Goal: Information Seeking & Learning: Learn about a topic

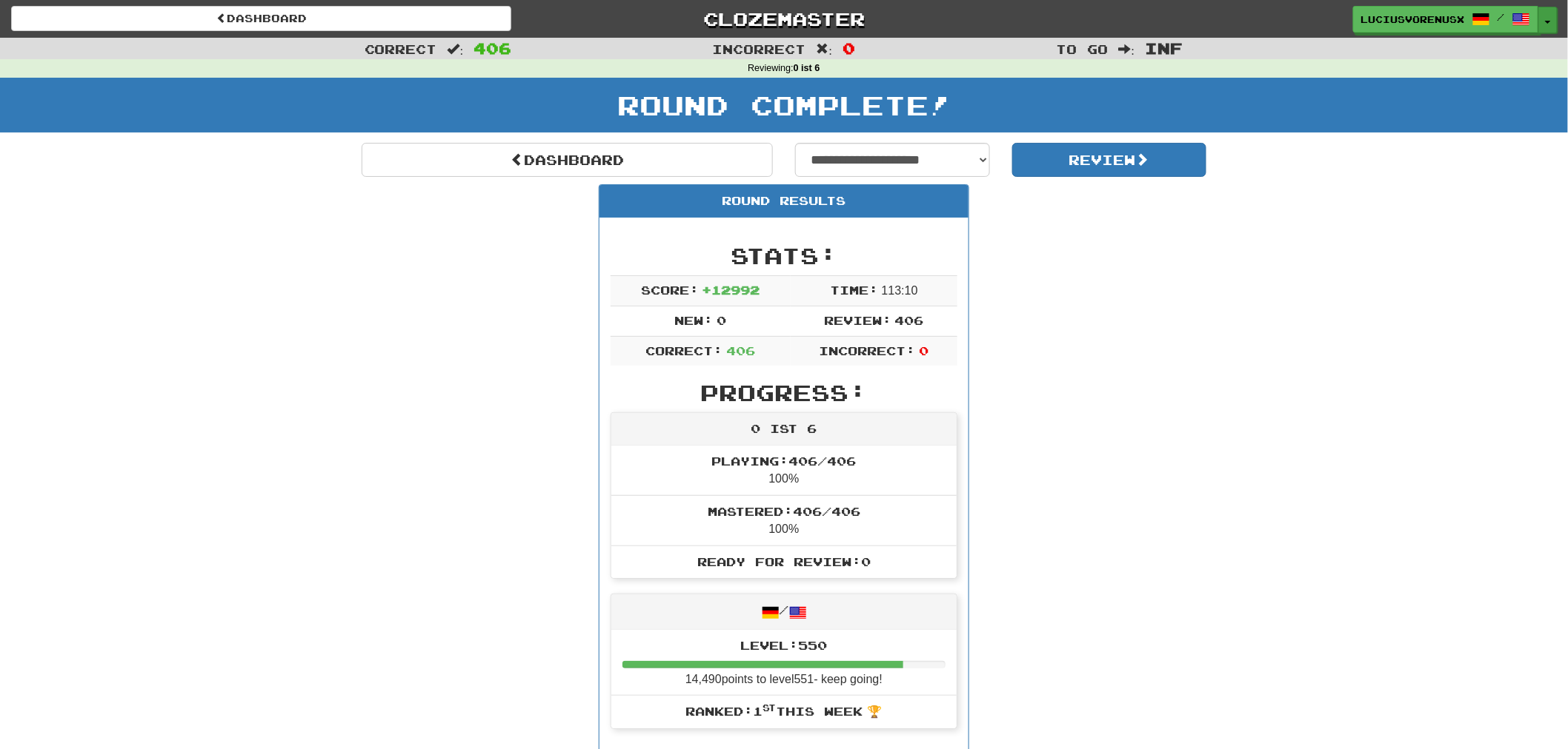
click at [1548, 30] on button "Toggle Dropdown" at bounding box center [1548, 20] width 19 height 27
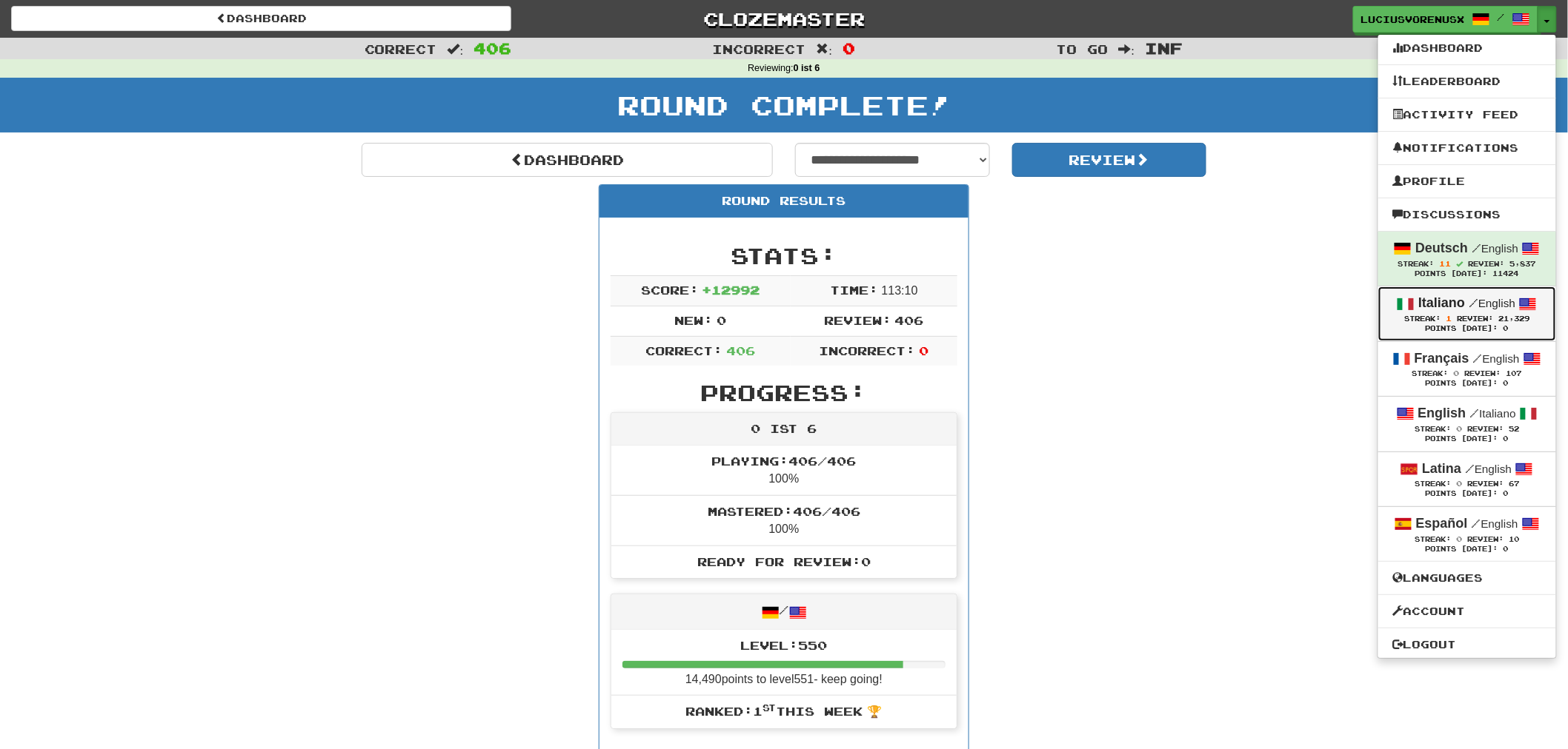
click at [1424, 306] on strong "Italiano" at bounding box center [1441, 303] width 46 height 15
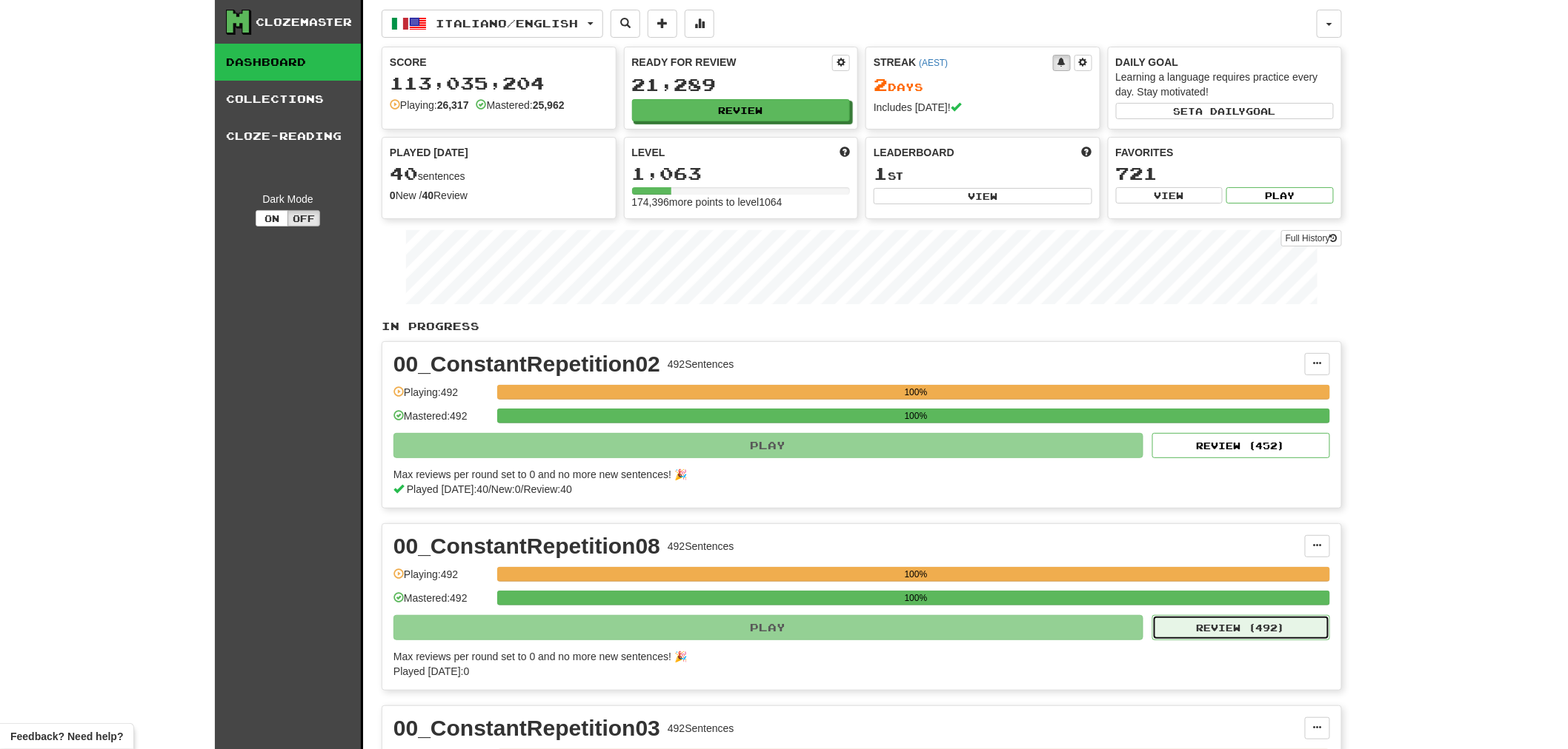
click at [1252, 630] on button "Review ( 492 )" at bounding box center [1241, 628] width 178 height 25
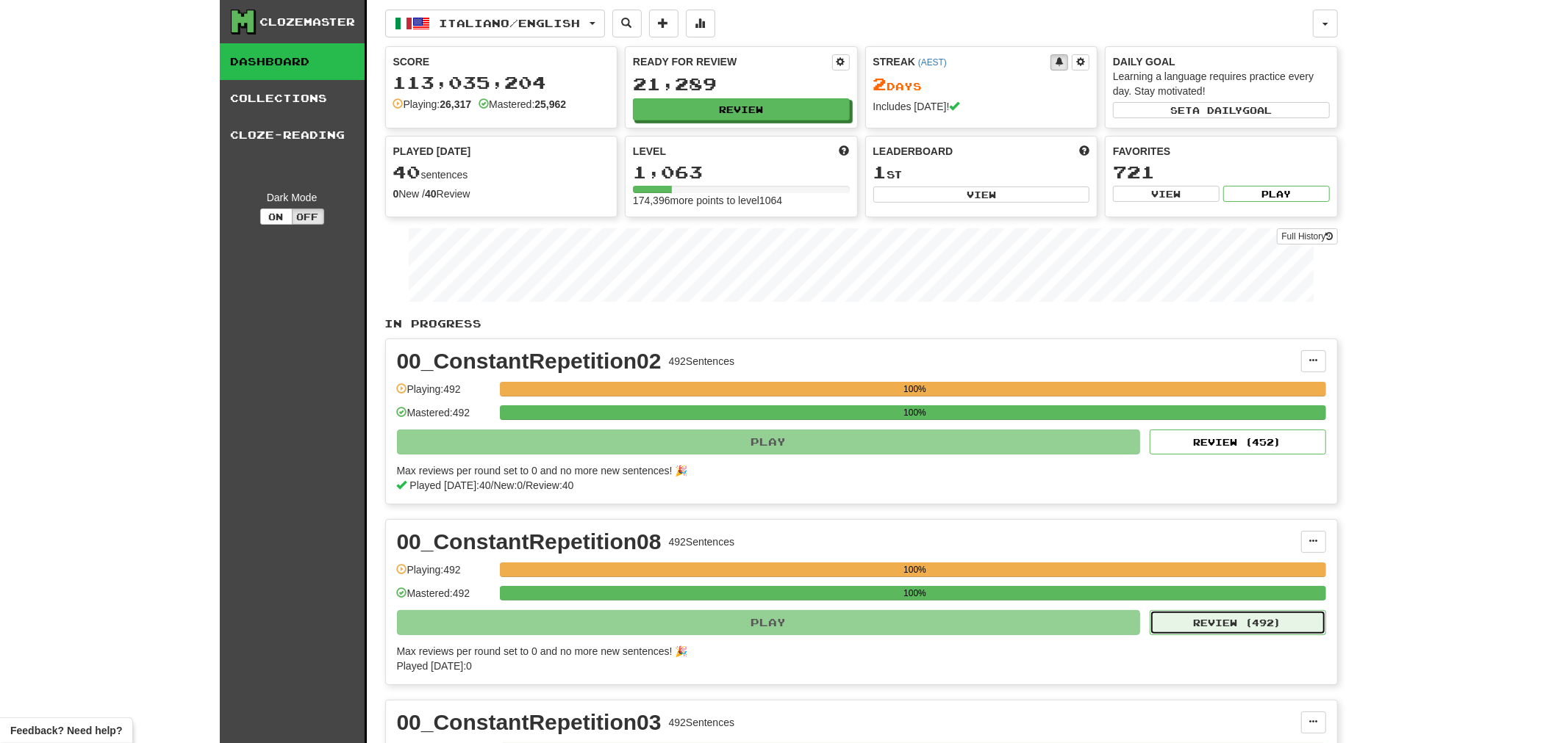
select select "**"
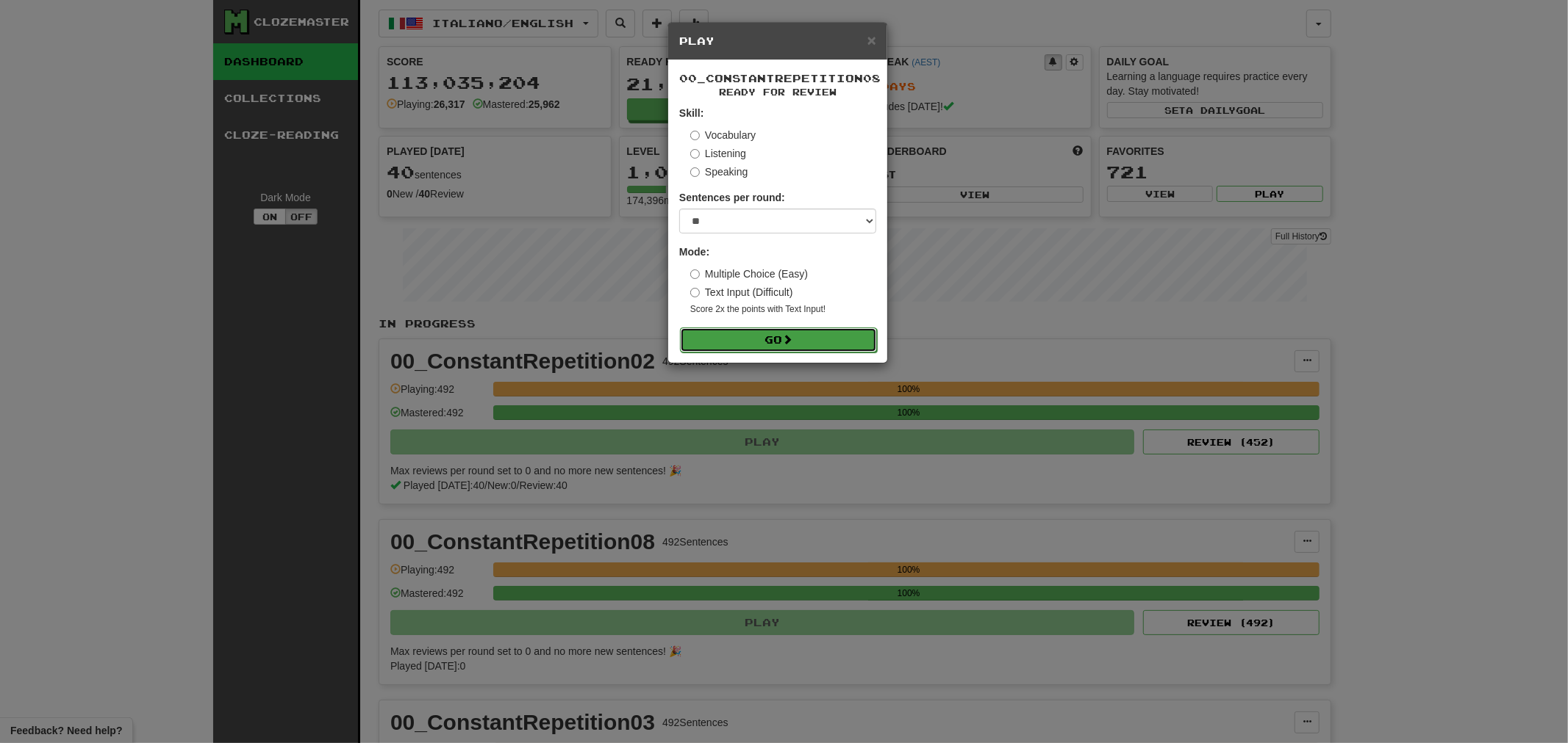
click at [811, 343] on button "Go" at bounding box center [778, 340] width 197 height 25
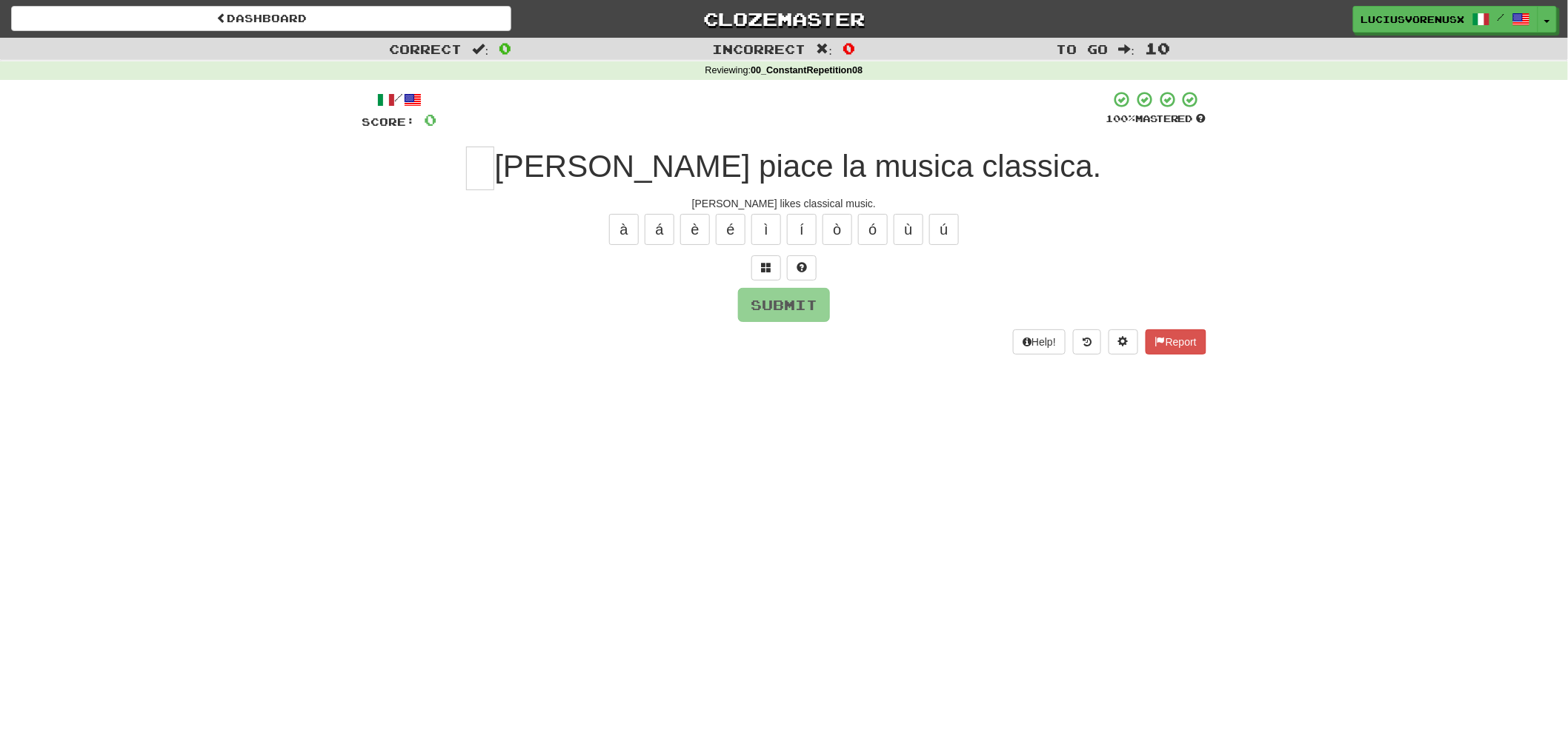
click at [86, 367] on div "Correct : 0 Incorrect : 0 To go : 10 Reviewing : 00_ConstantRepetition08 / Scor…" at bounding box center [784, 207] width 1568 height 338
click at [494, 166] on input "text" at bounding box center [480, 169] width 28 height 44
type input "*"
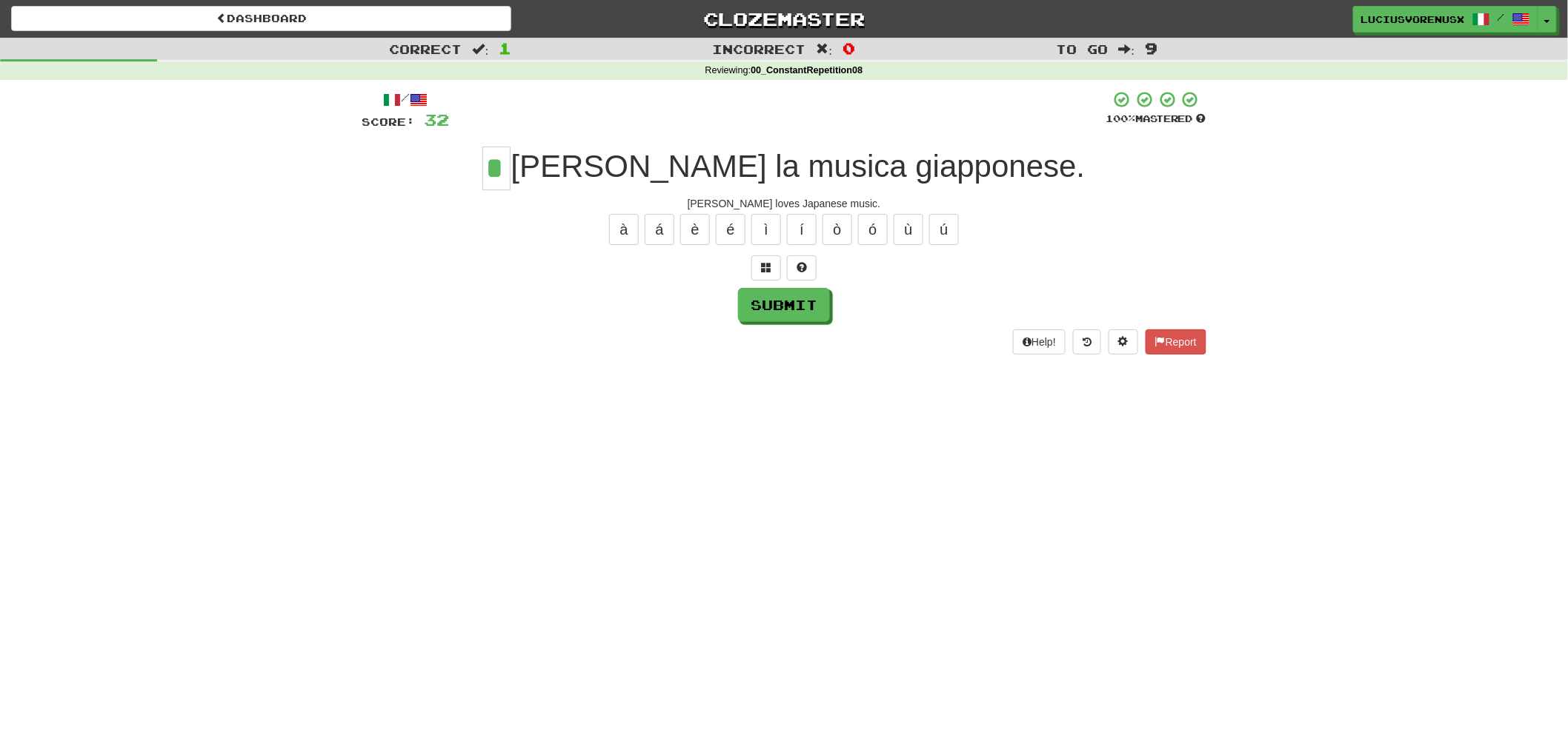
type input "*"
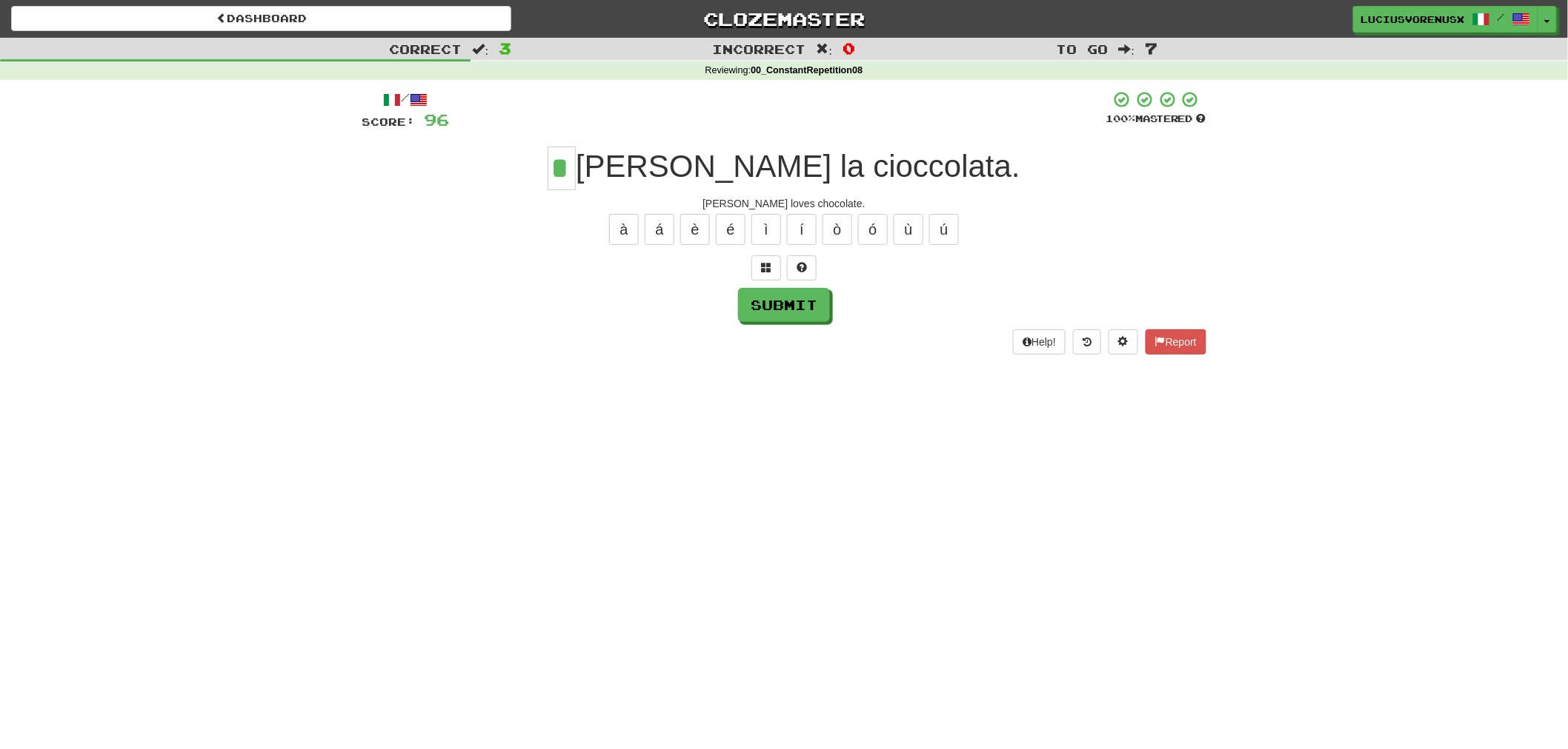
type input "*"
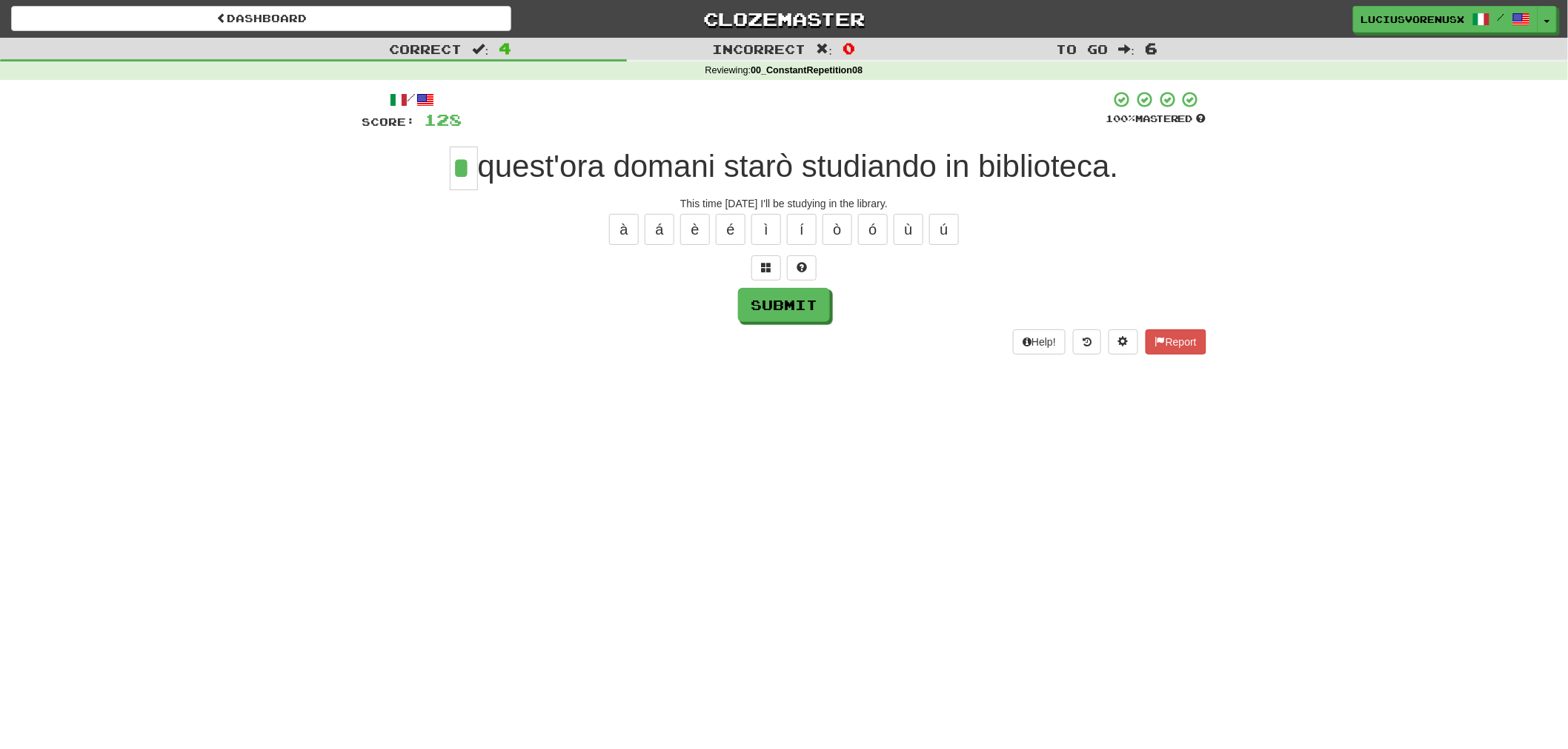
type input "*"
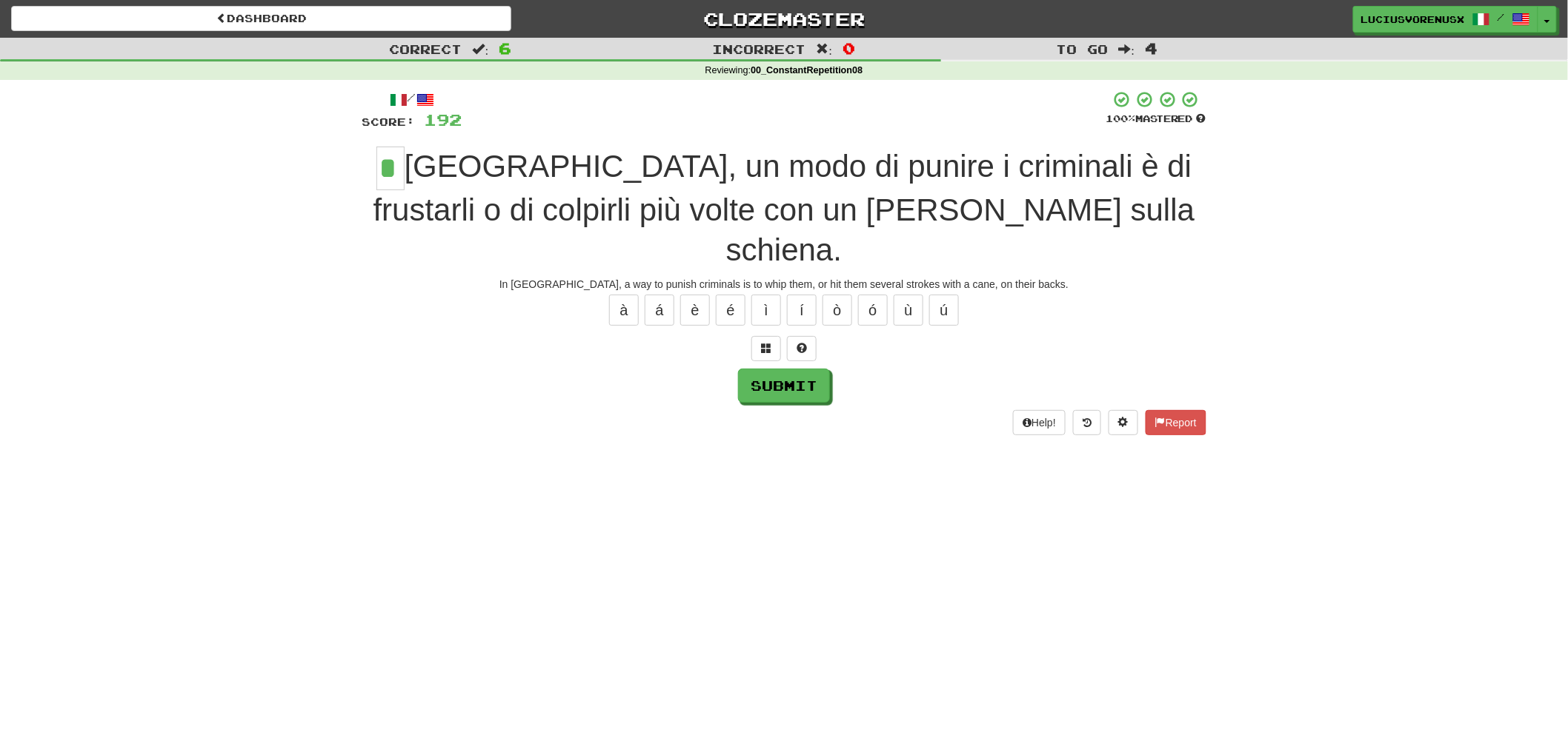
type input "*"
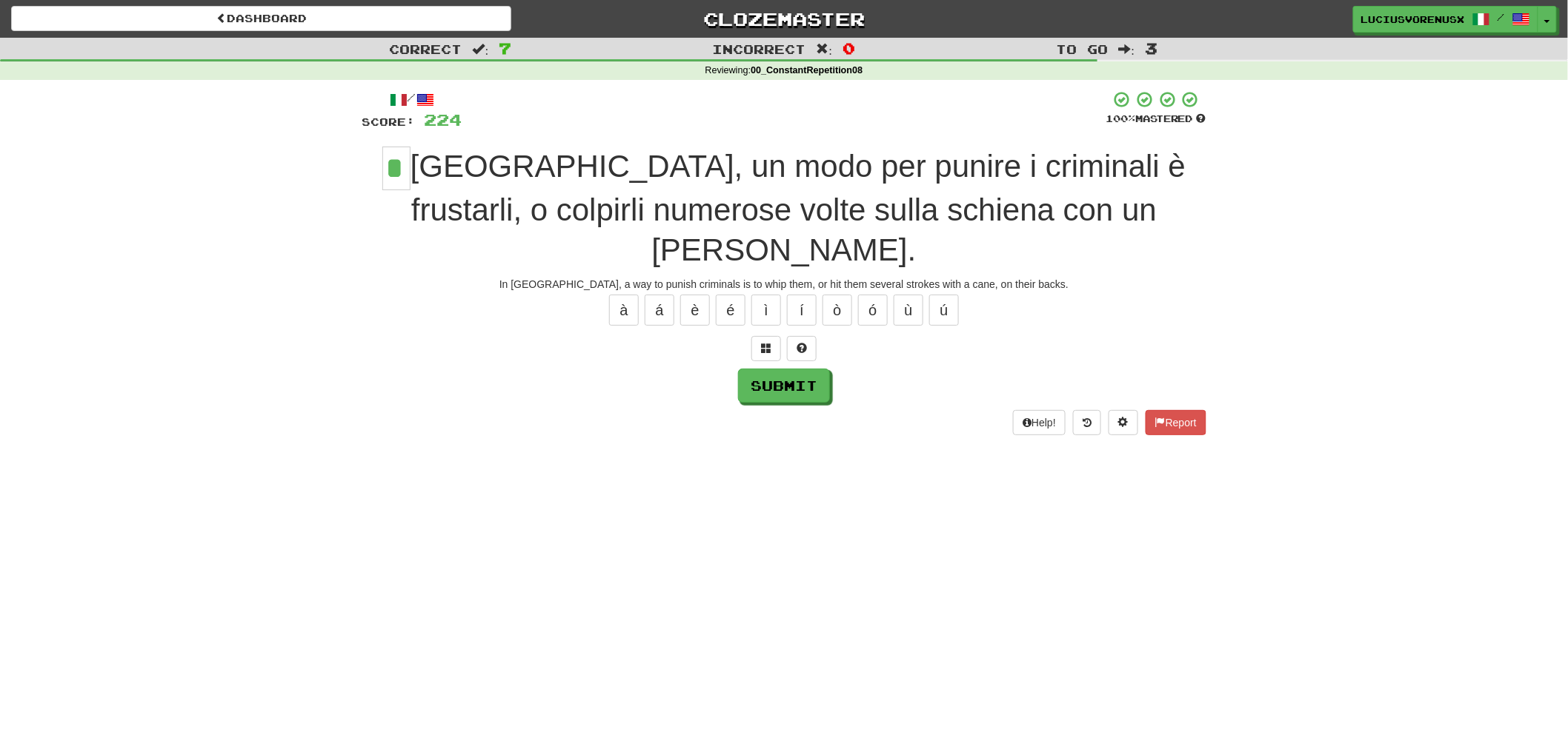
type input "*"
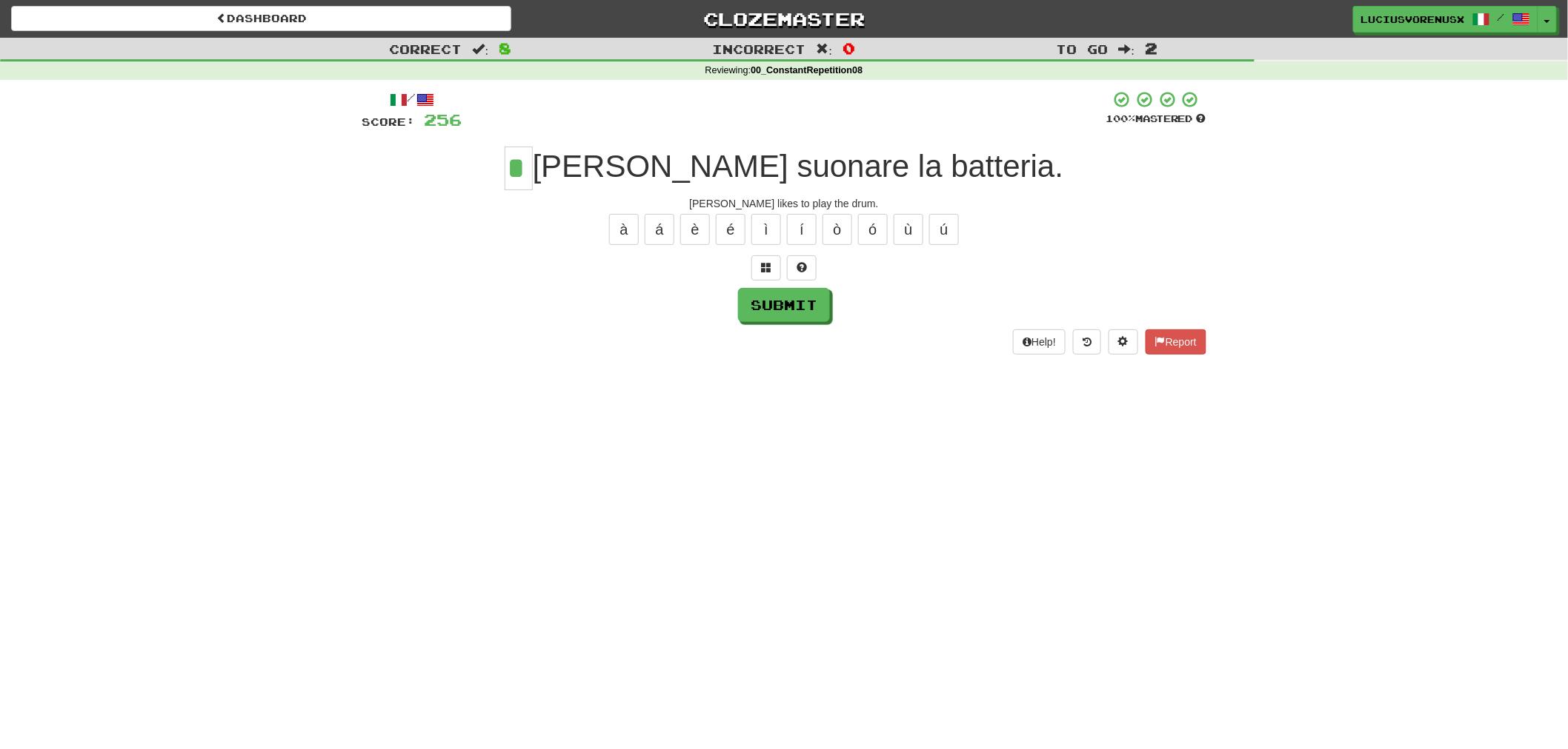
type input "*"
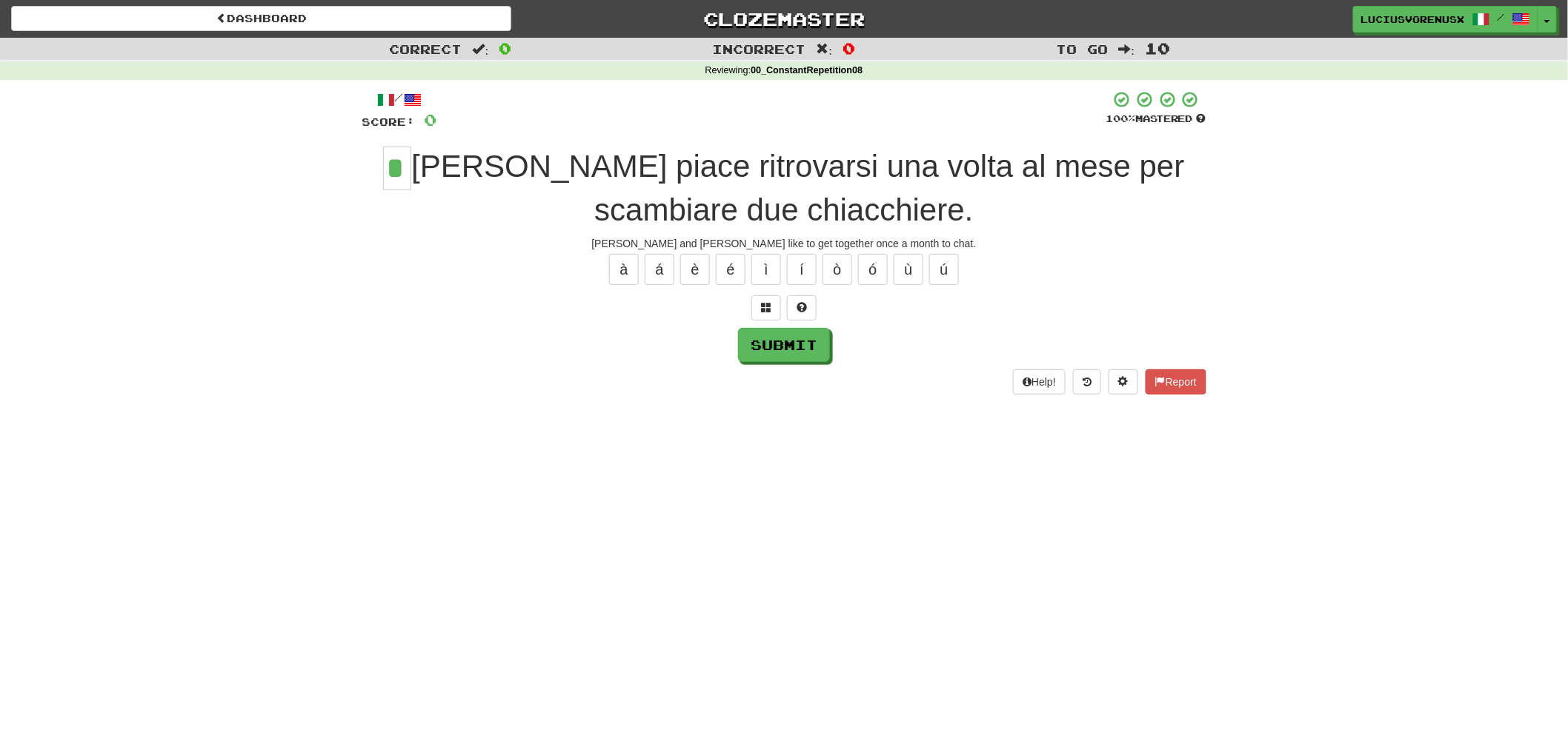
type input "*"
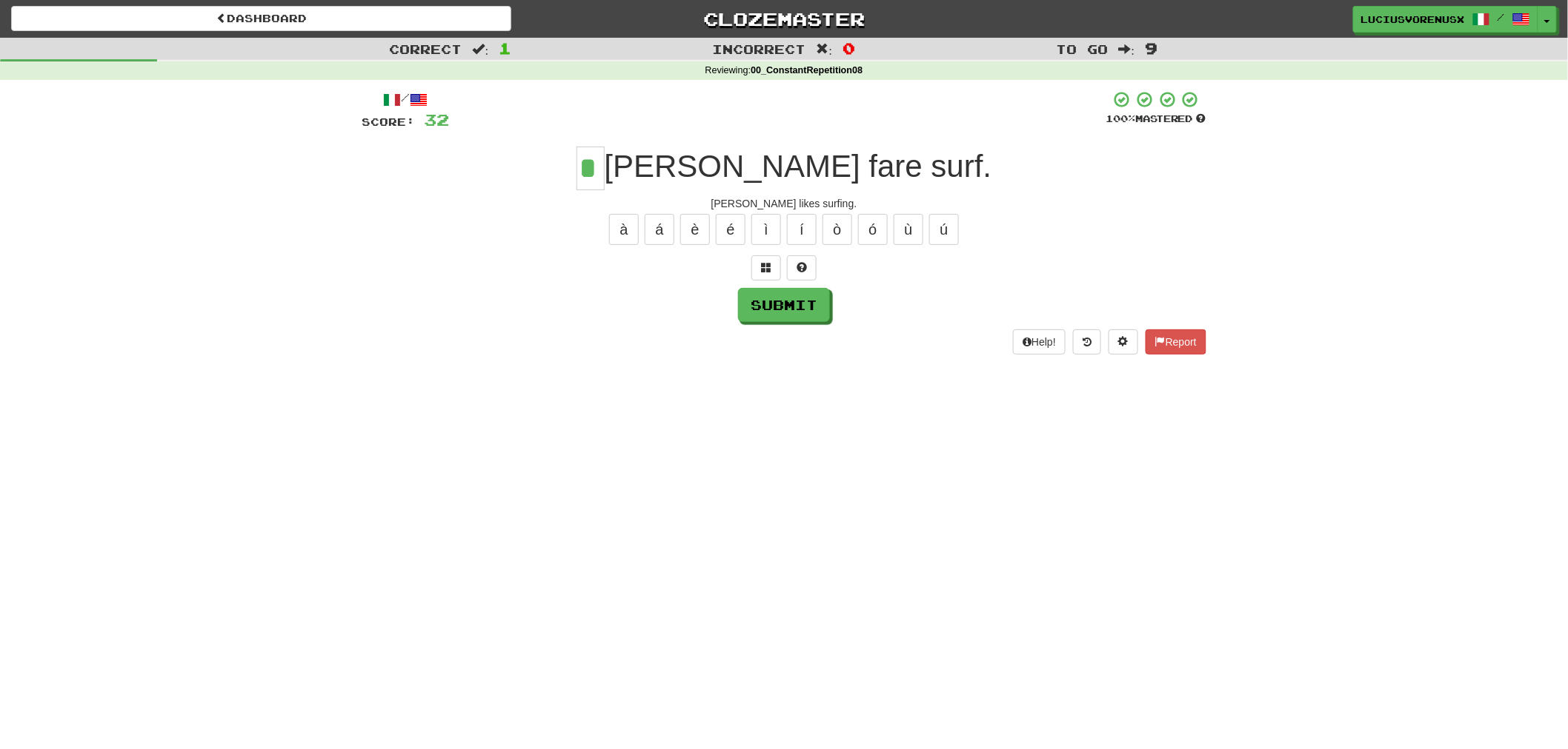
type input "*"
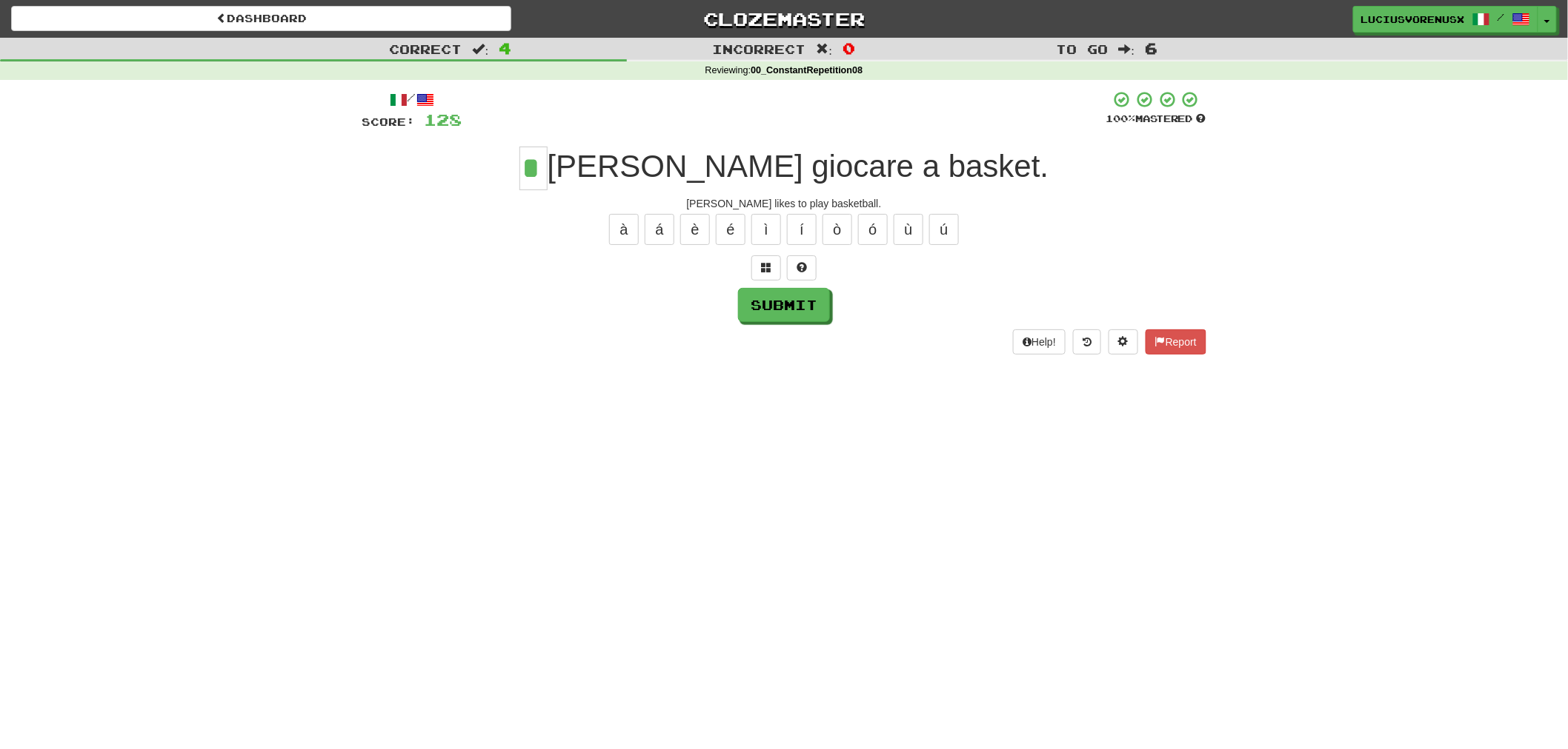
type input "*"
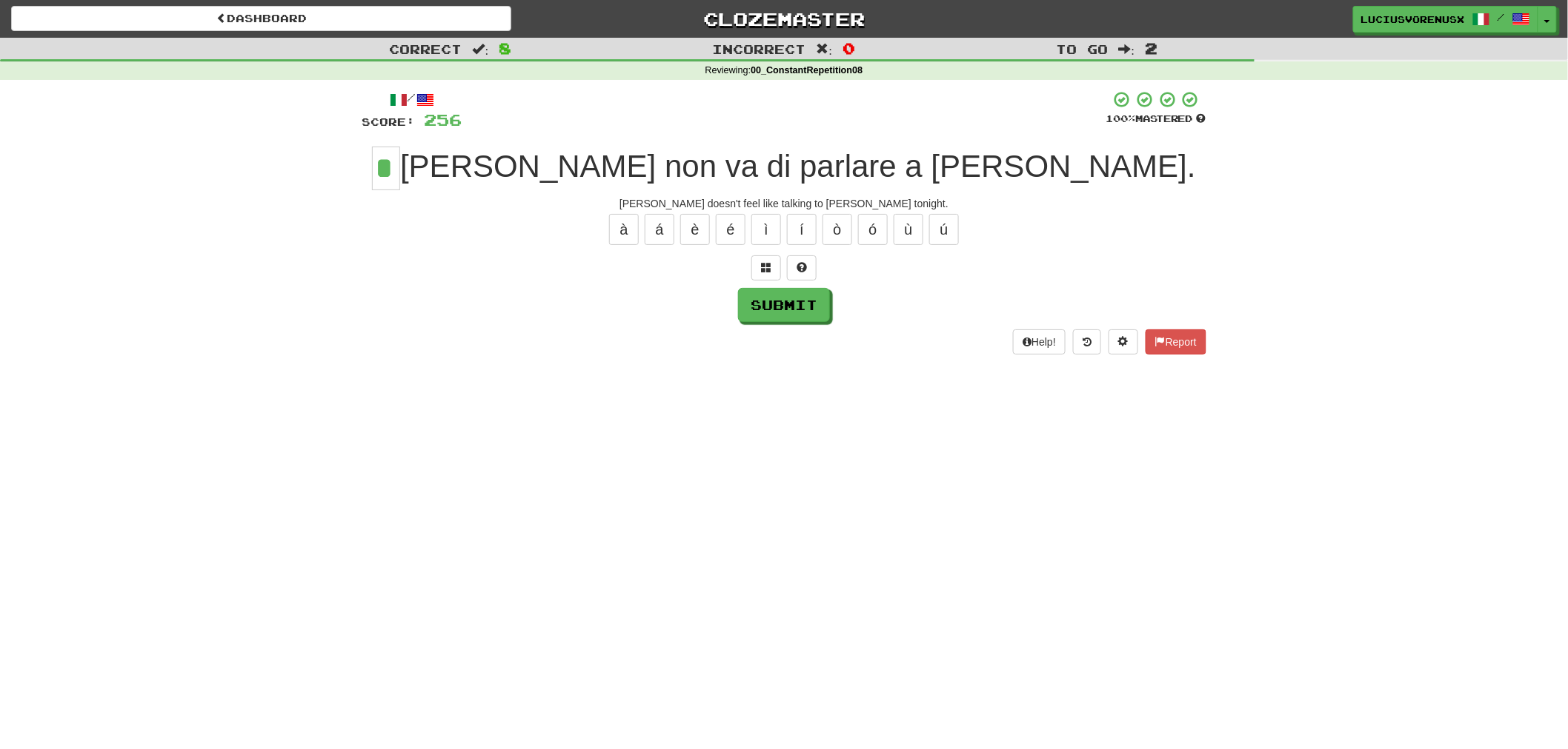
type input "*"
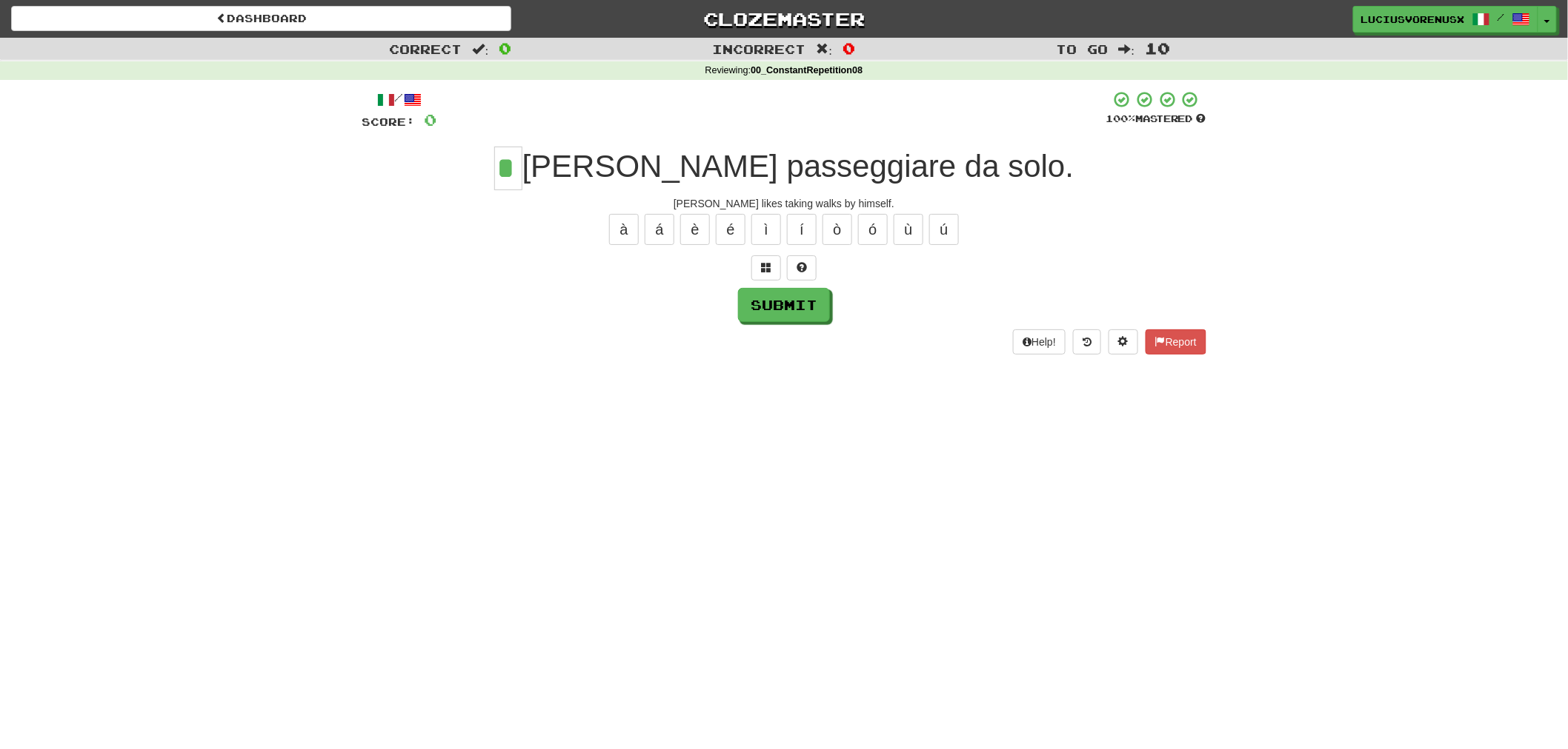
type input "*"
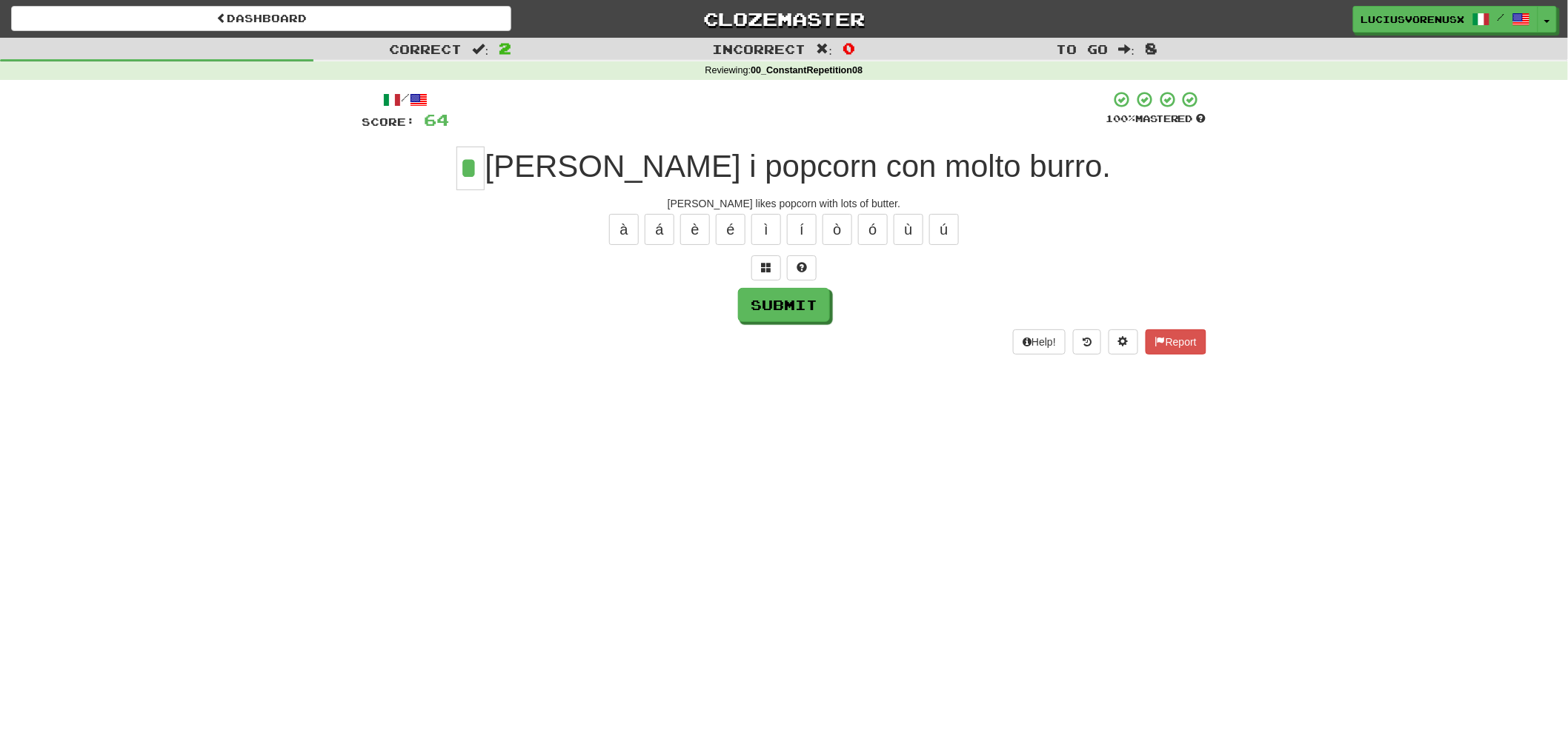
type input "*"
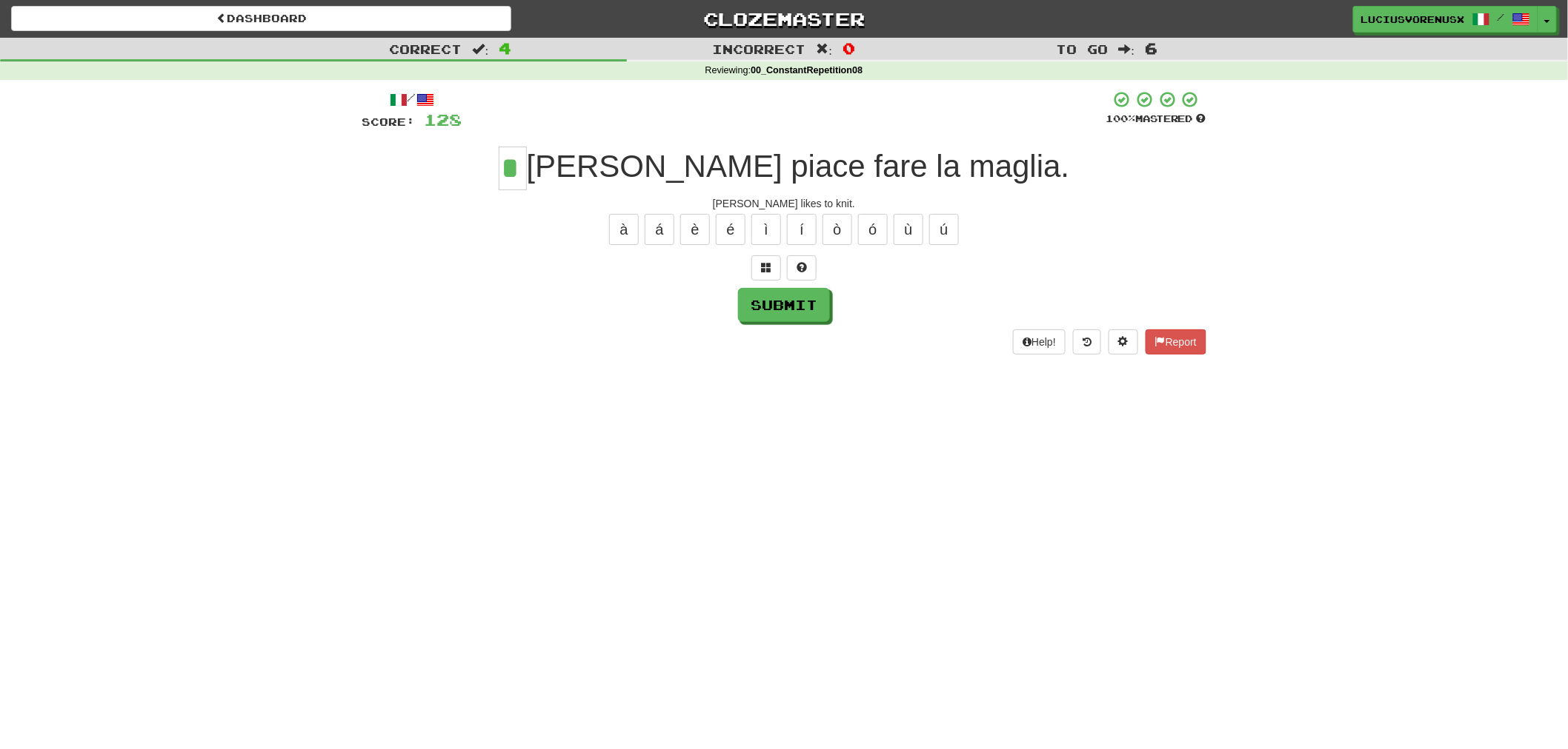
type input "*"
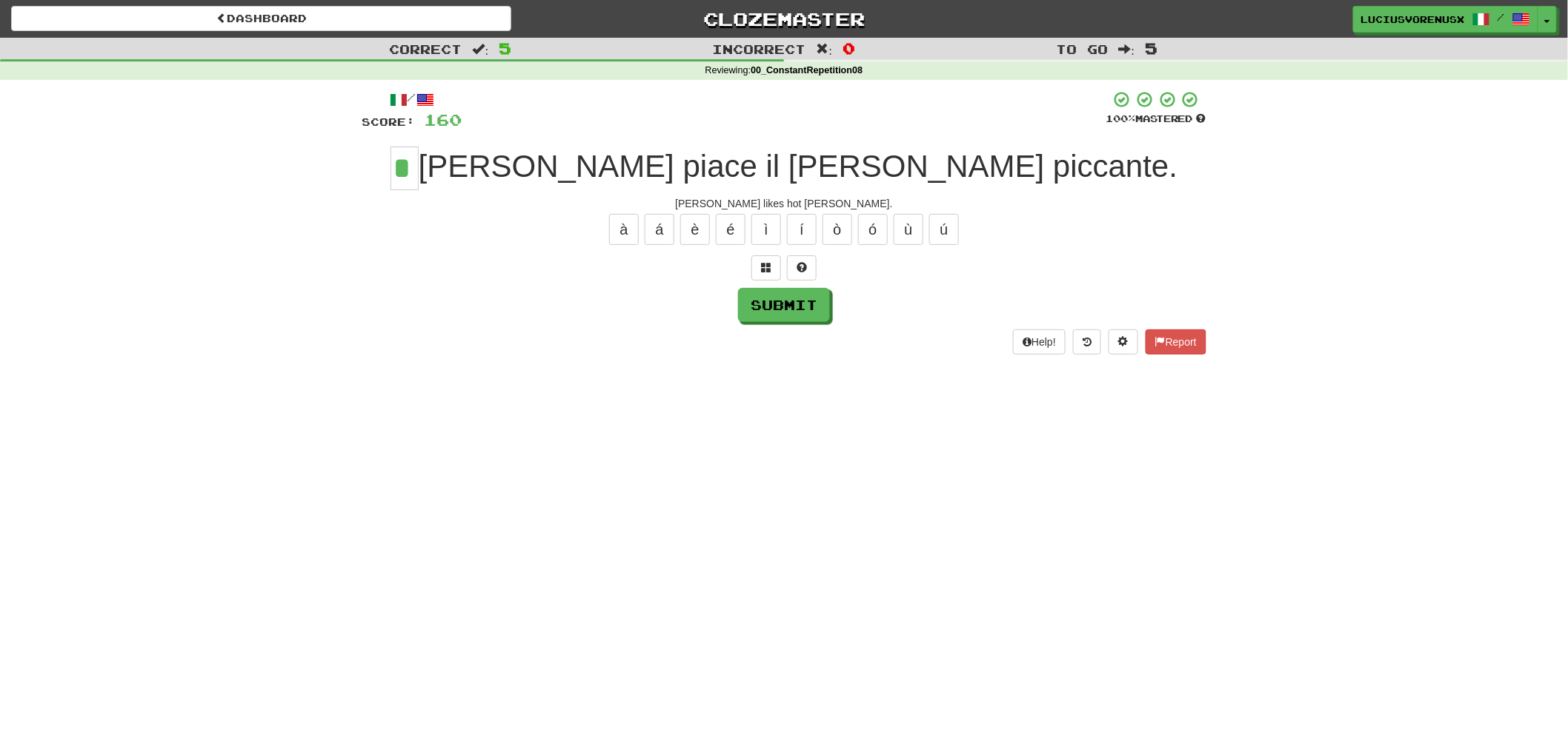
type input "*"
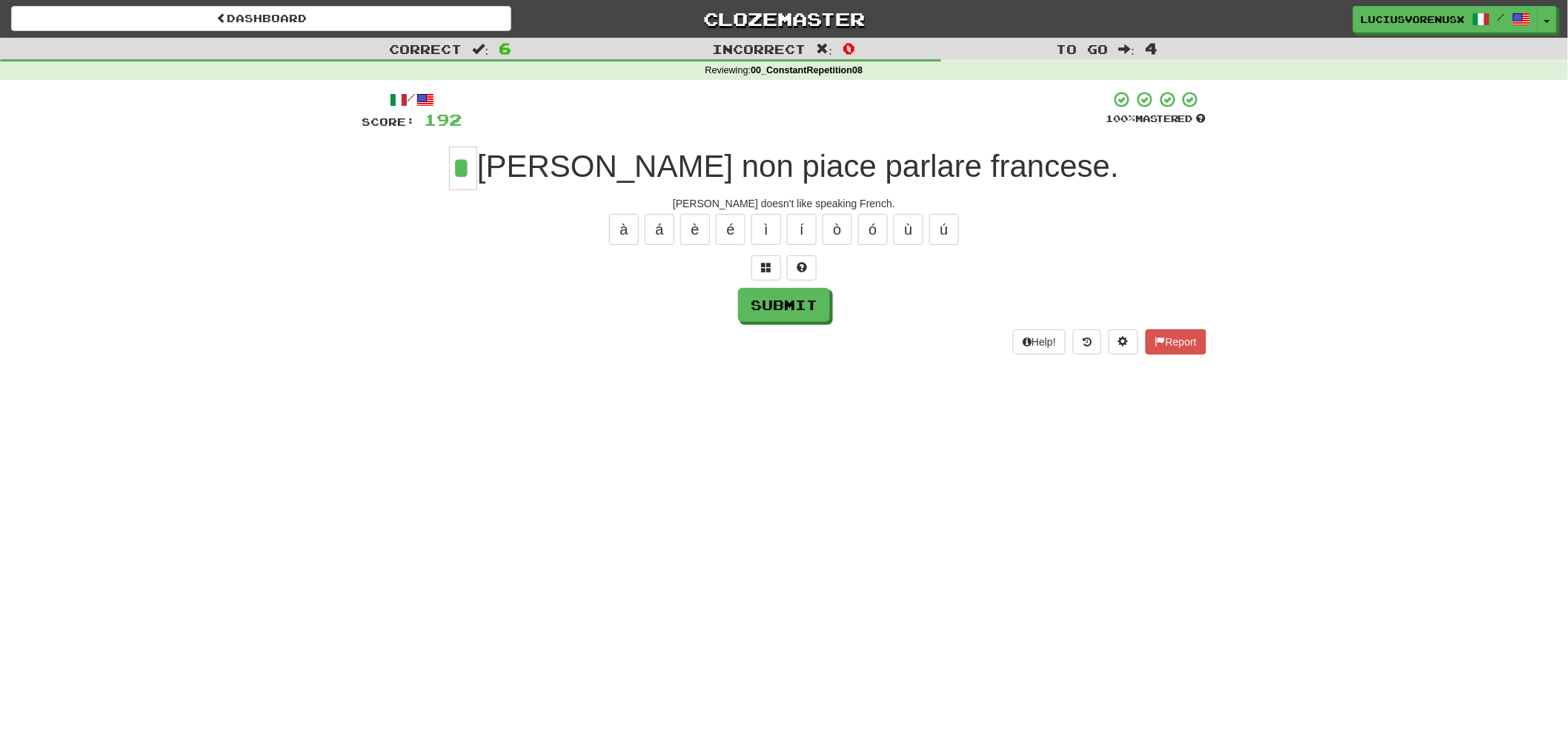
type input "*"
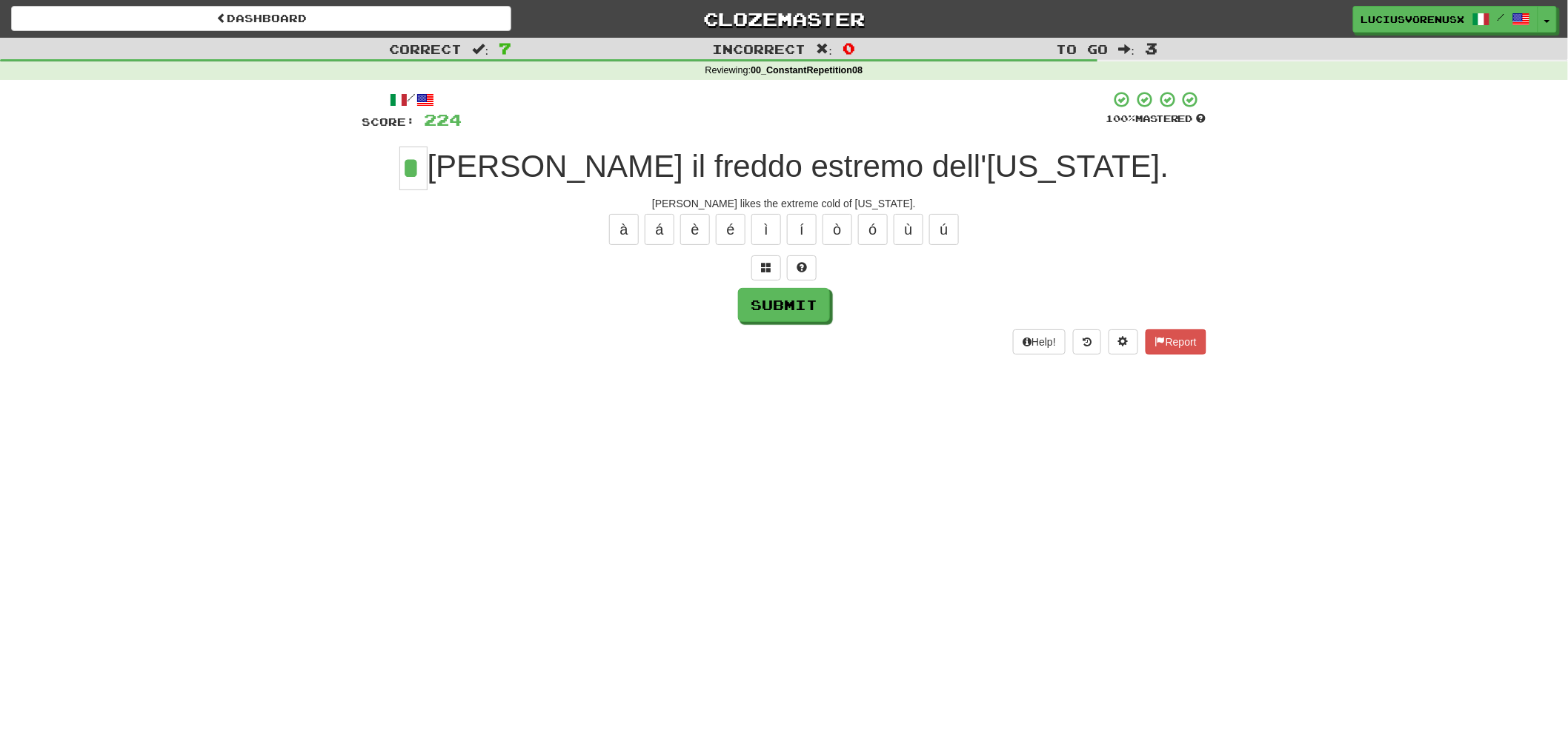
type input "*"
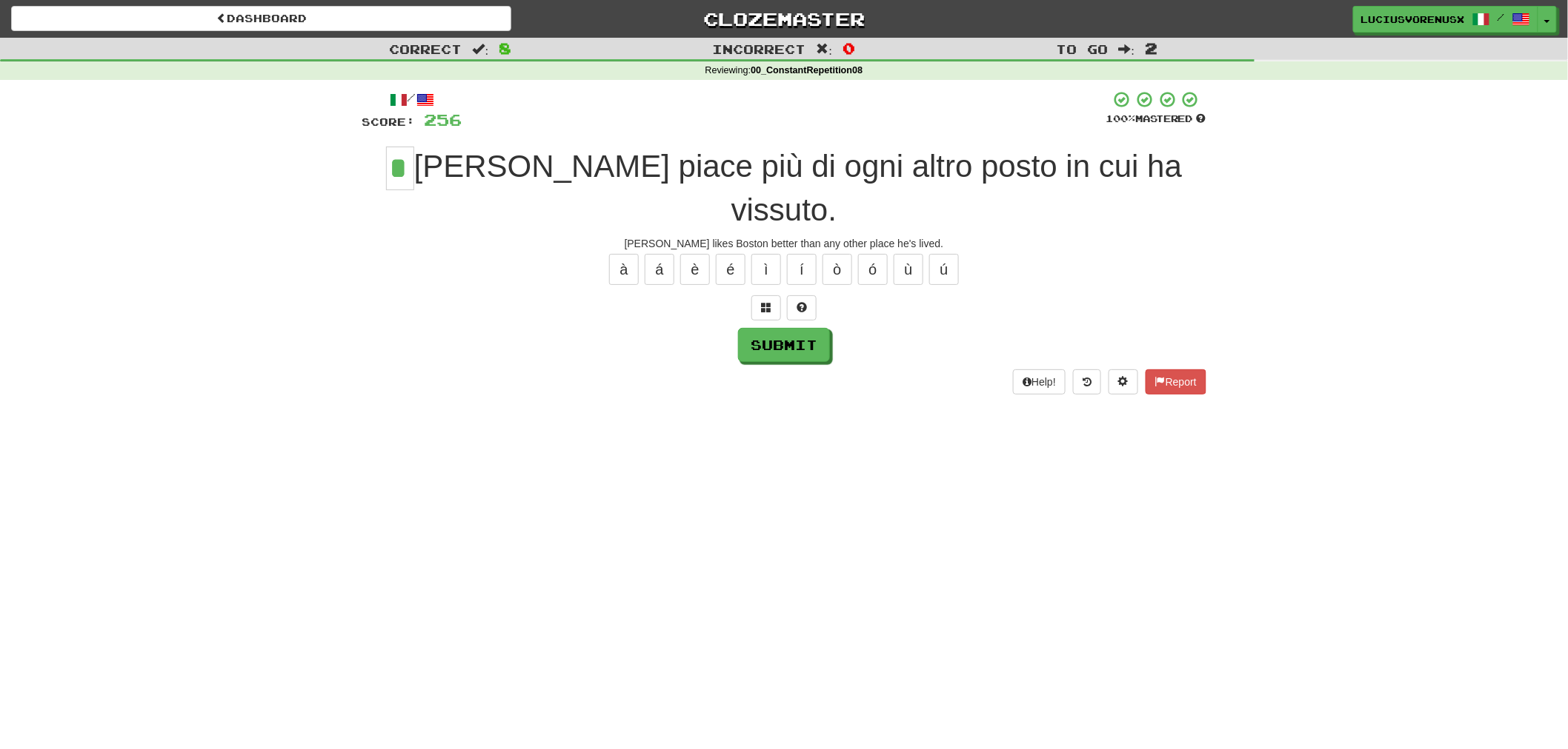
type input "*"
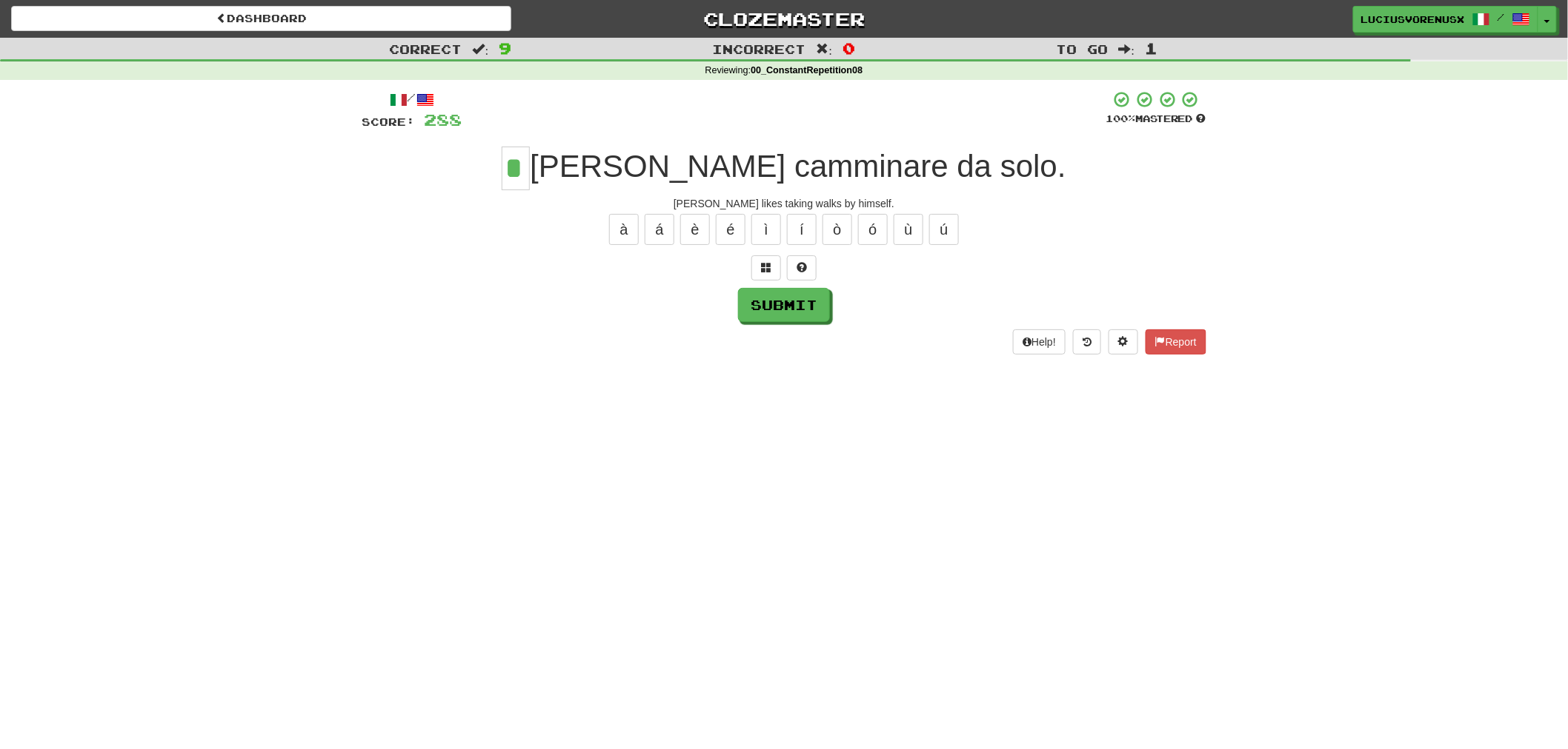
type input "*"
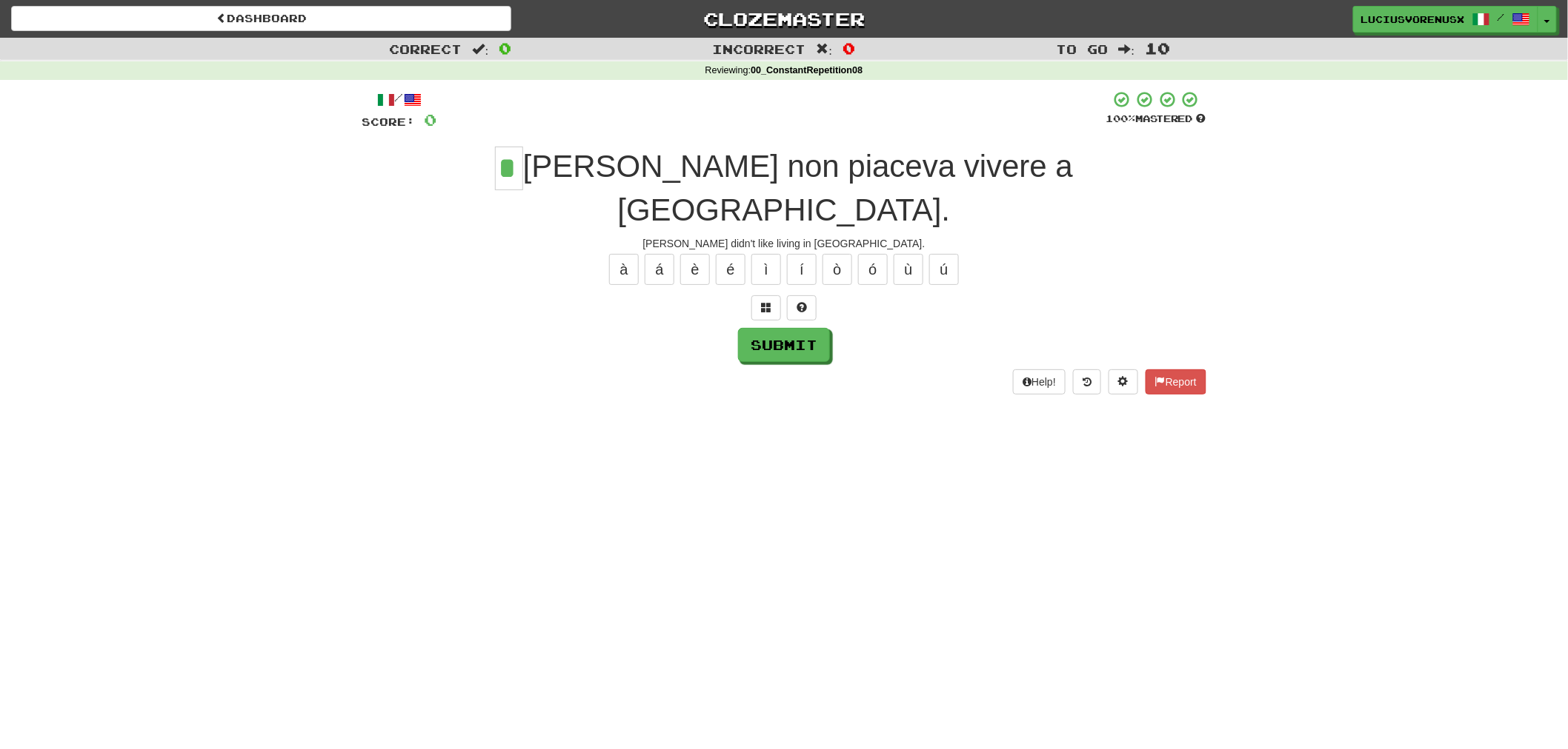
type input "*"
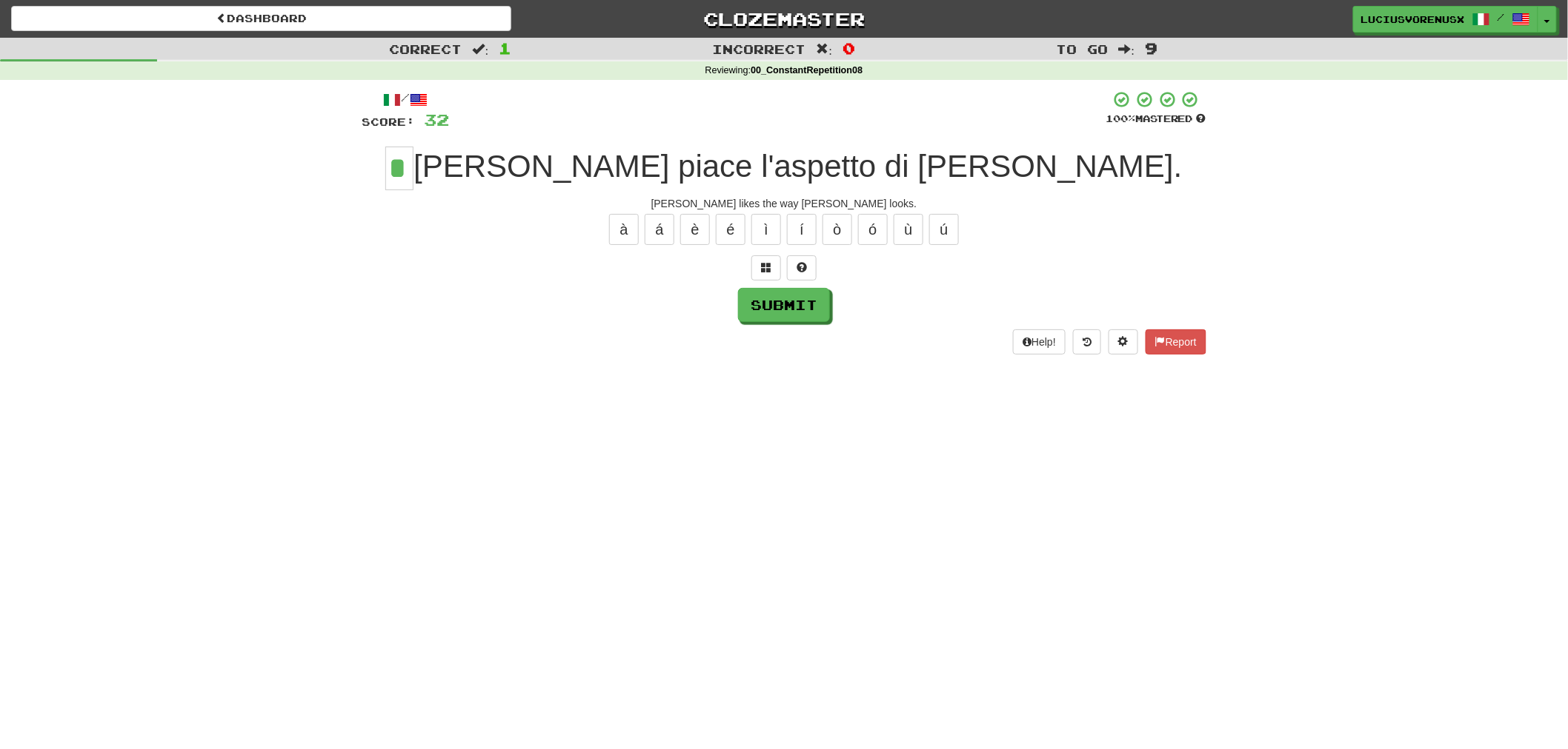
type input "*"
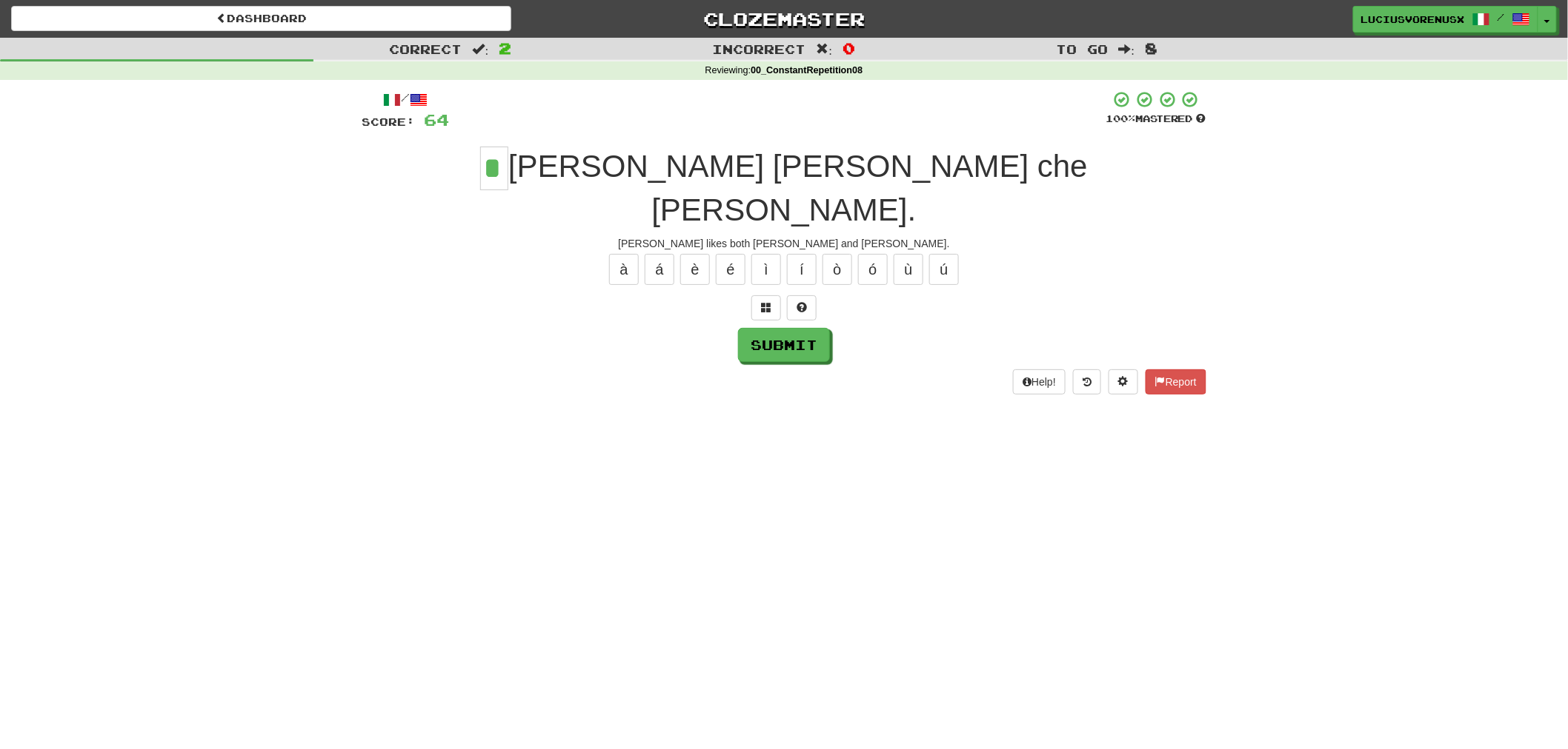
type input "*"
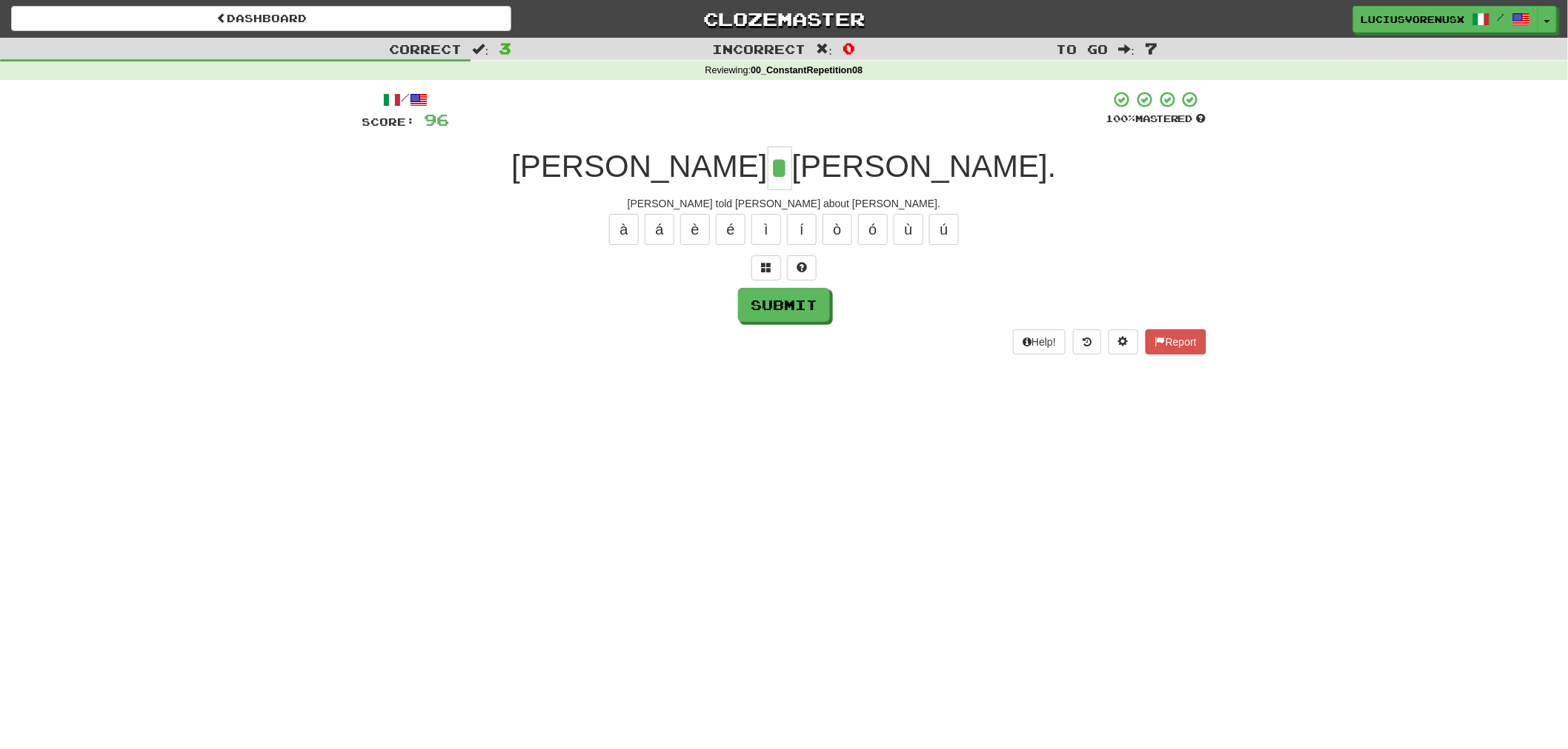
type input "*"
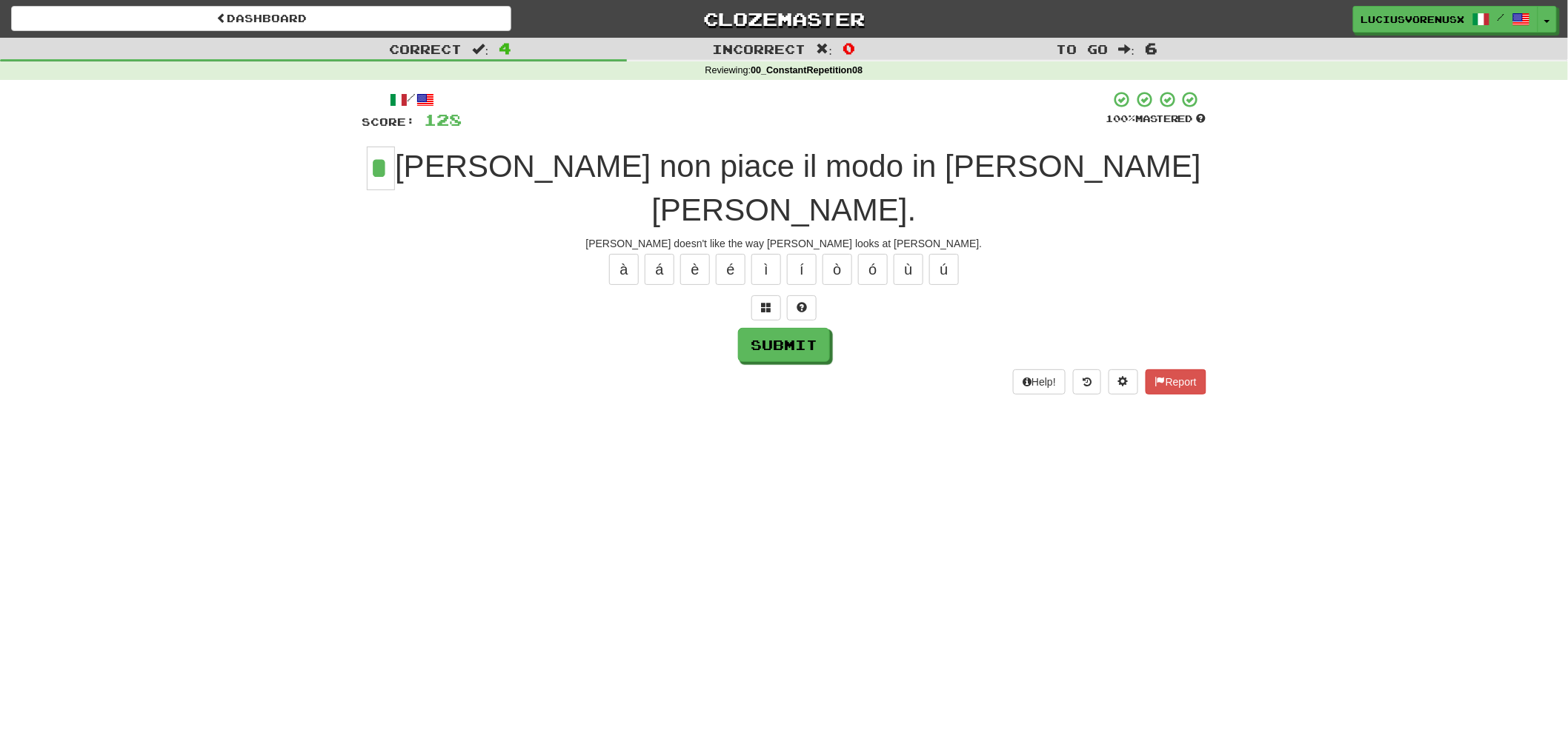
type input "*"
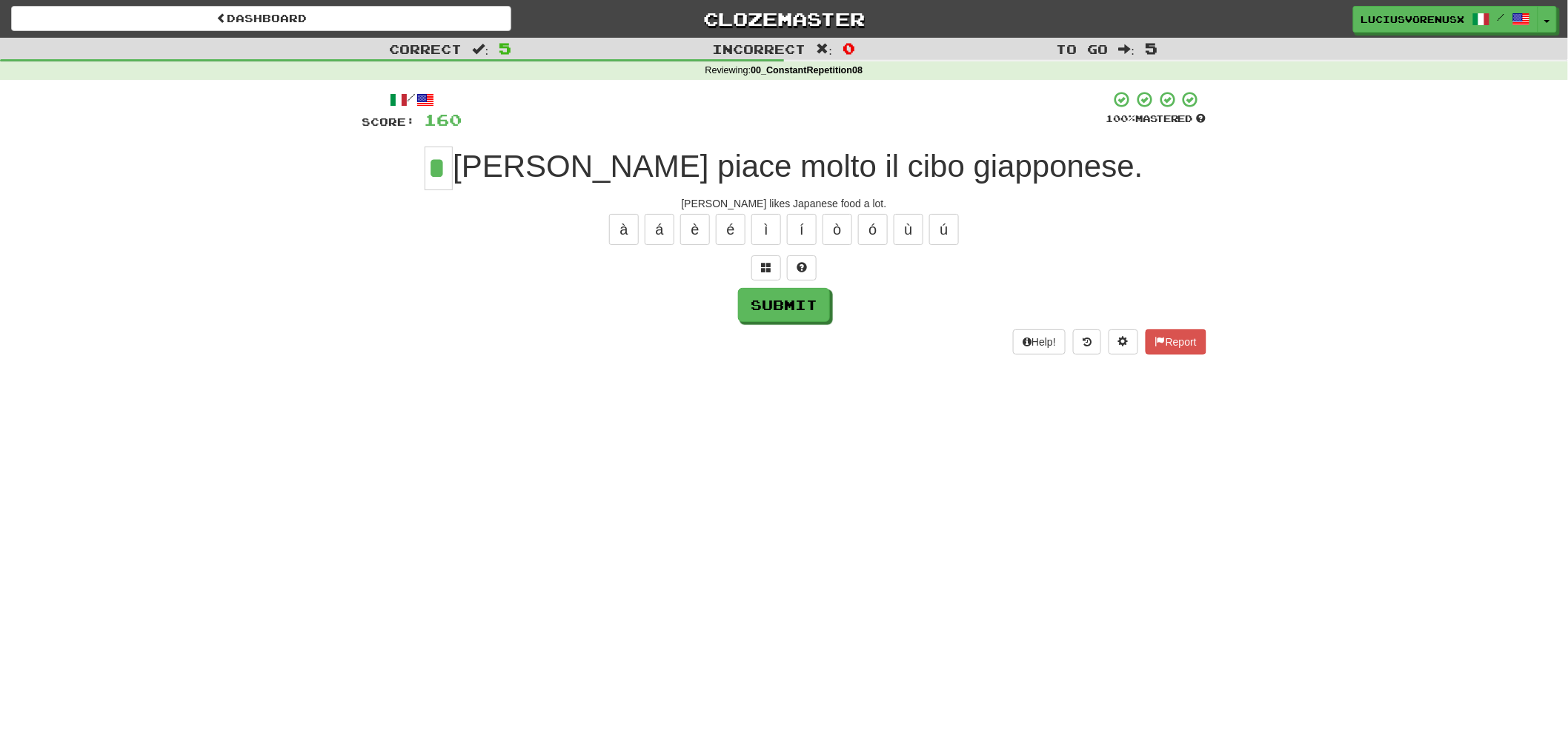
type input "*"
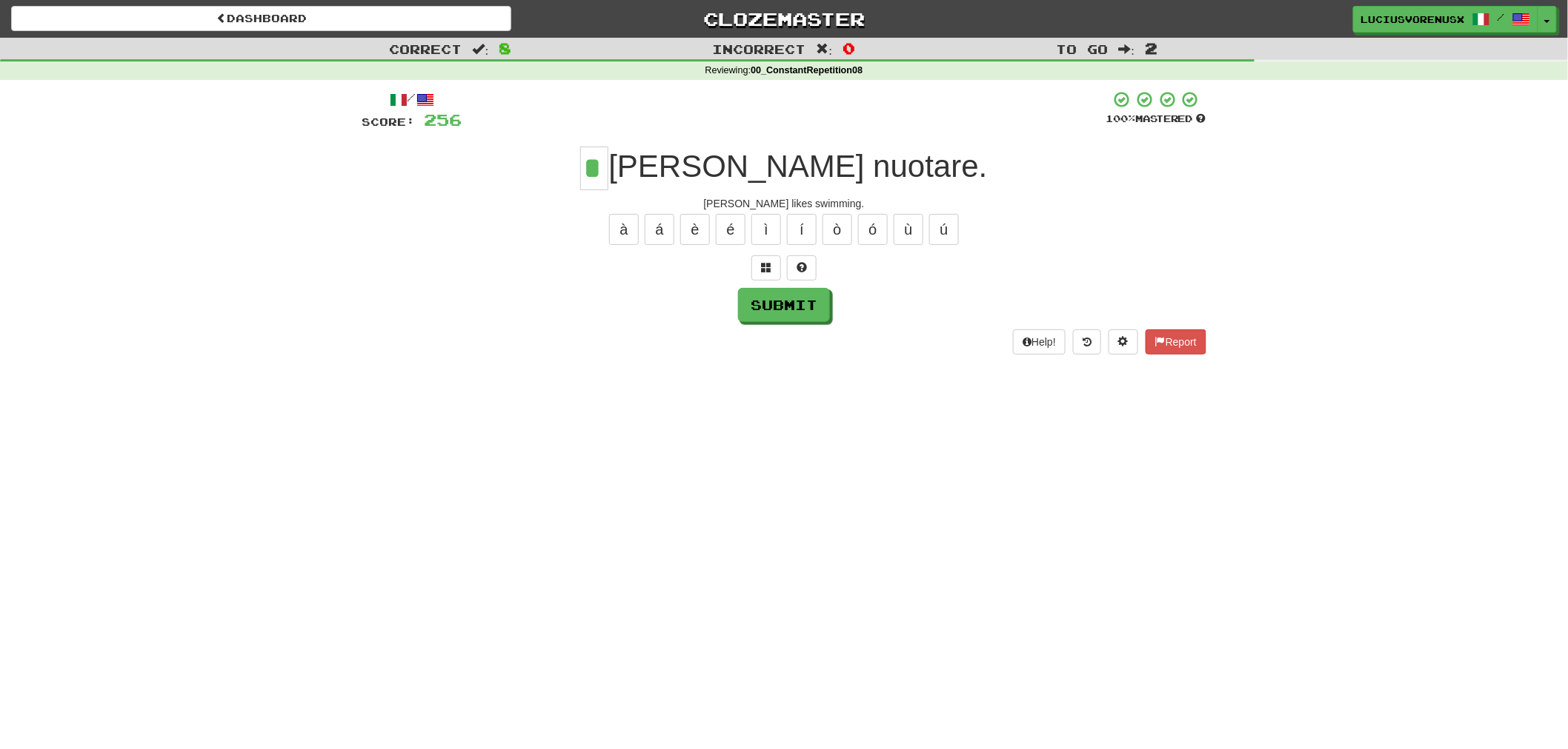
type input "*"
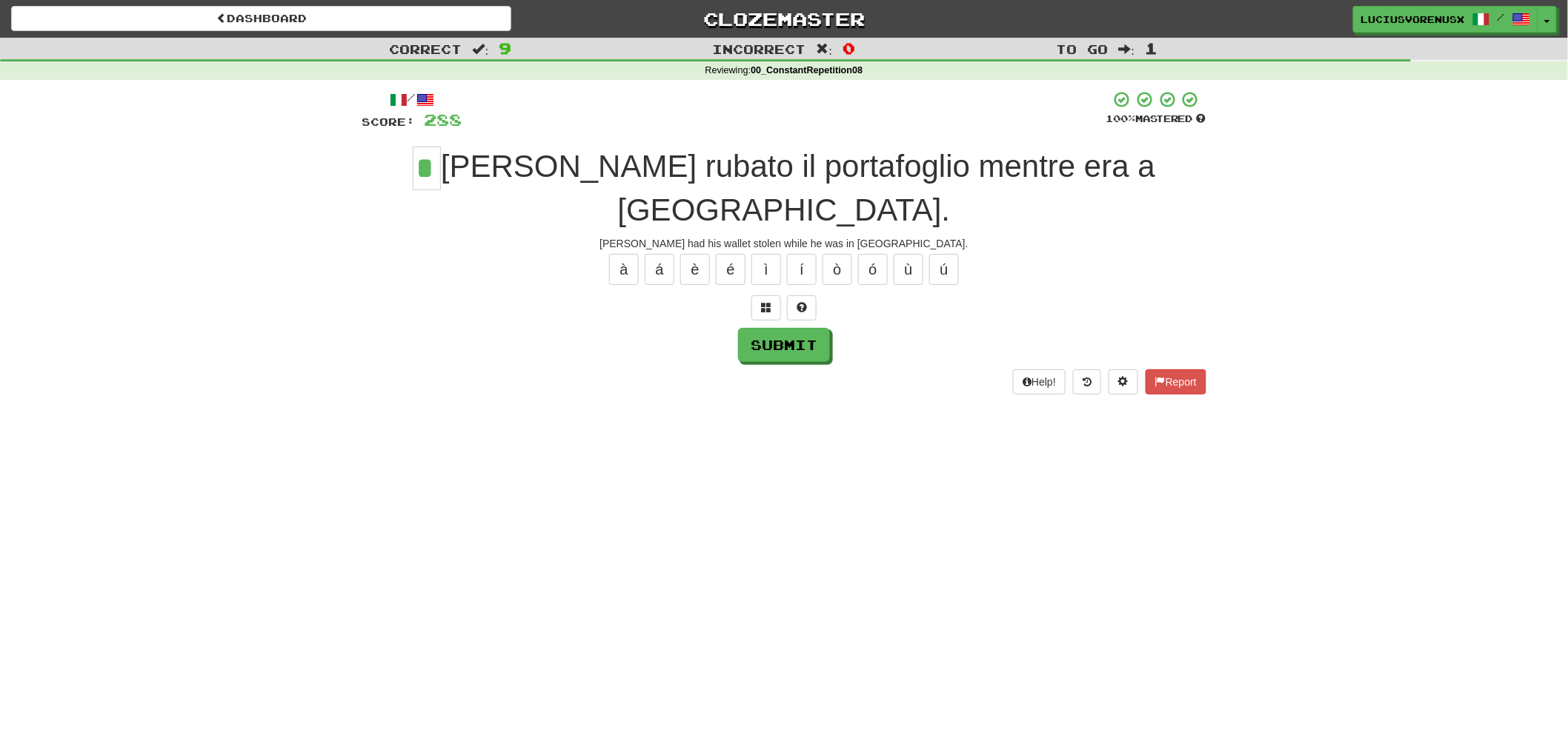
type input "*"
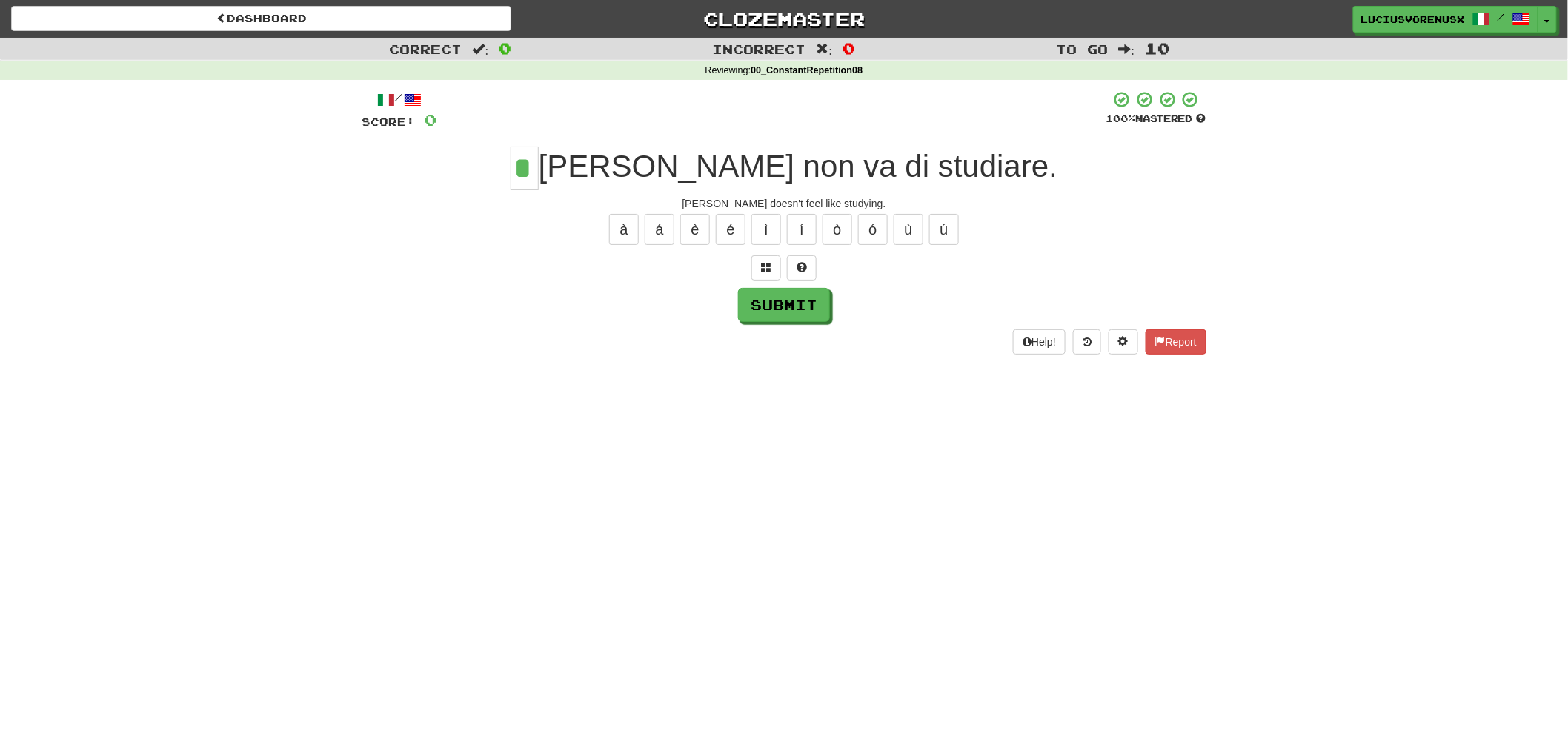
type input "*"
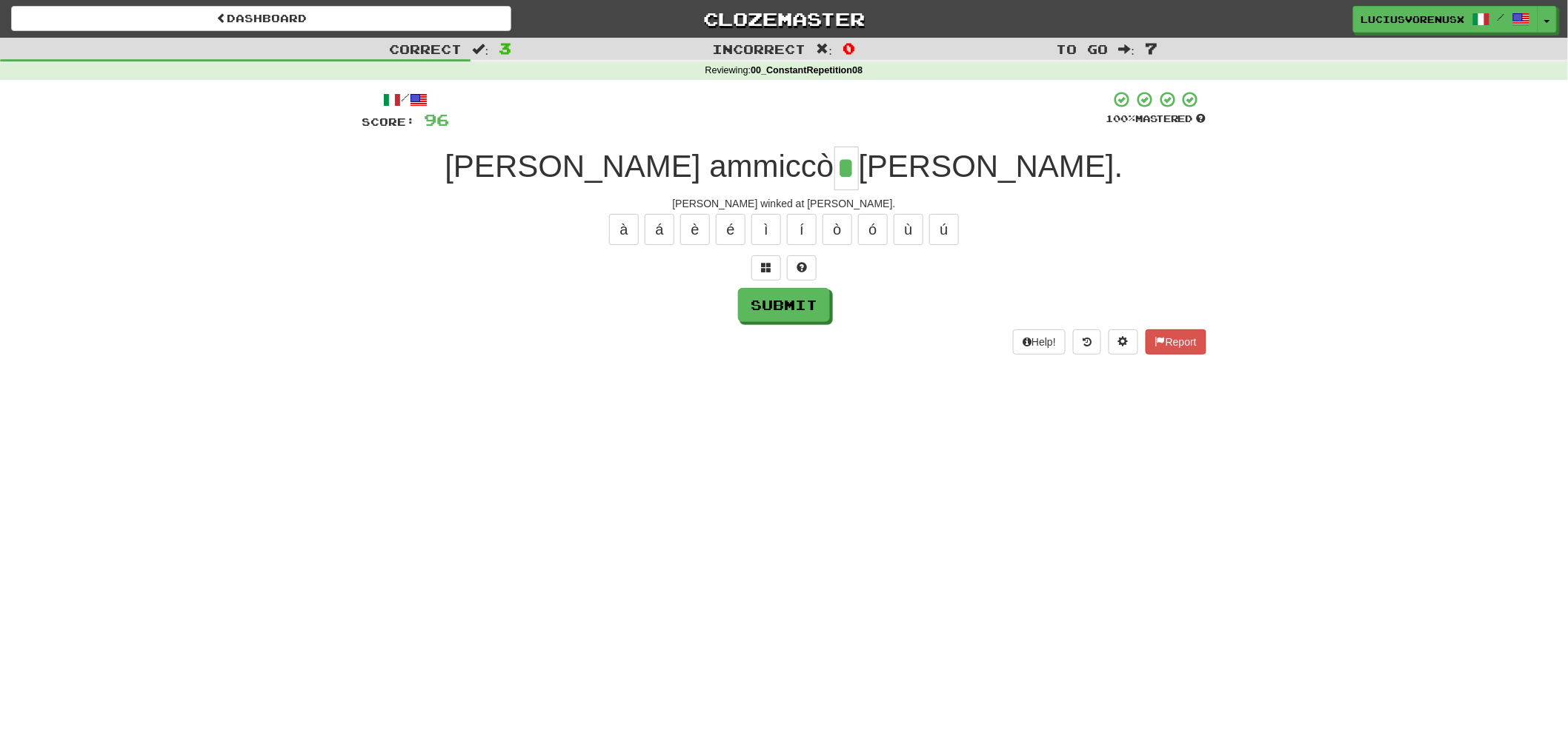
type input "*"
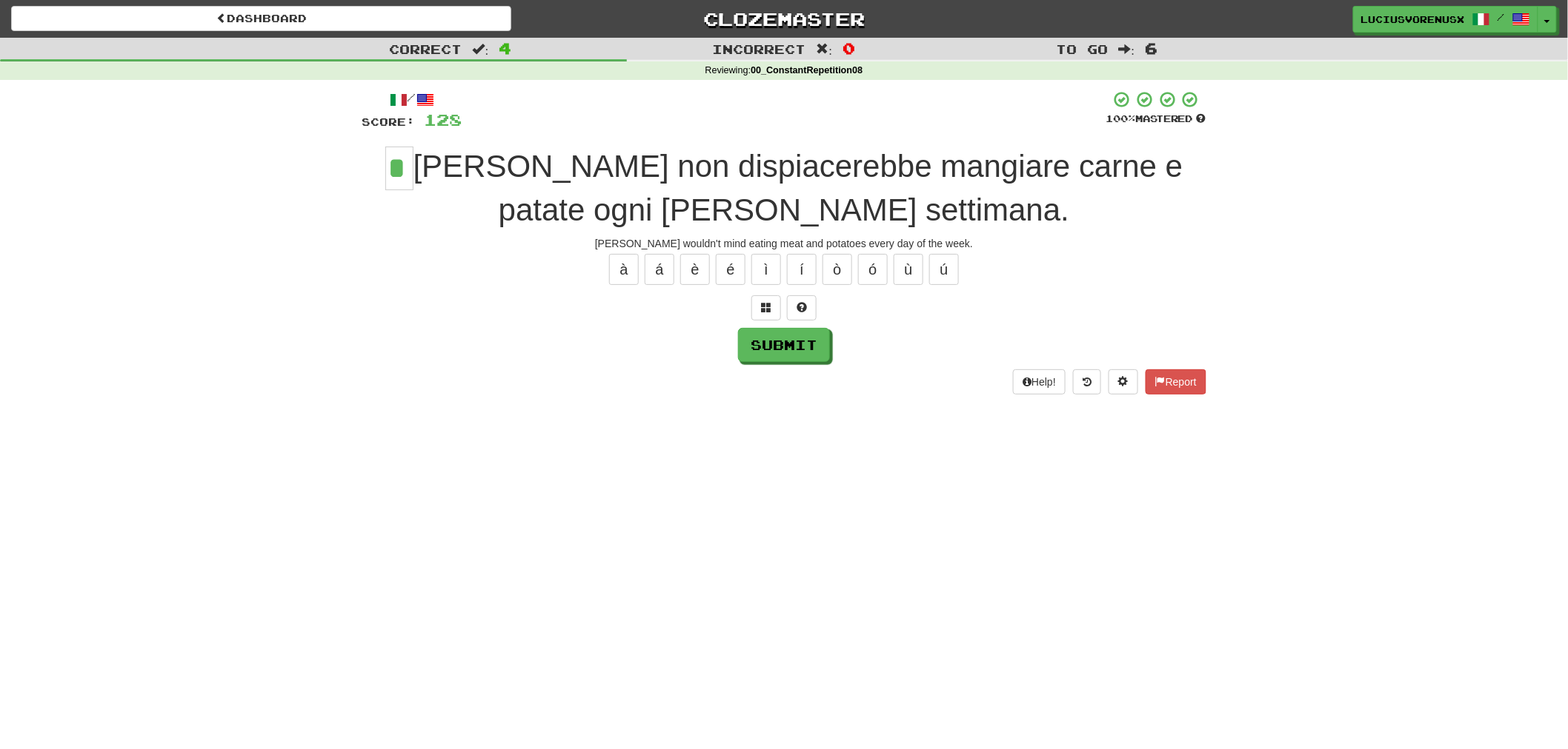
type input "*"
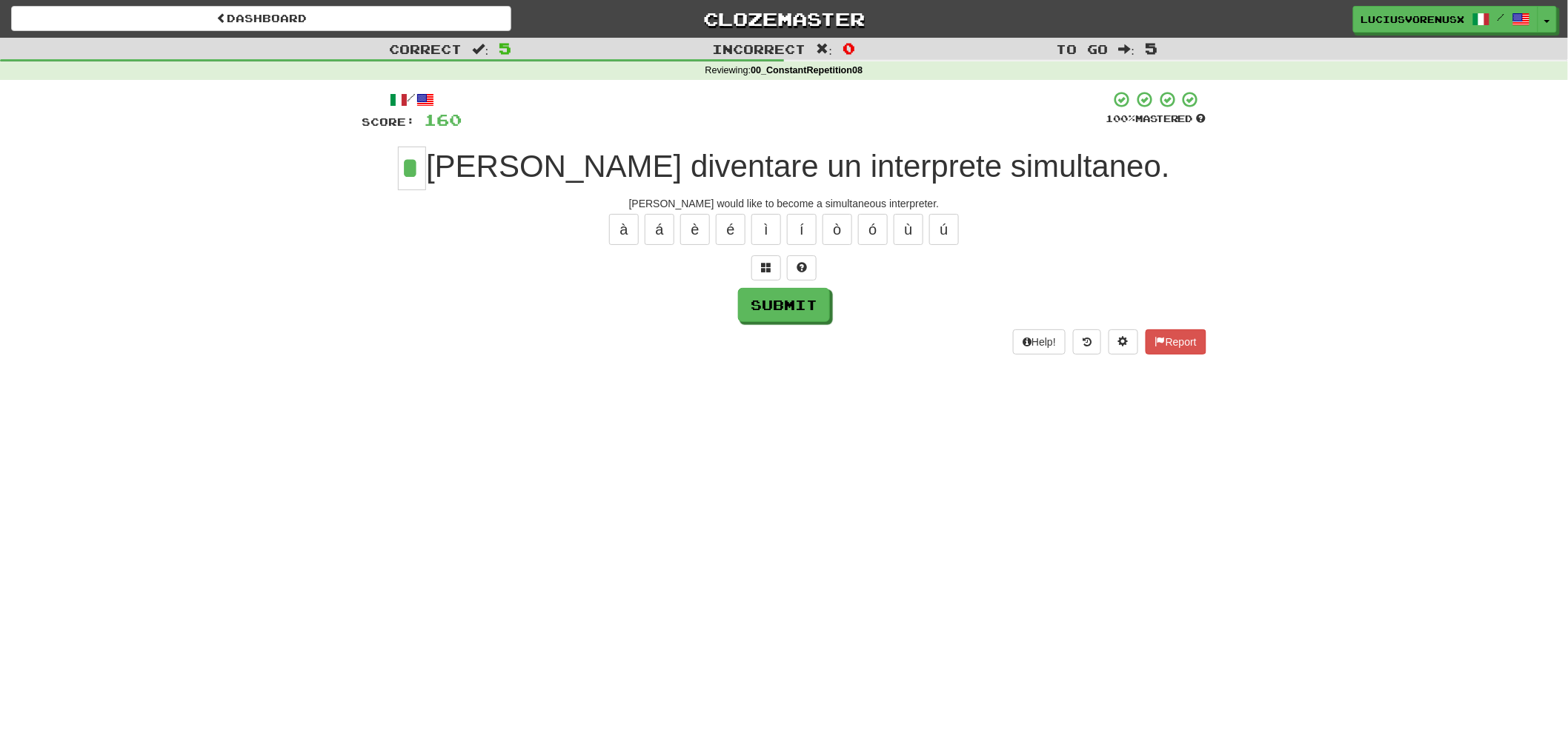
type input "*"
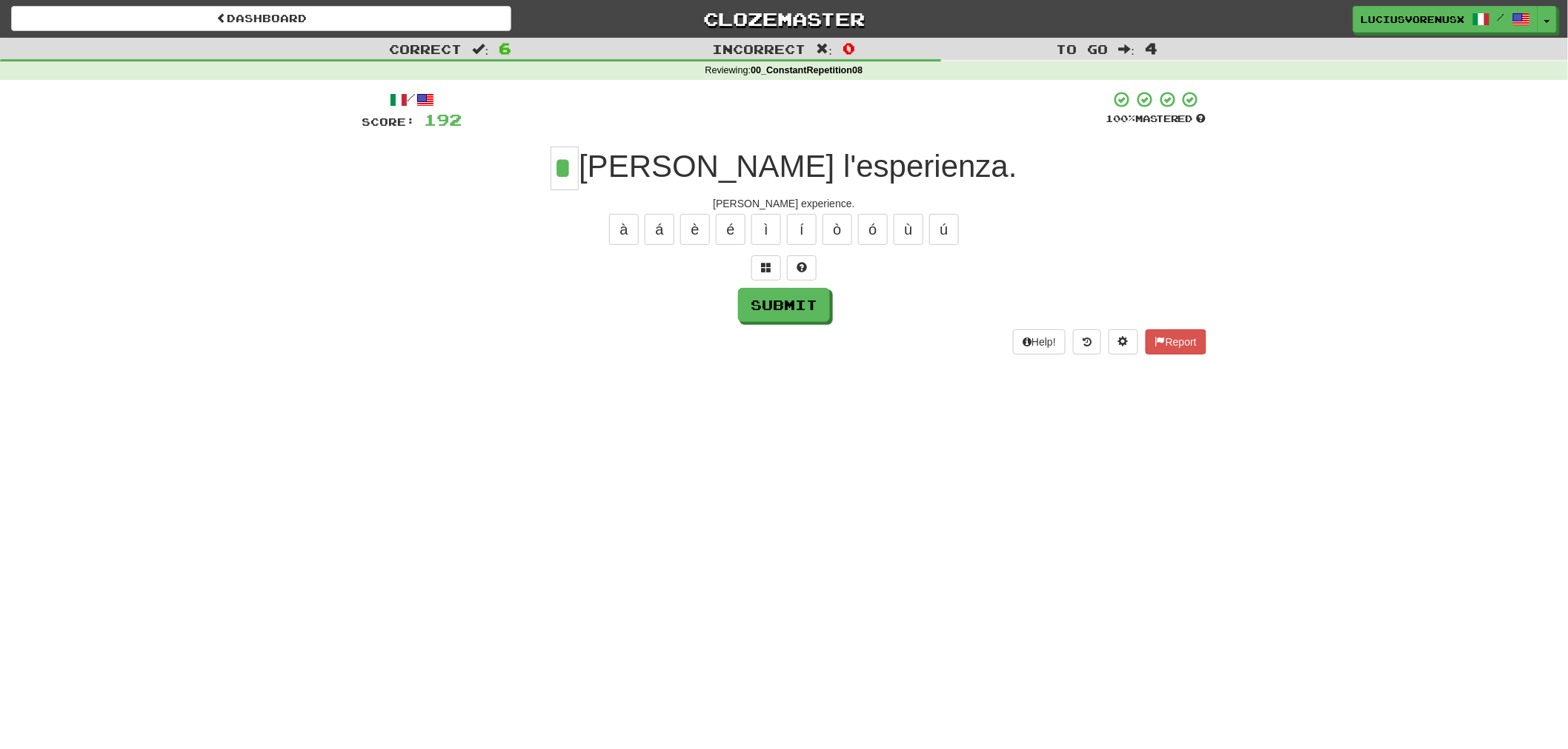
type input "*"
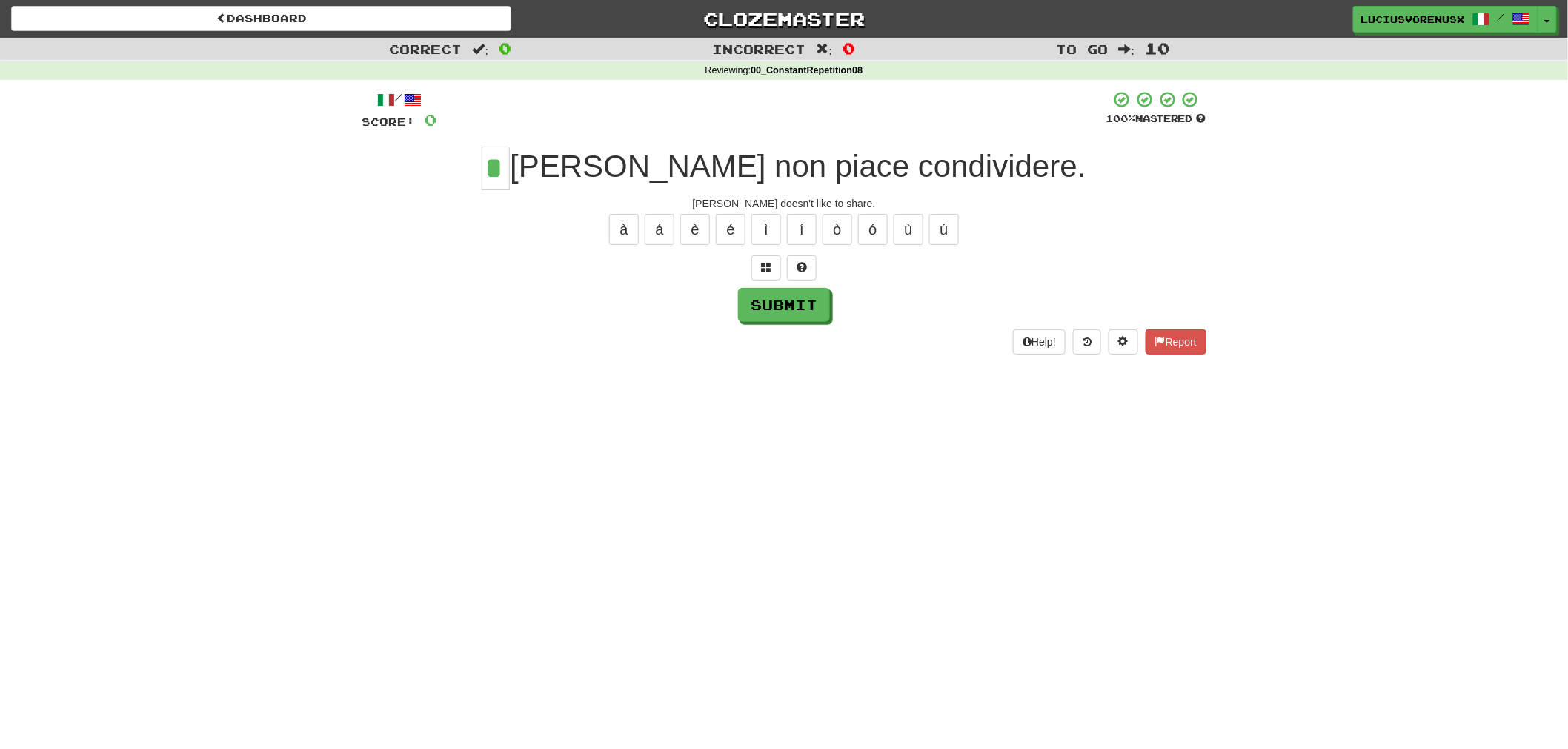
type input "*"
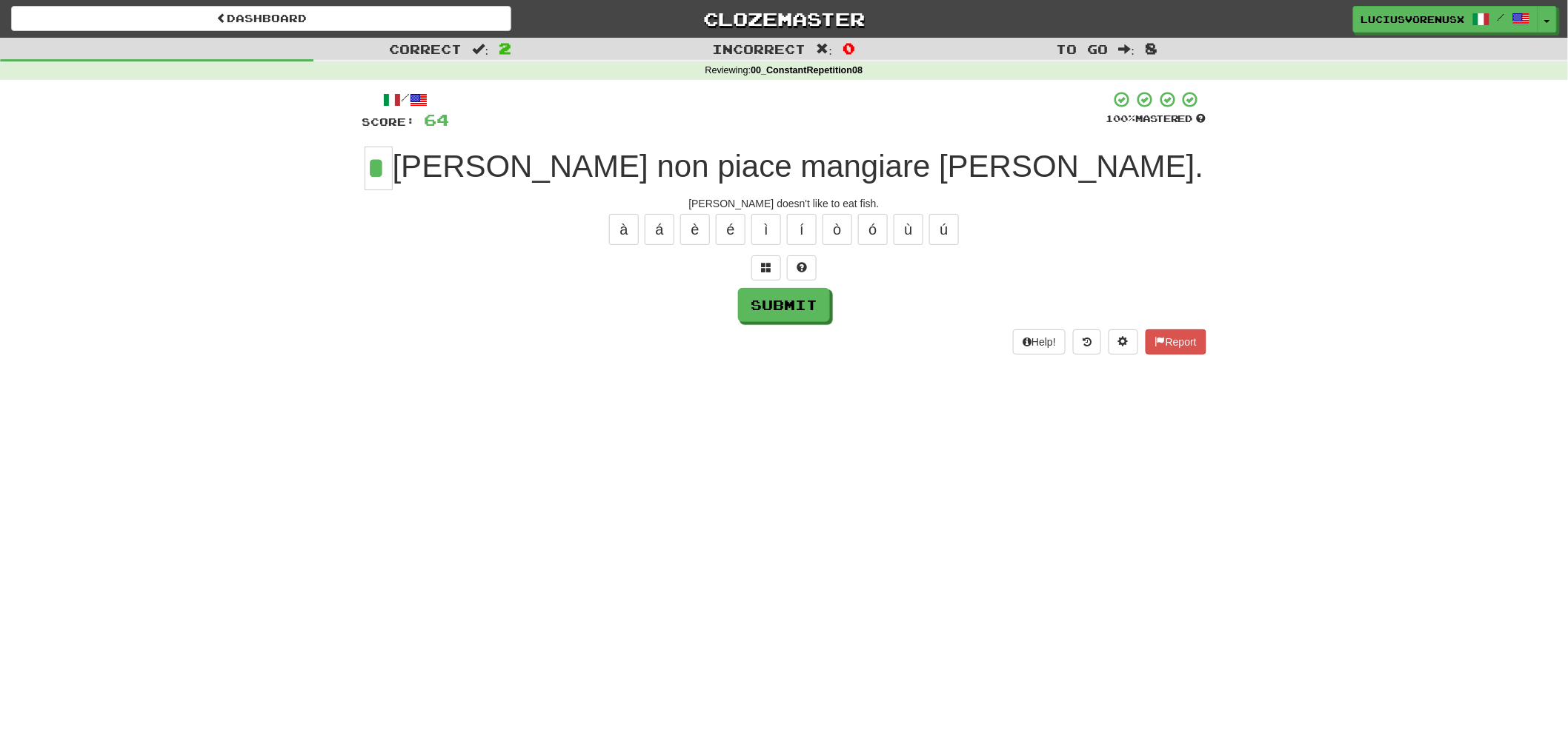
type input "*"
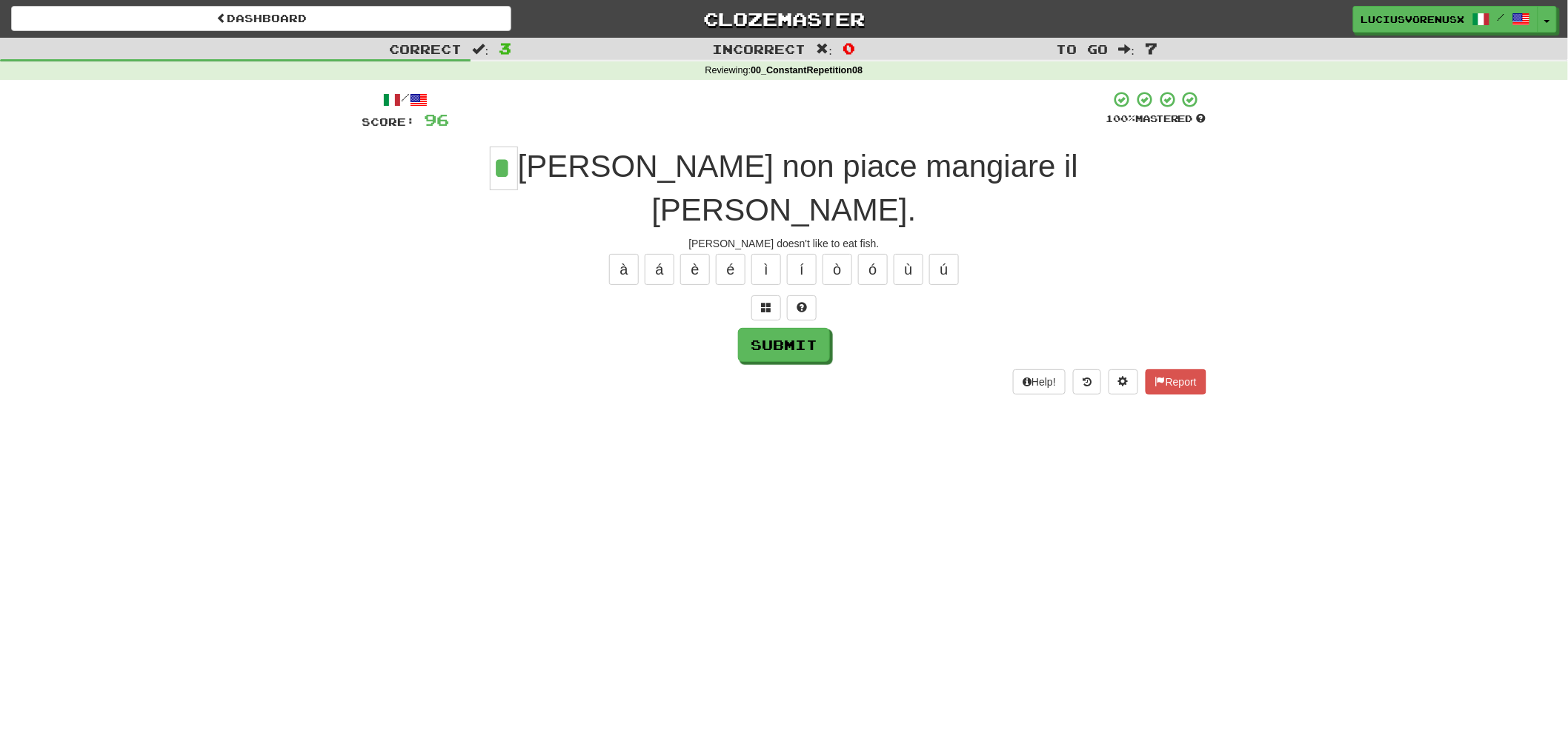
type input "*"
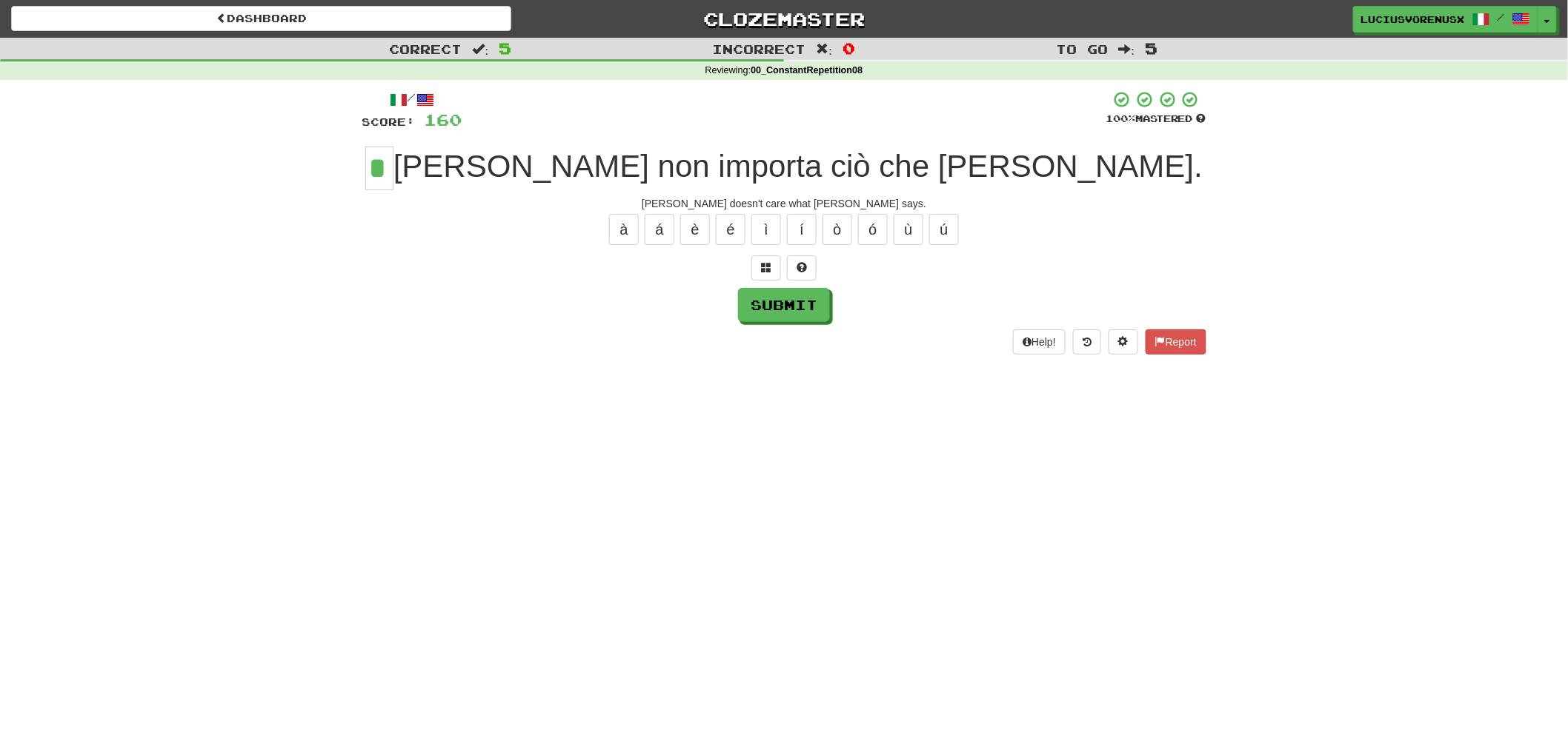
type input "*"
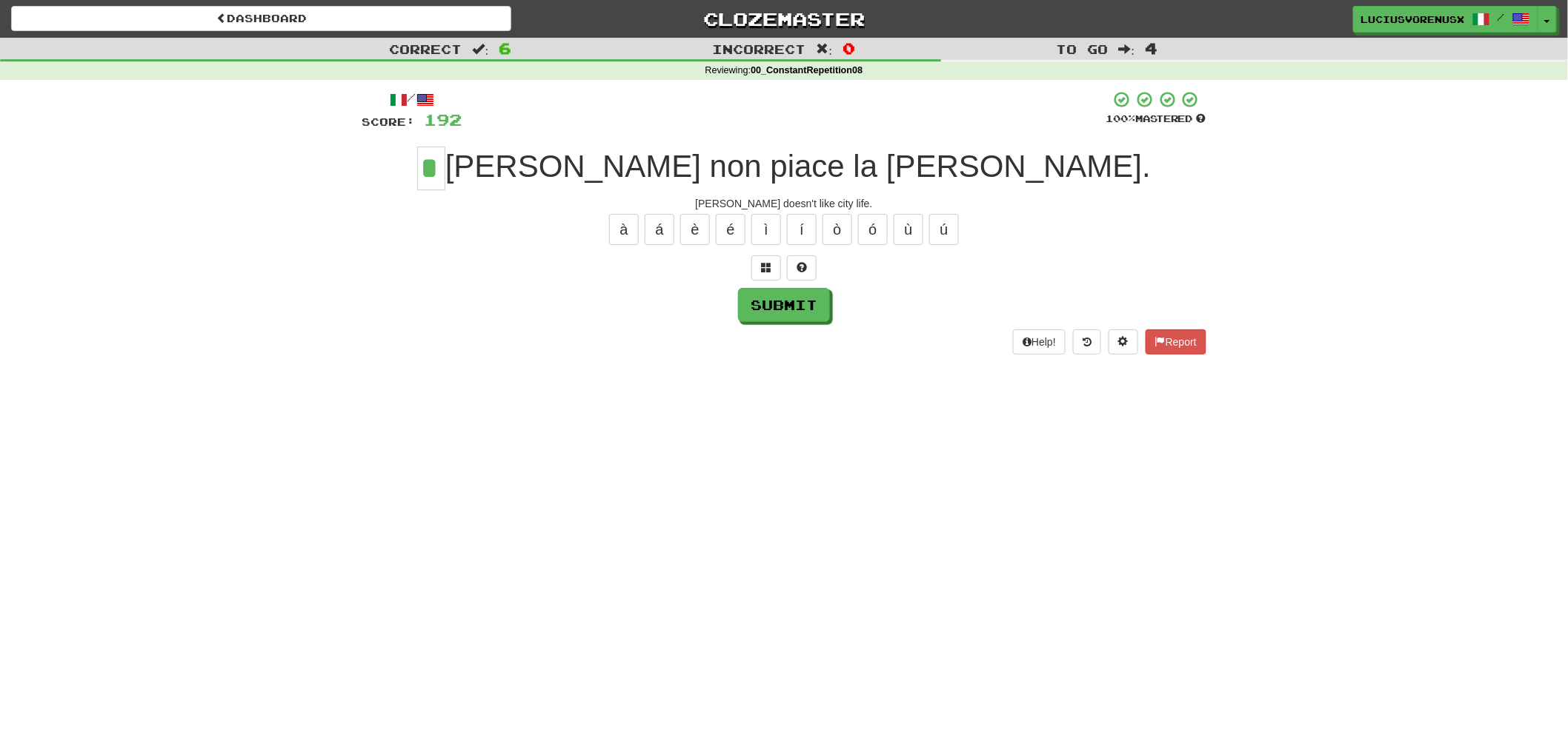
type input "*"
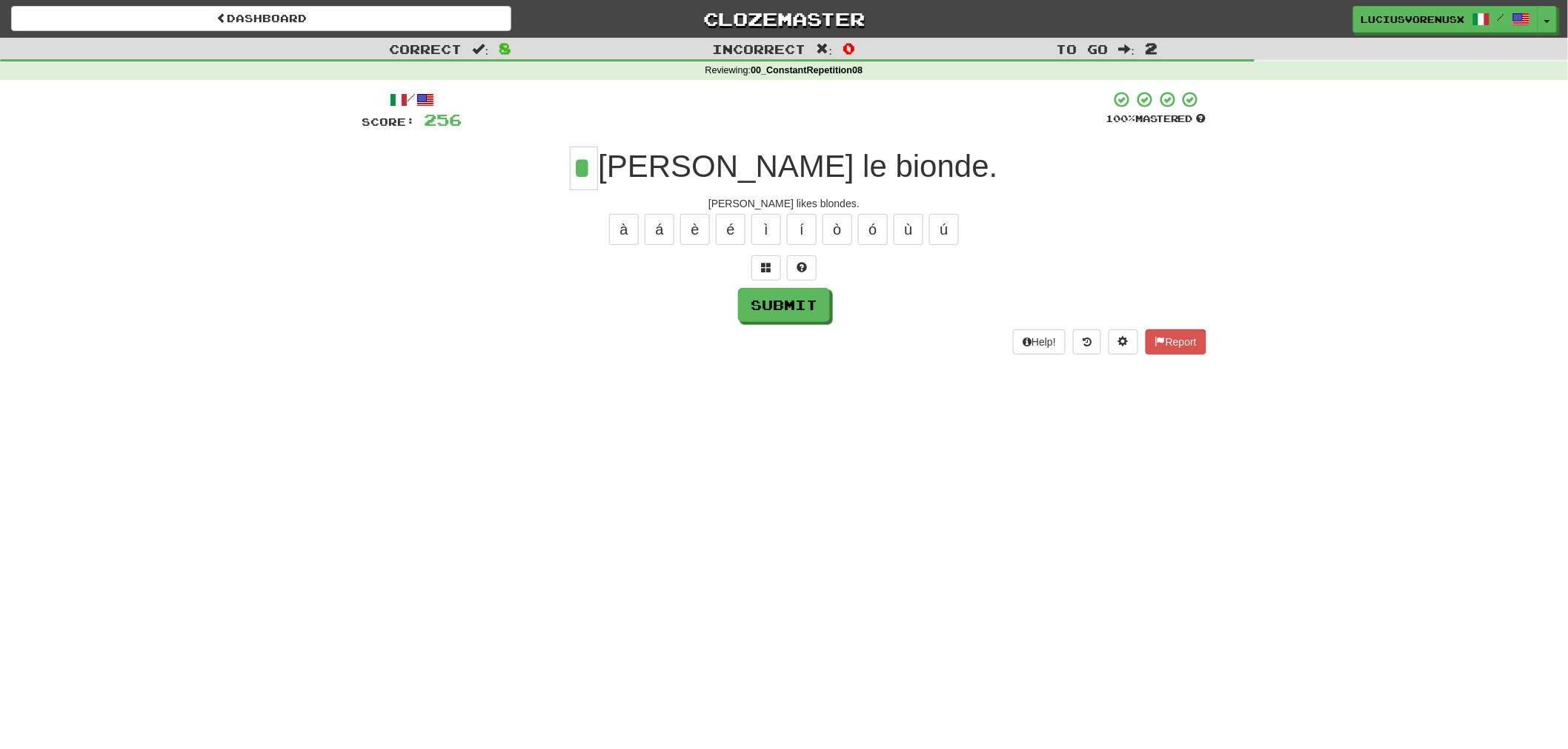
type input "*"
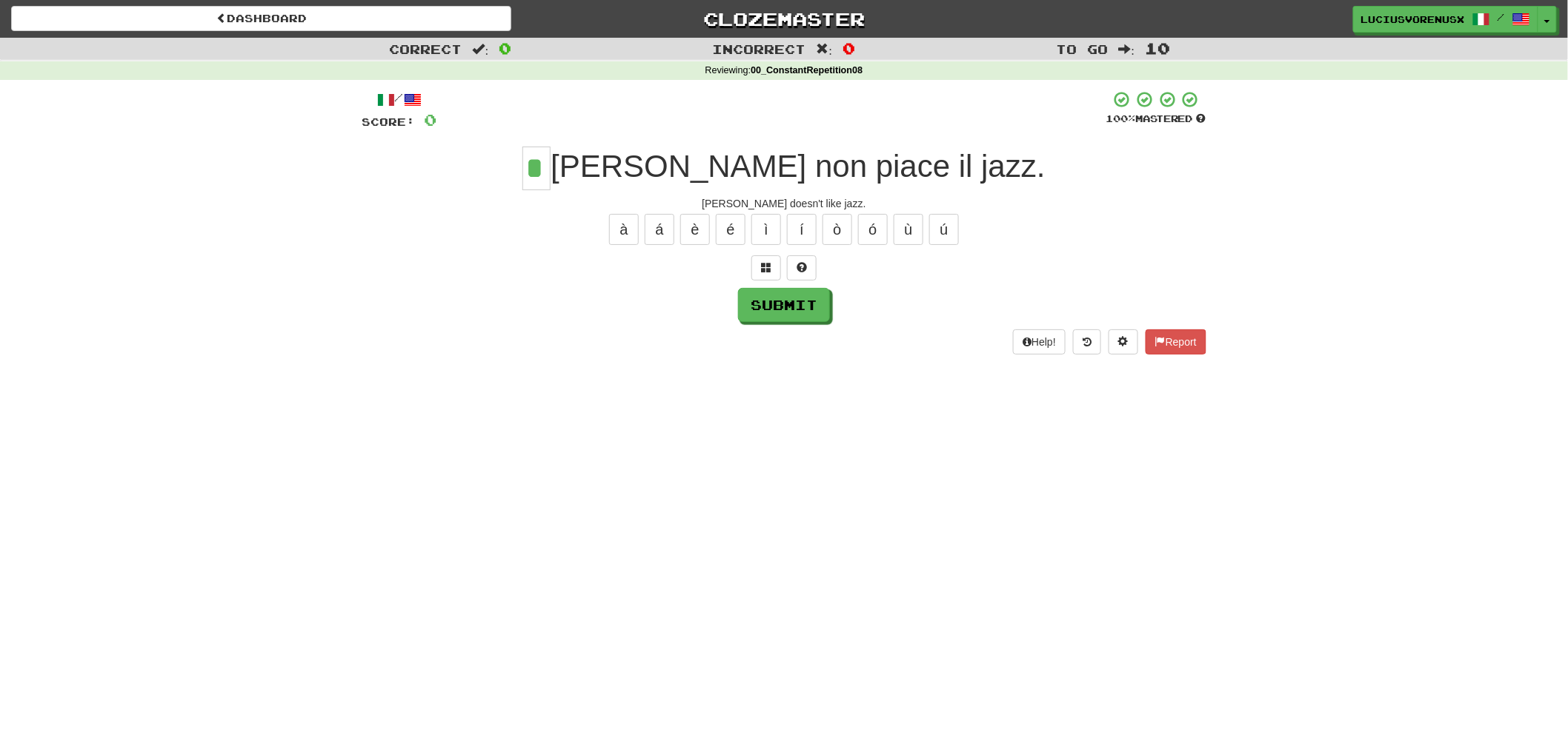
type input "*"
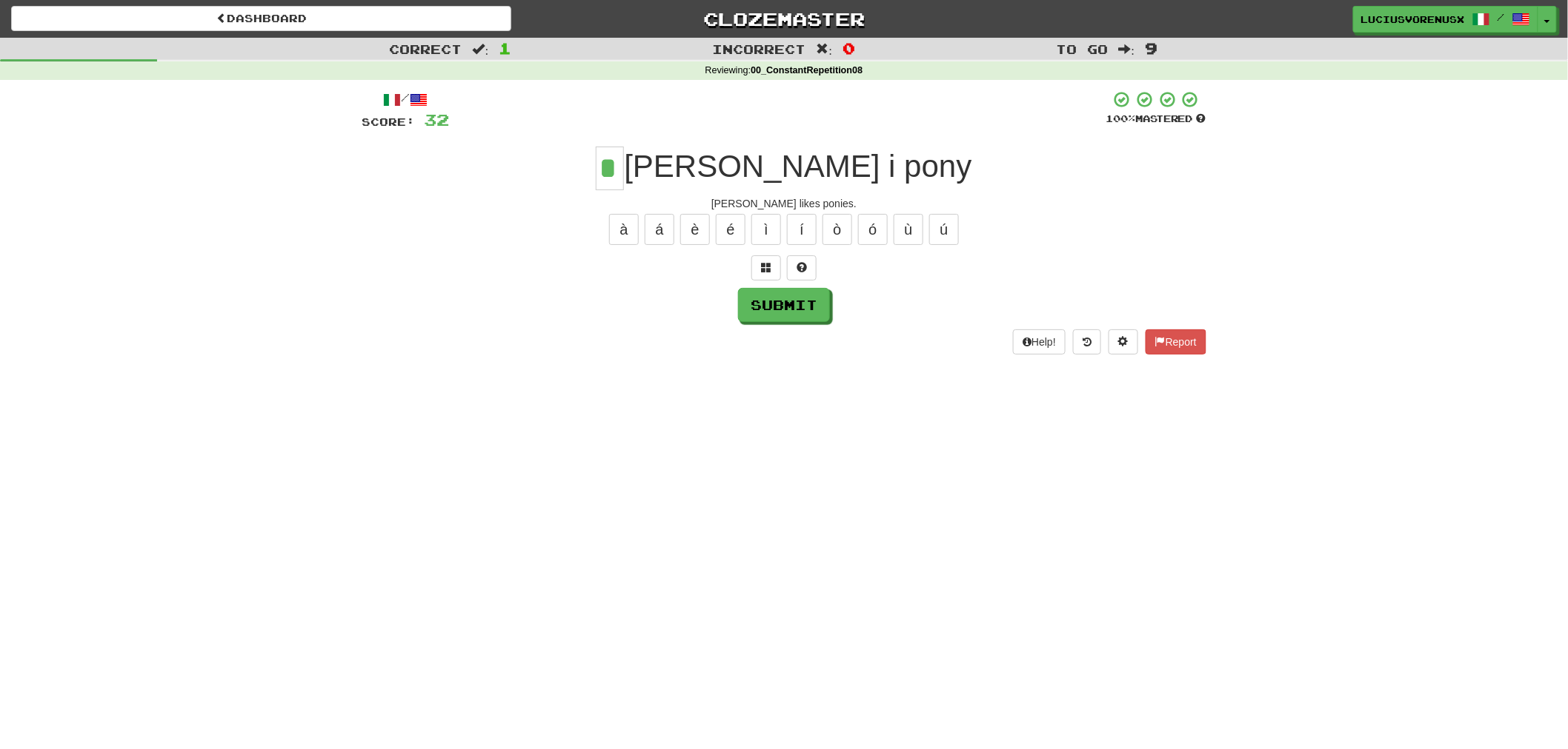
type input "*"
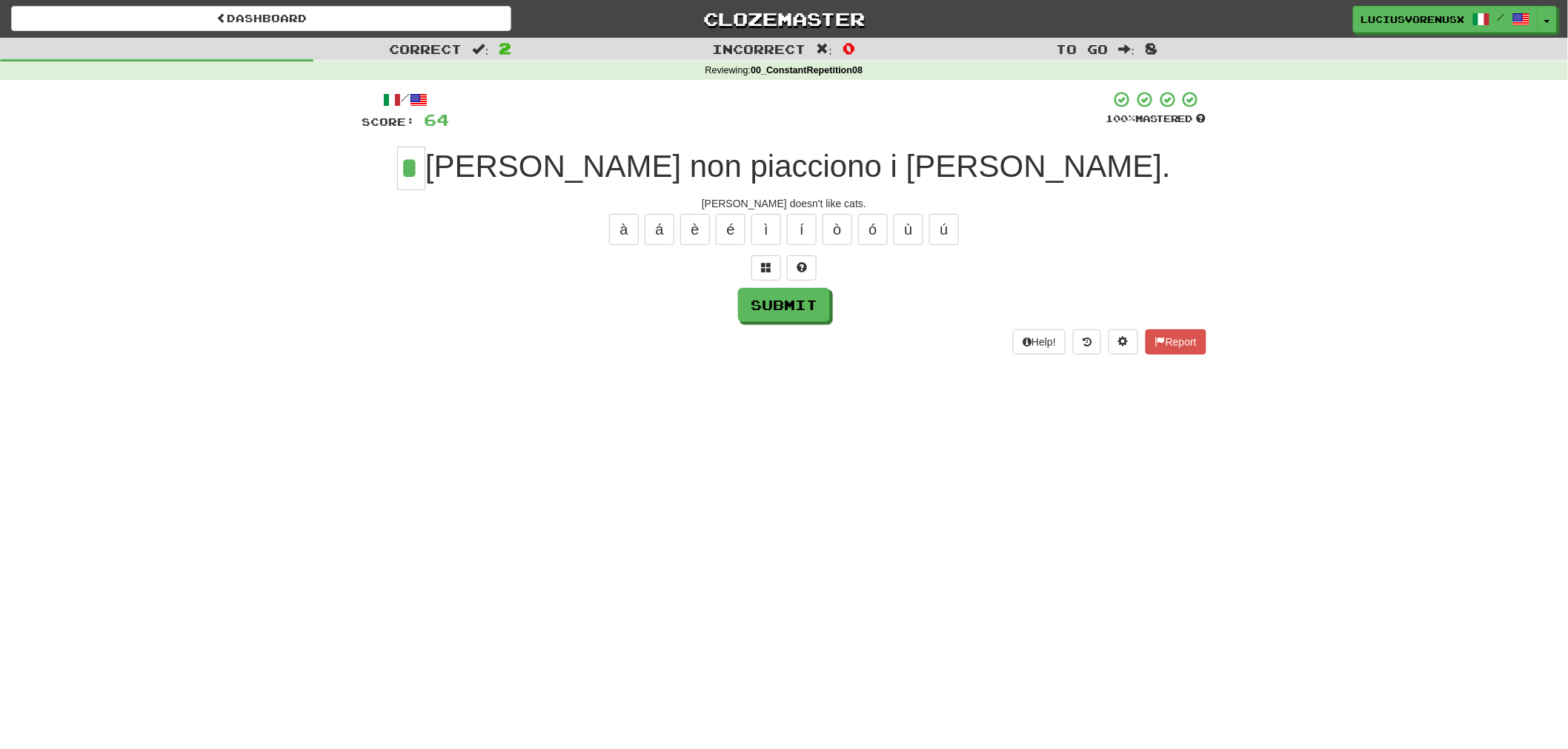
type input "*"
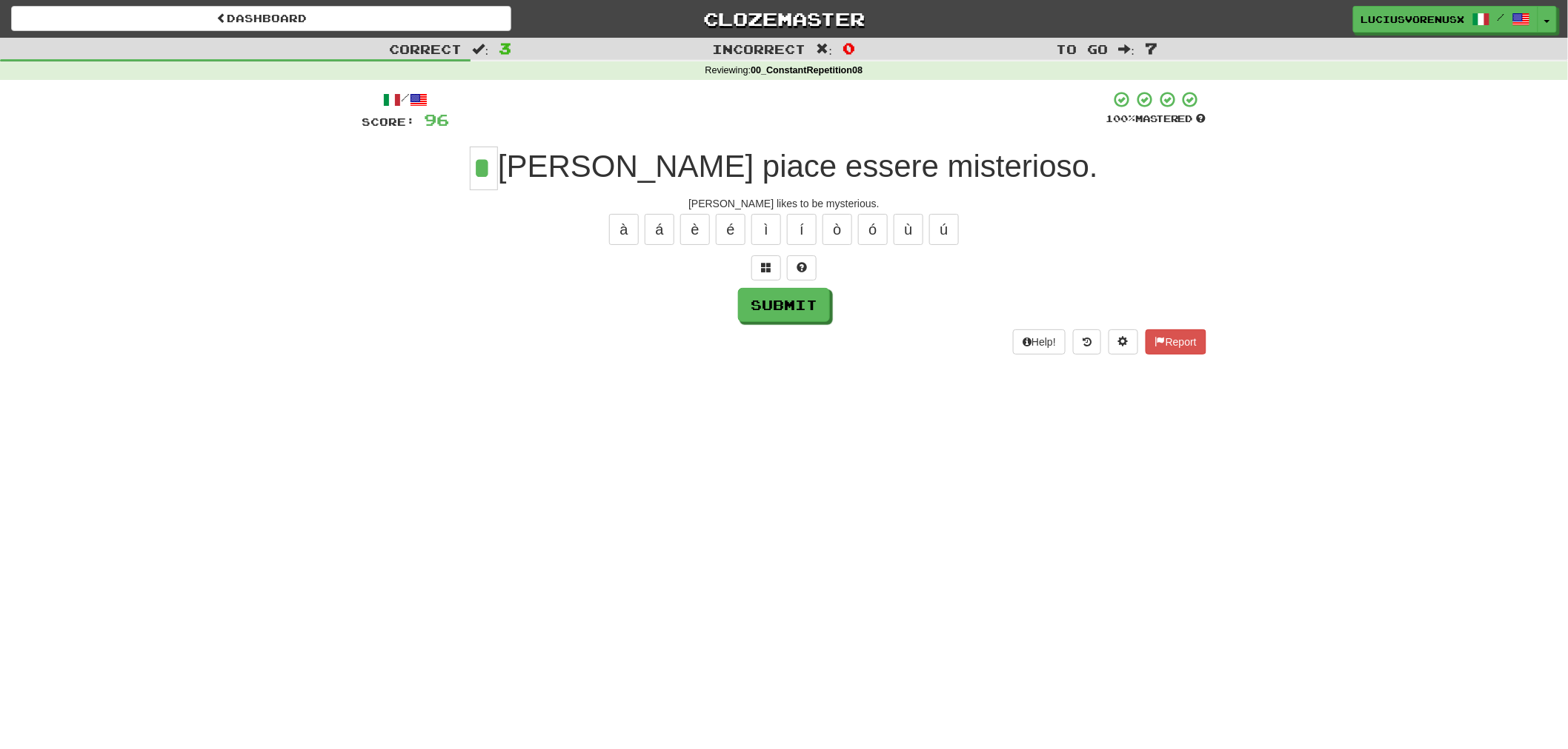
type input "*"
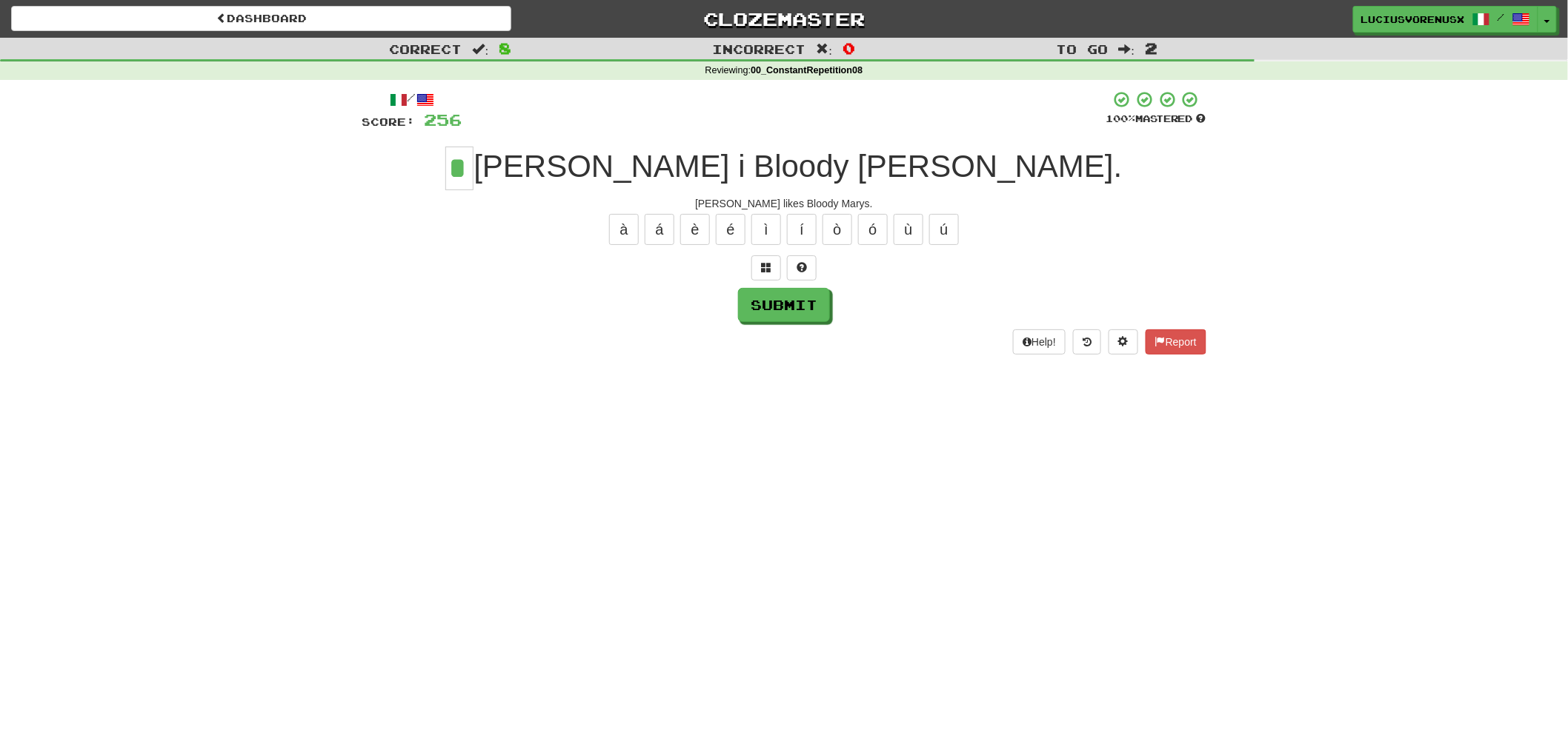
type input "*"
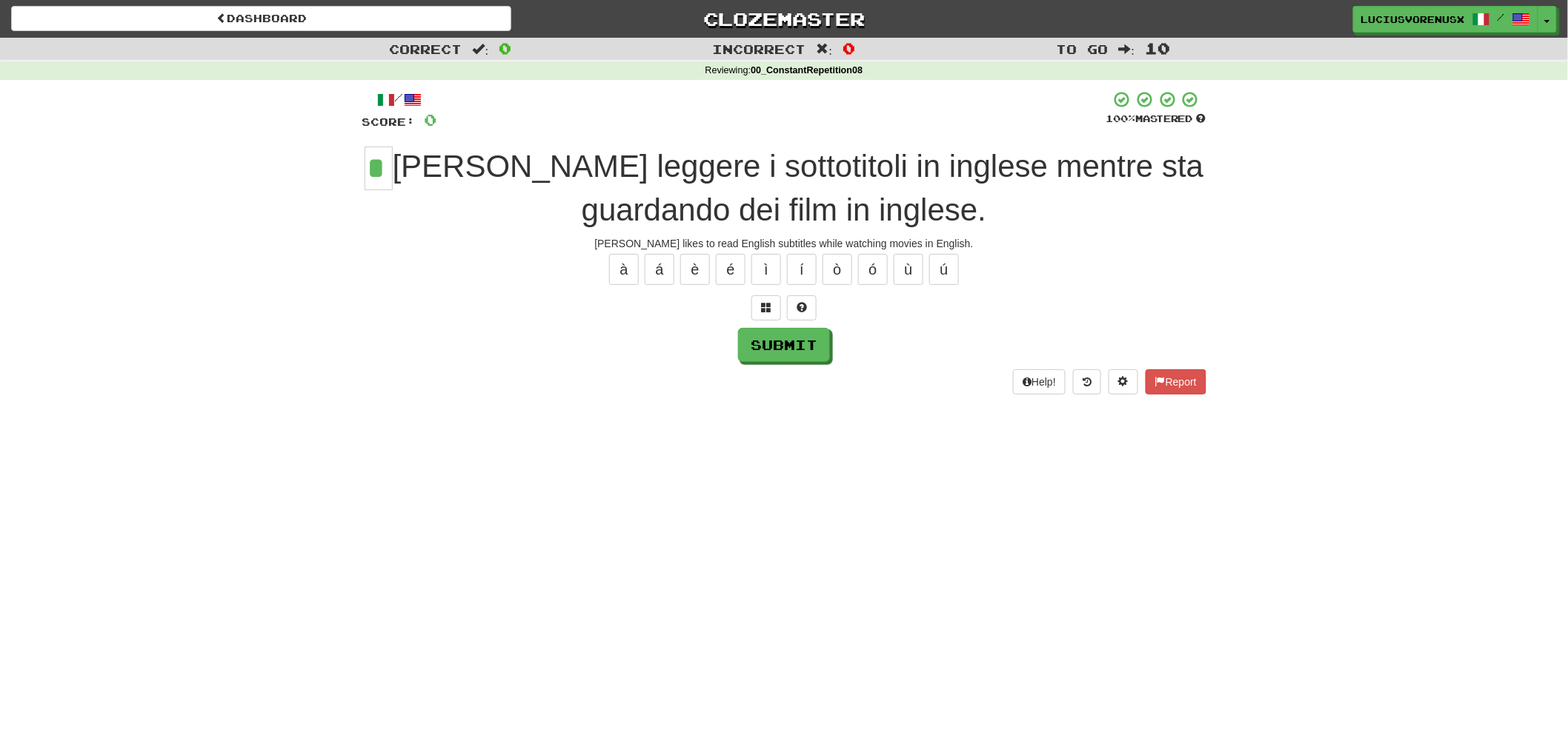
type input "*"
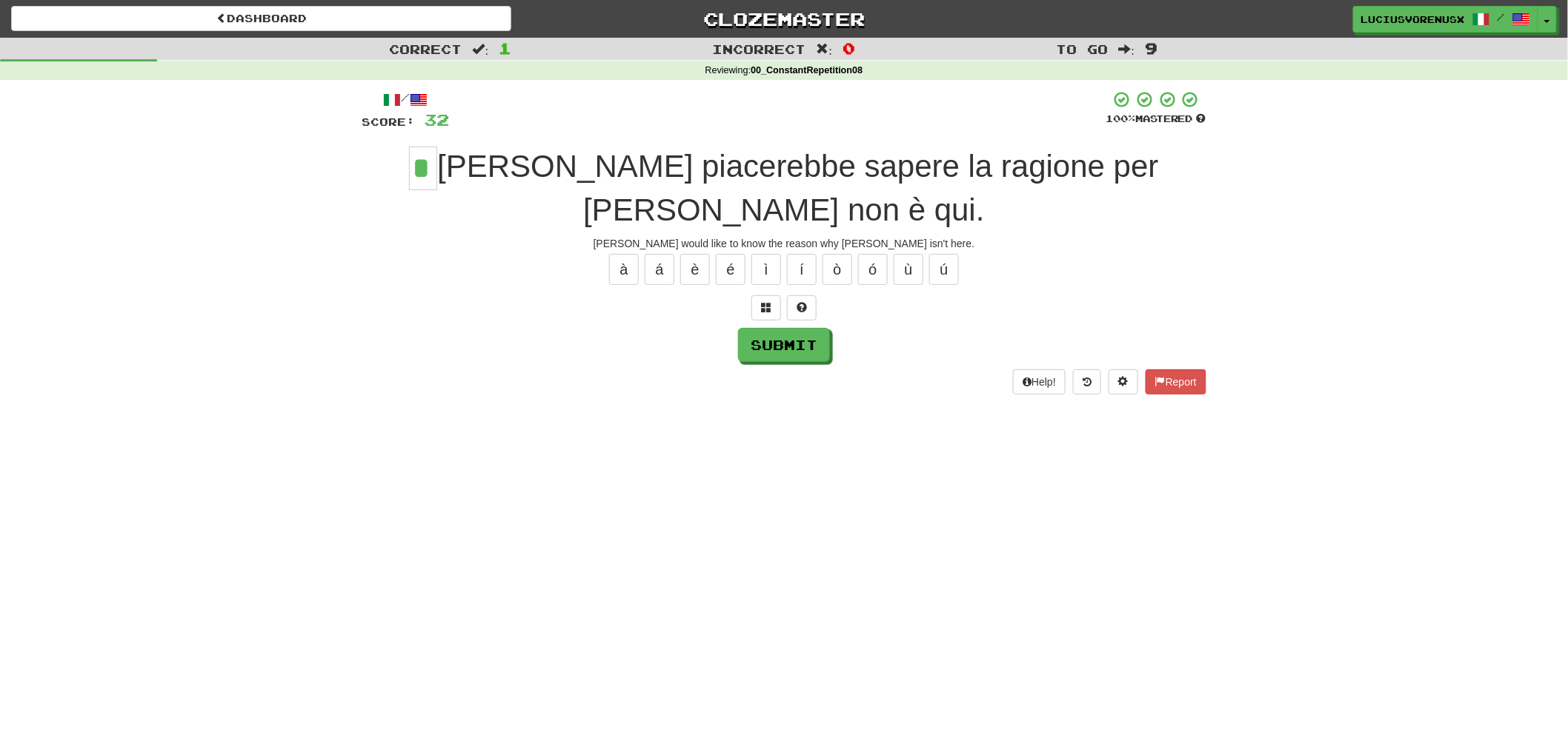
type input "*"
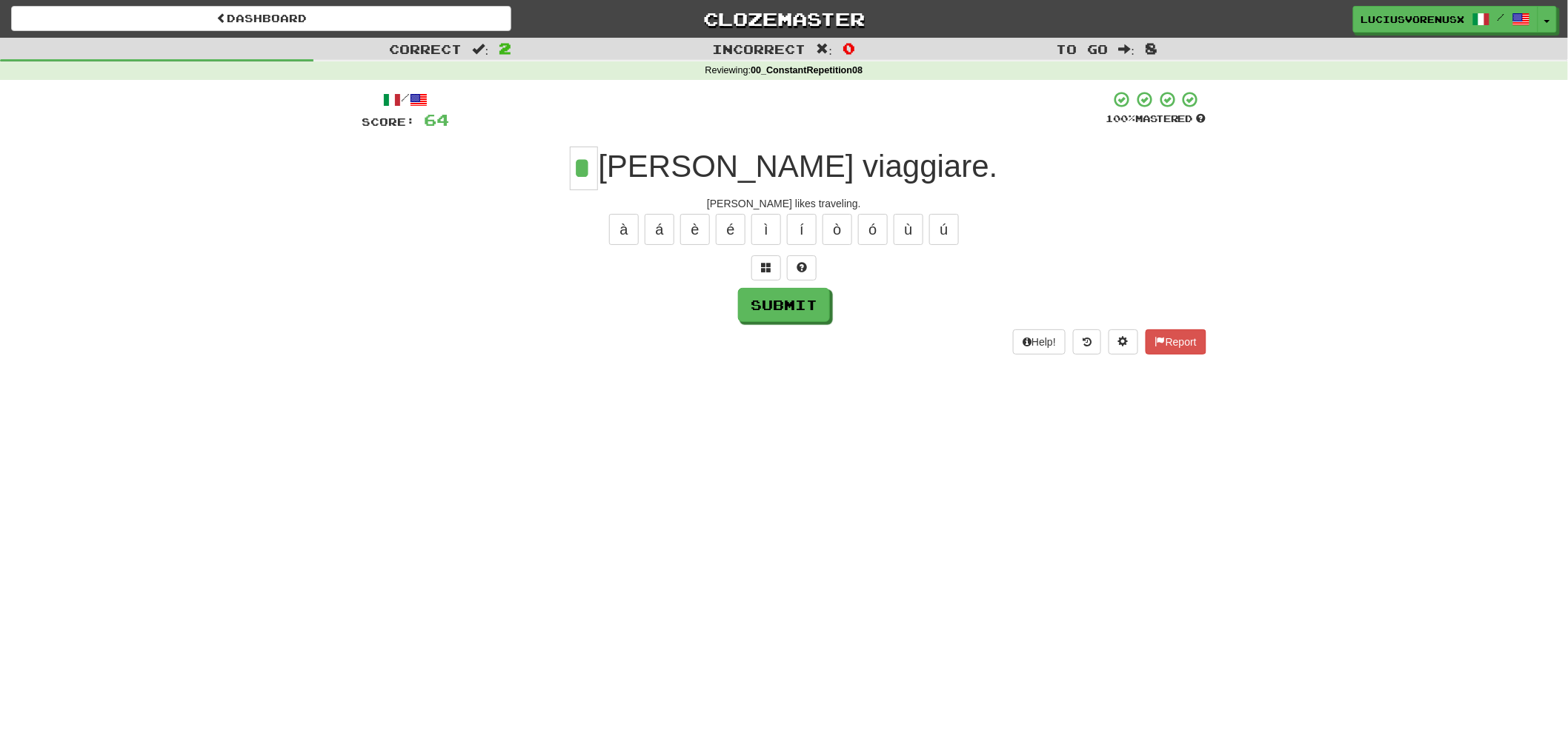
type input "*"
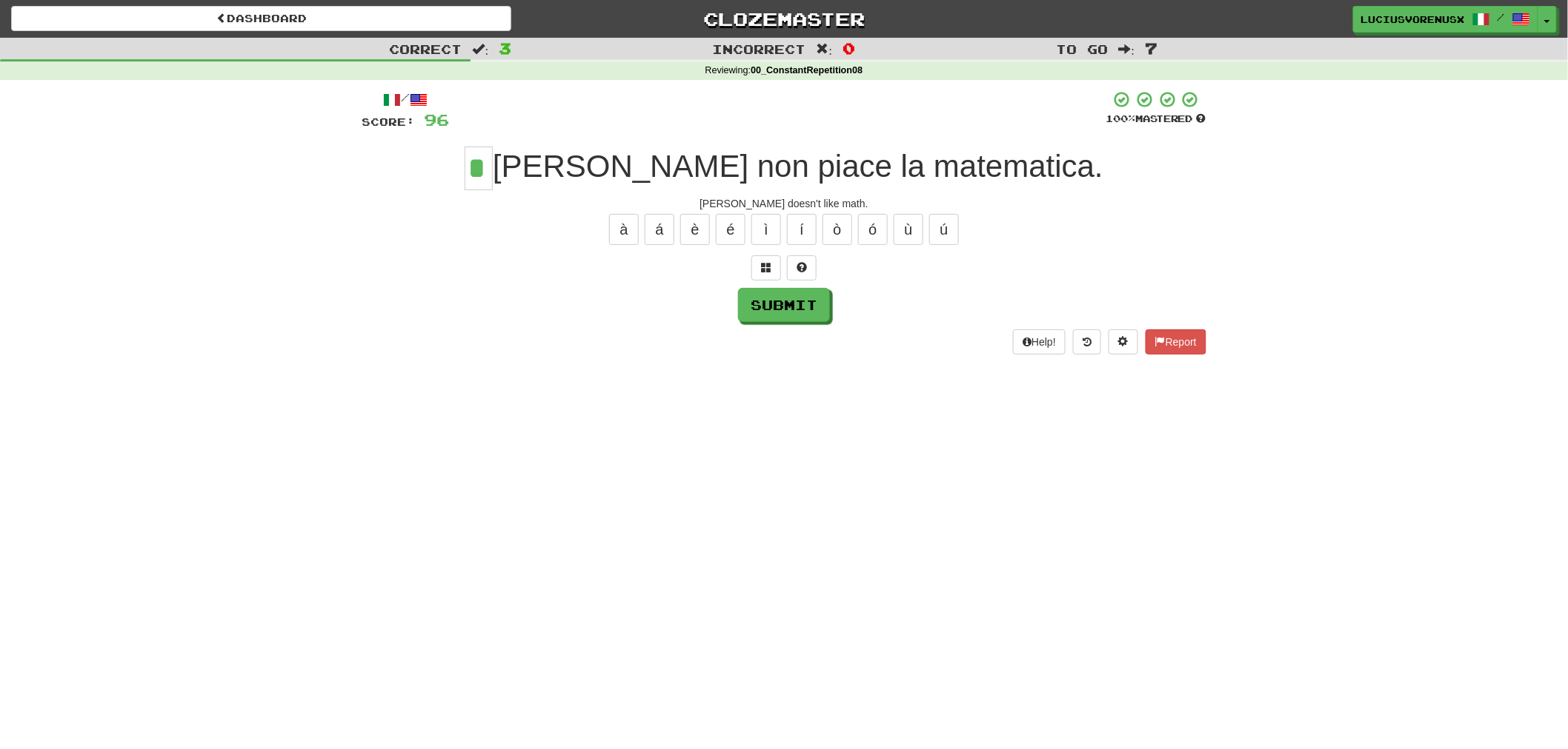
type input "*"
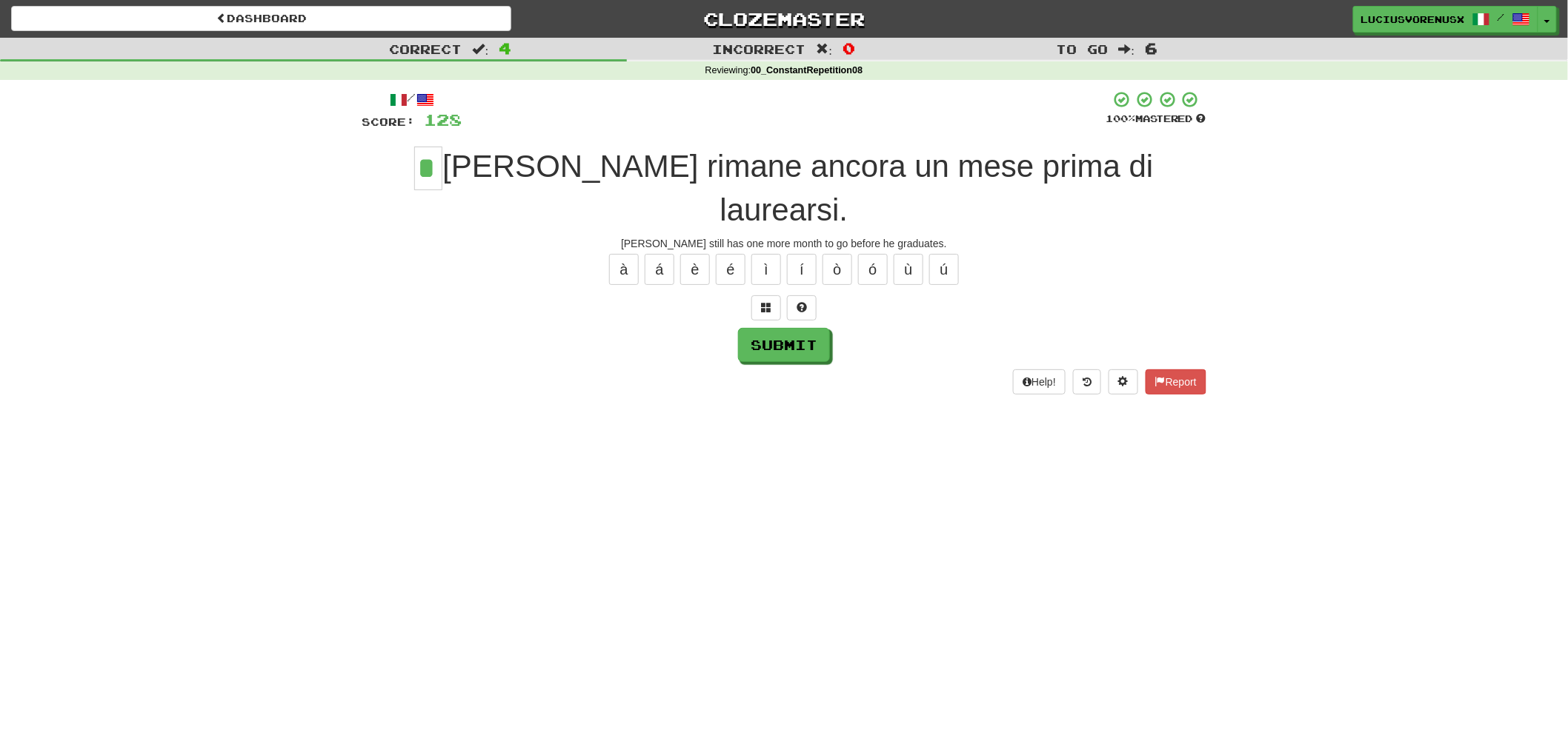
type input "*"
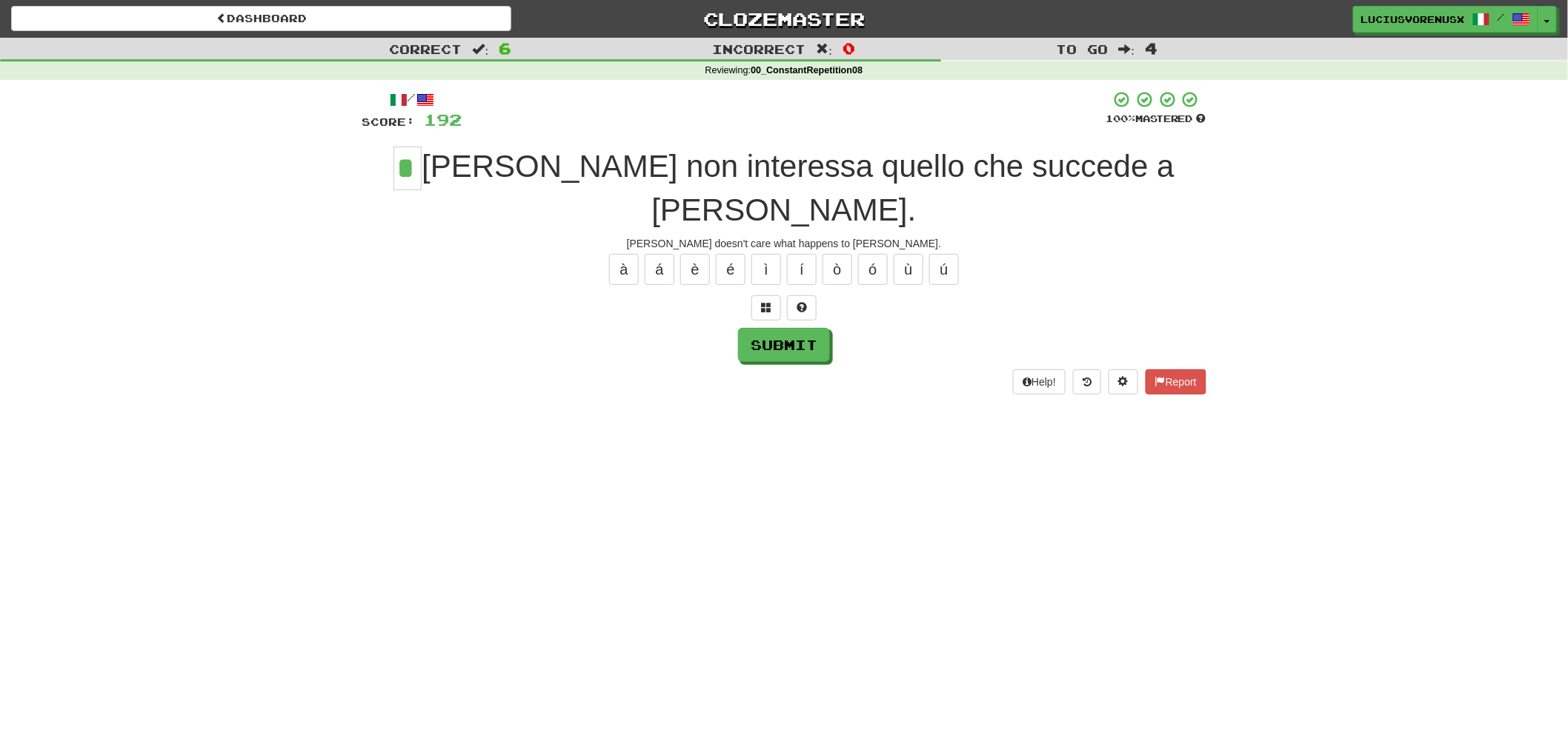
type input "*"
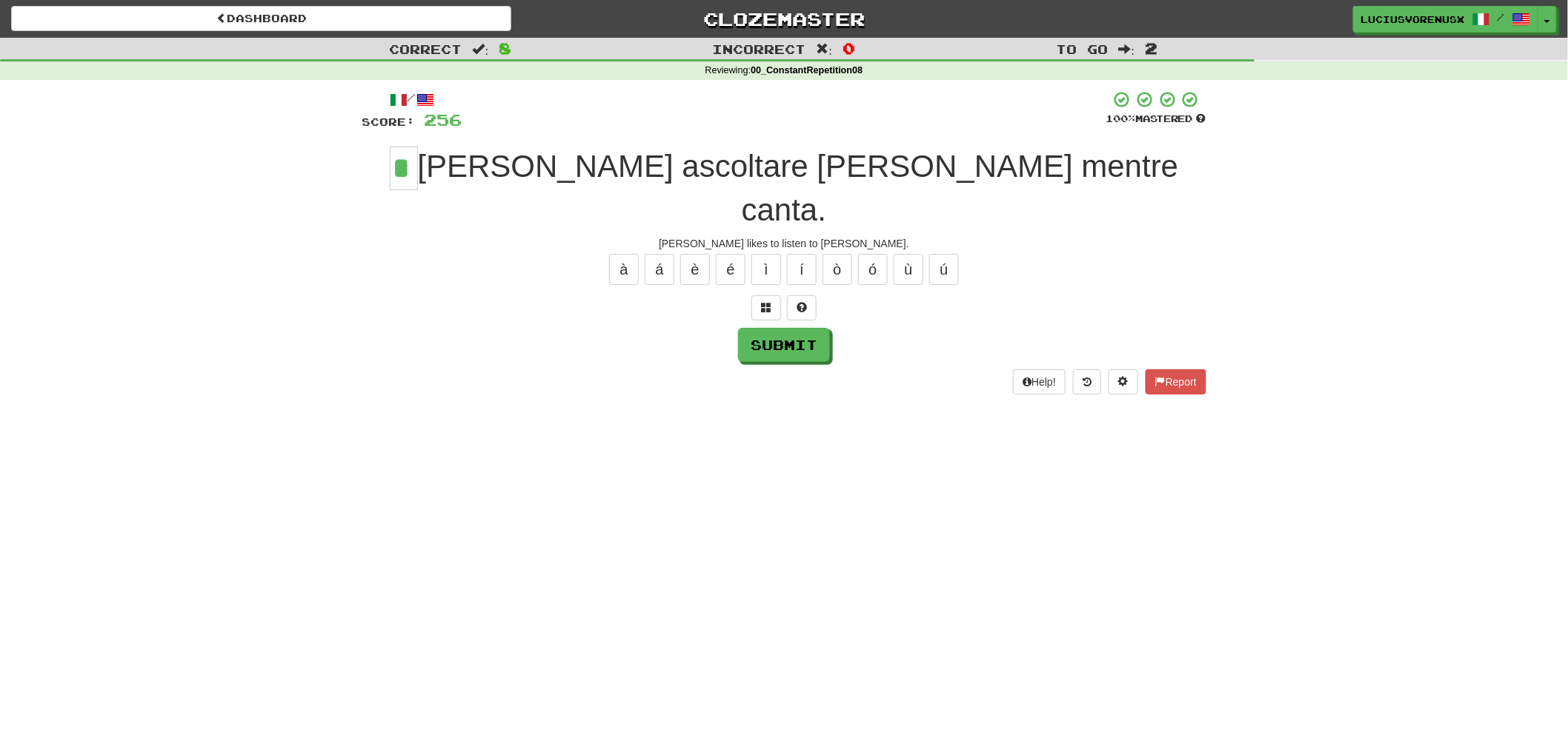
type input "*"
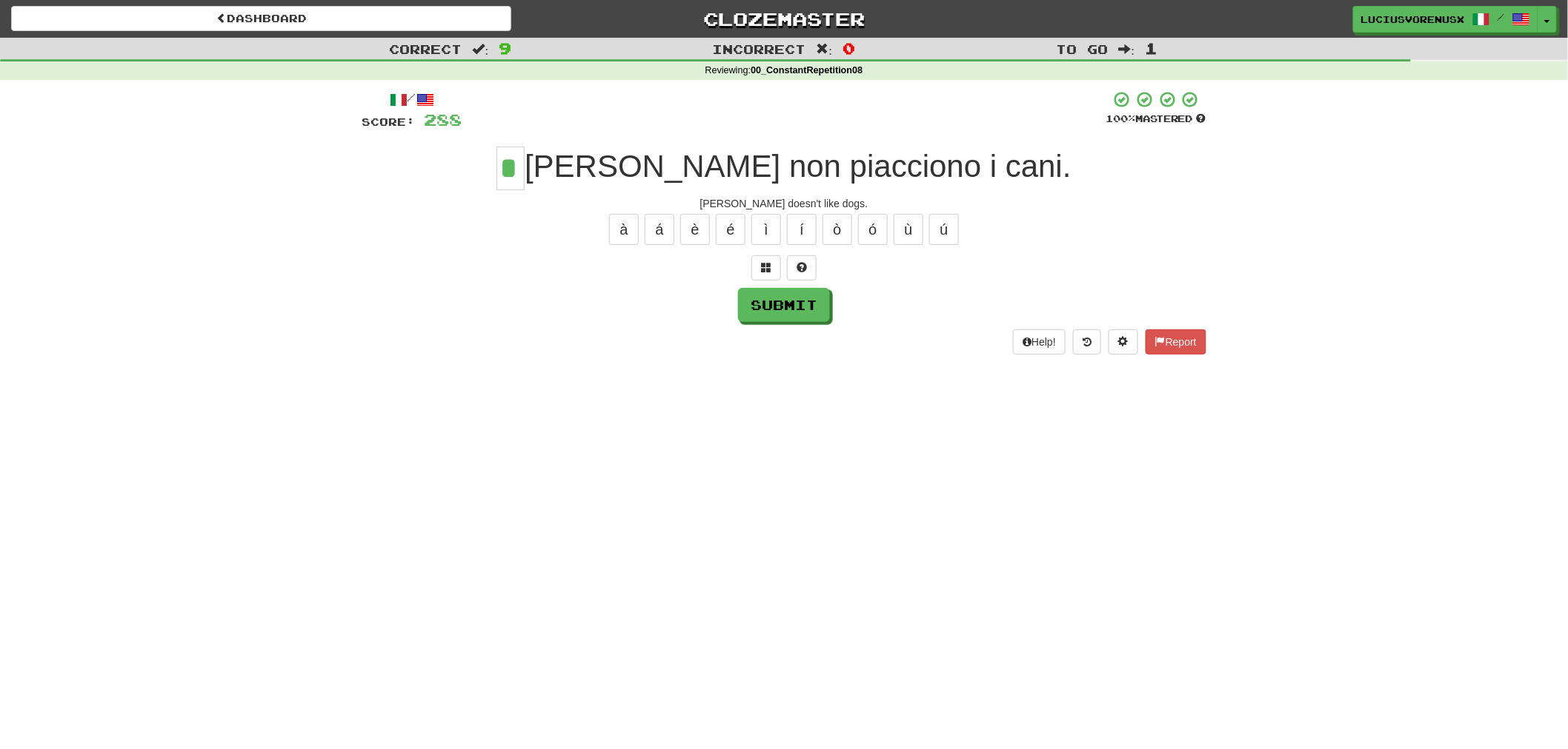
type input "*"
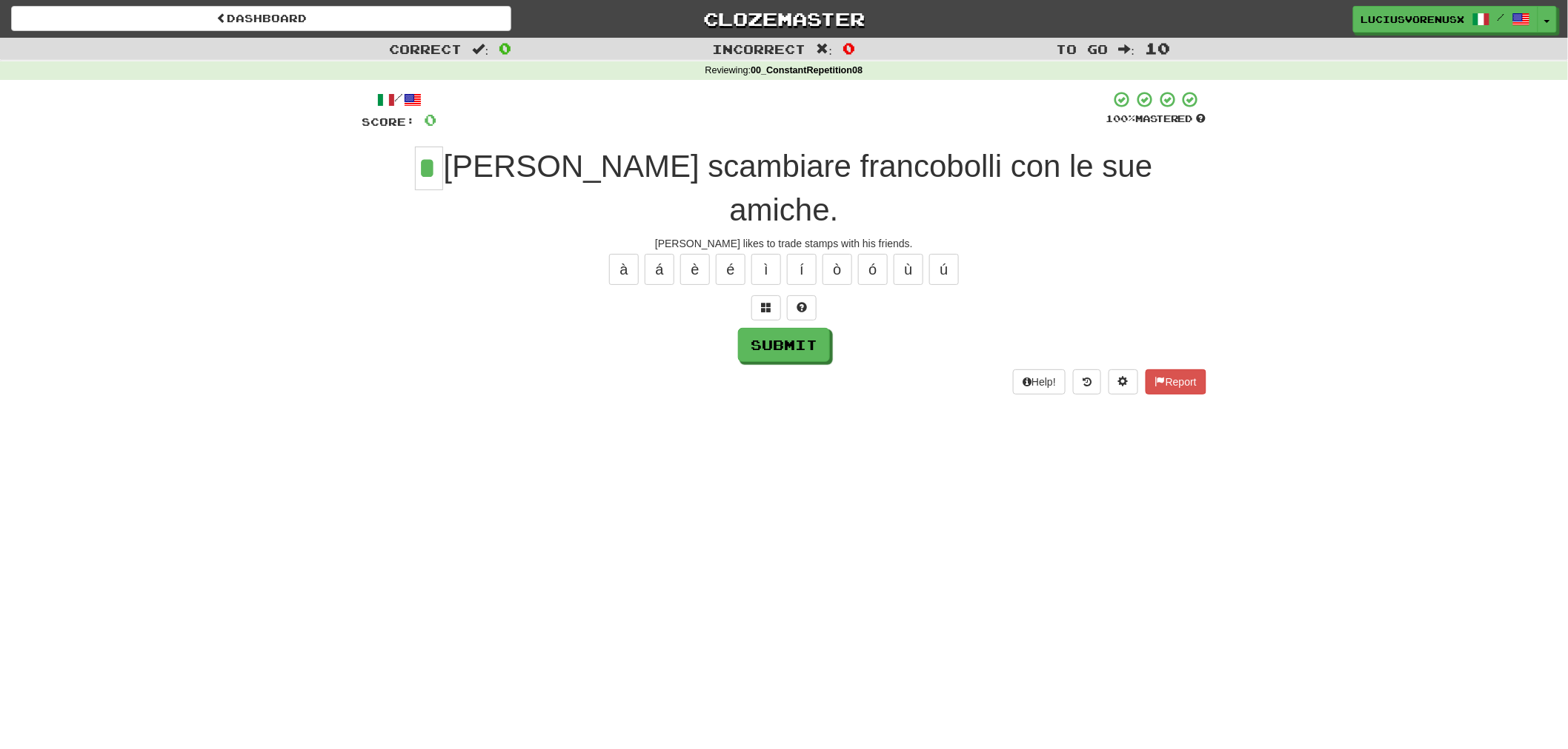
type input "*"
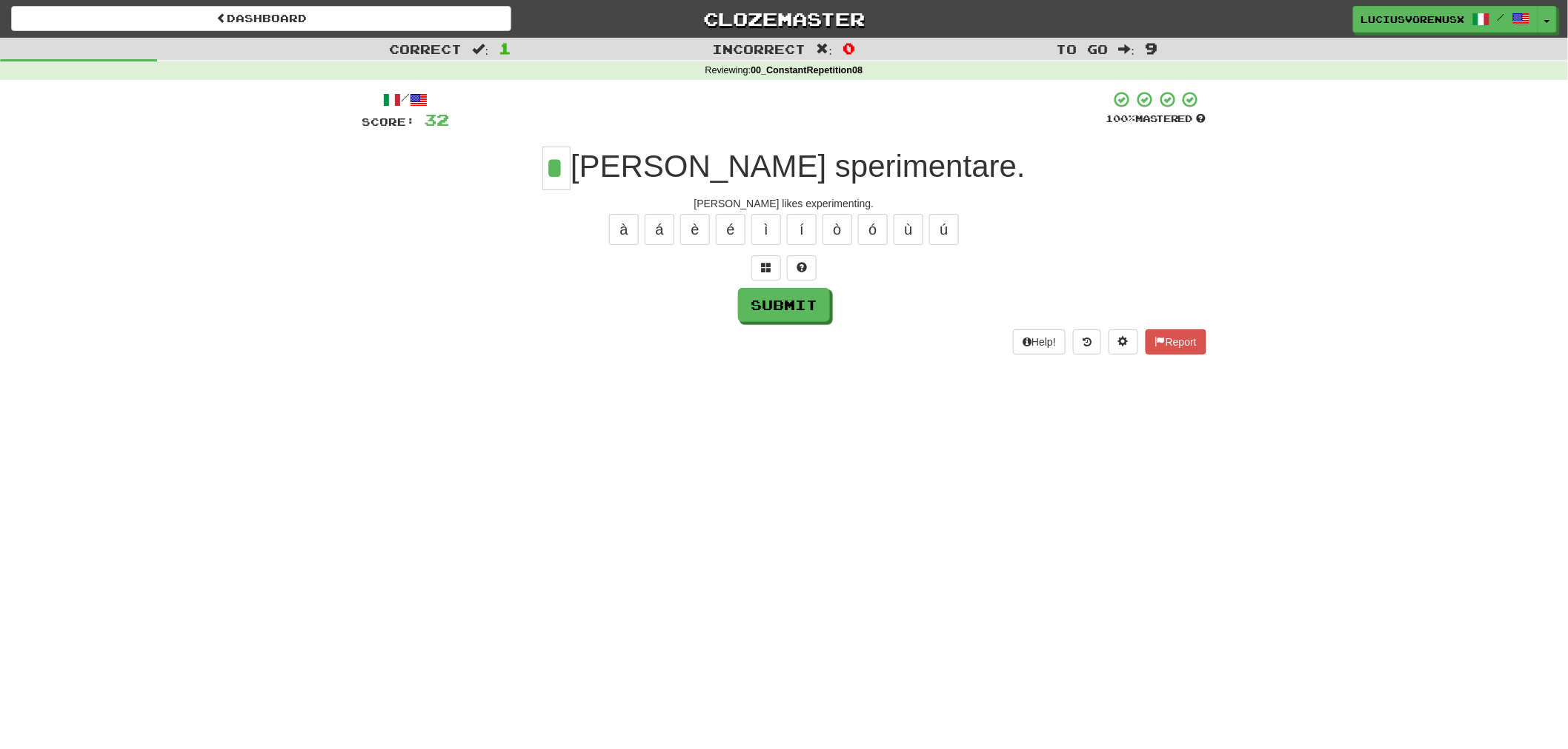
type input "*"
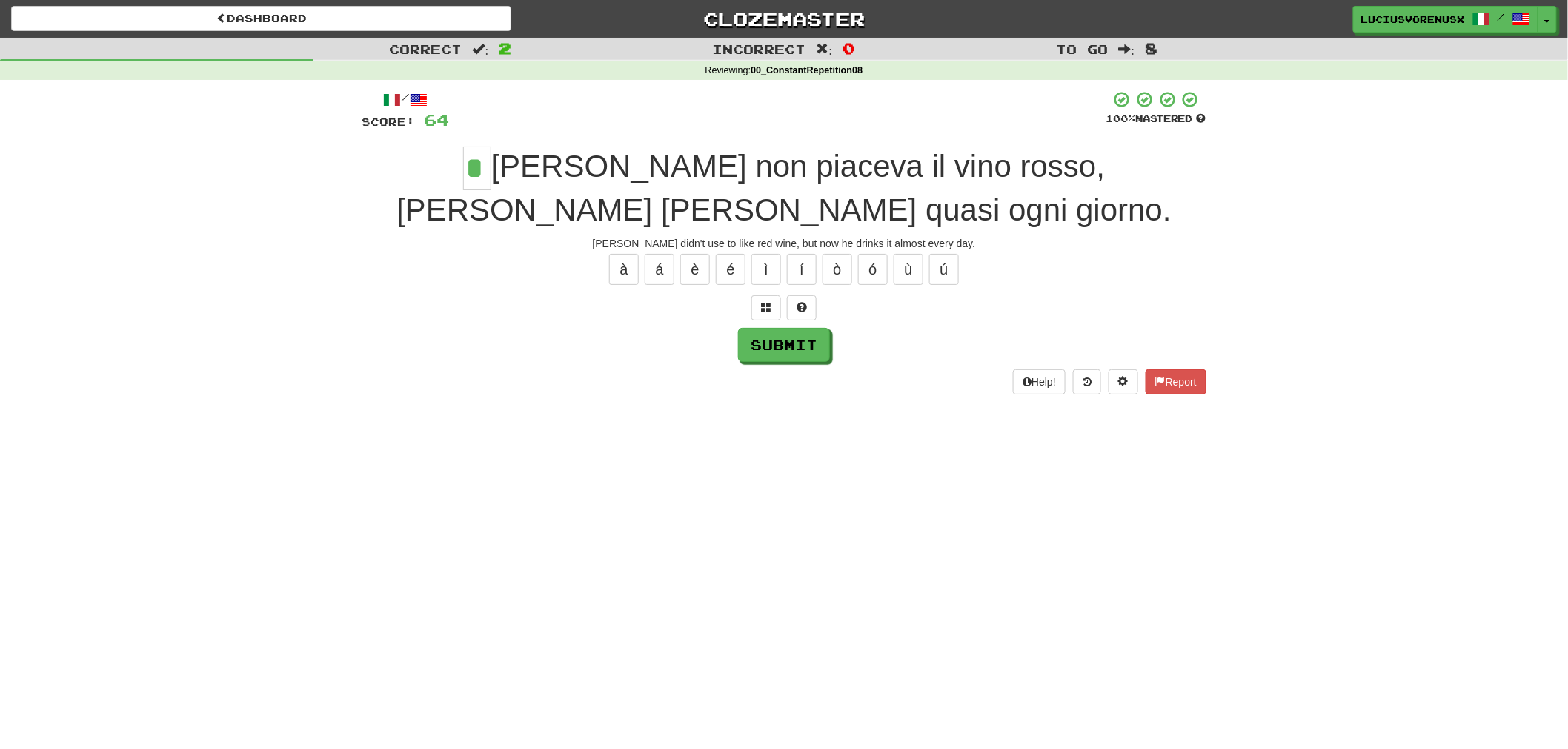
type input "*"
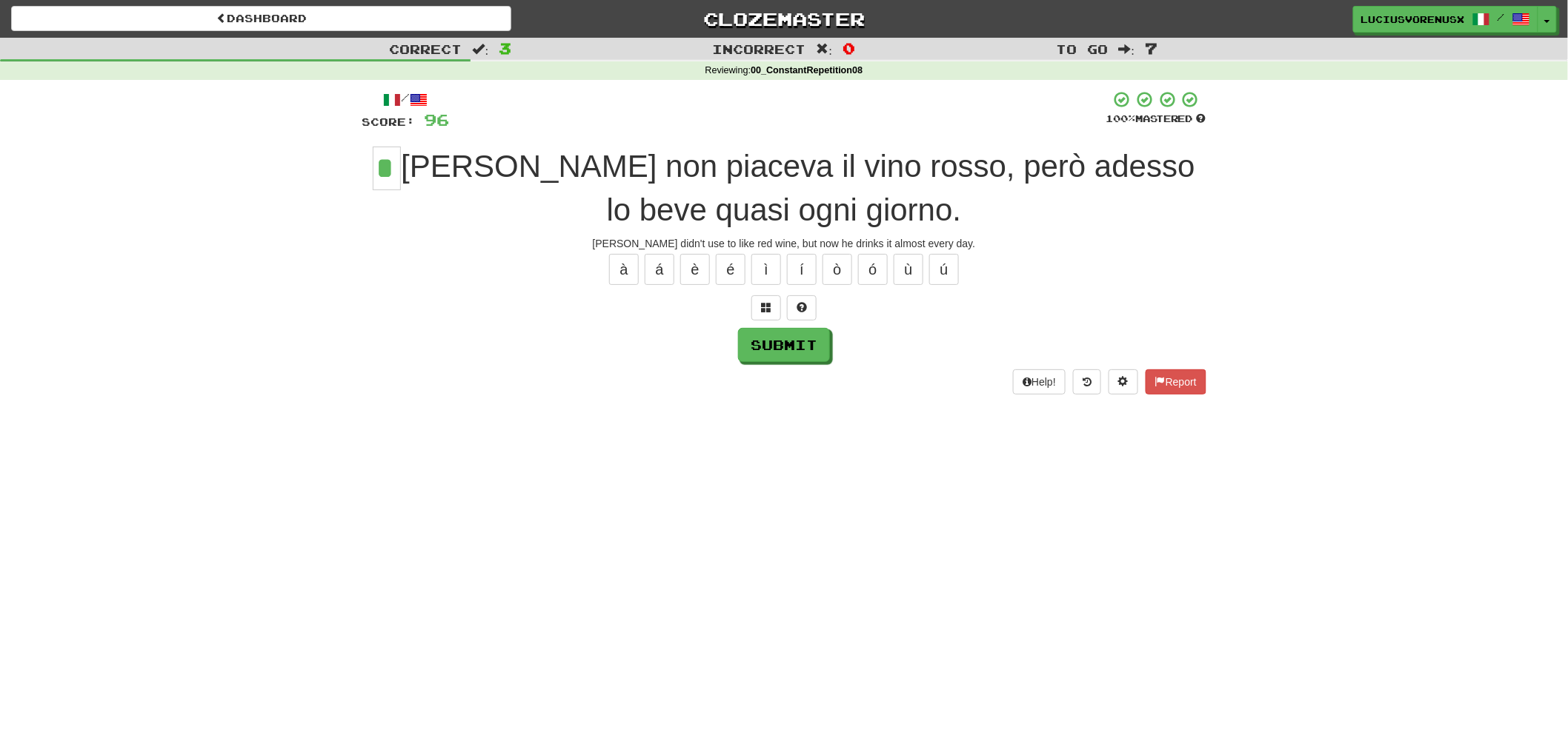
type input "*"
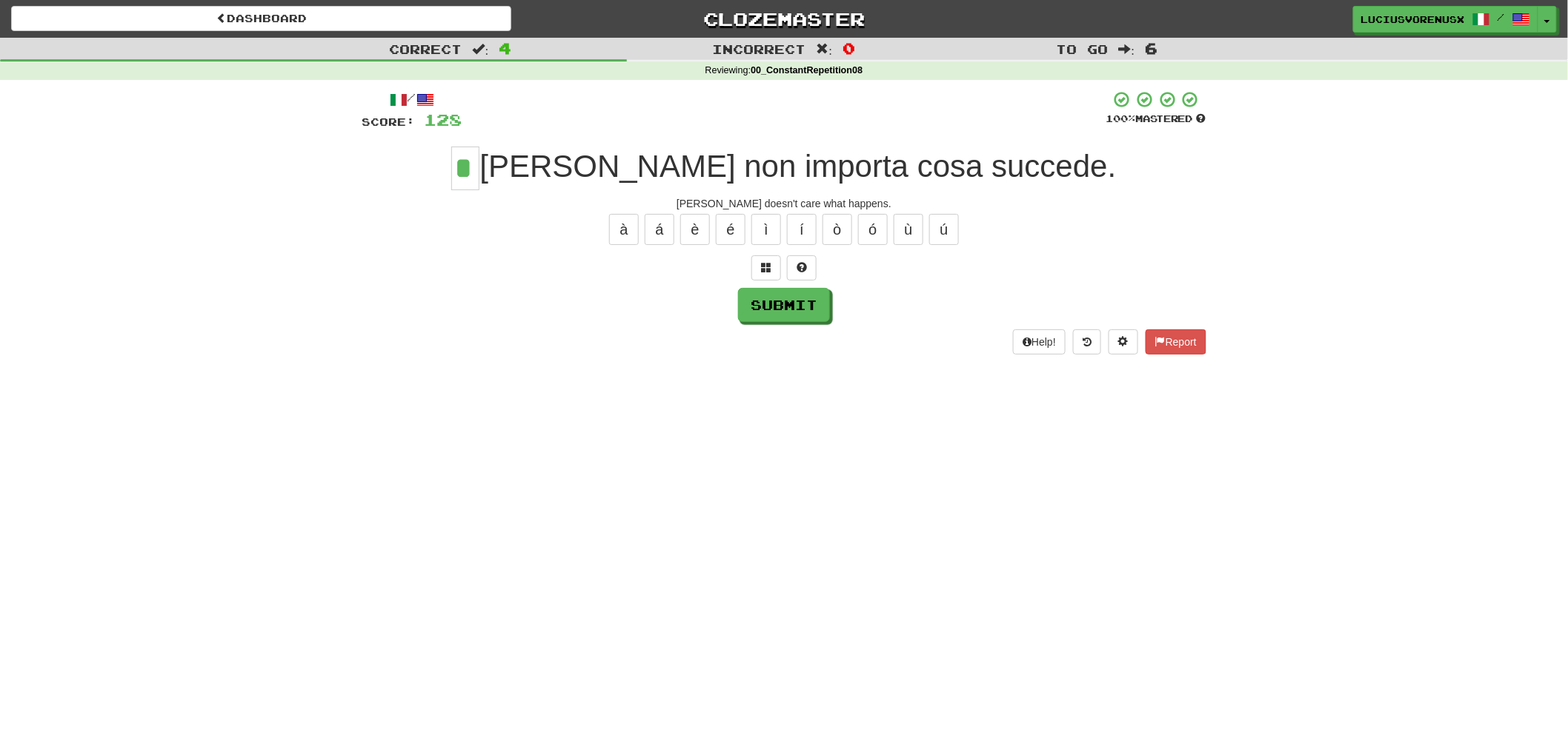
type input "*"
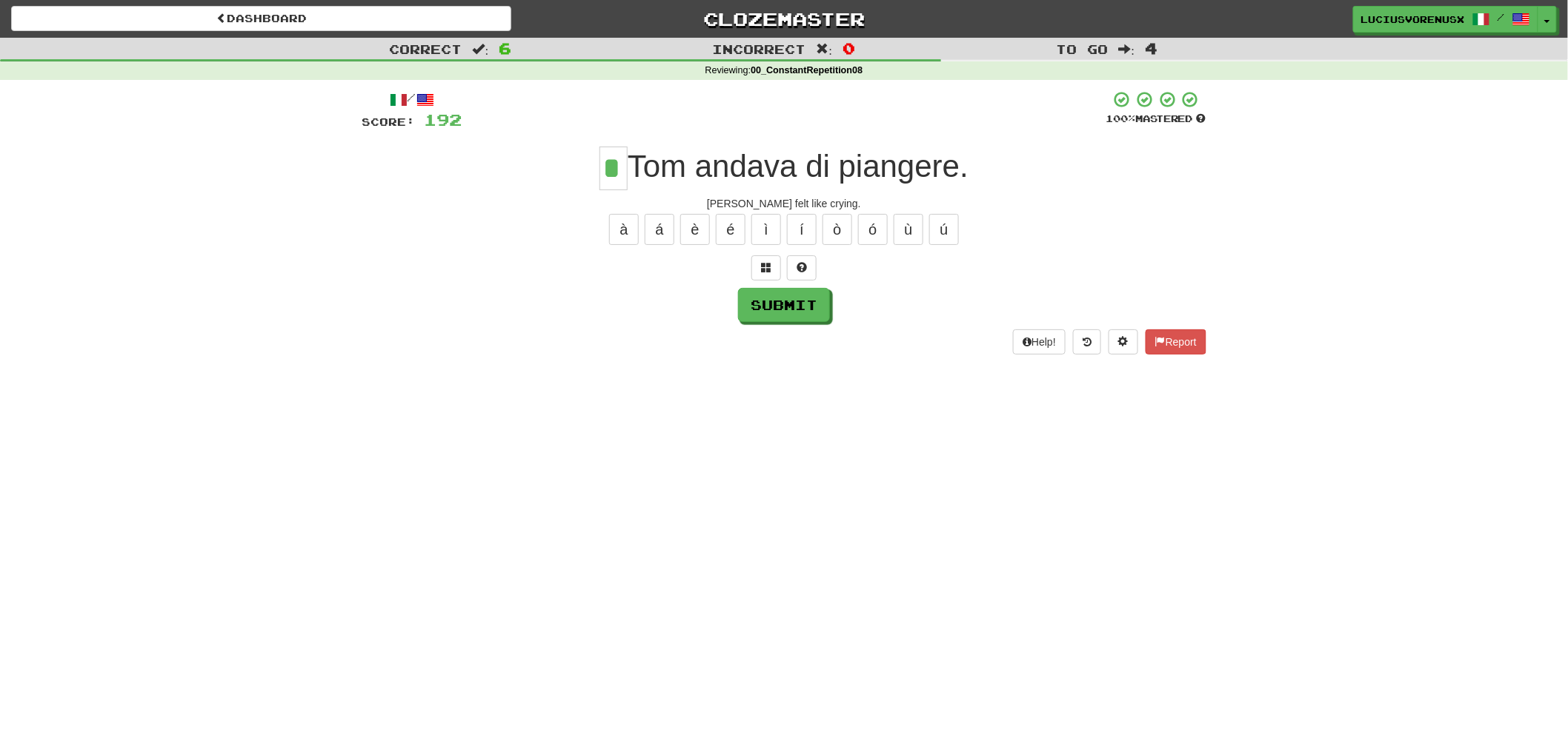
type input "*"
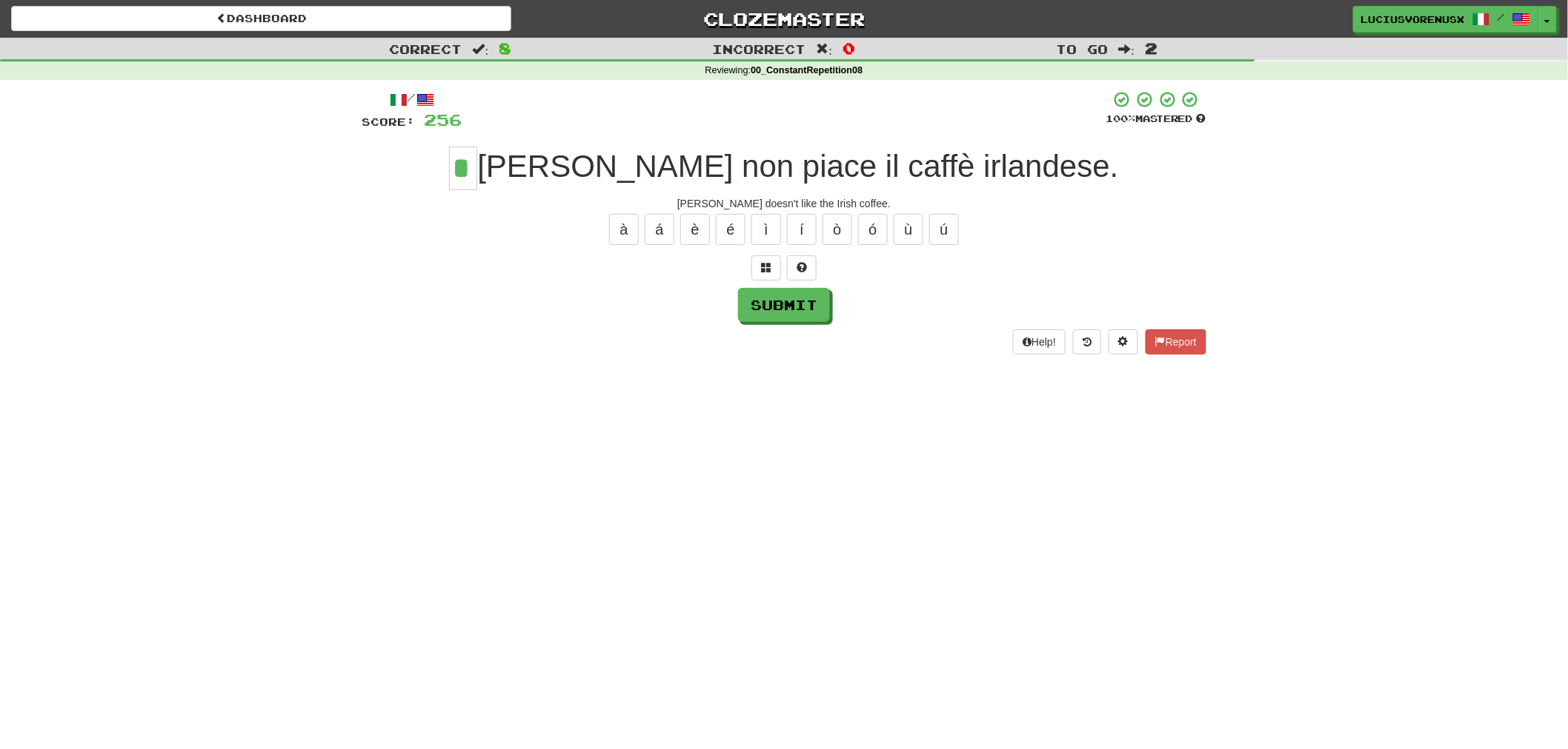
type input "*"
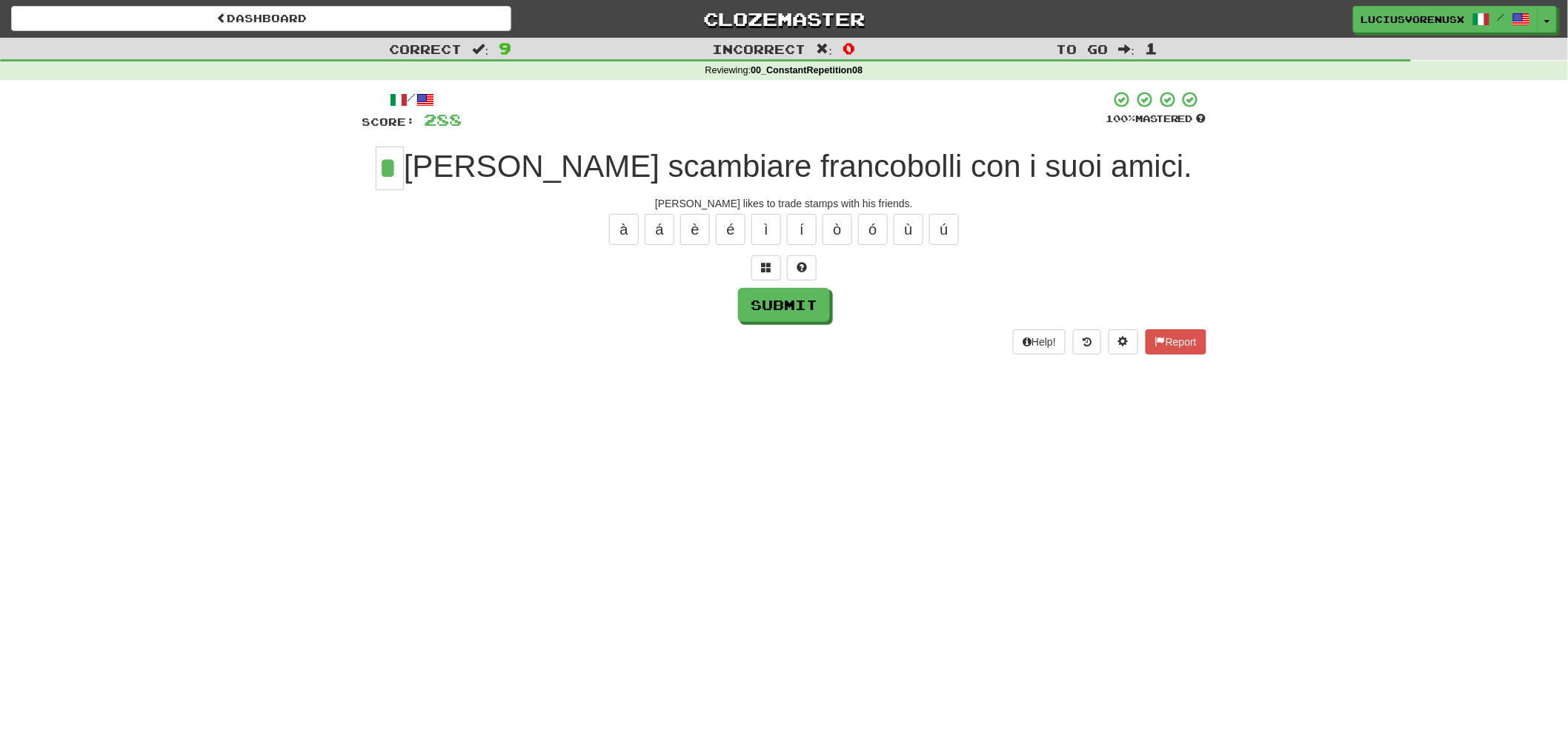
type input "*"
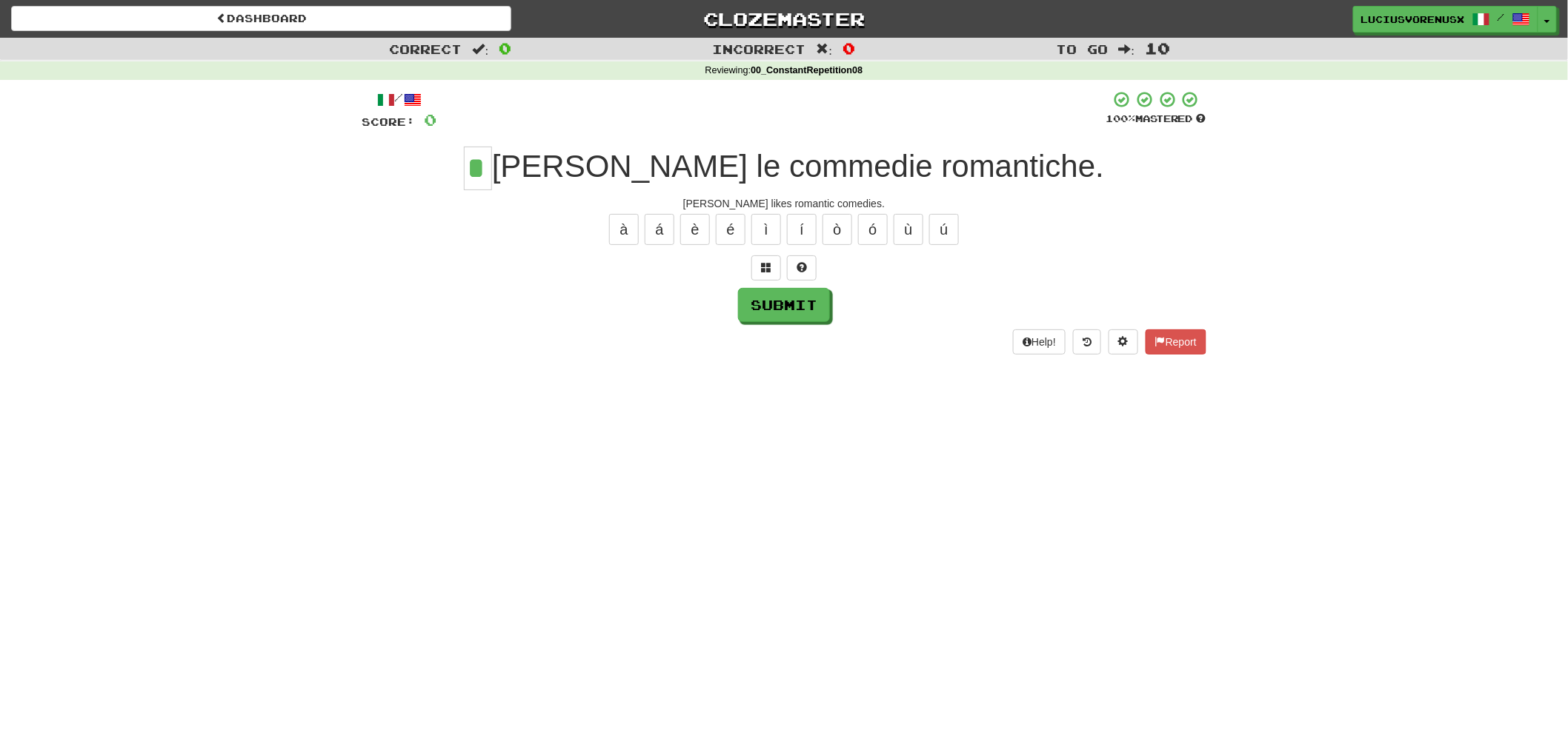
type input "*"
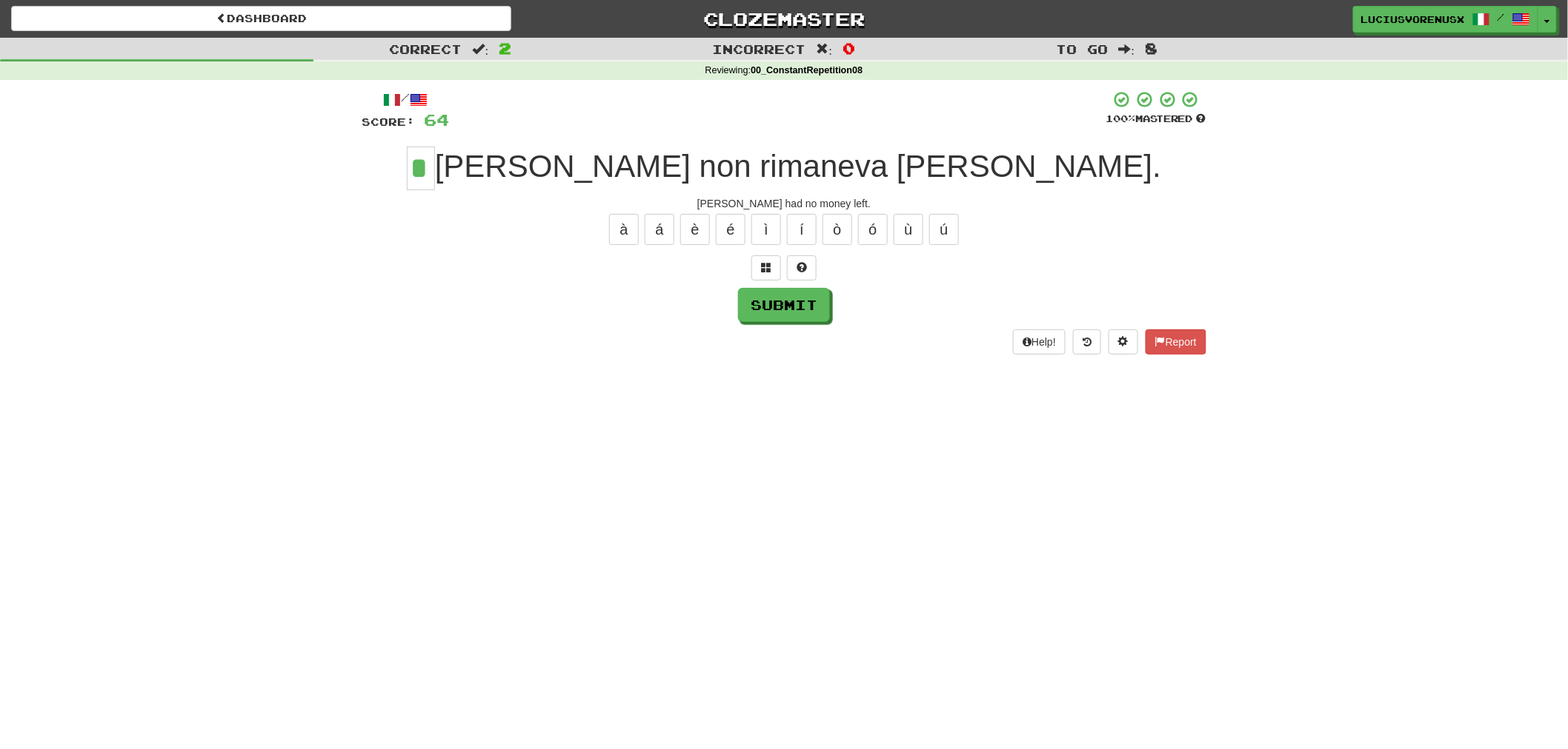
type input "*"
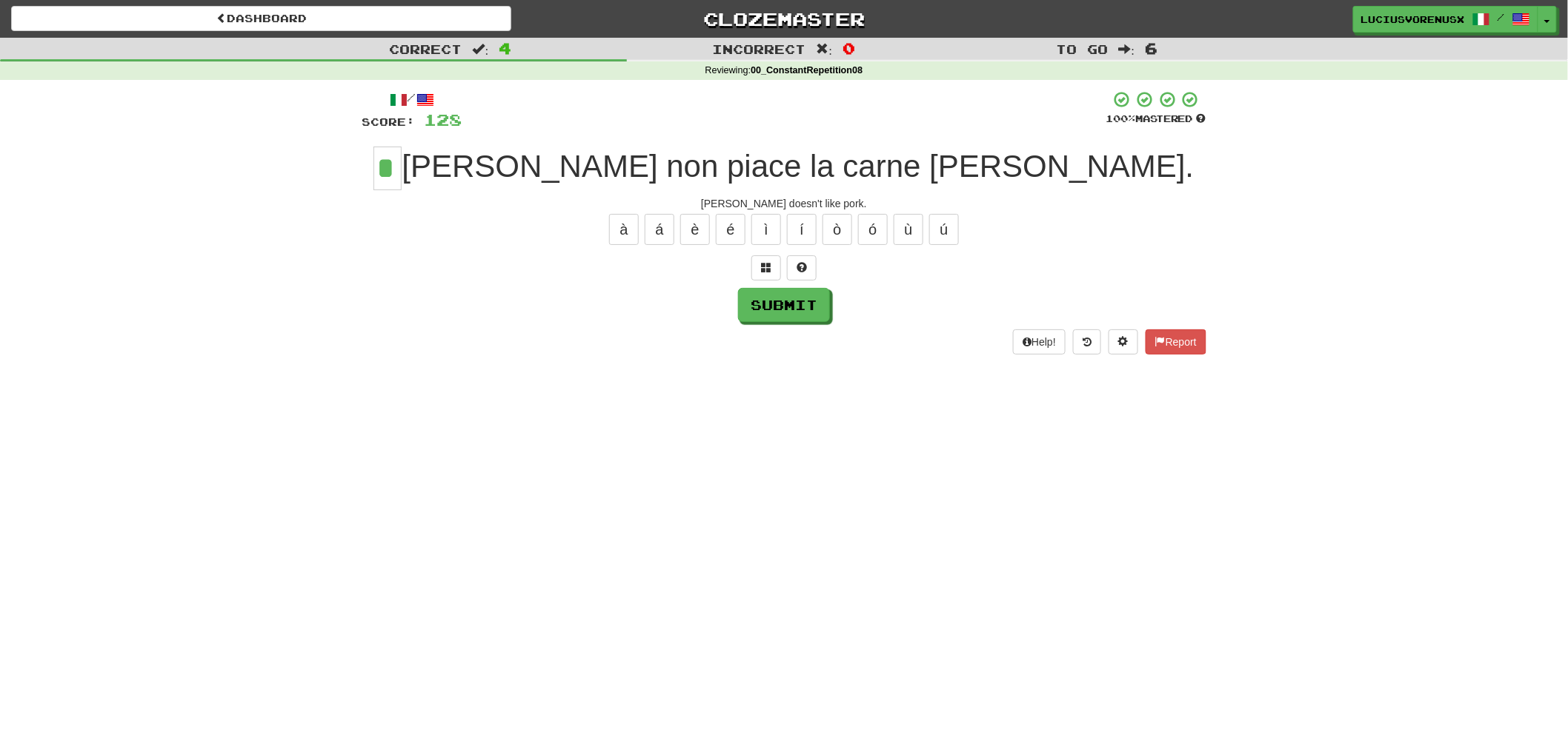
type input "*"
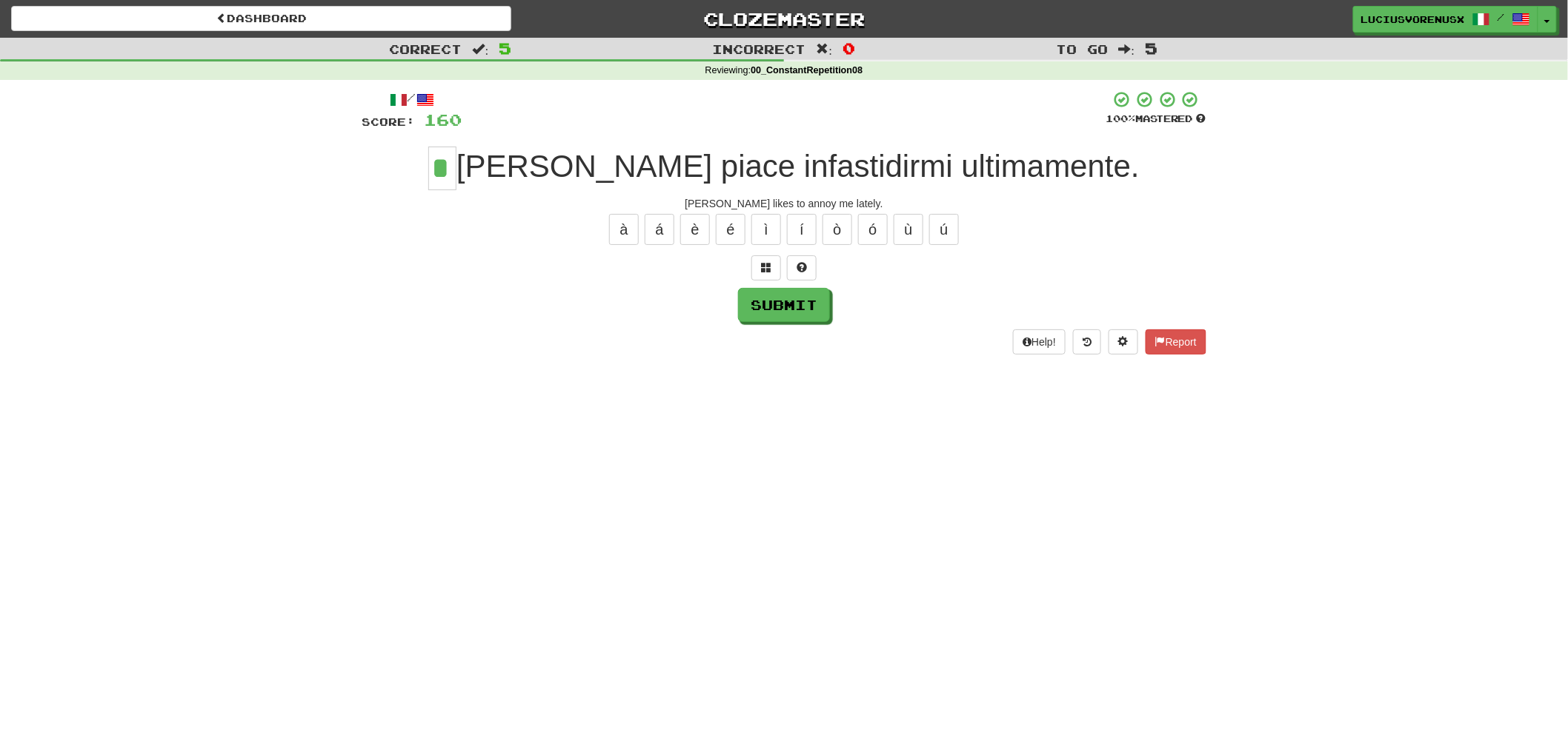
type input "*"
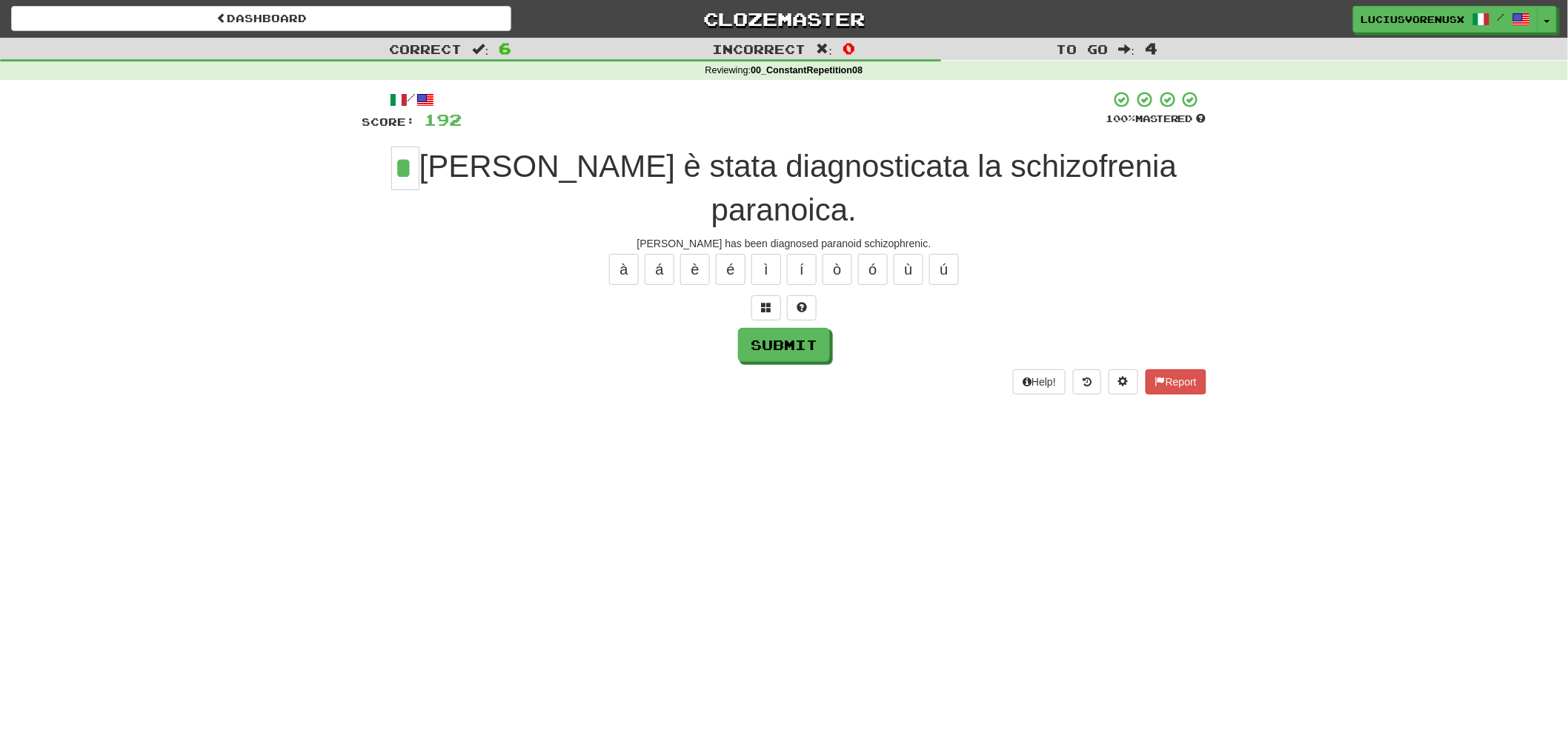
type input "*"
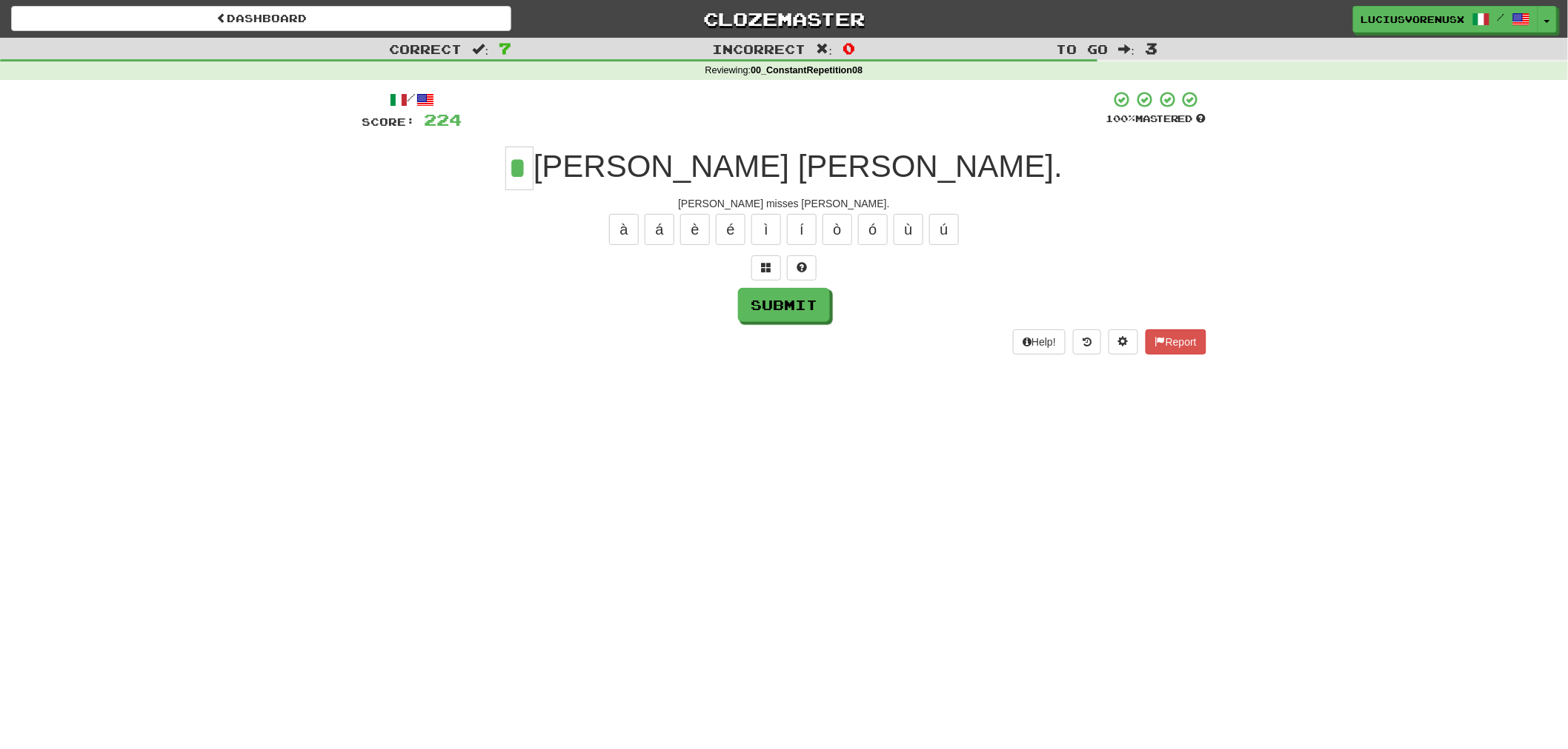
type input "*"
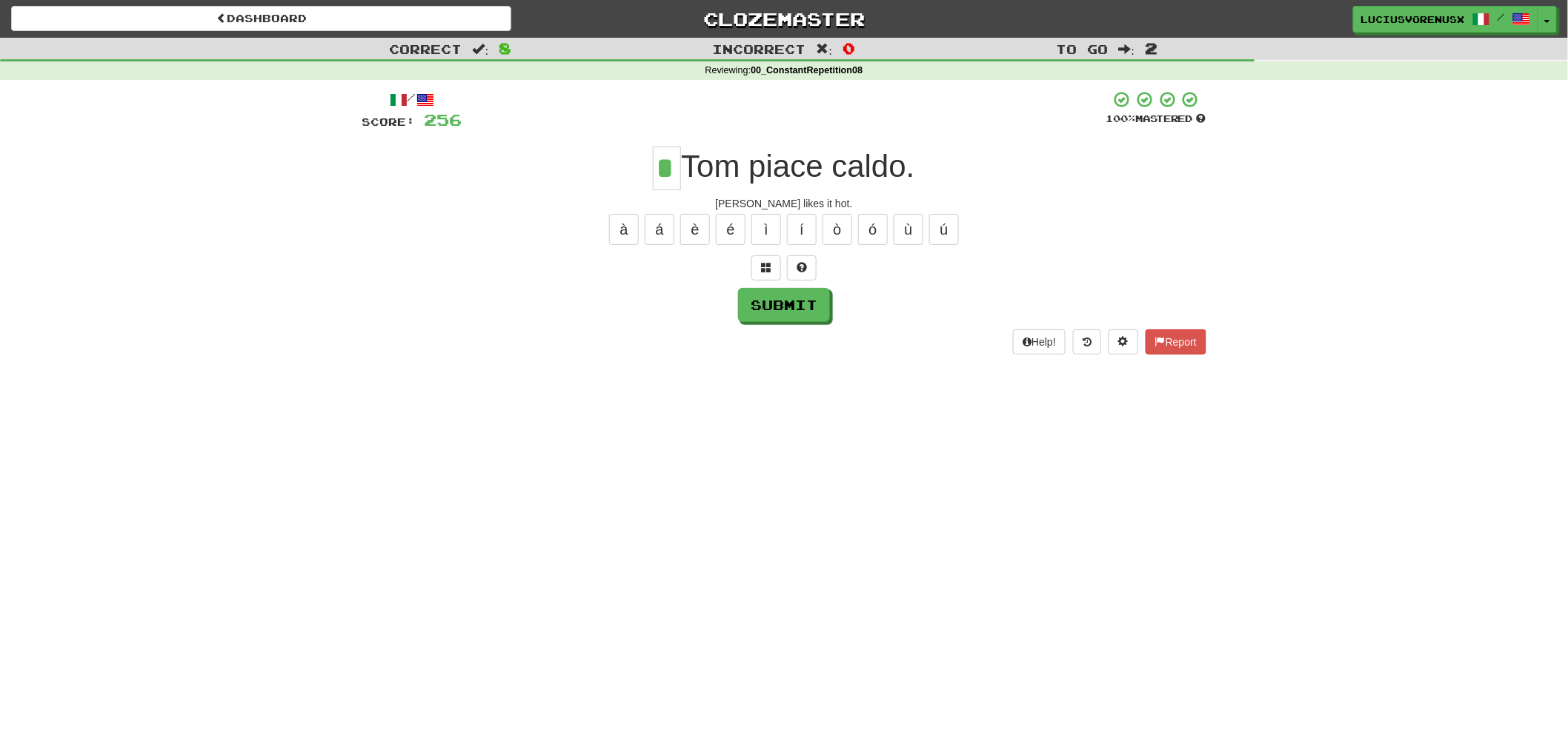
type input "*"
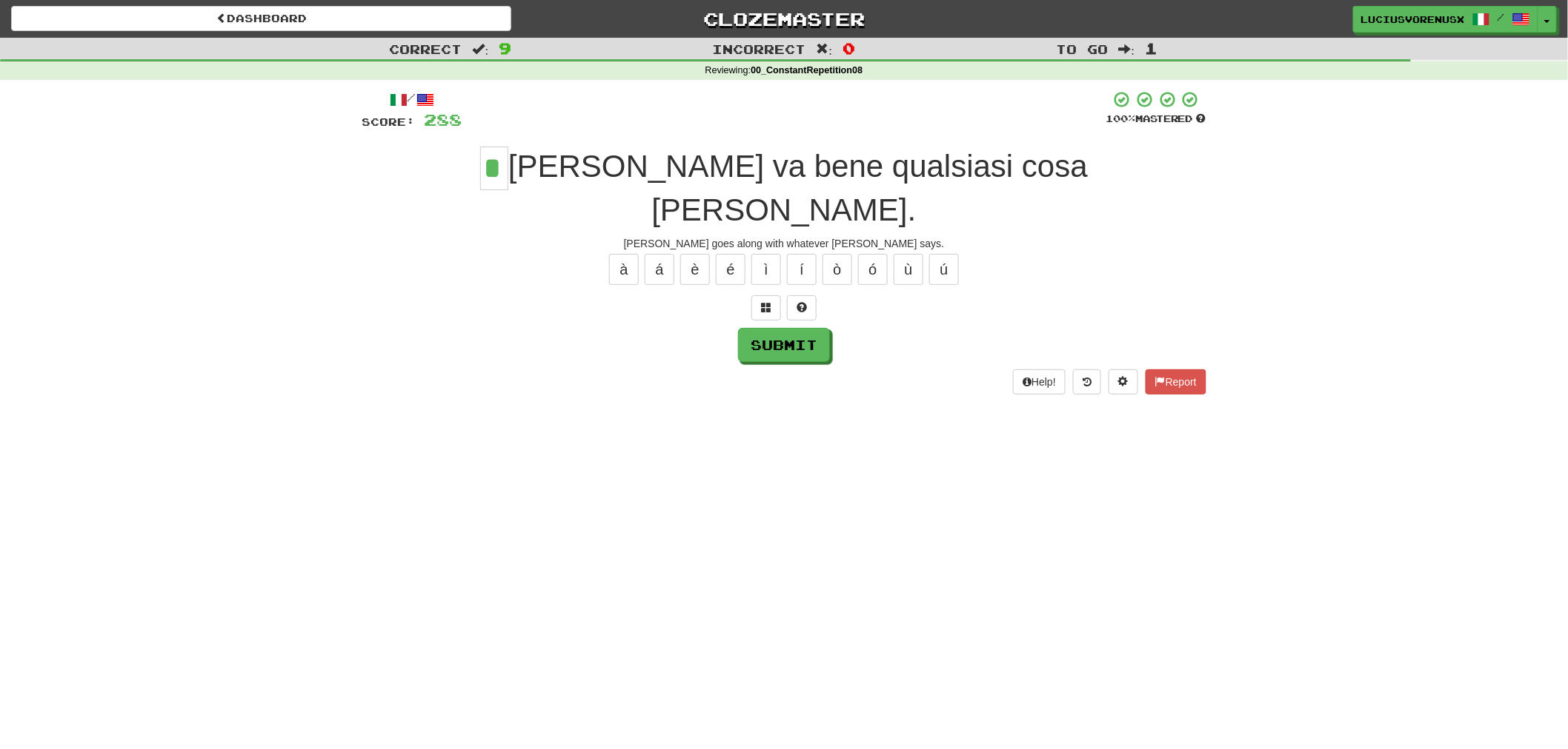
type input "*"
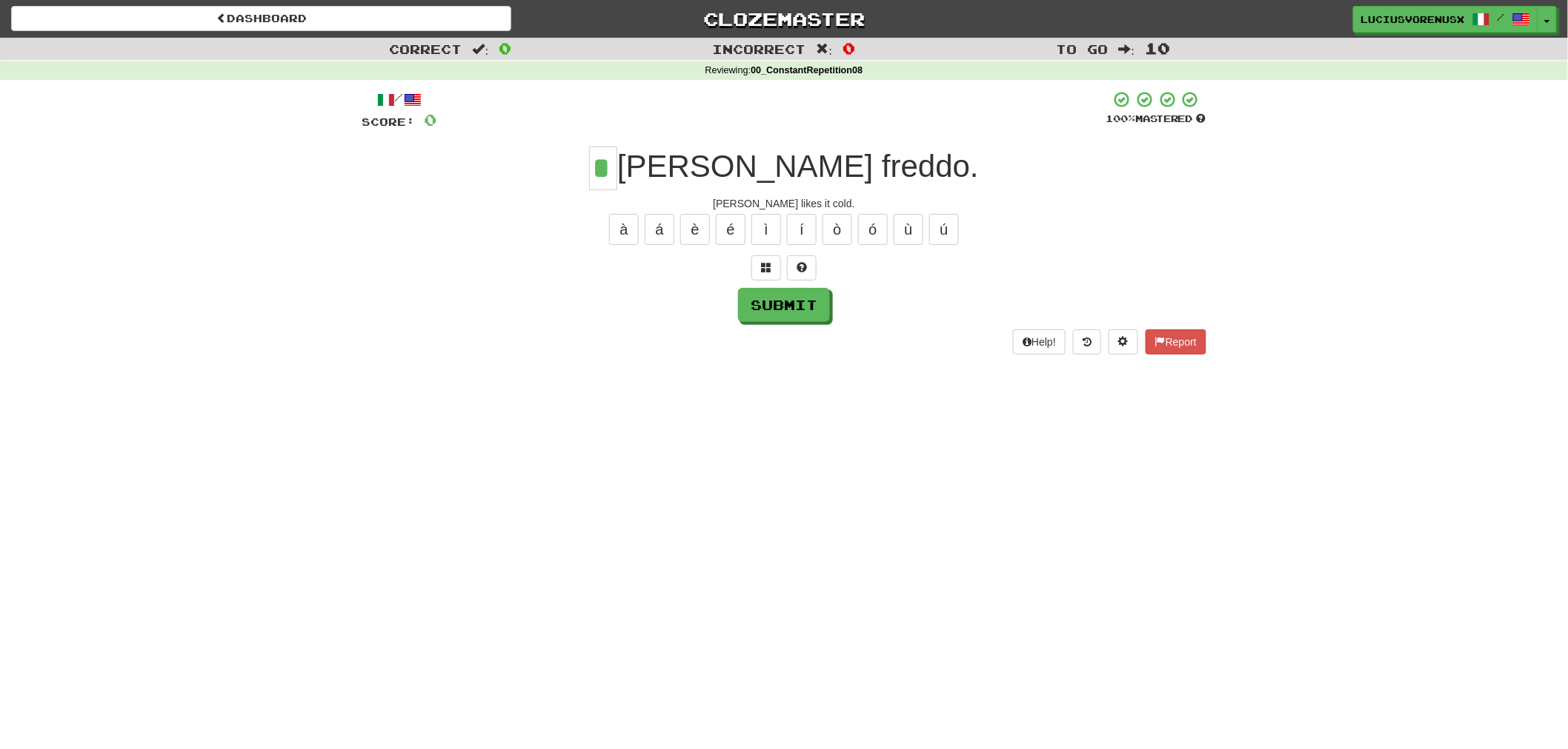
type input "*"
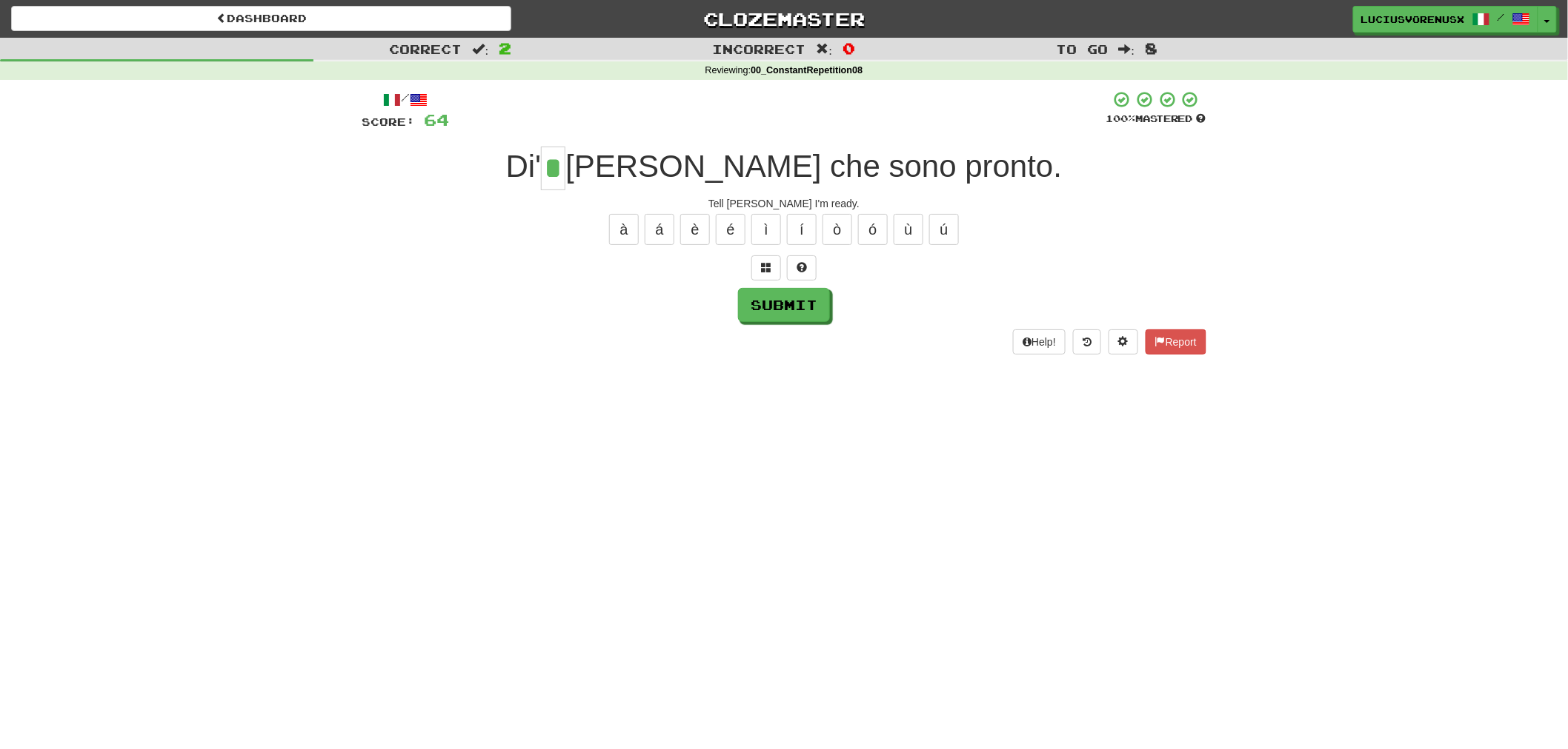
type input "*"
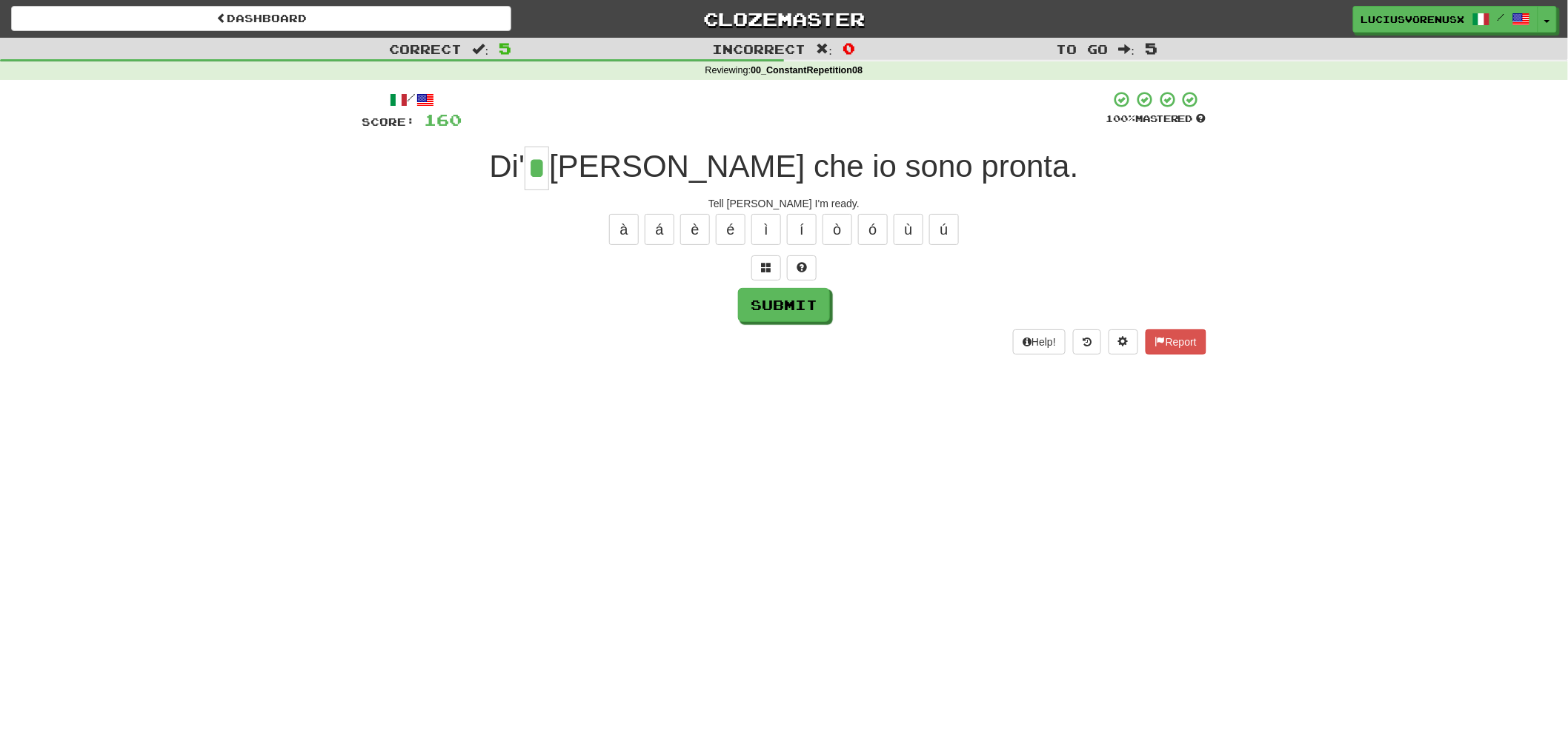
type input "*"
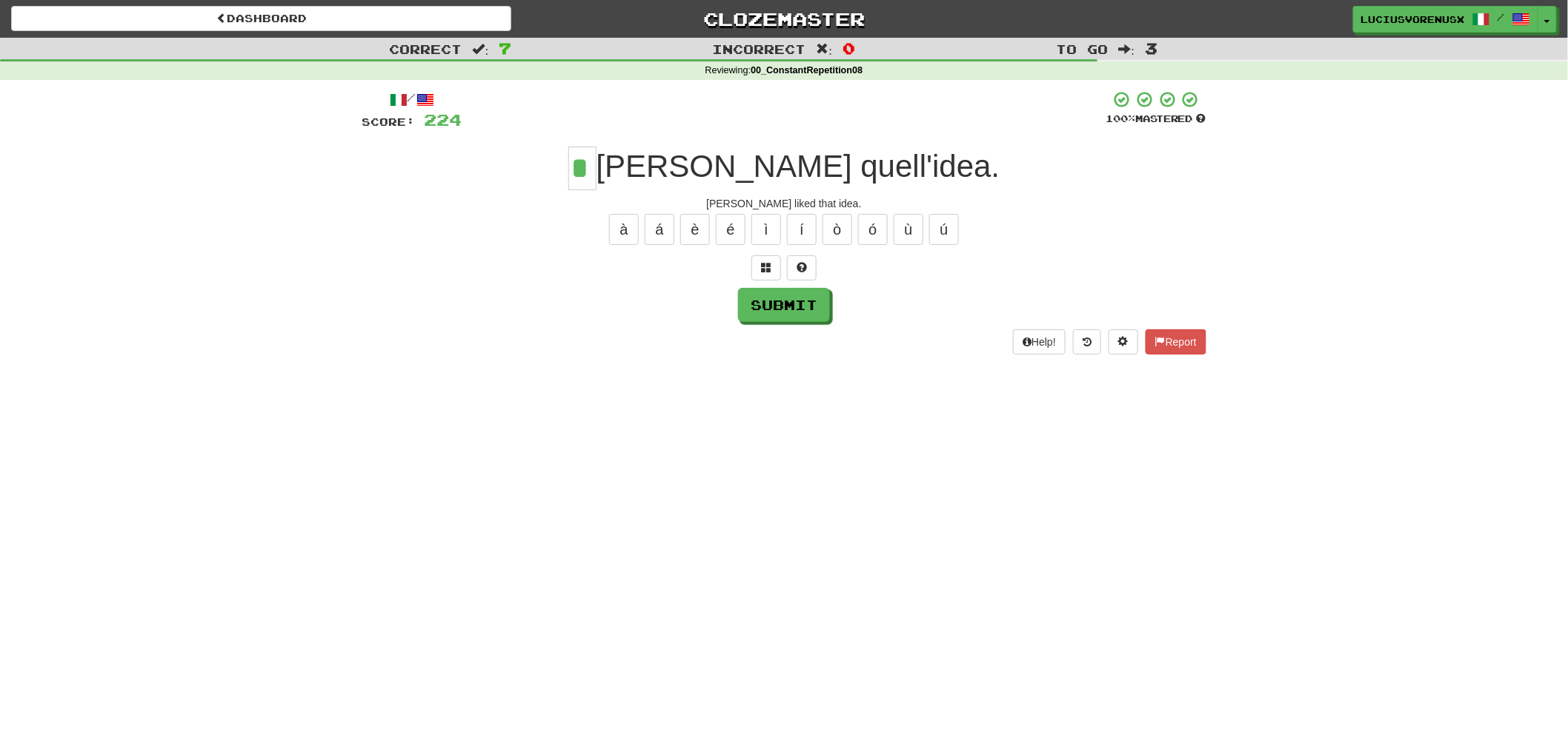
type input "*"
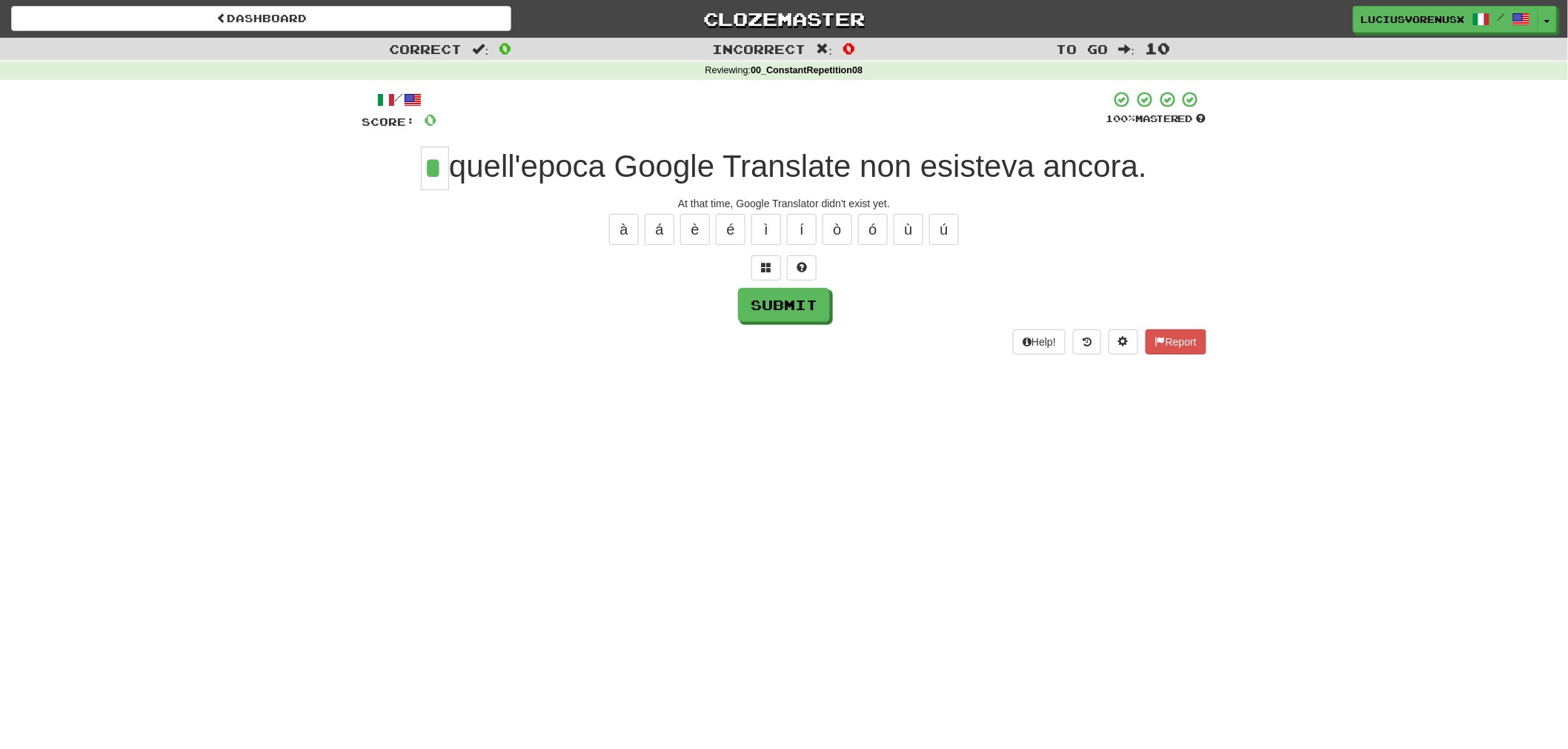
type input "*"
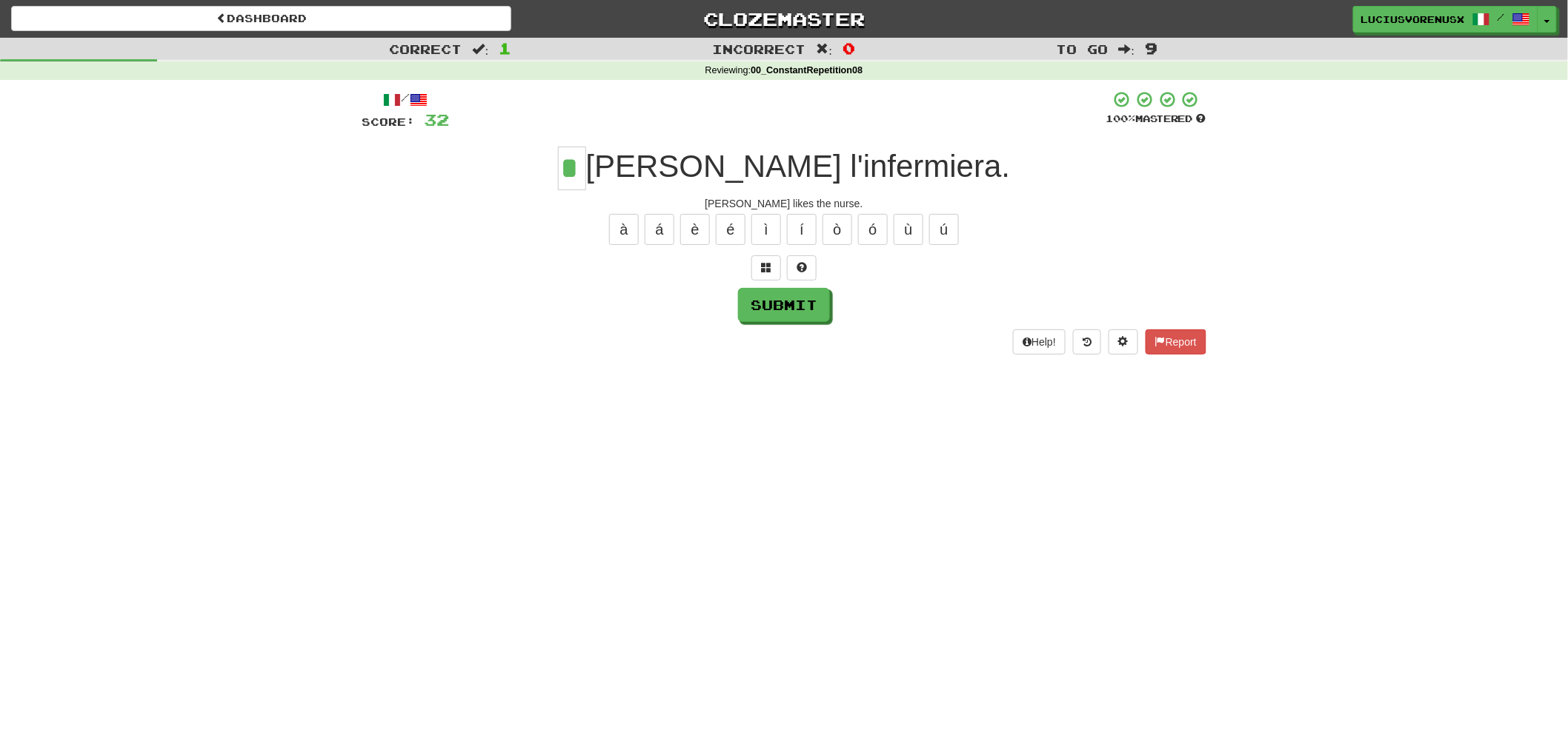
type input "*"
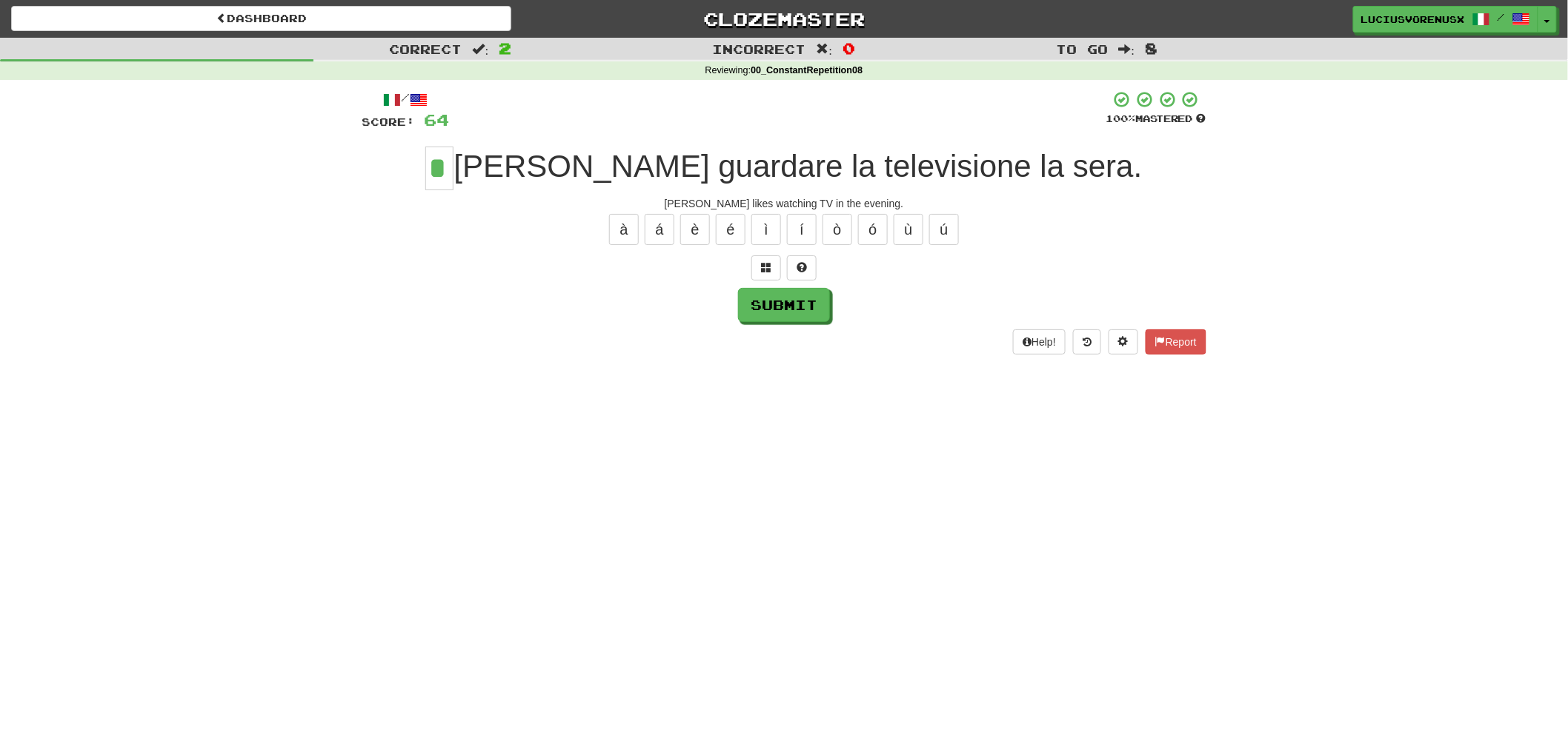
type input "*"
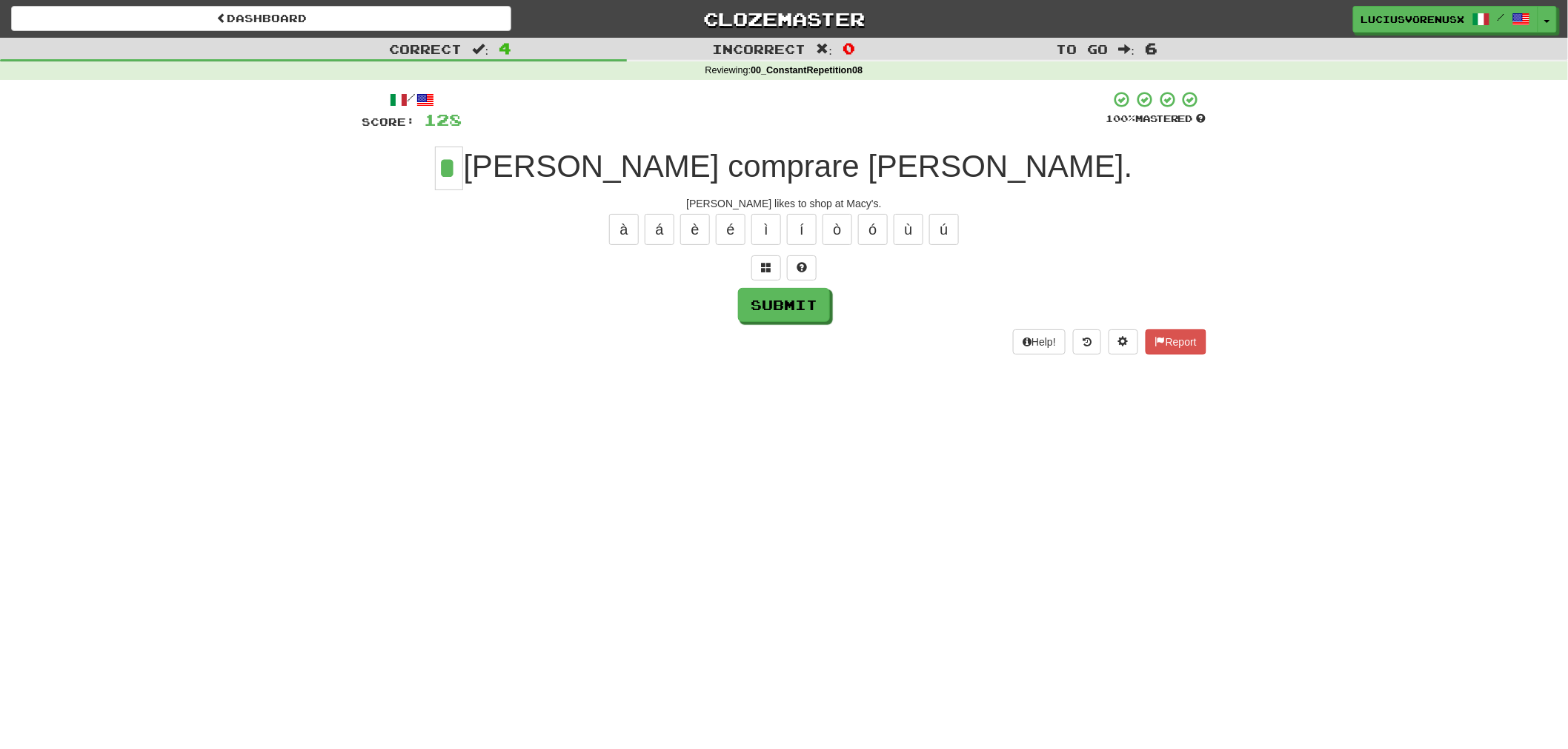
type input "*"
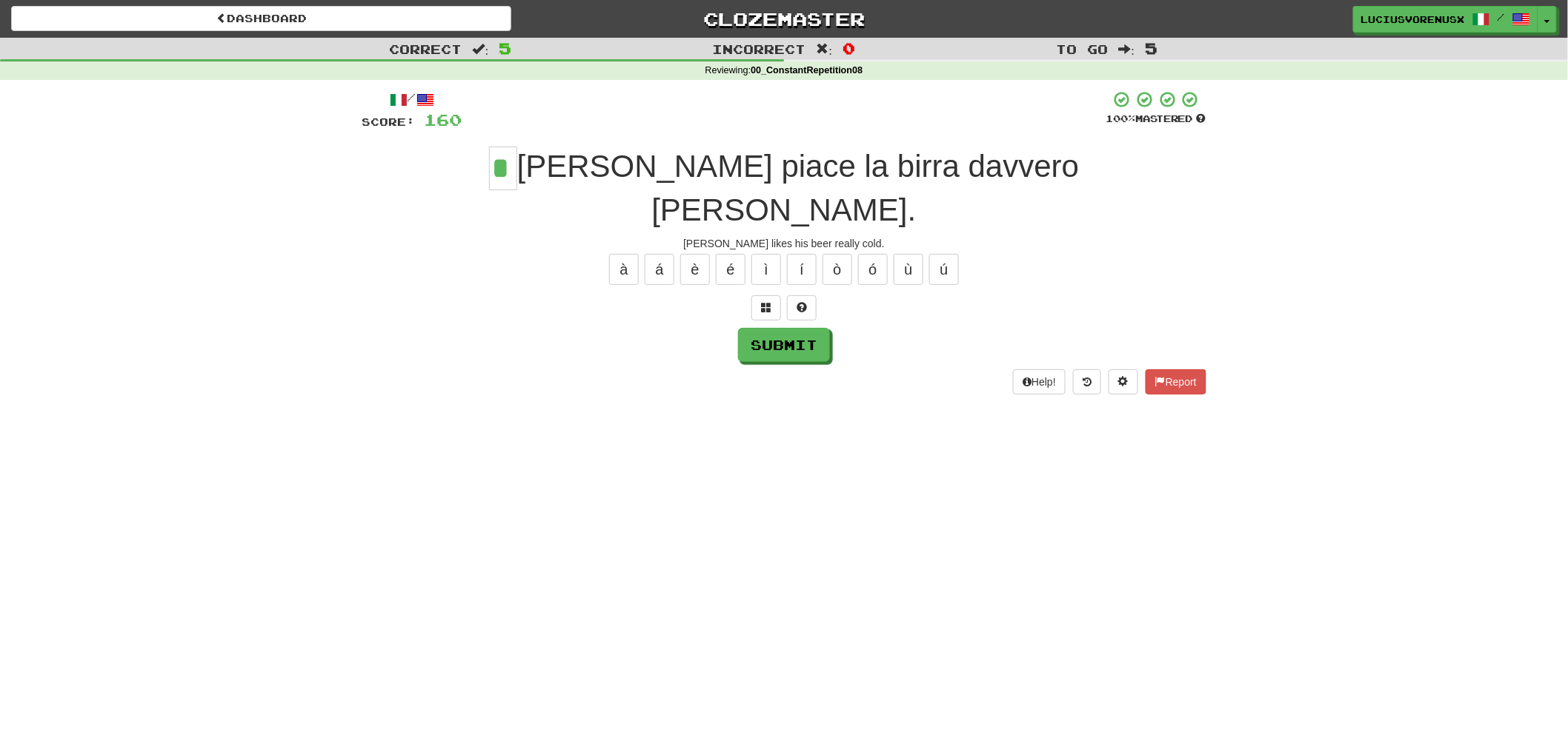
type input "*"
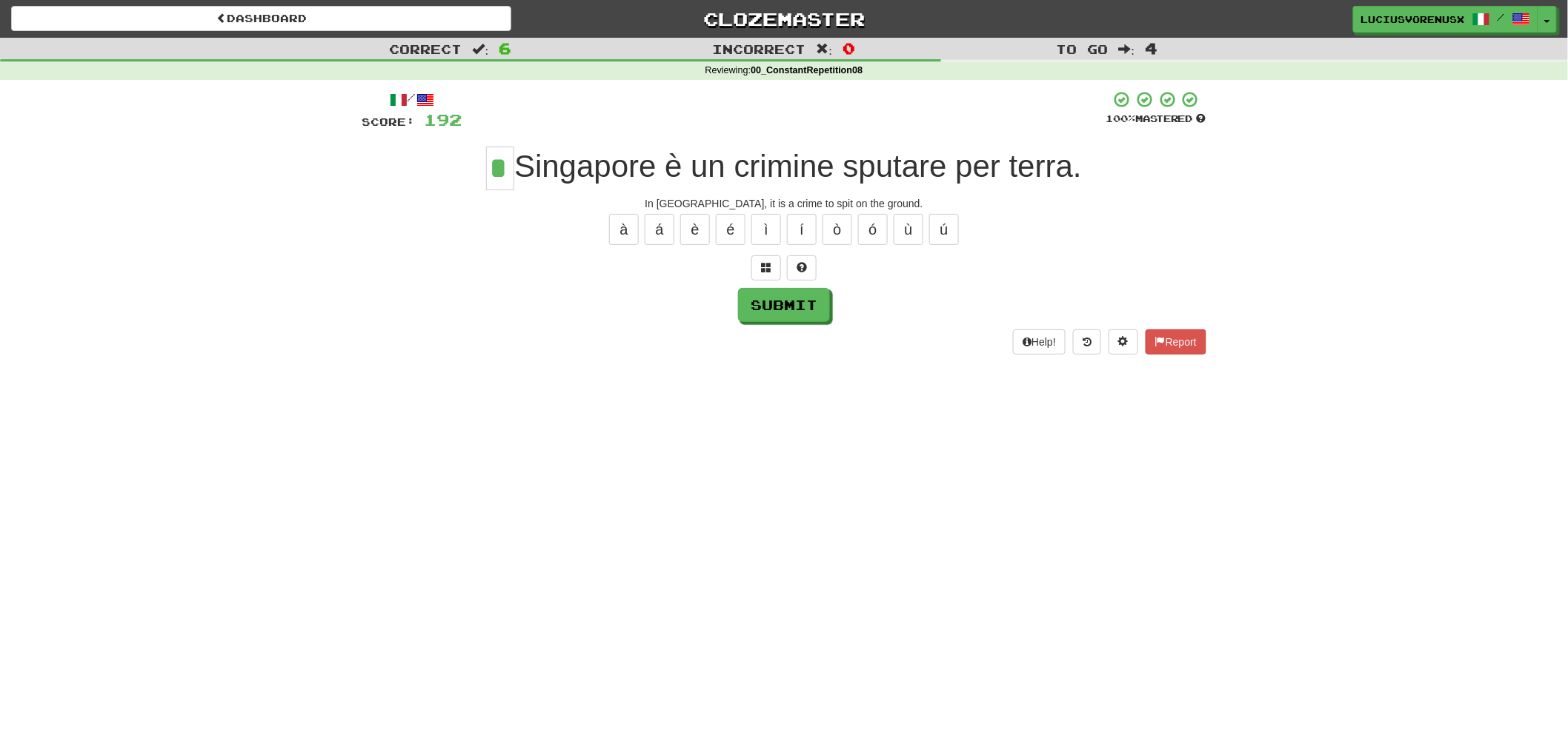
type input "*"
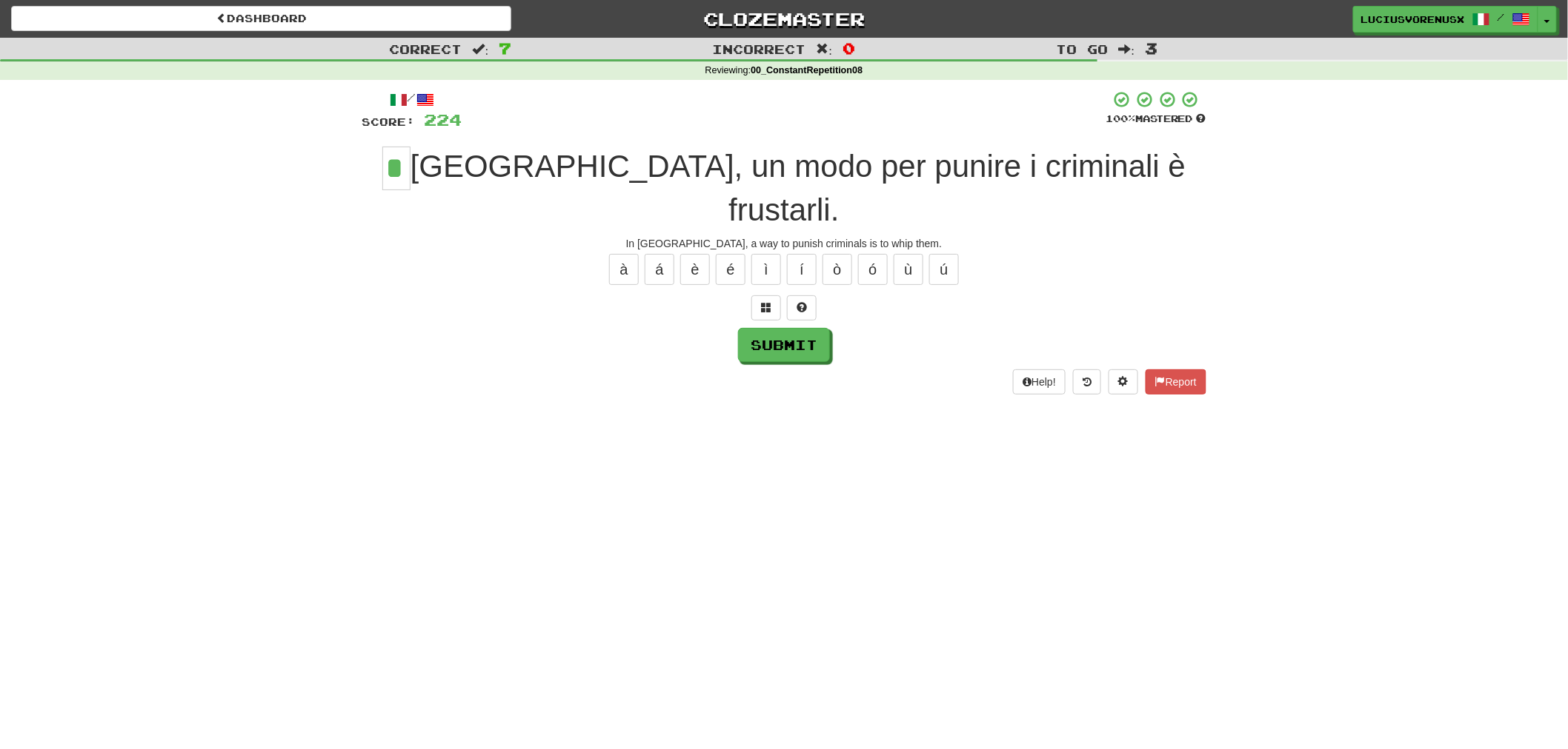
type input "*"
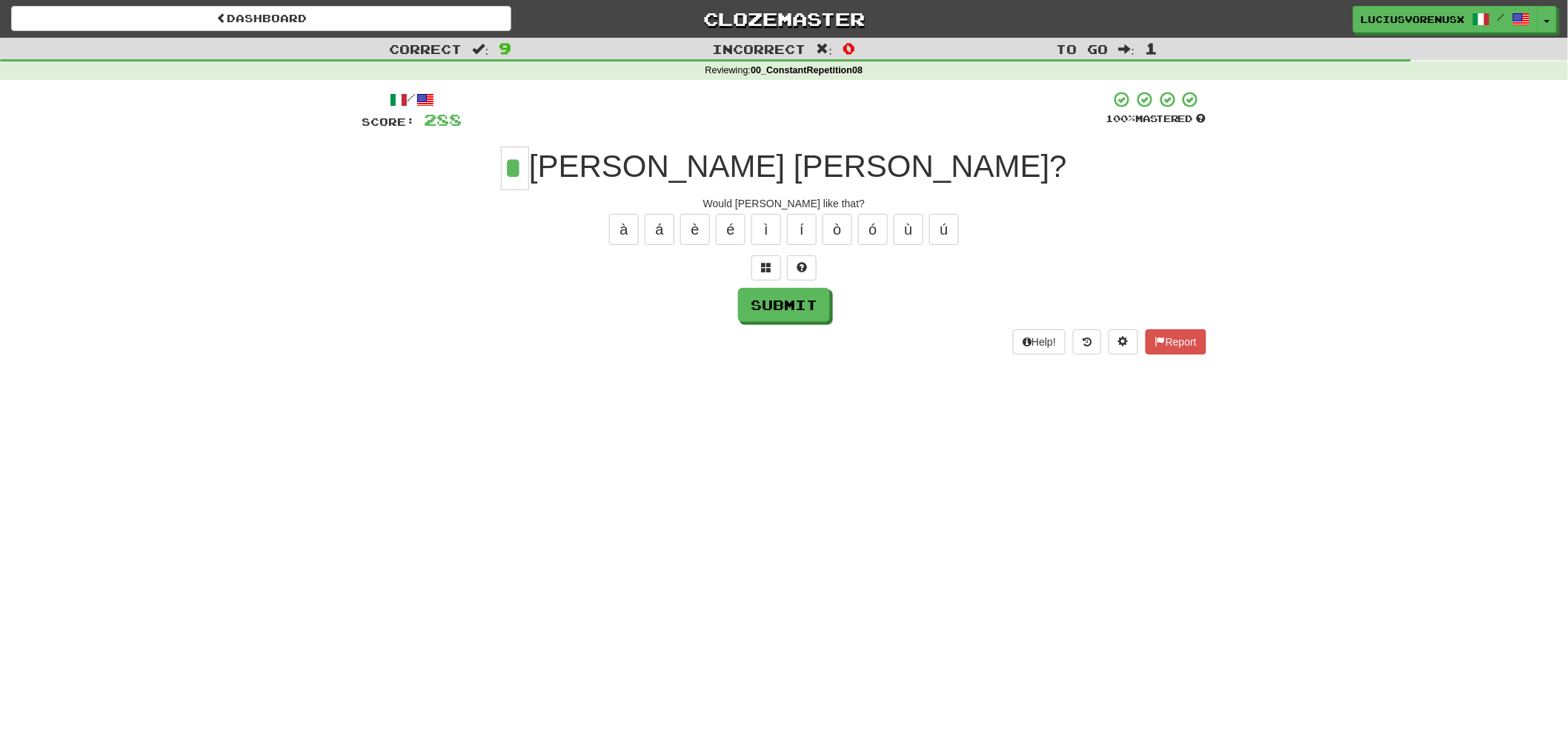
type input "*"
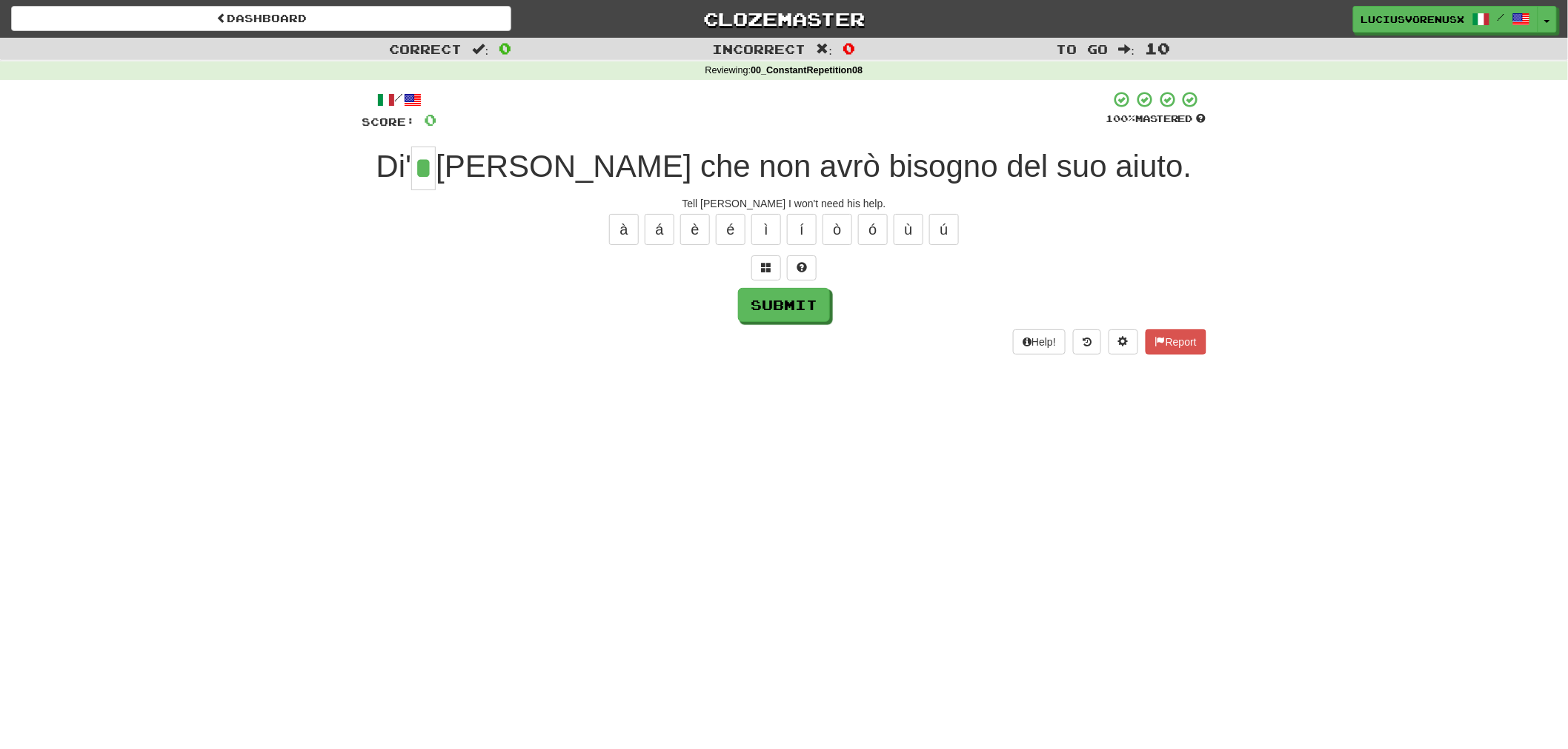
type input "*"
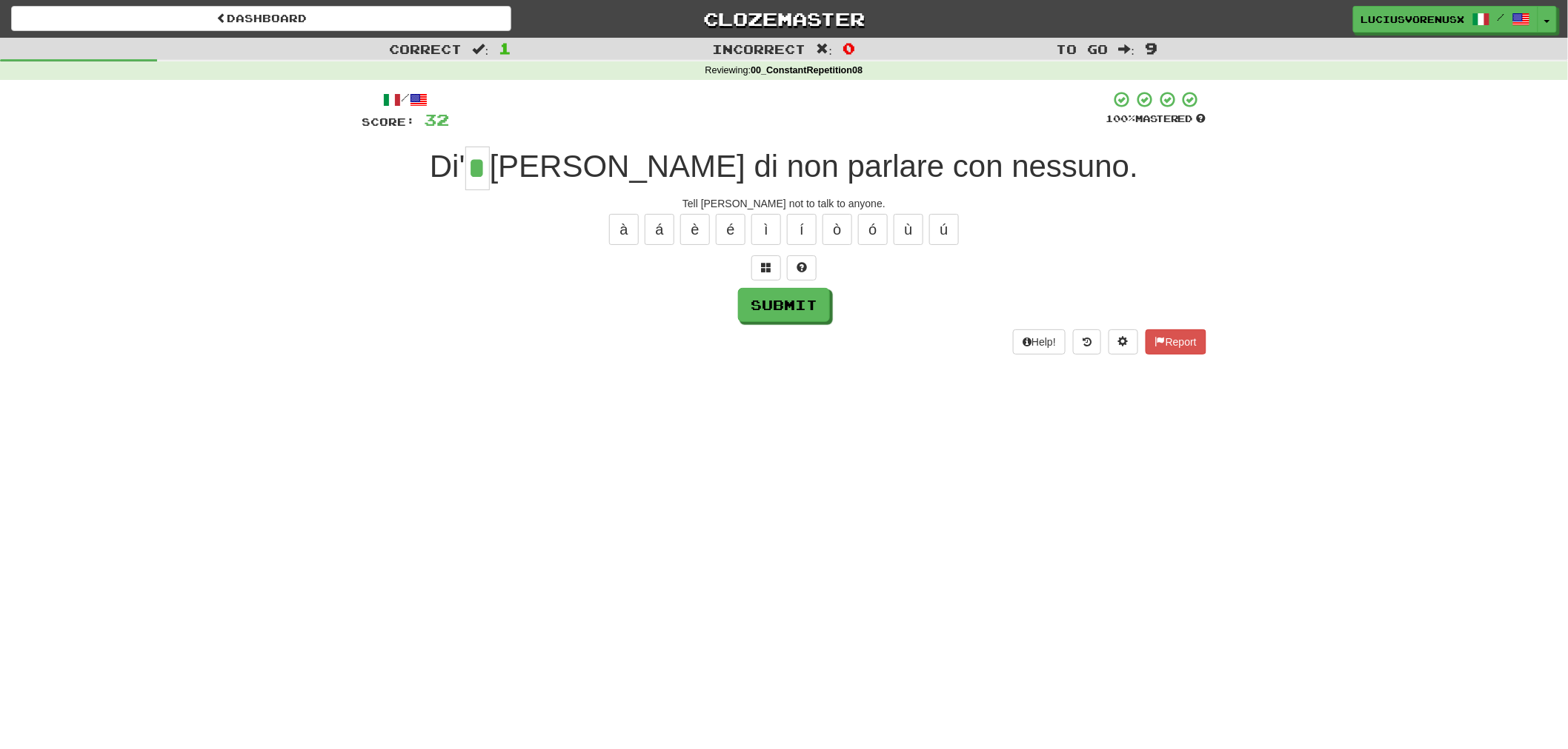
type input "*"
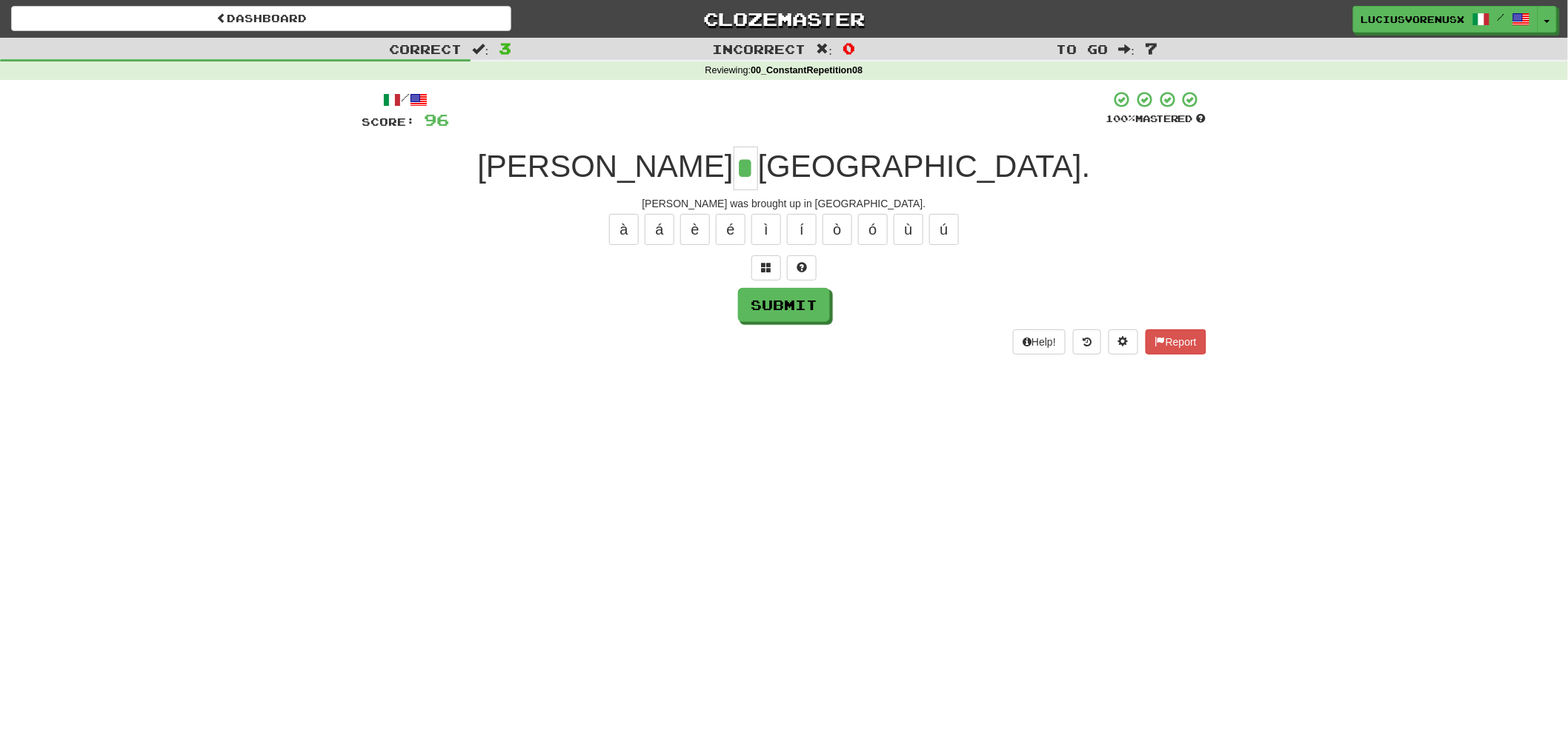
type input "*"
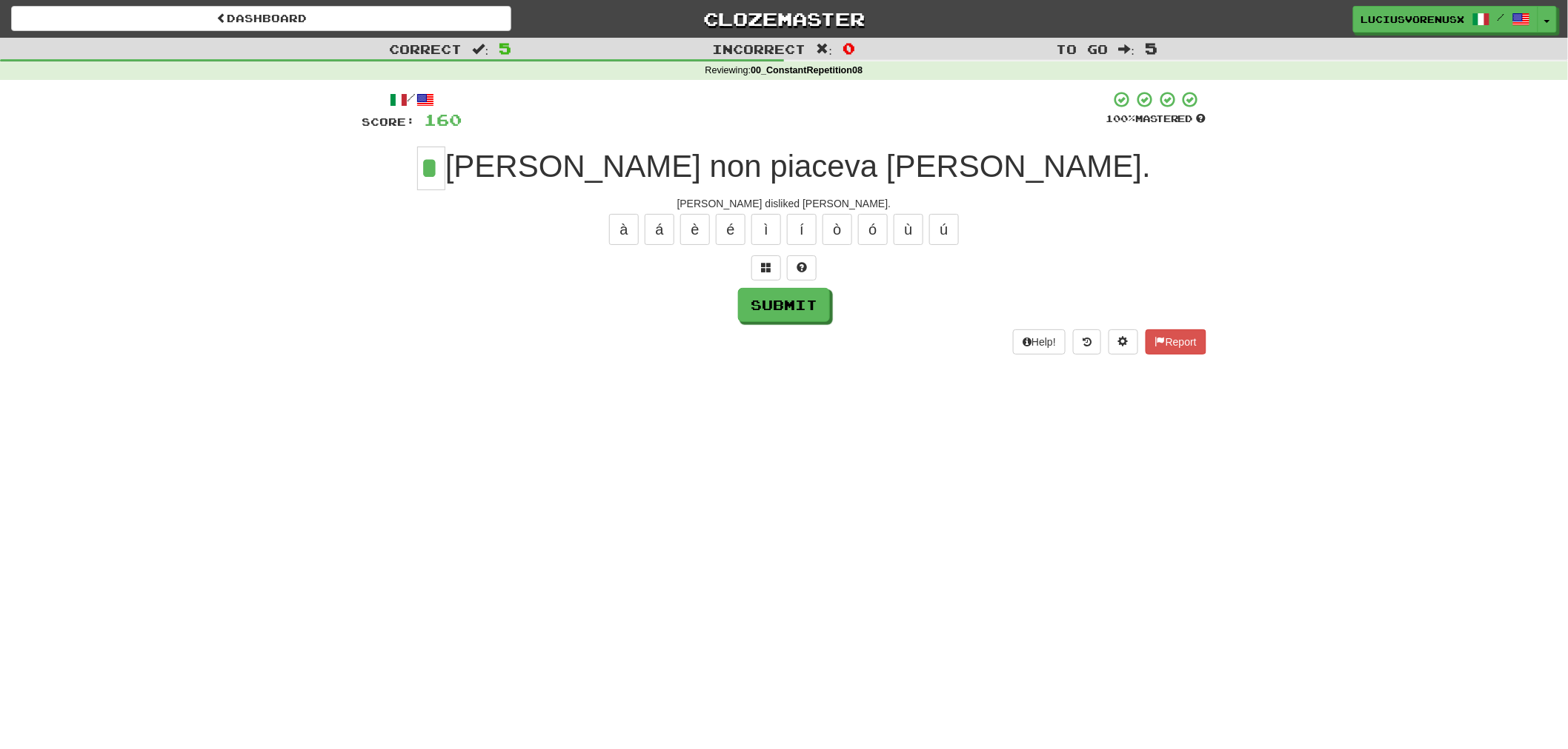
type input "*"
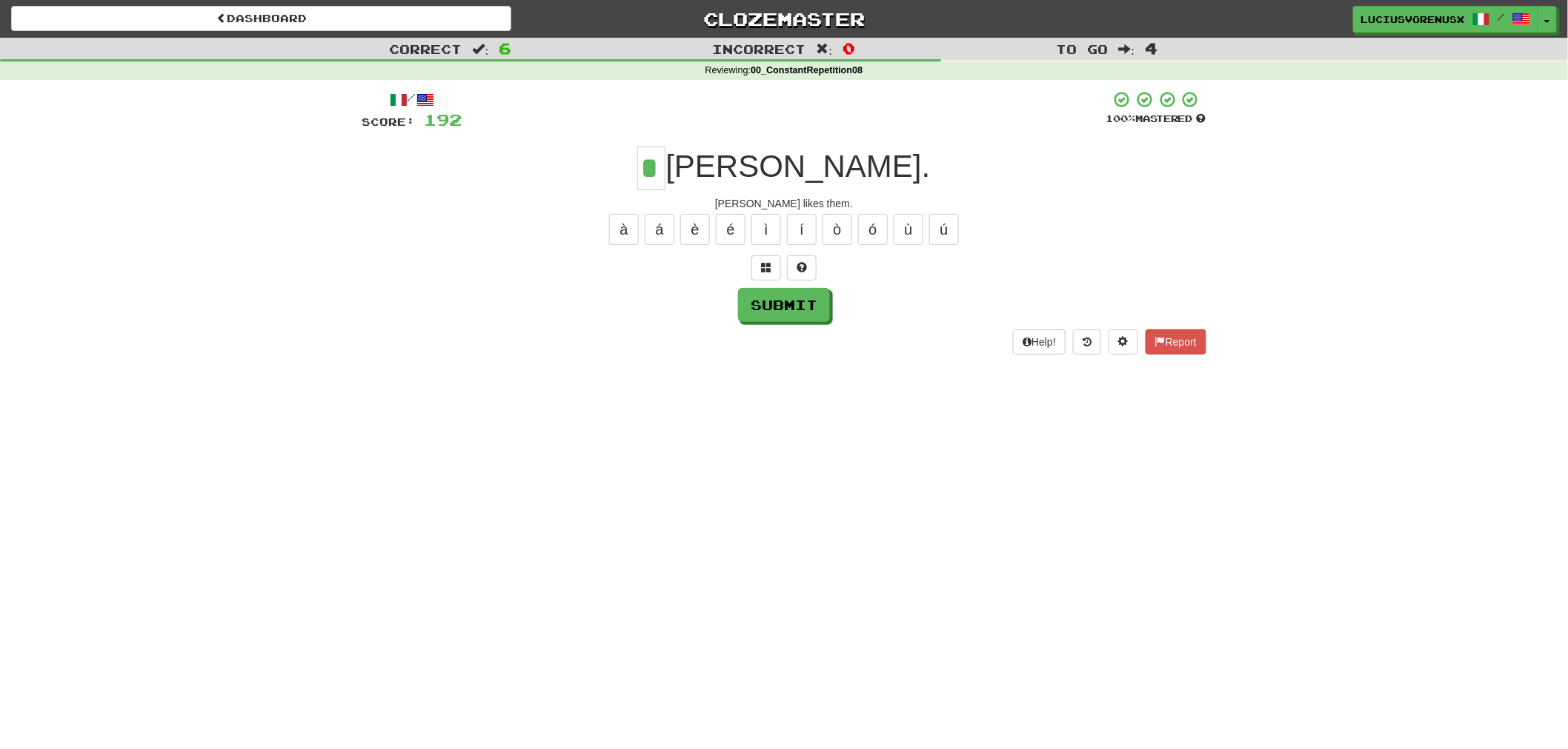
type input "*"
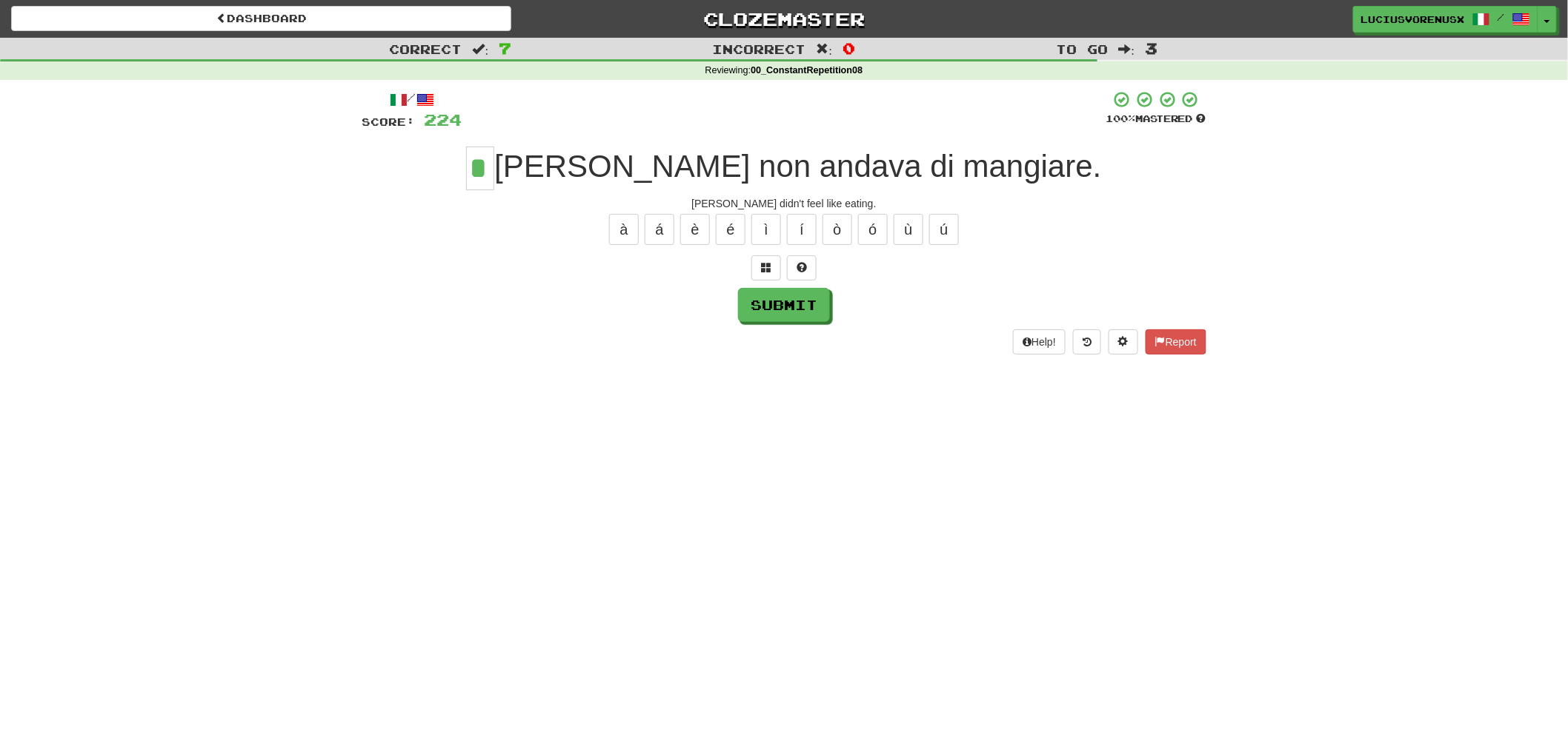
type input "*"
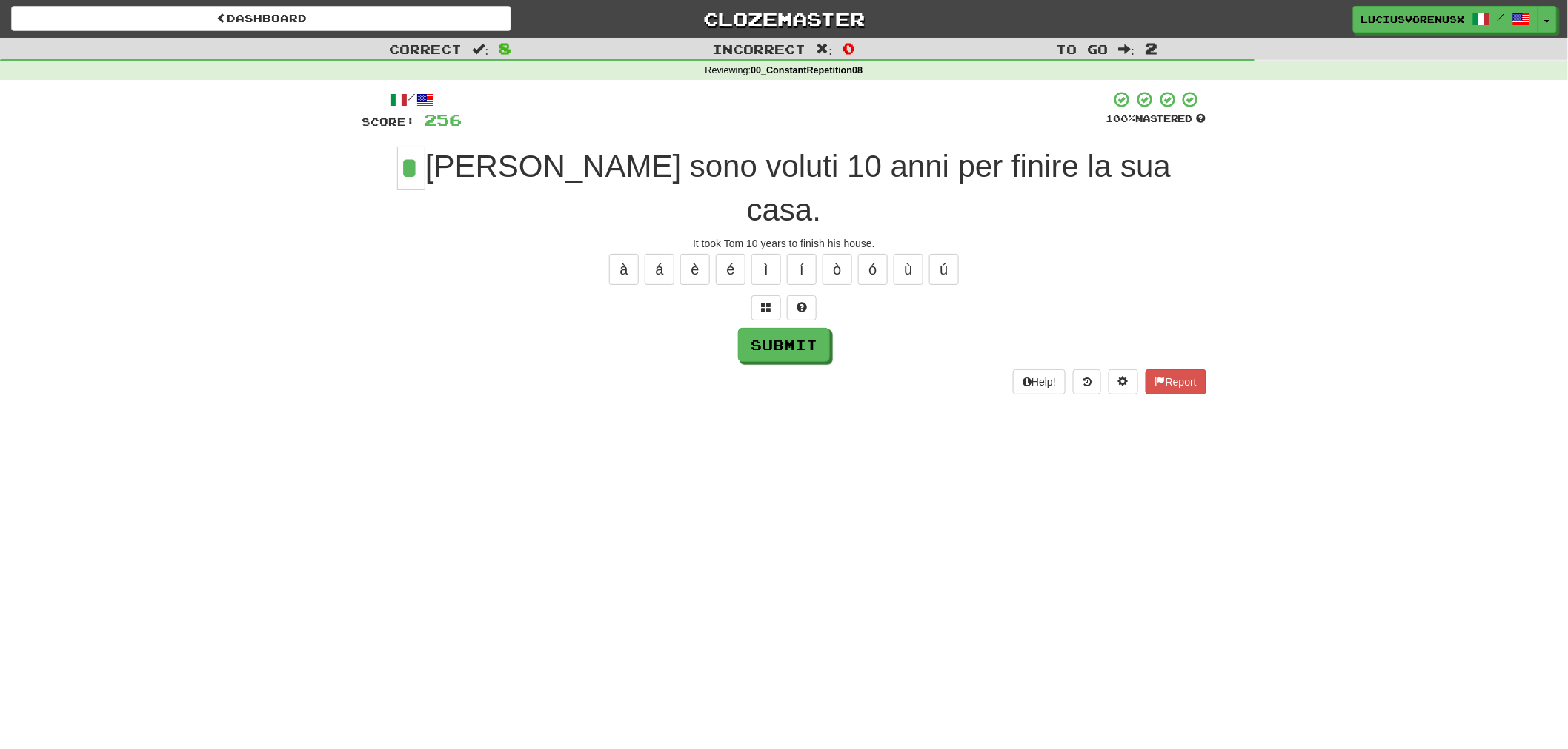
type input "*"
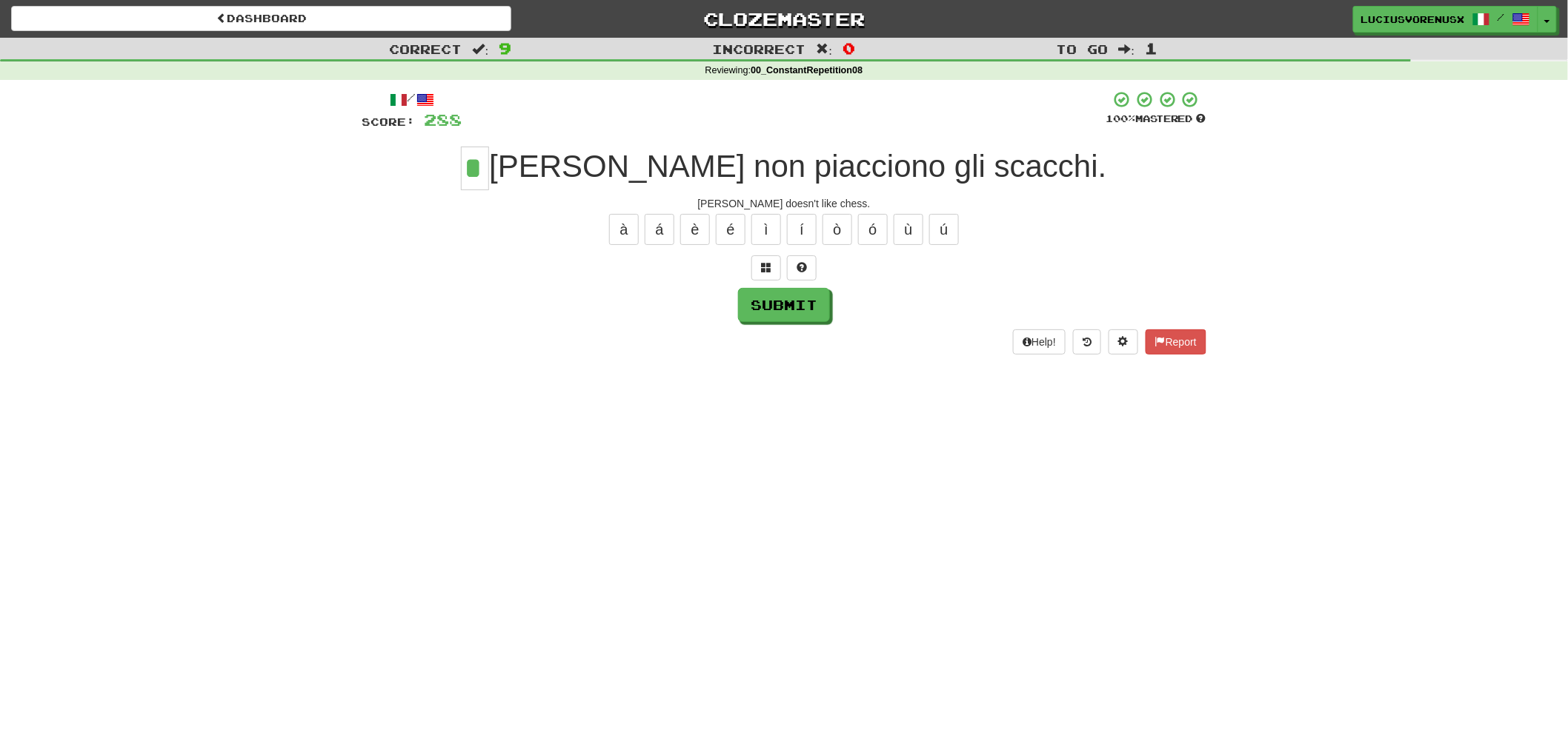
type input "*"
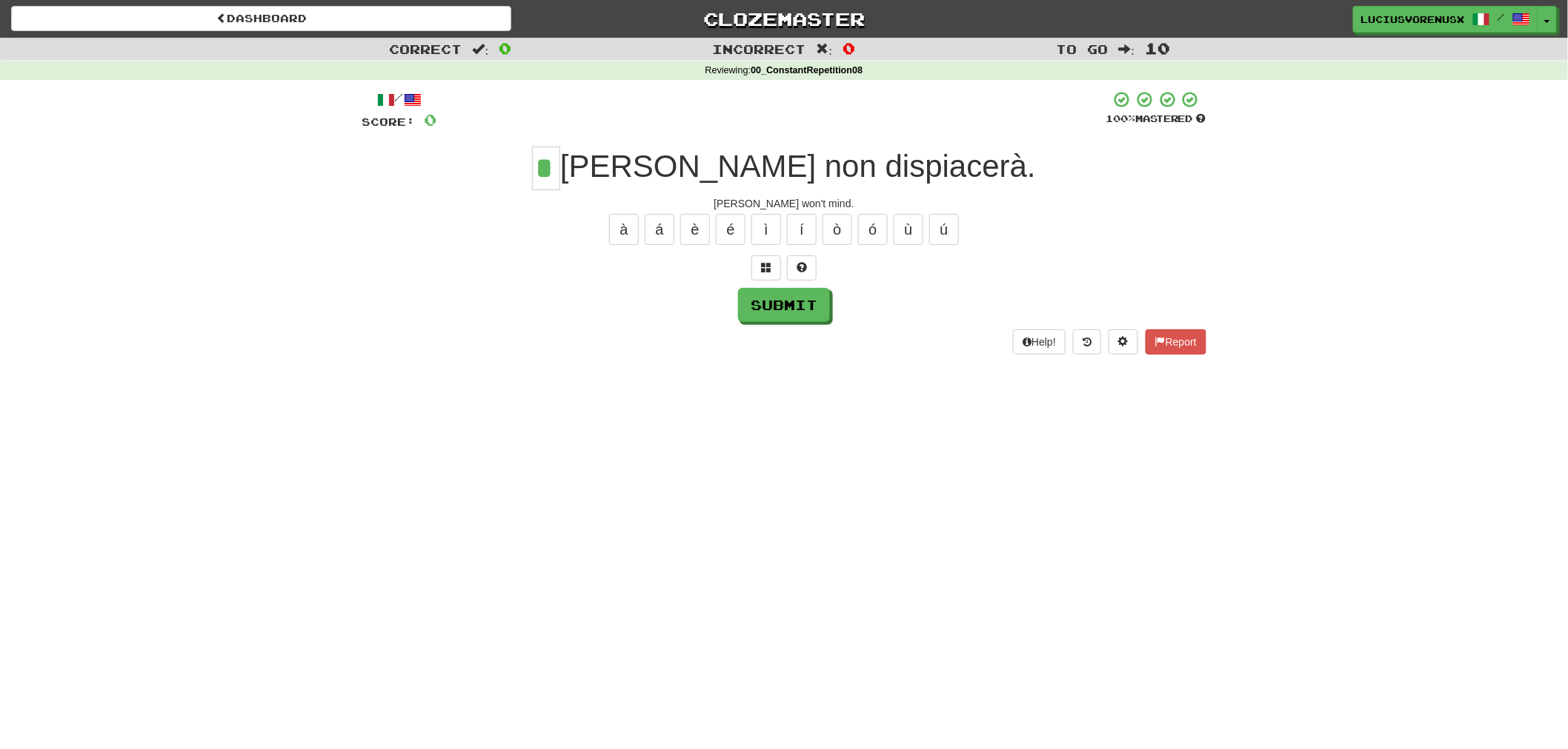
type input "*"
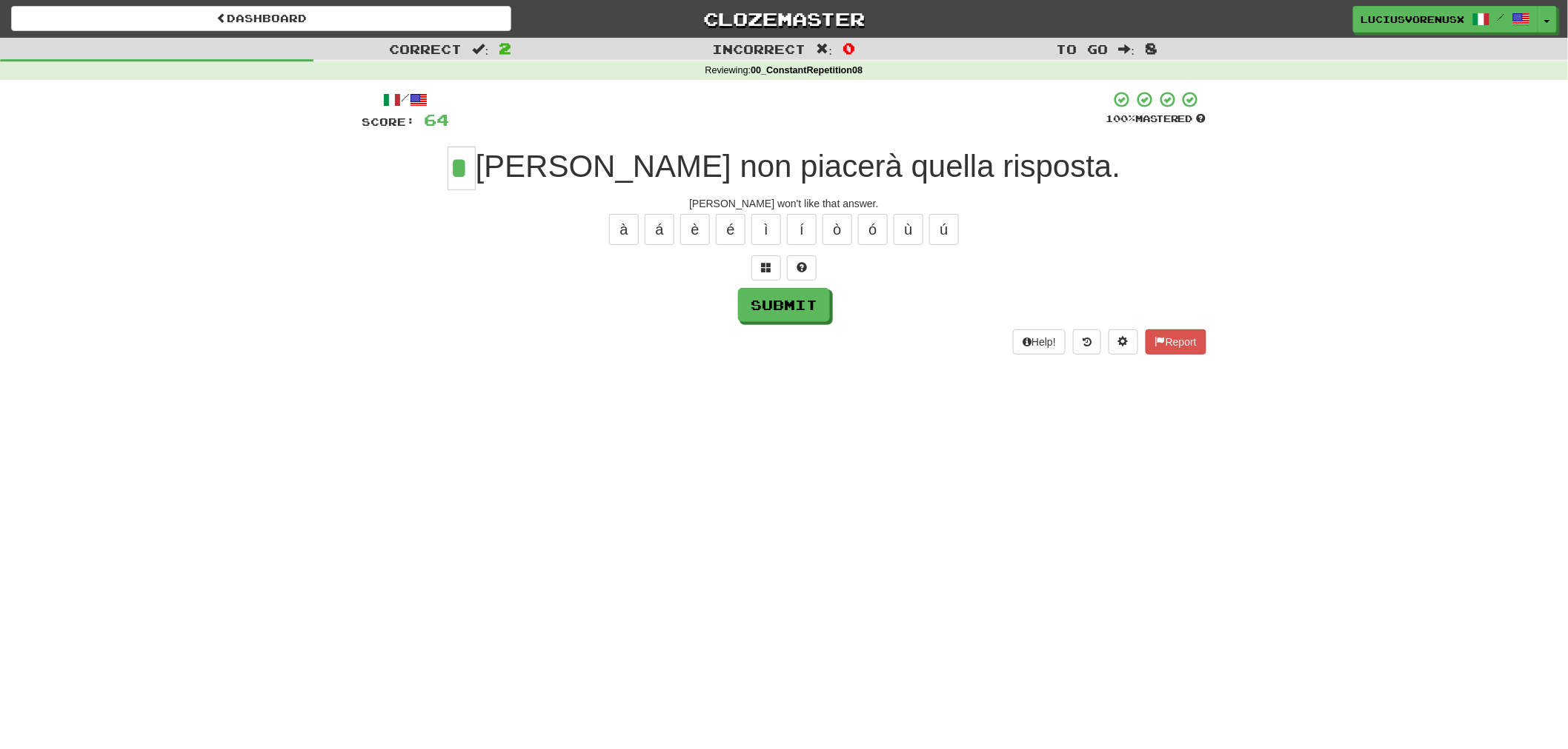
type input "*"
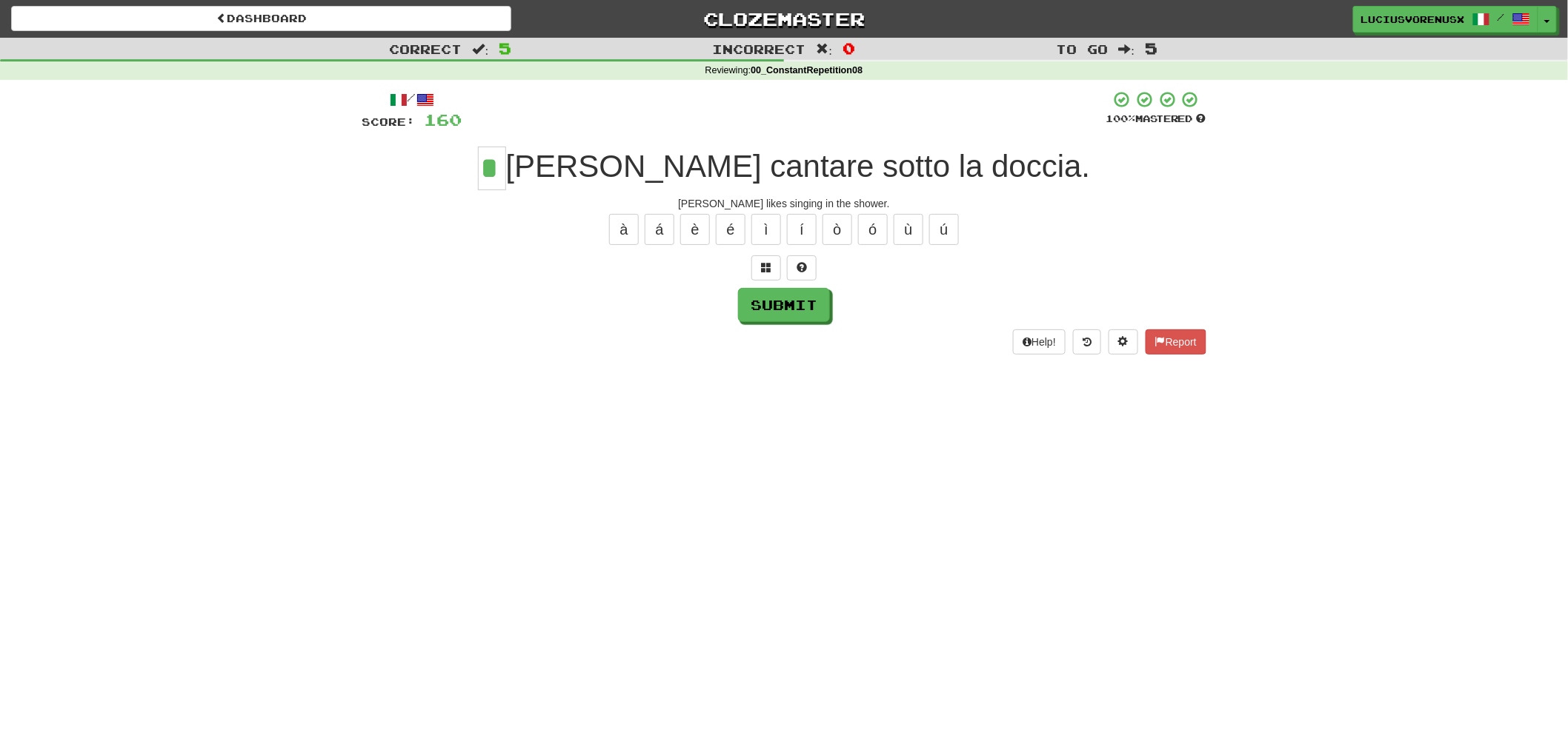
type input "*"
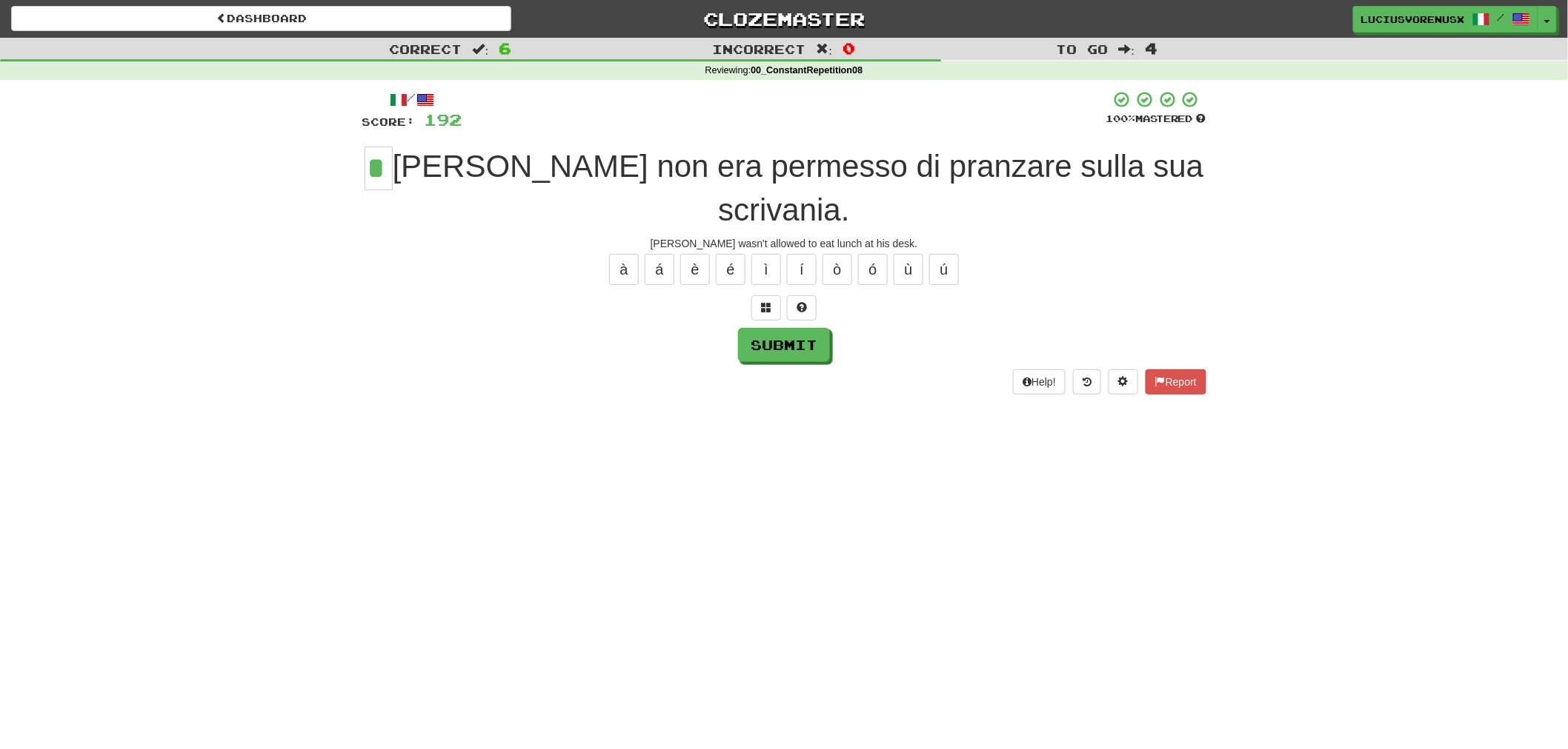
type input "*"
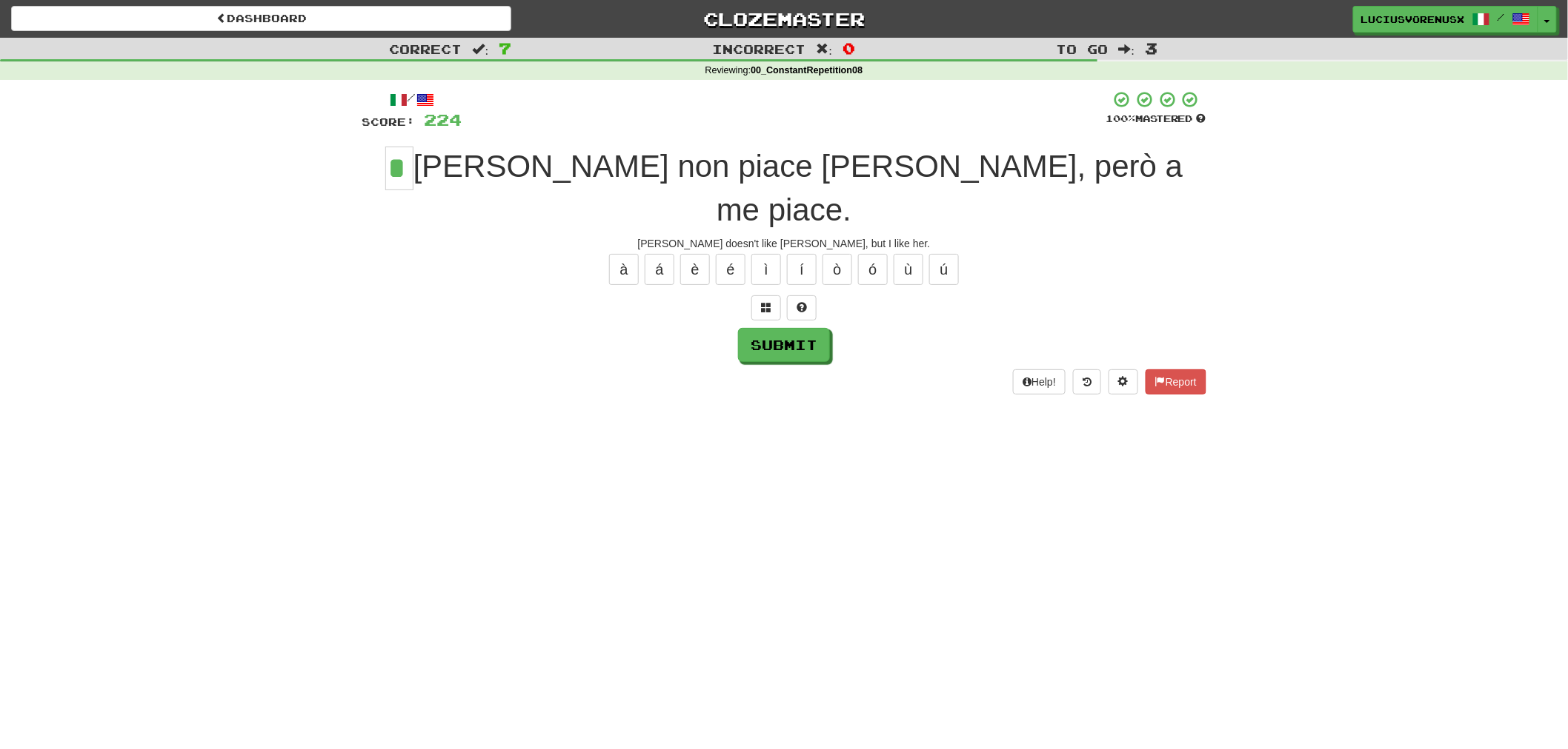
type input "*"
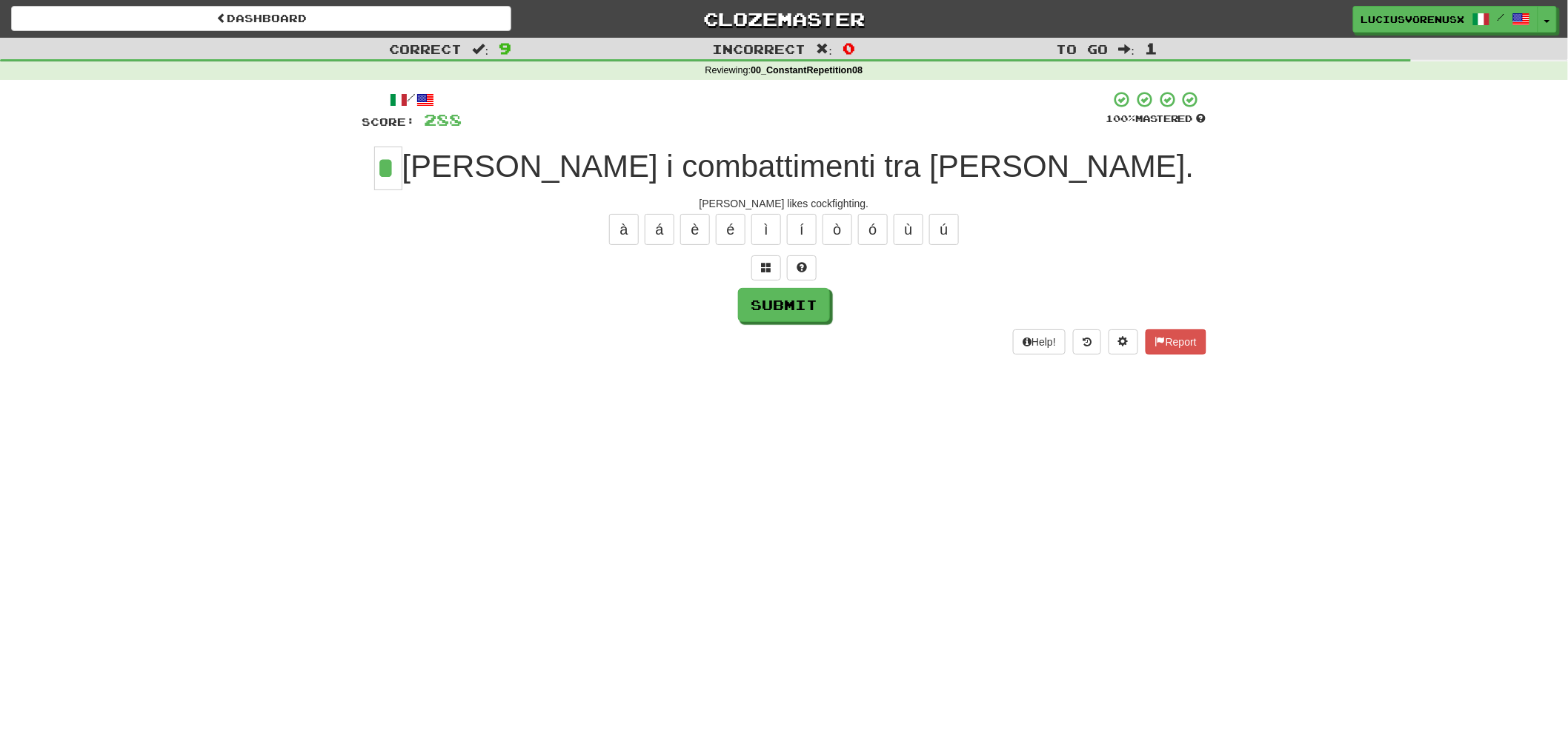
type input "*"
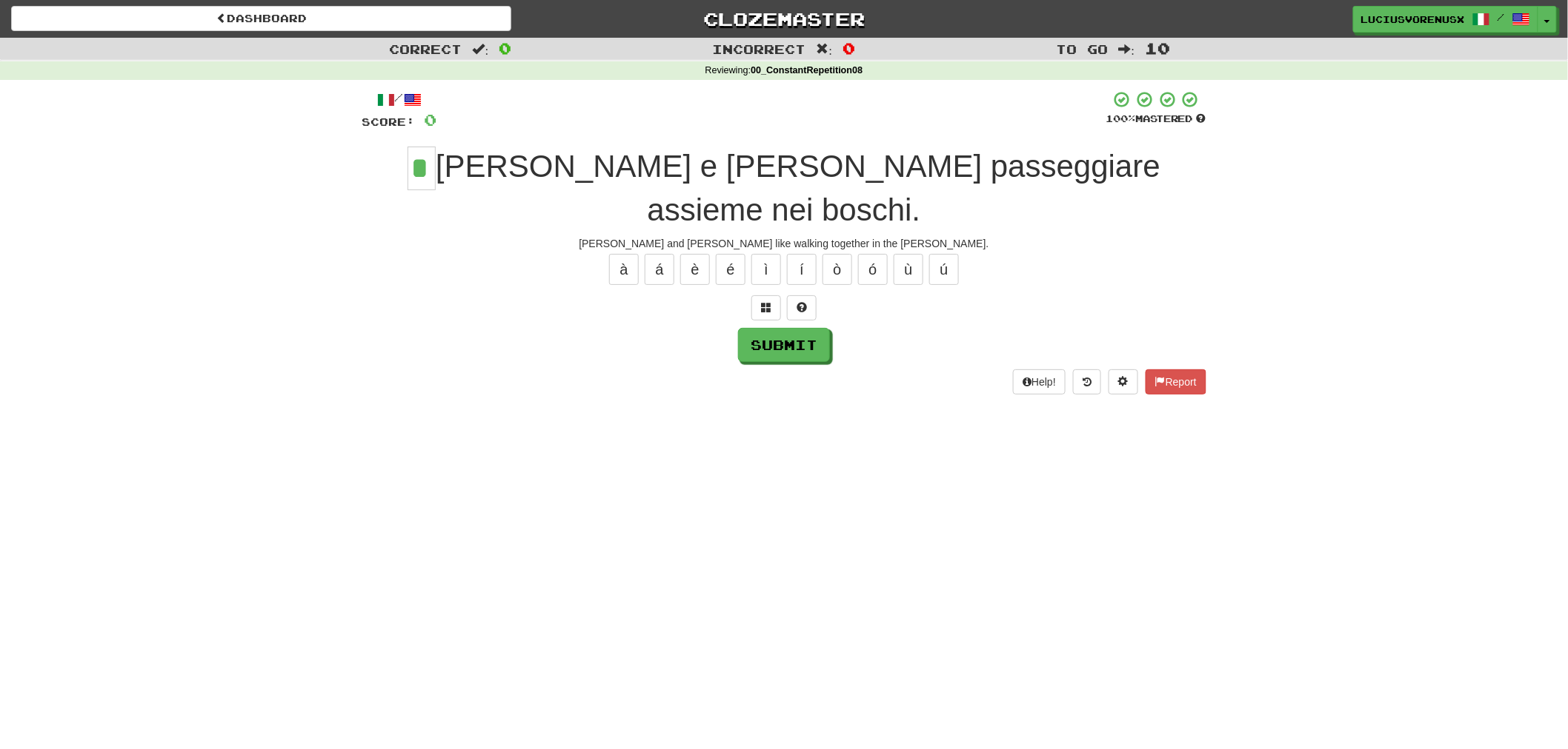
type input "*"
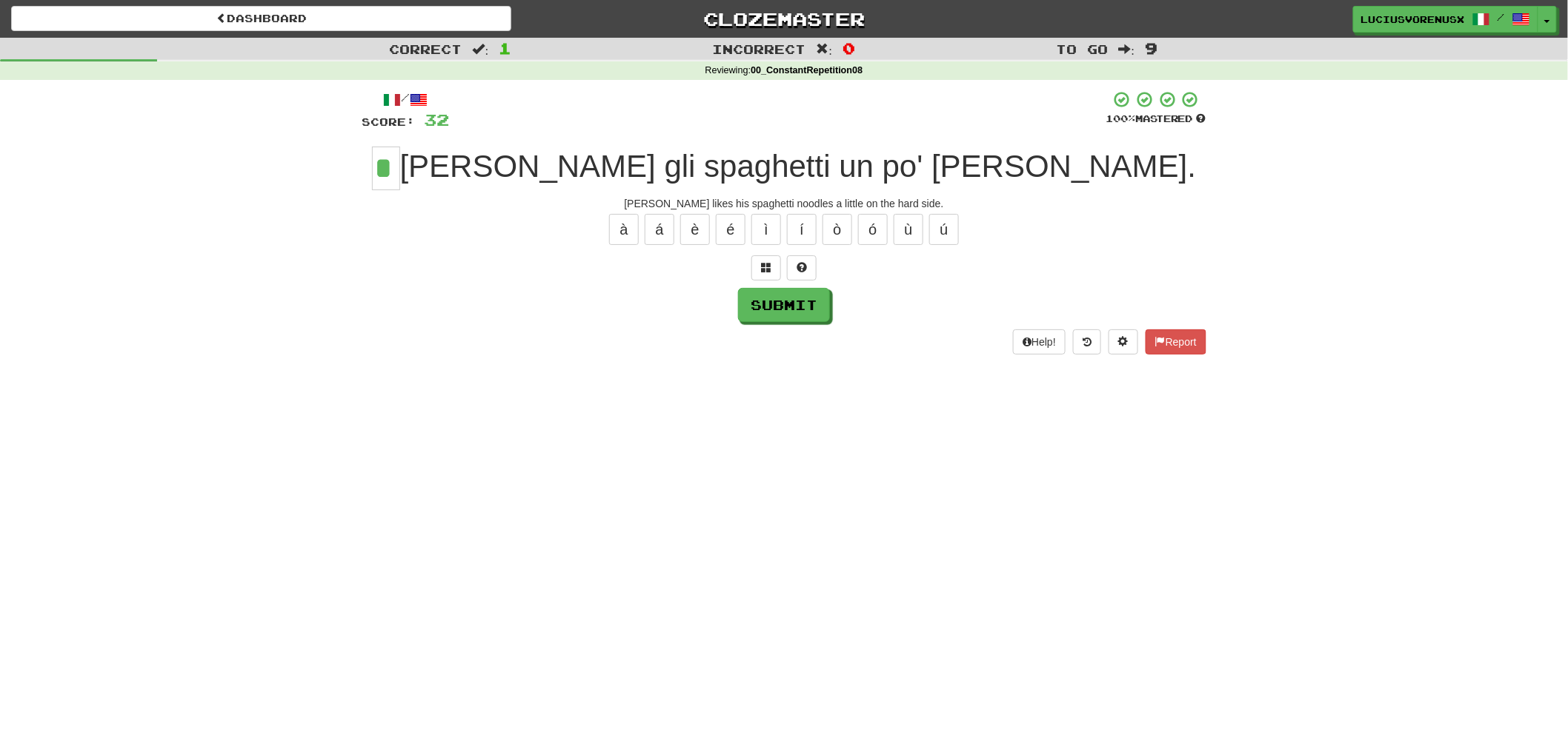
type input "*"
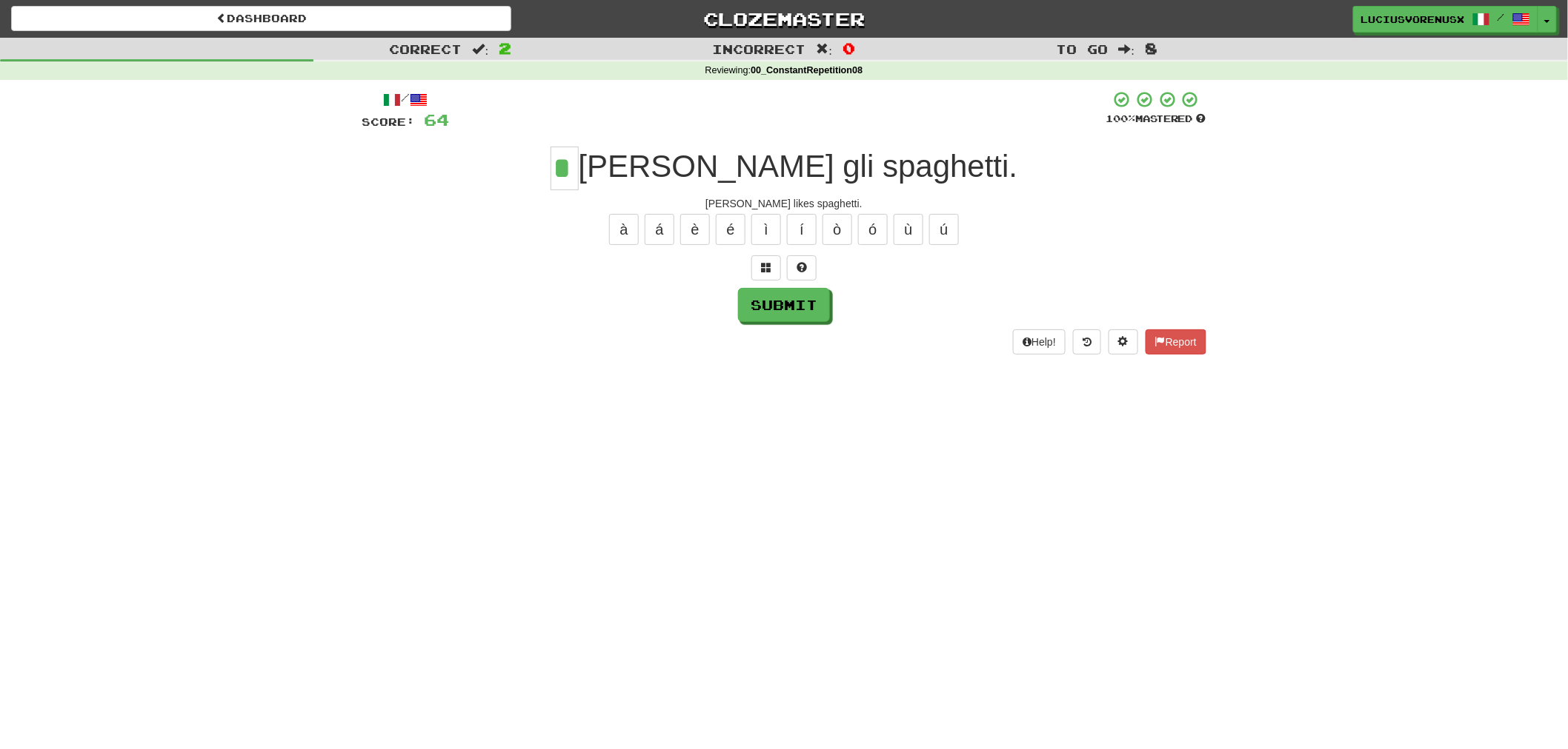
type input "*"
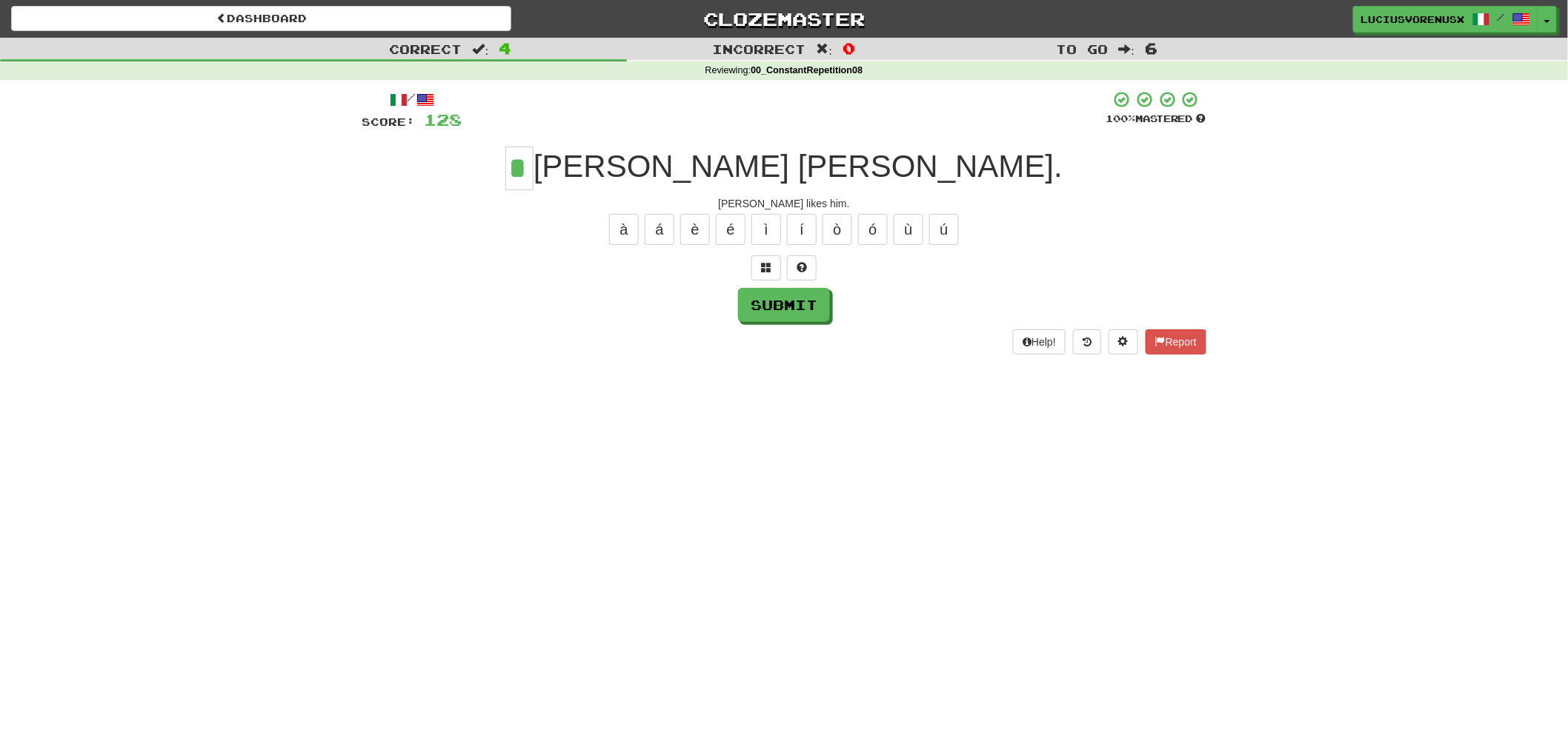
type input "*"
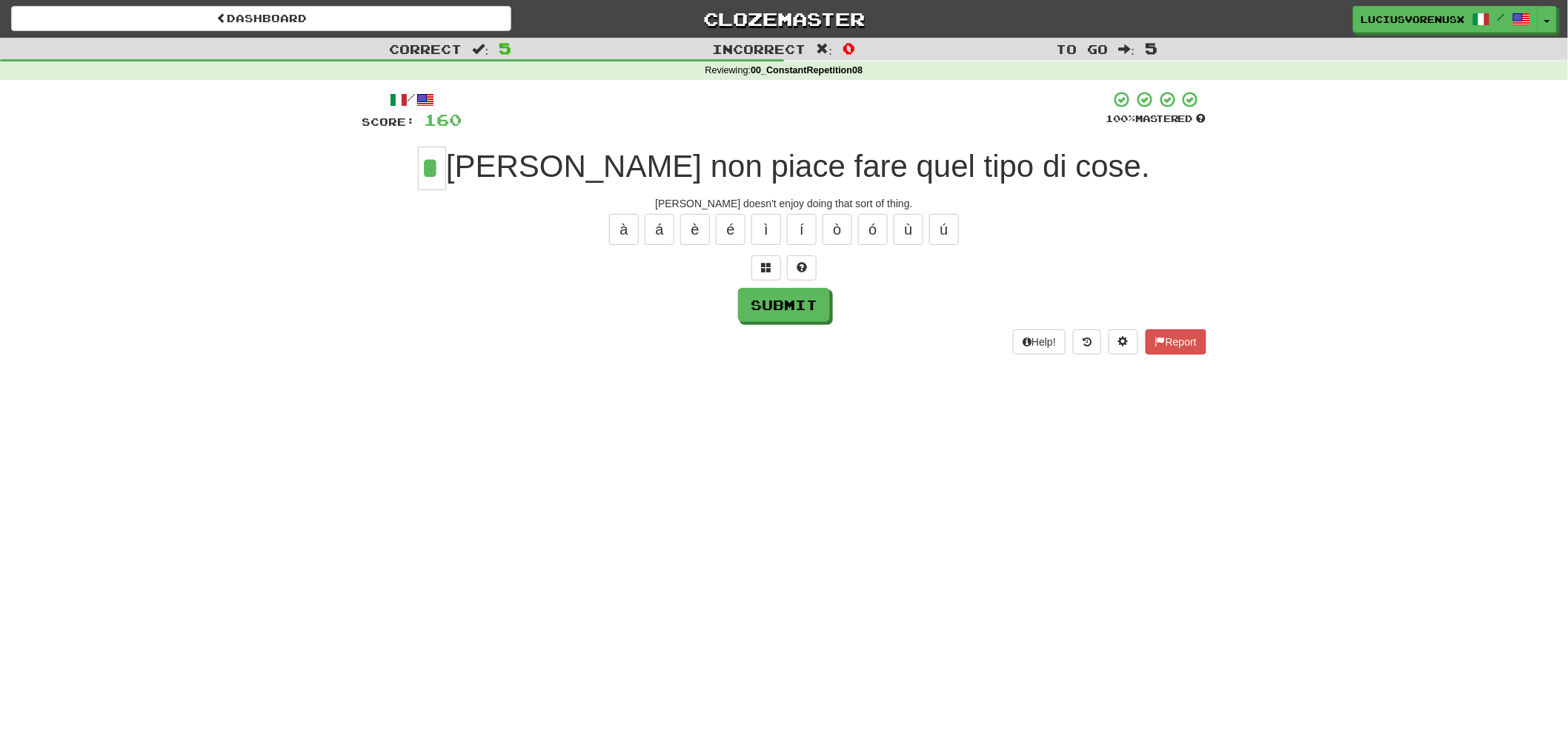
type input "*"
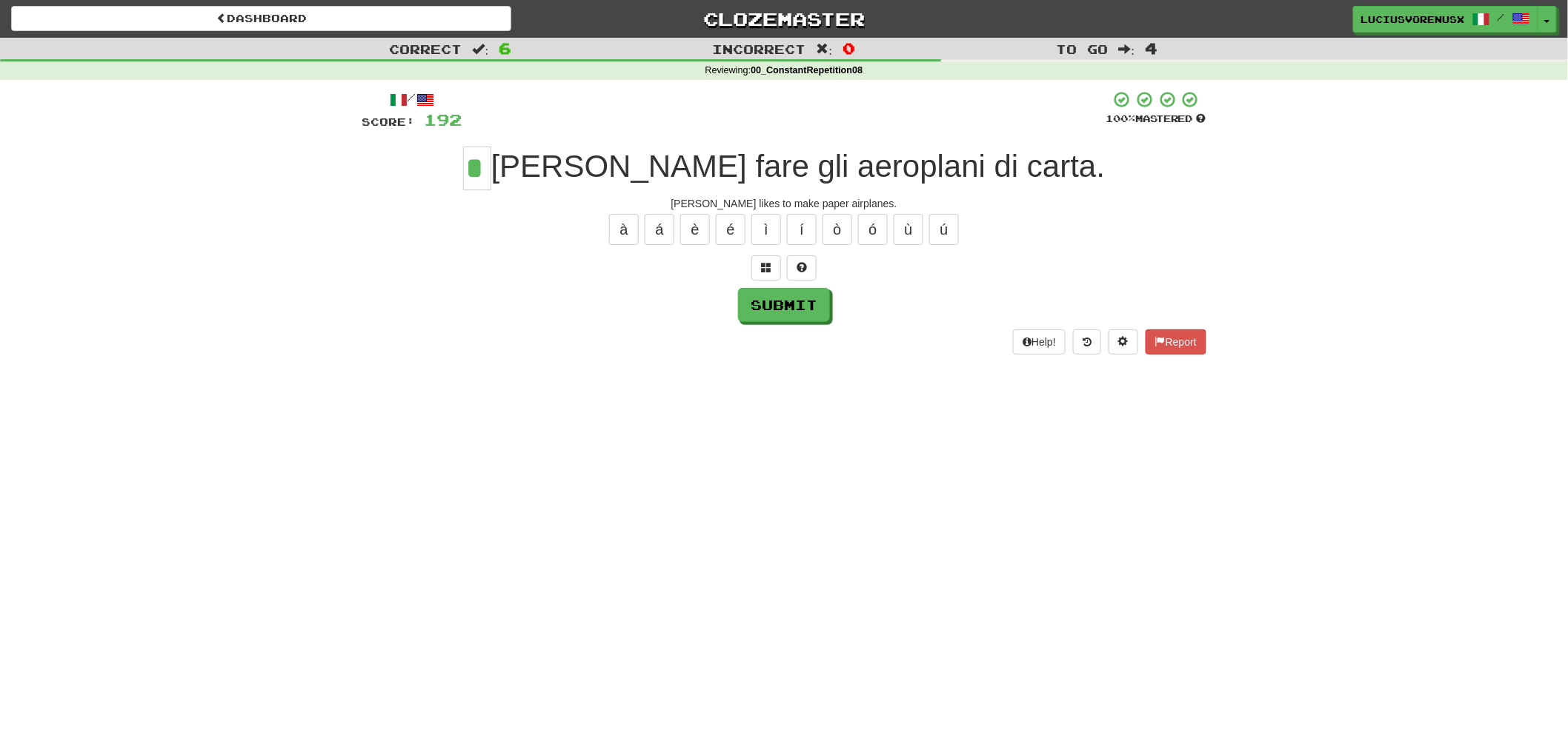
type input "*"
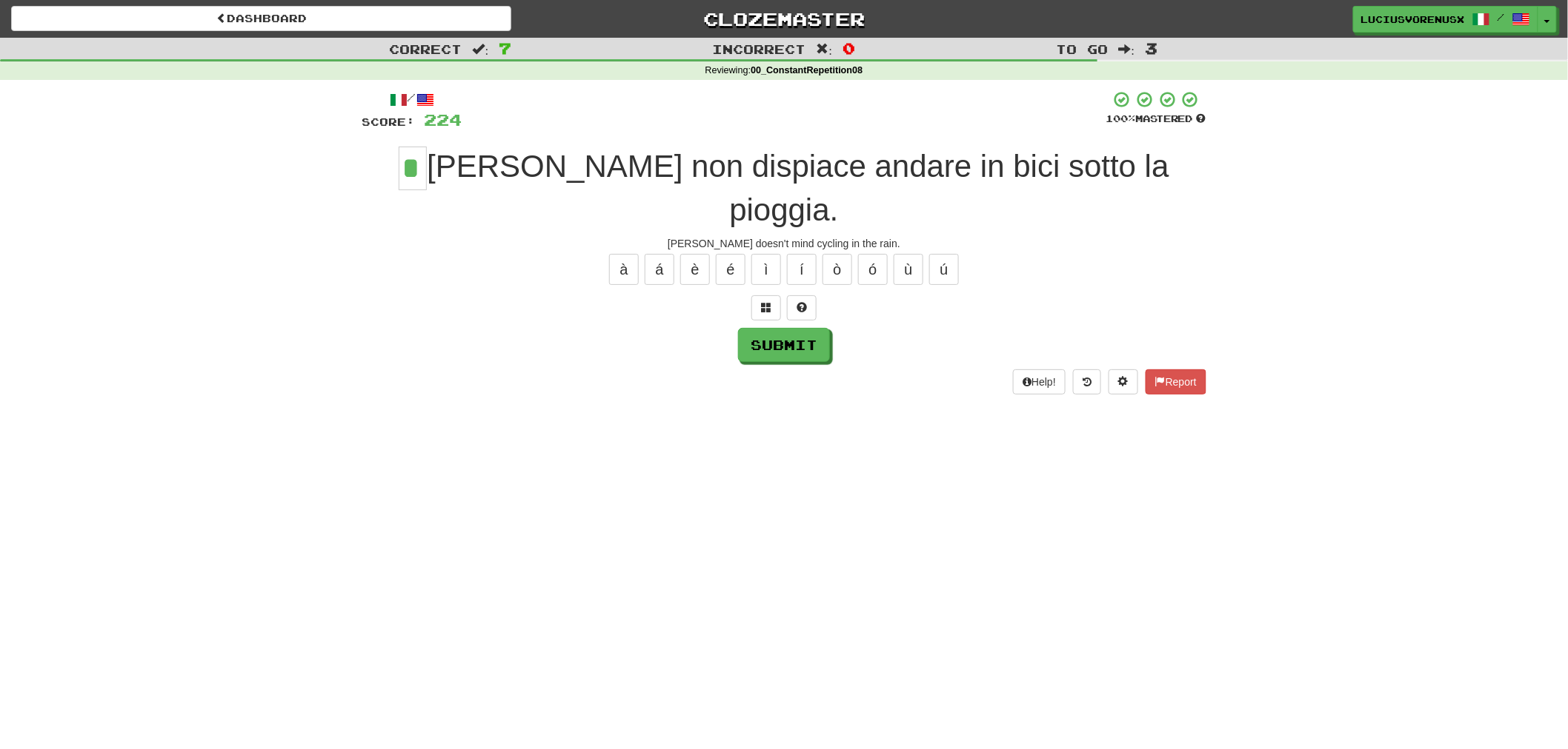
type input "*"
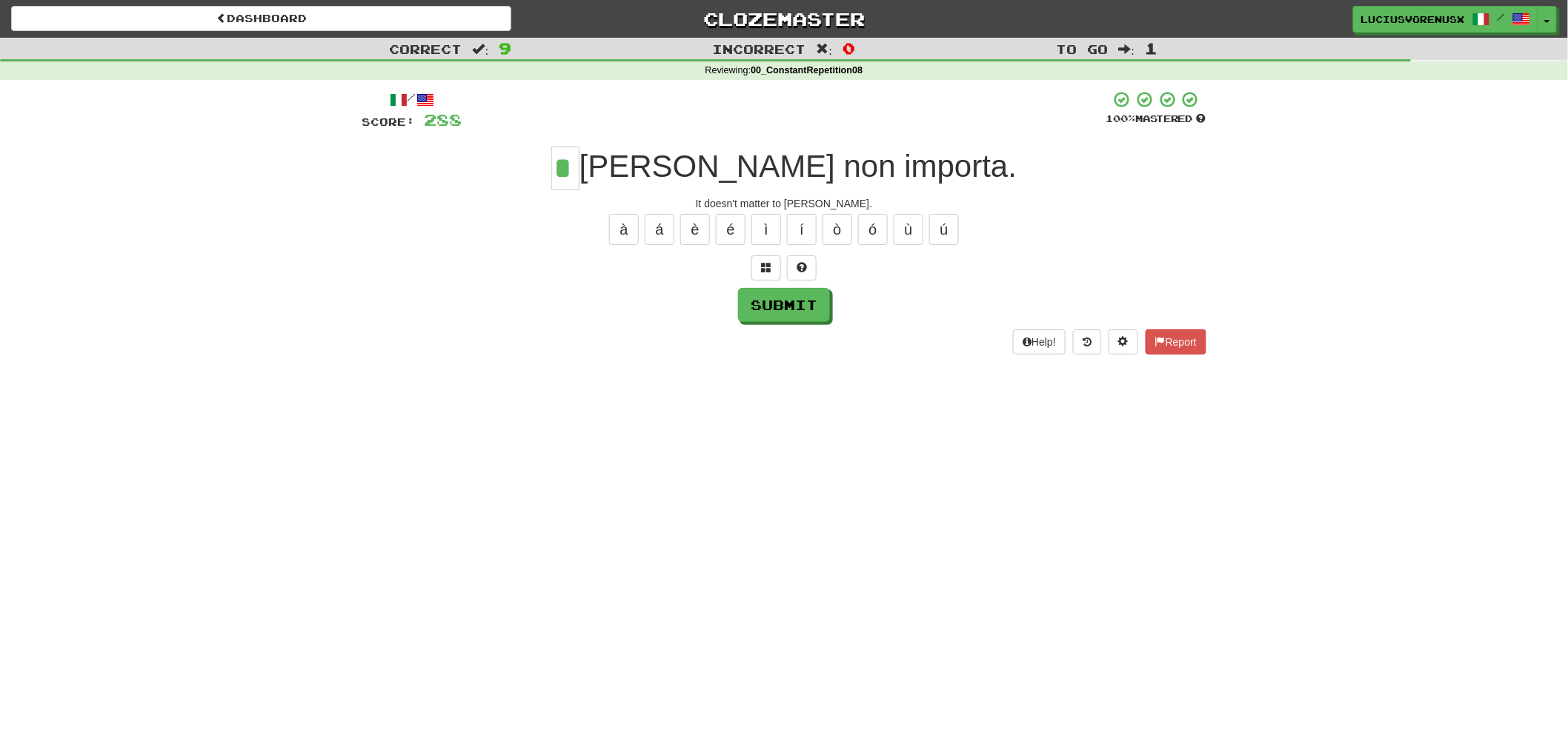
type input "*"
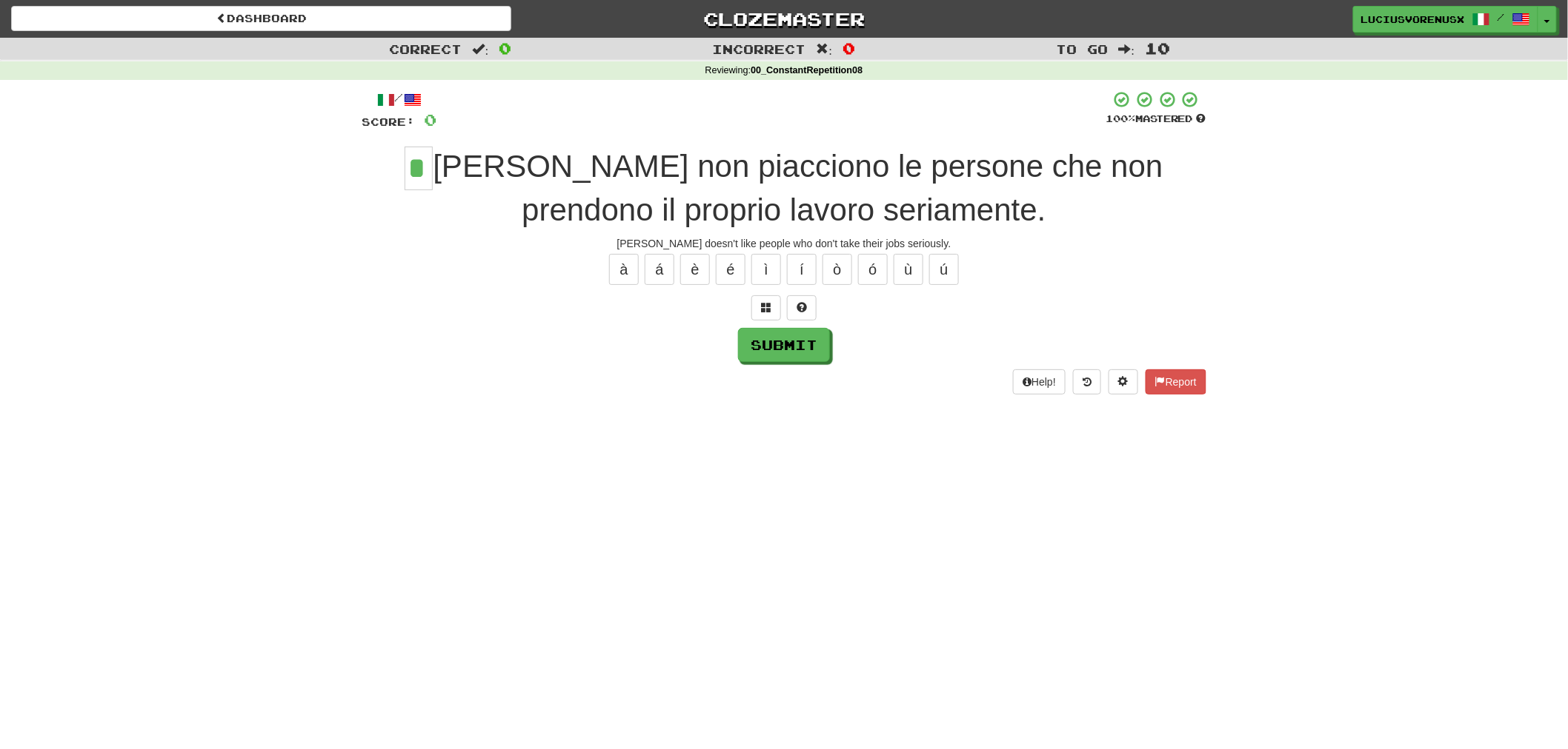
type input "*"
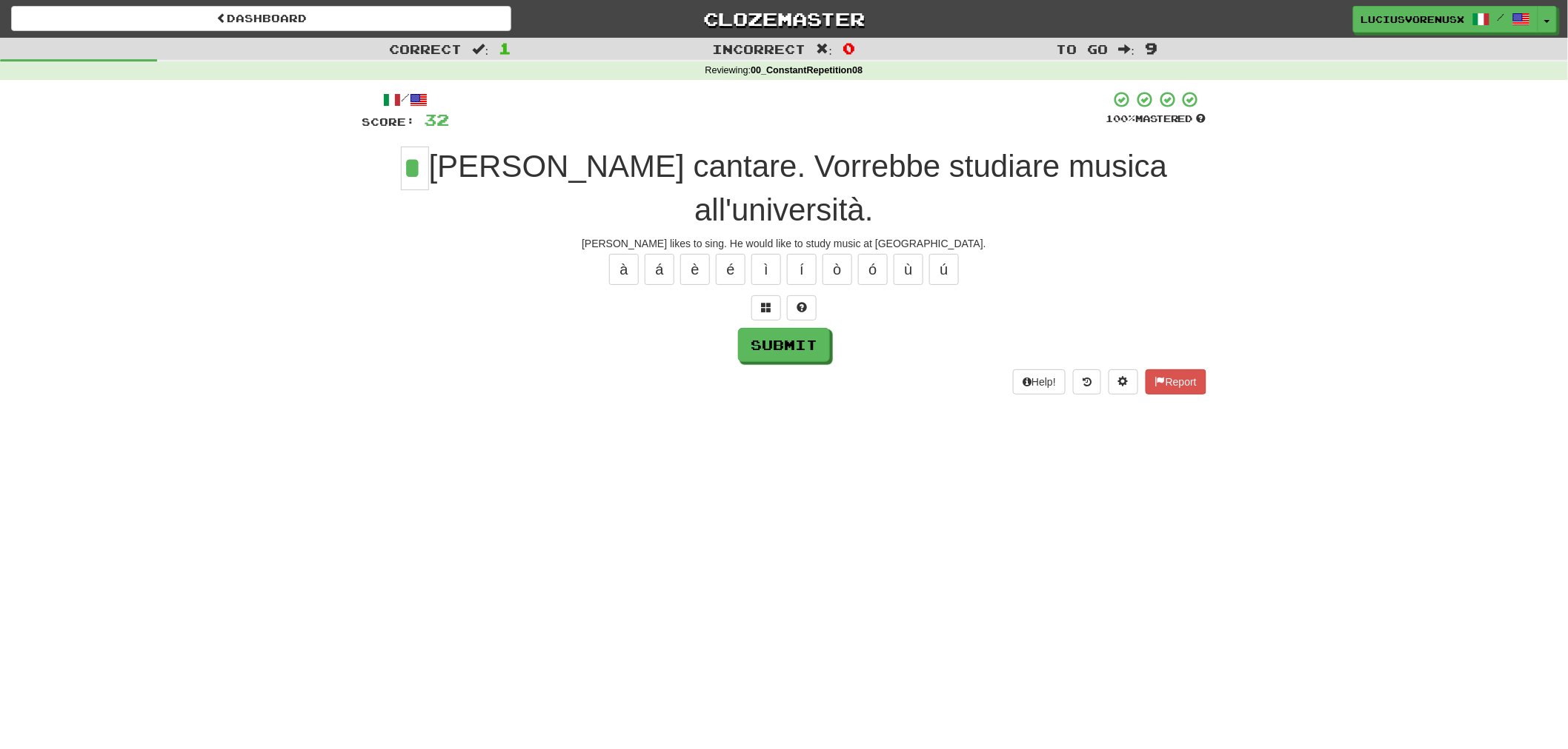
type input "*"
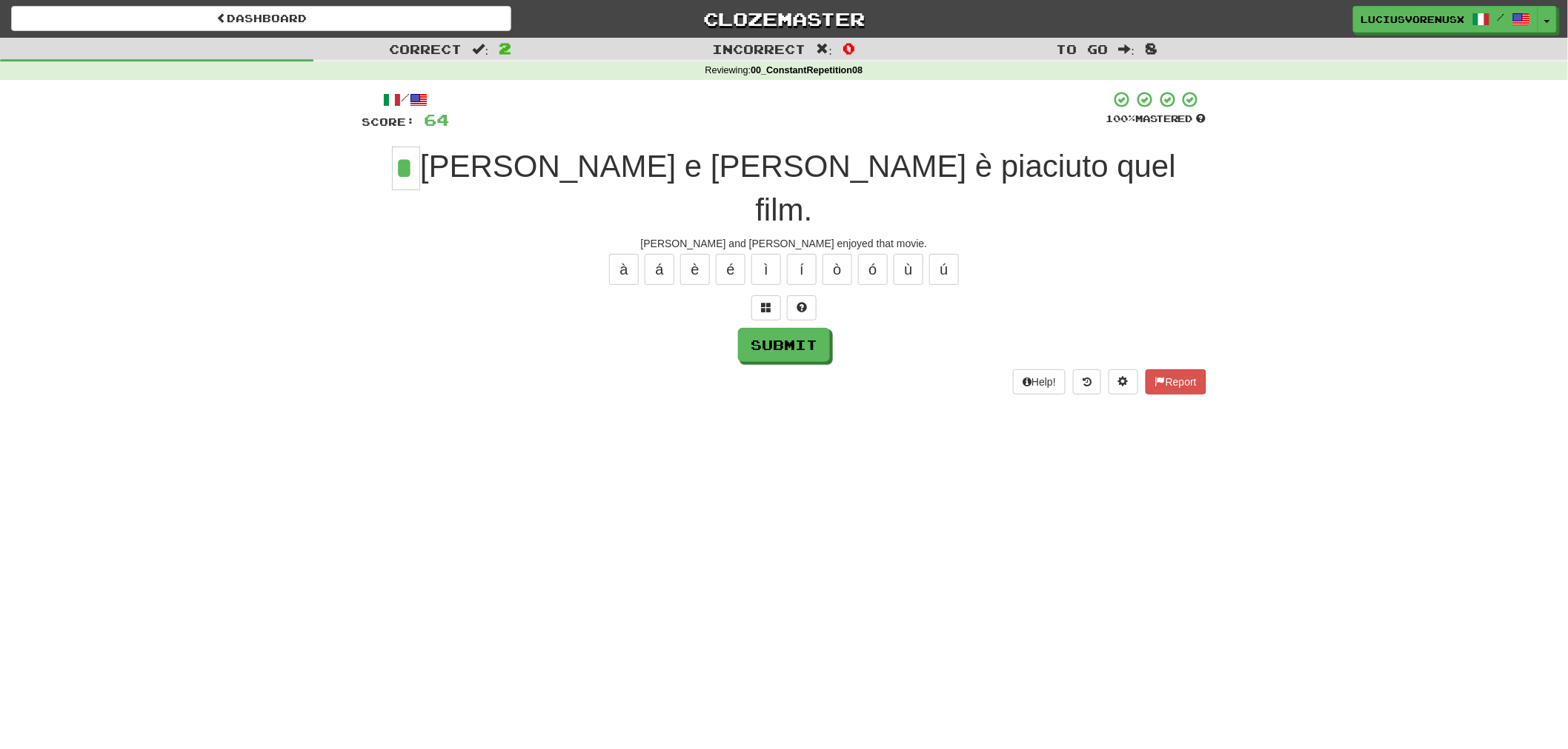
type input "*"
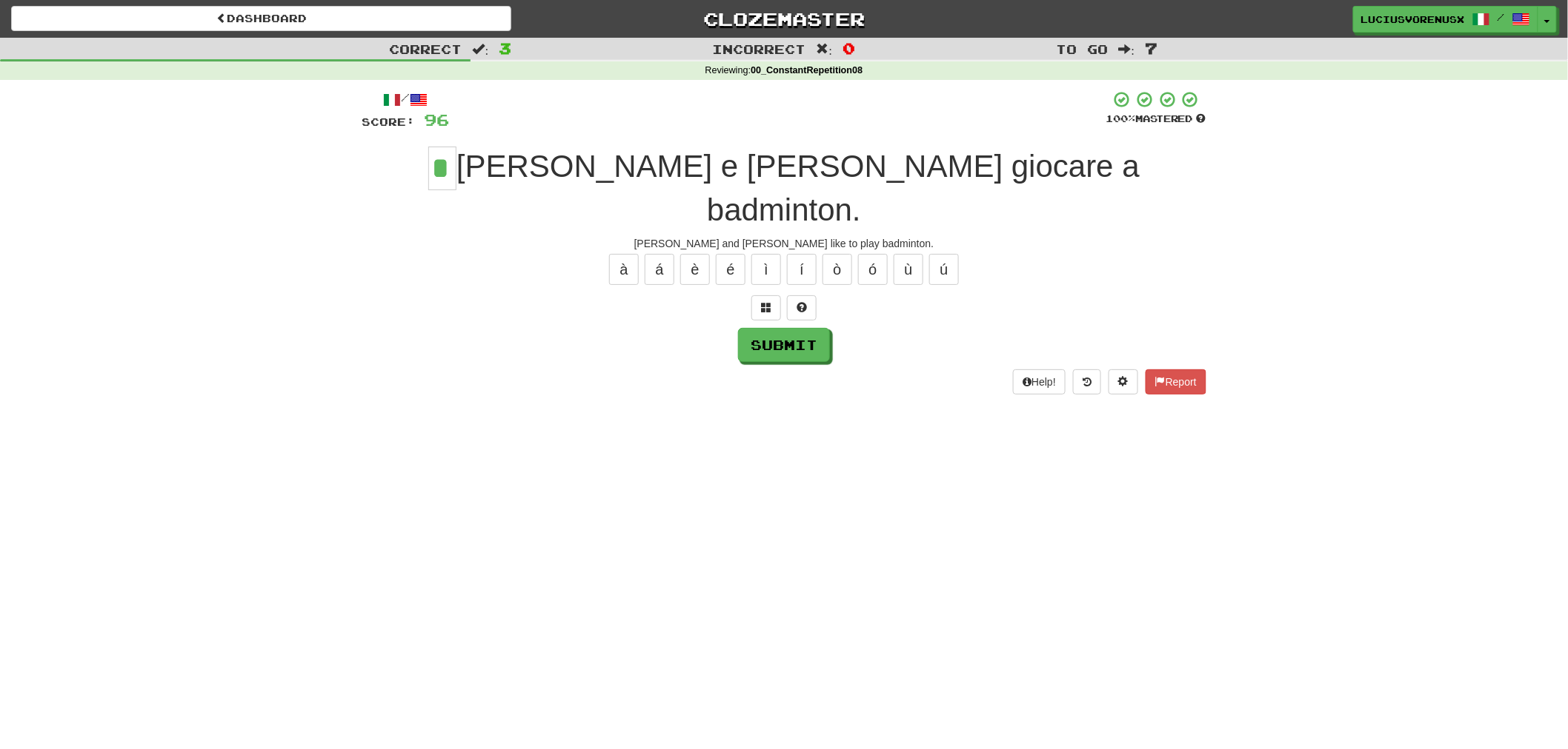
type input "*"
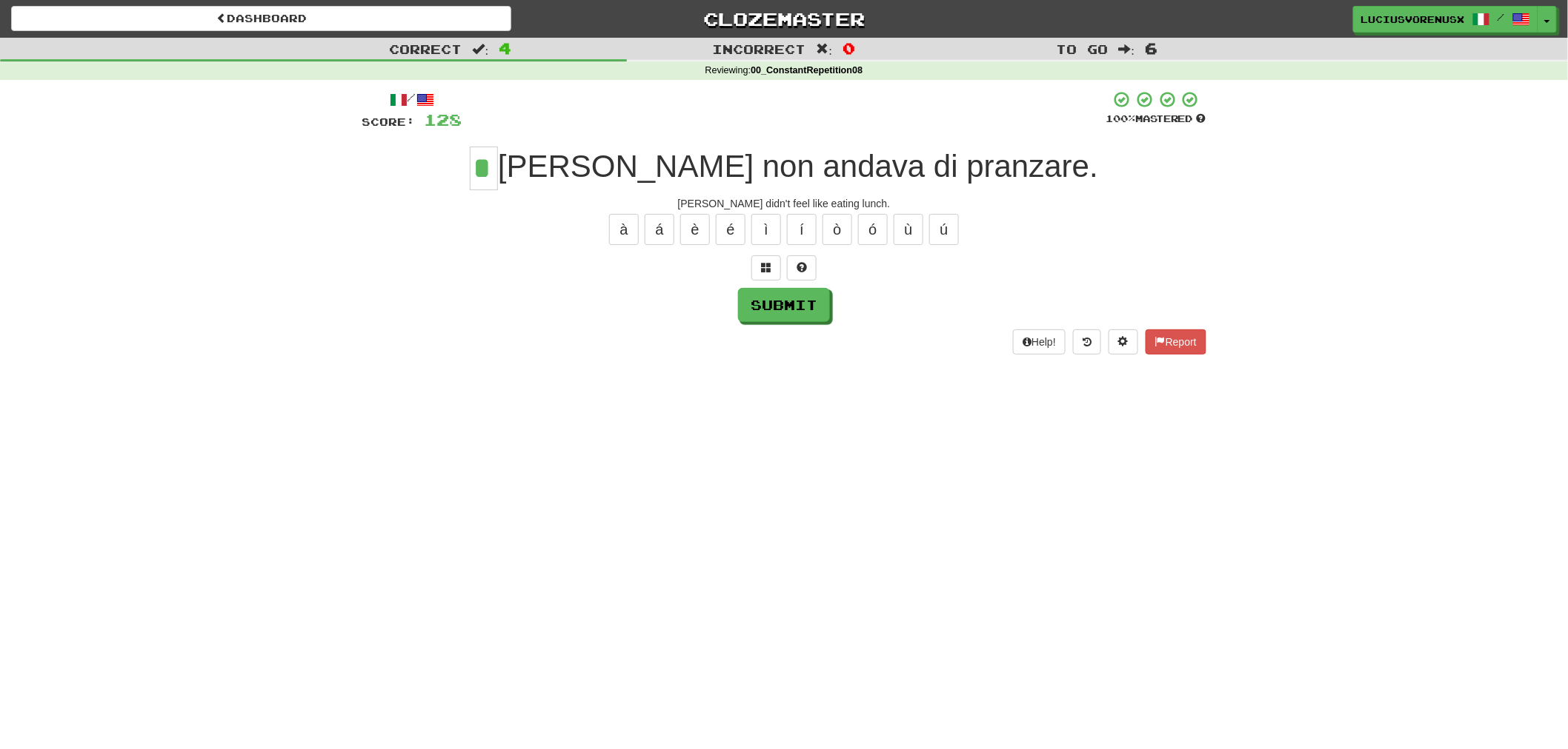
type input "*"
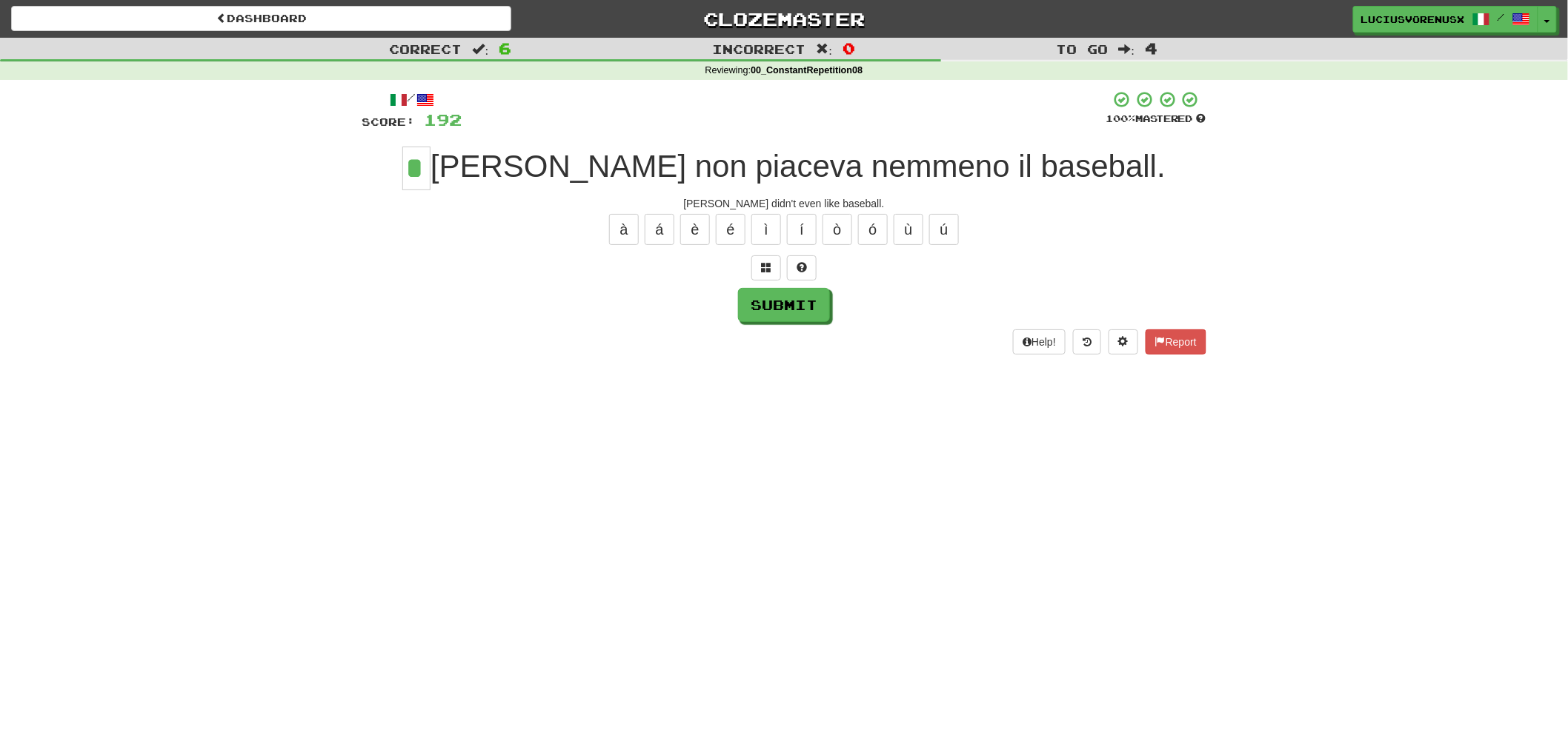
type input "*"
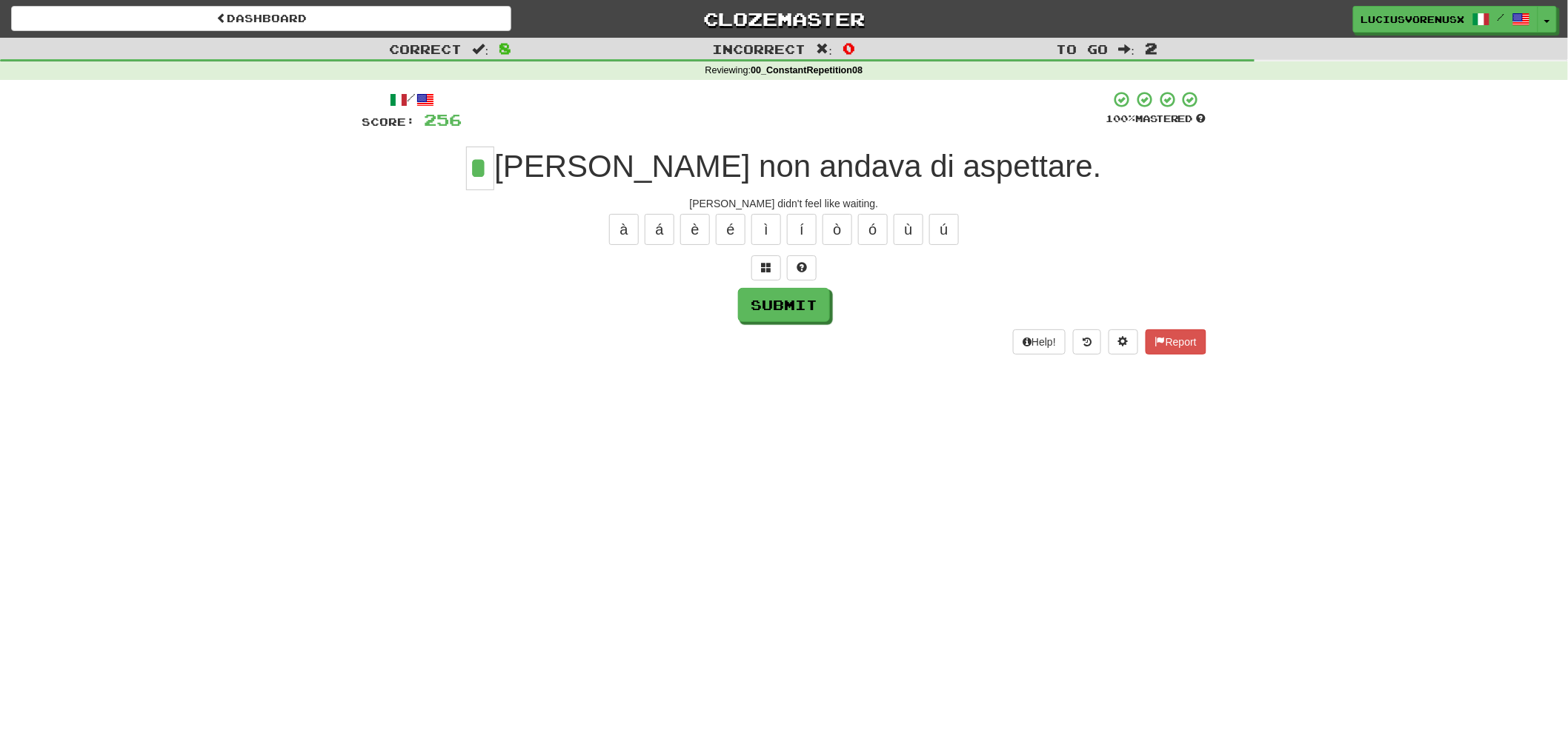
type input "*"
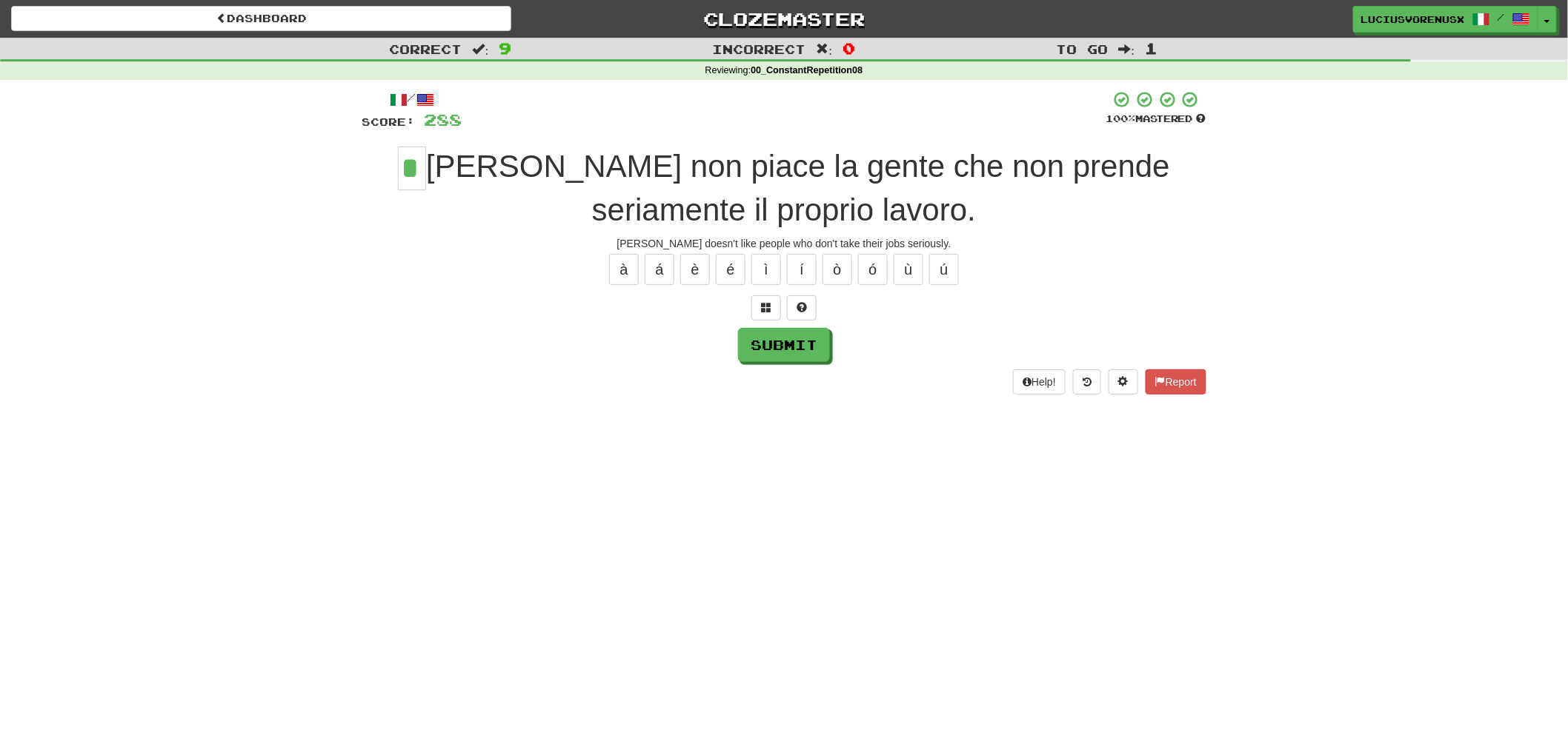
type input "*"
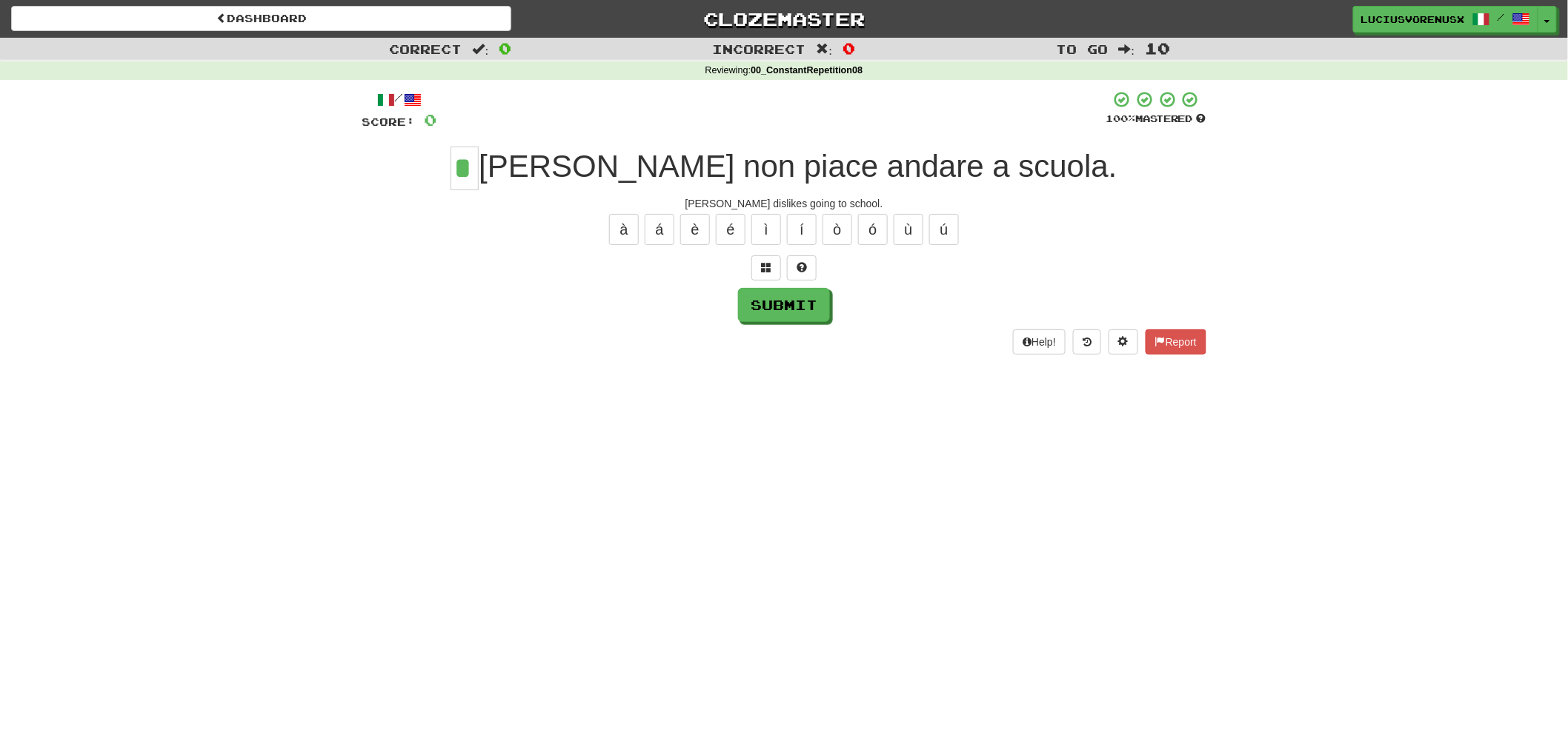
type input "*"
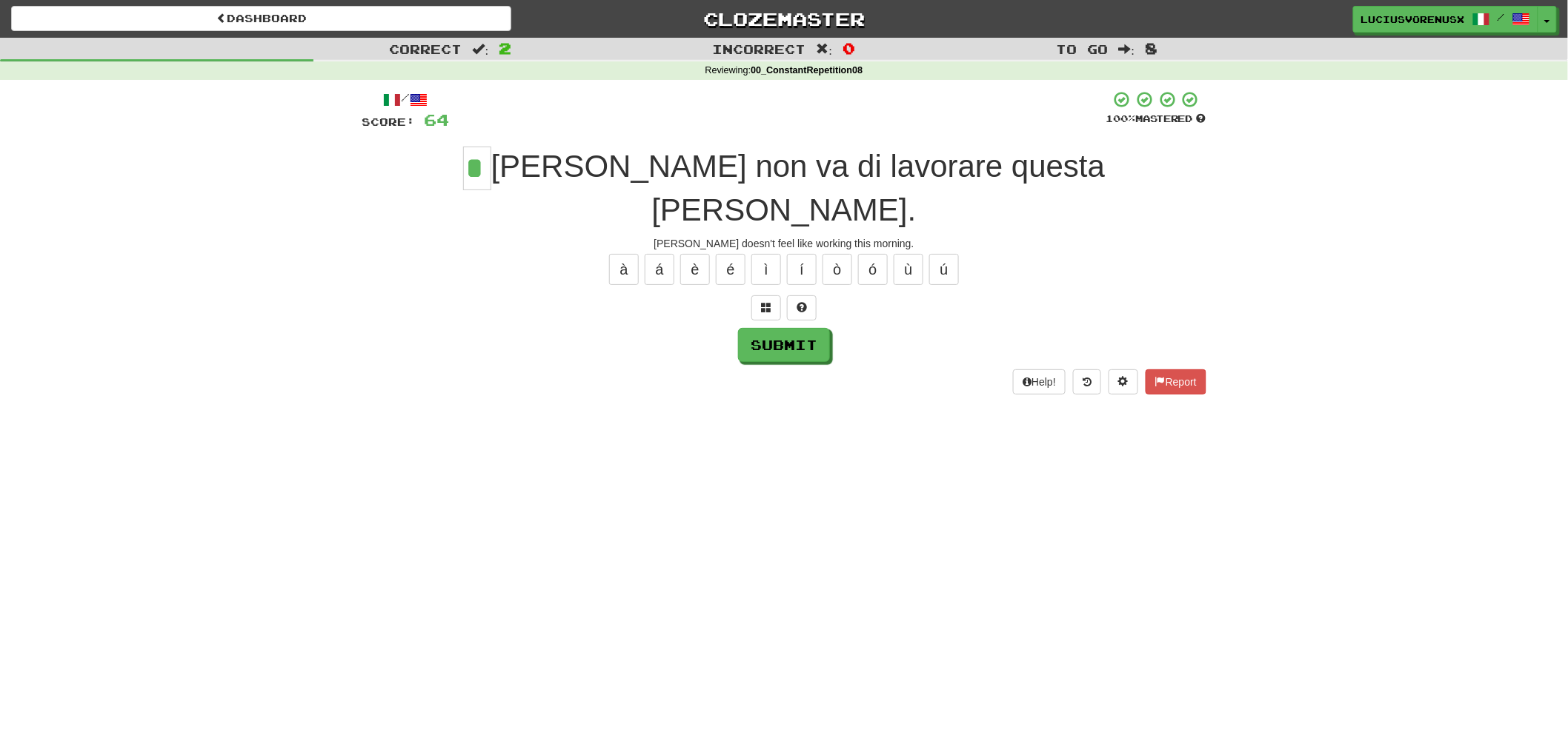
type input "*"
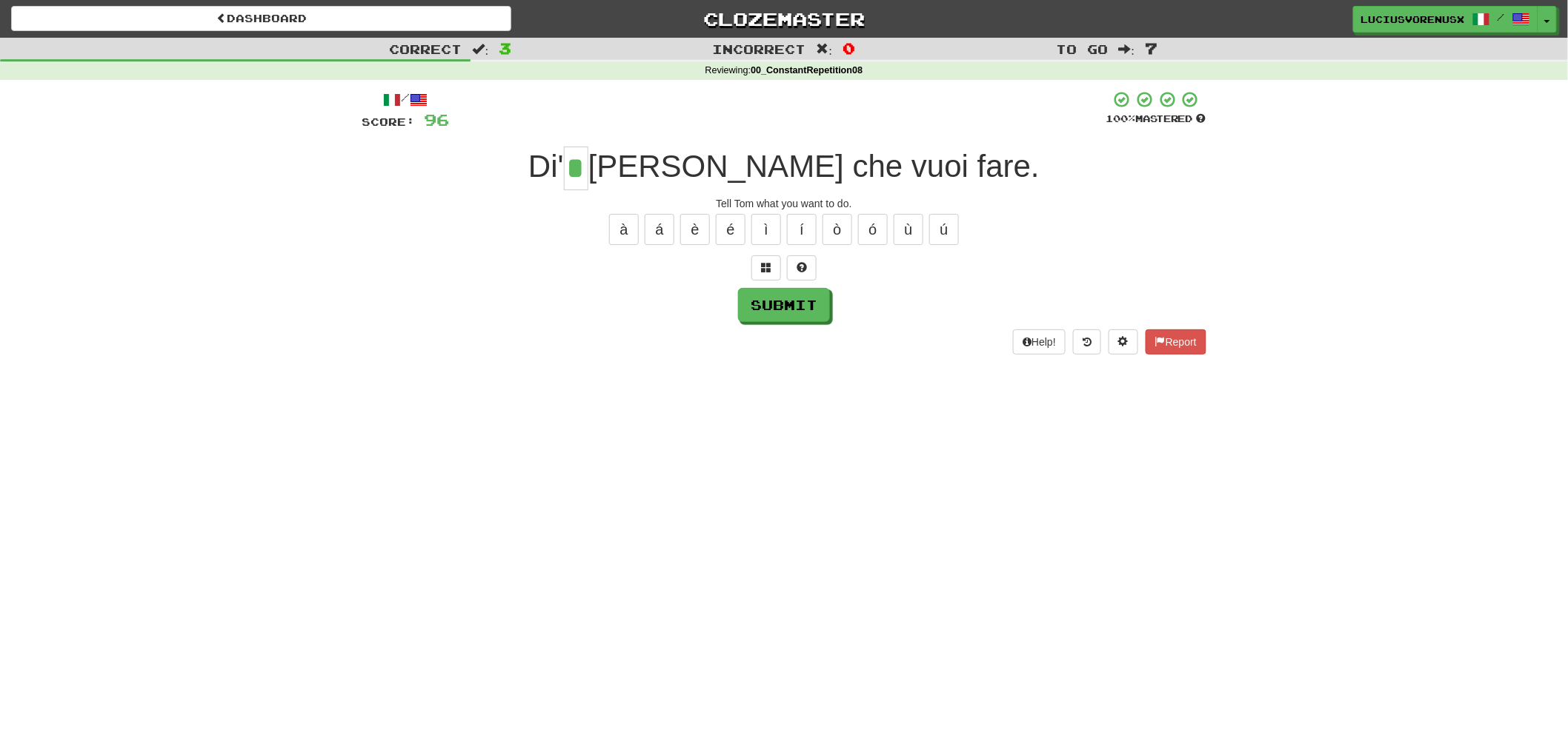
type input "*"
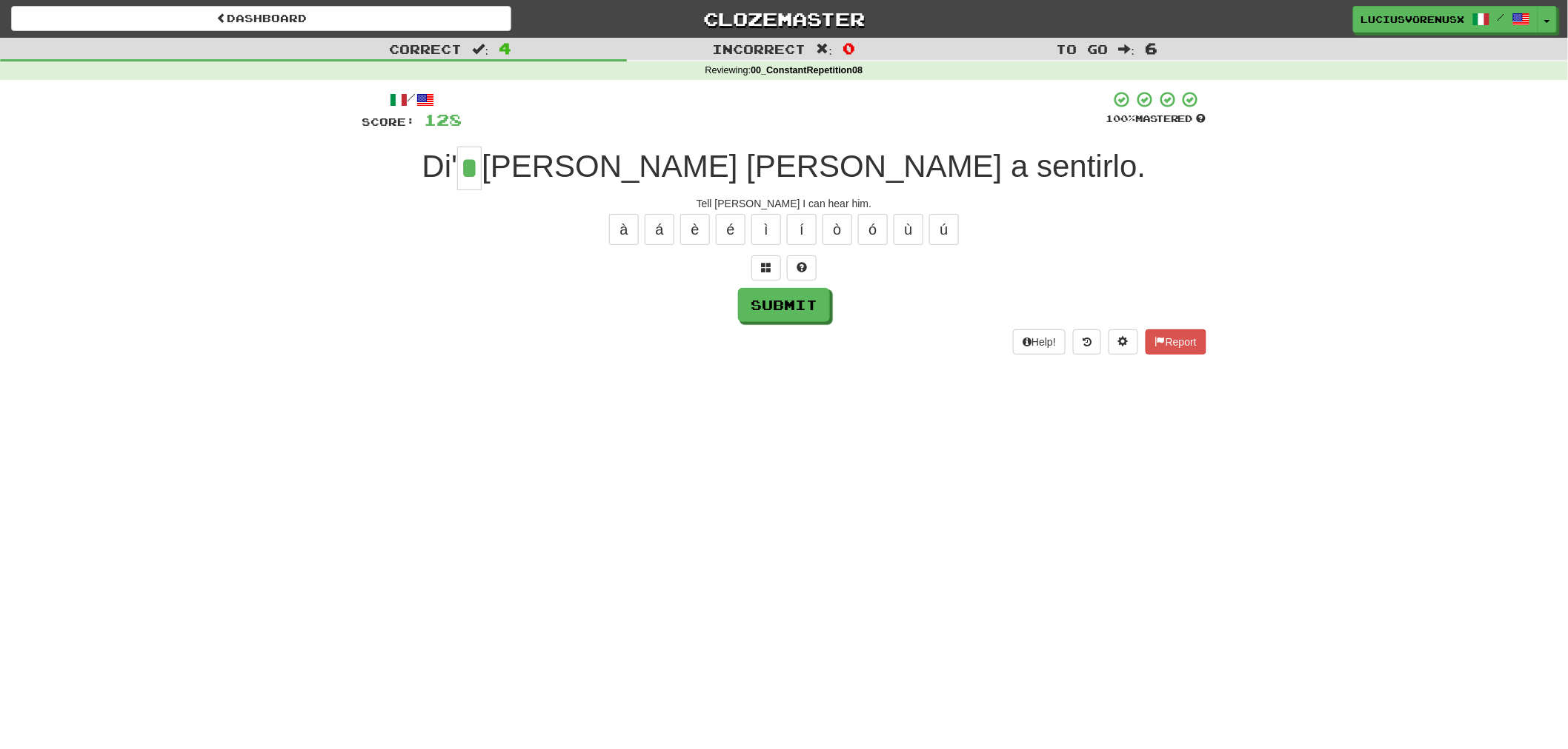
type input "*"
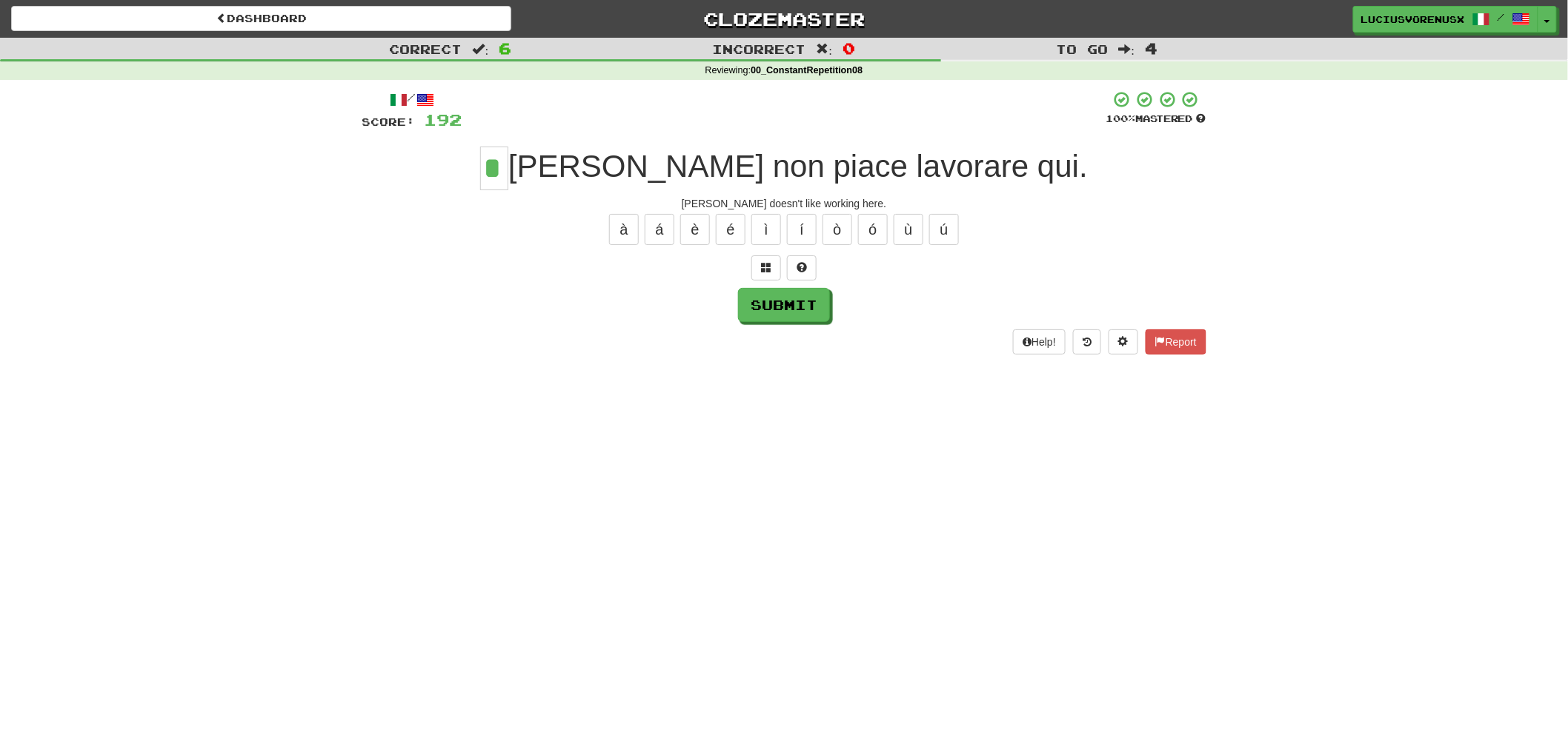
type input "*"
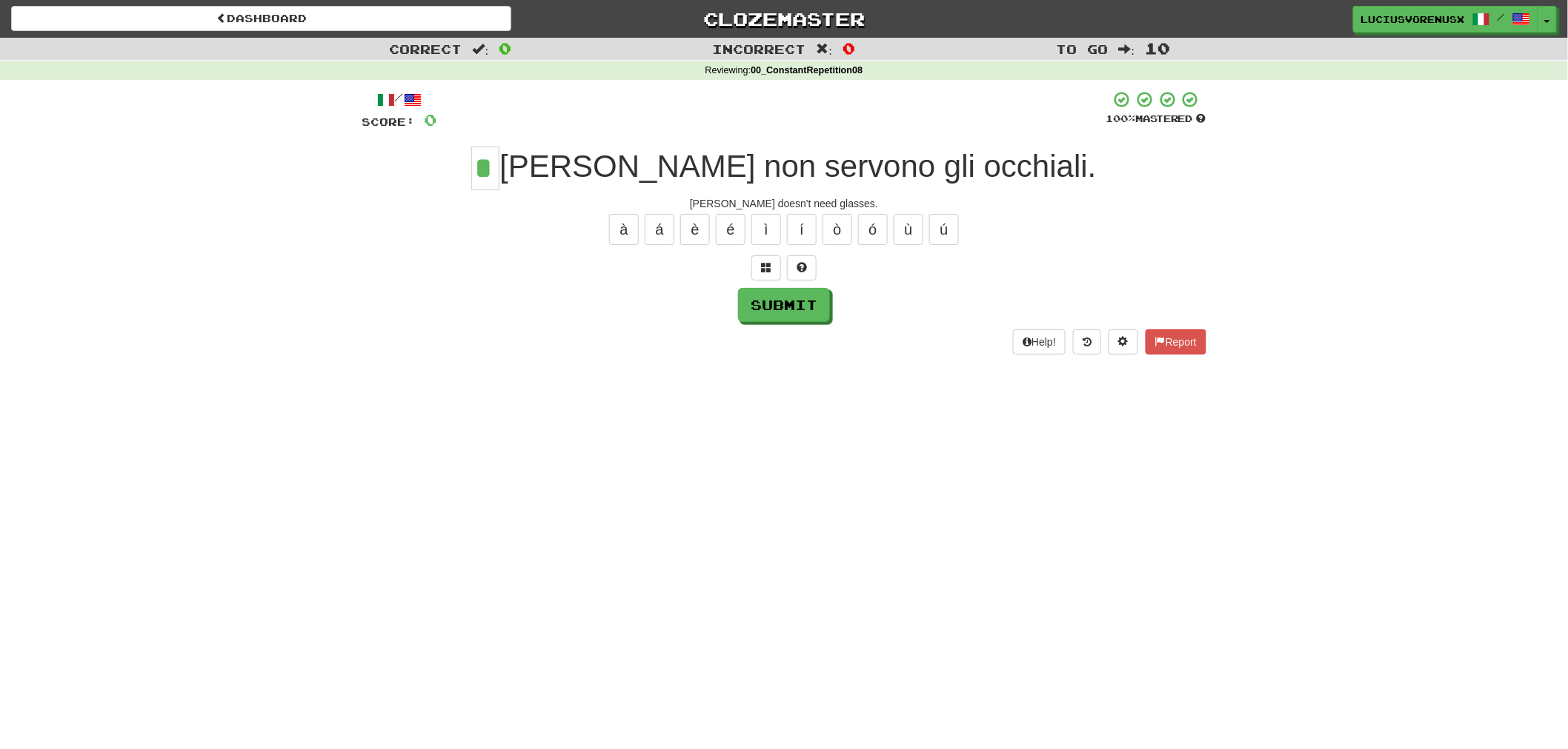
type input "*"
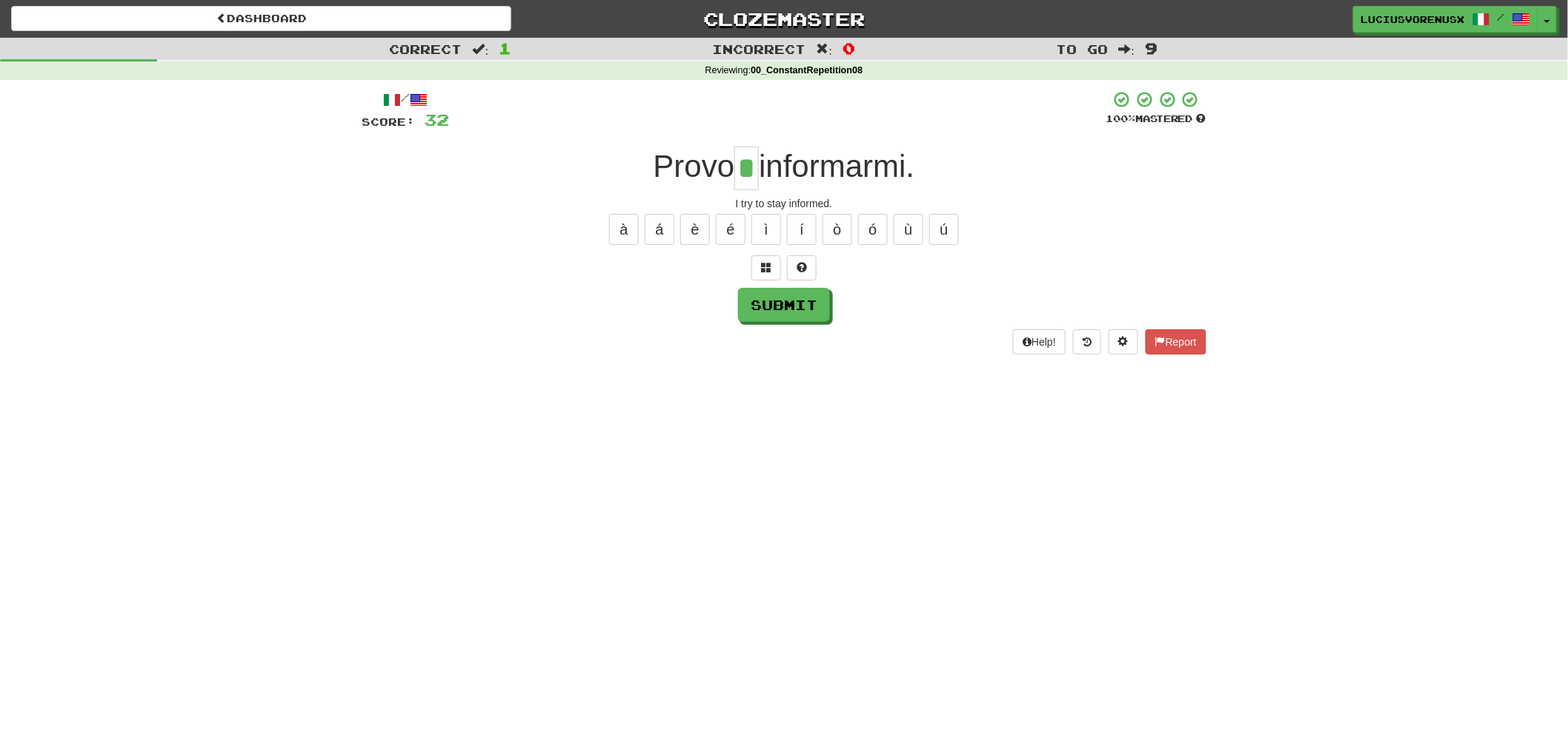
type input "*"
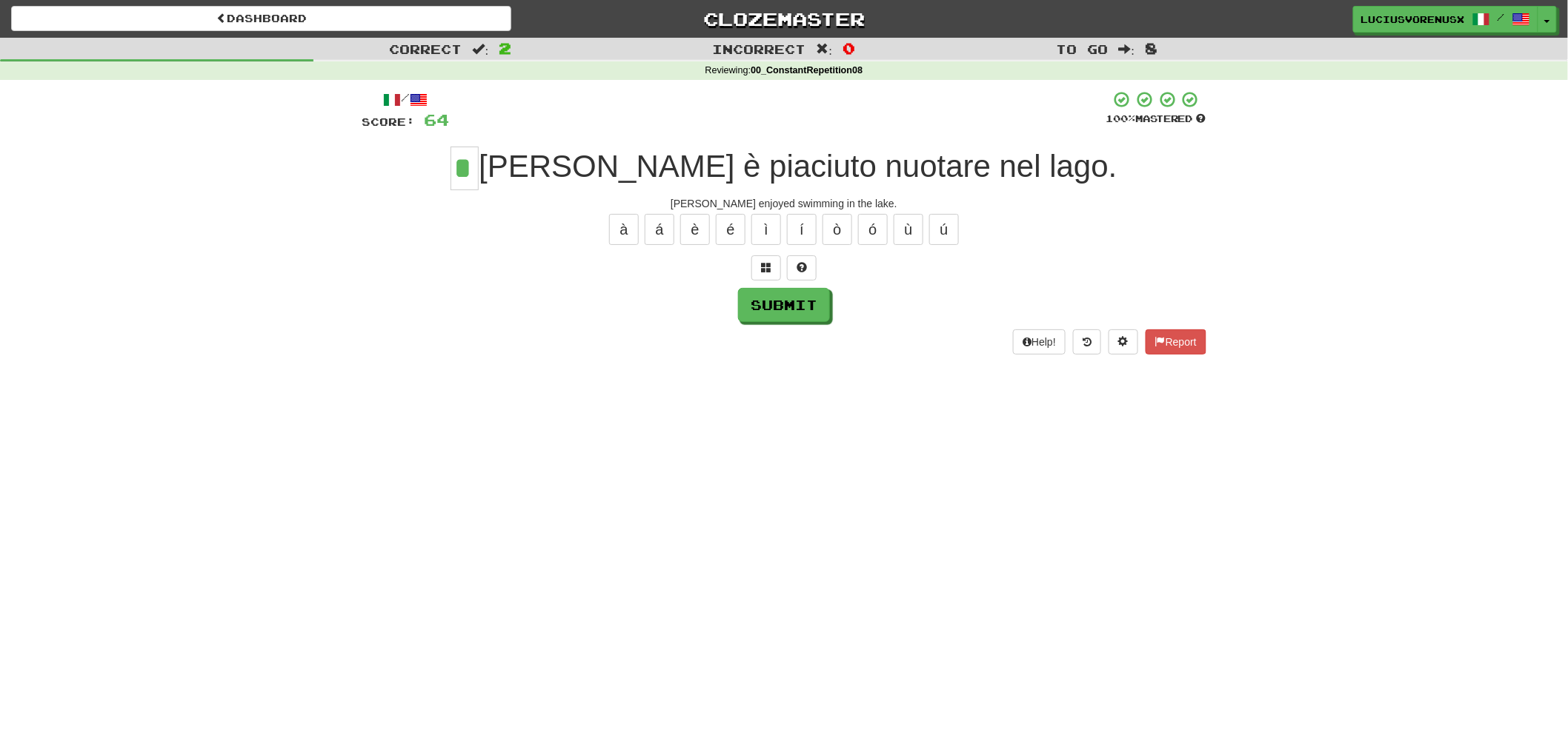
type input "*"
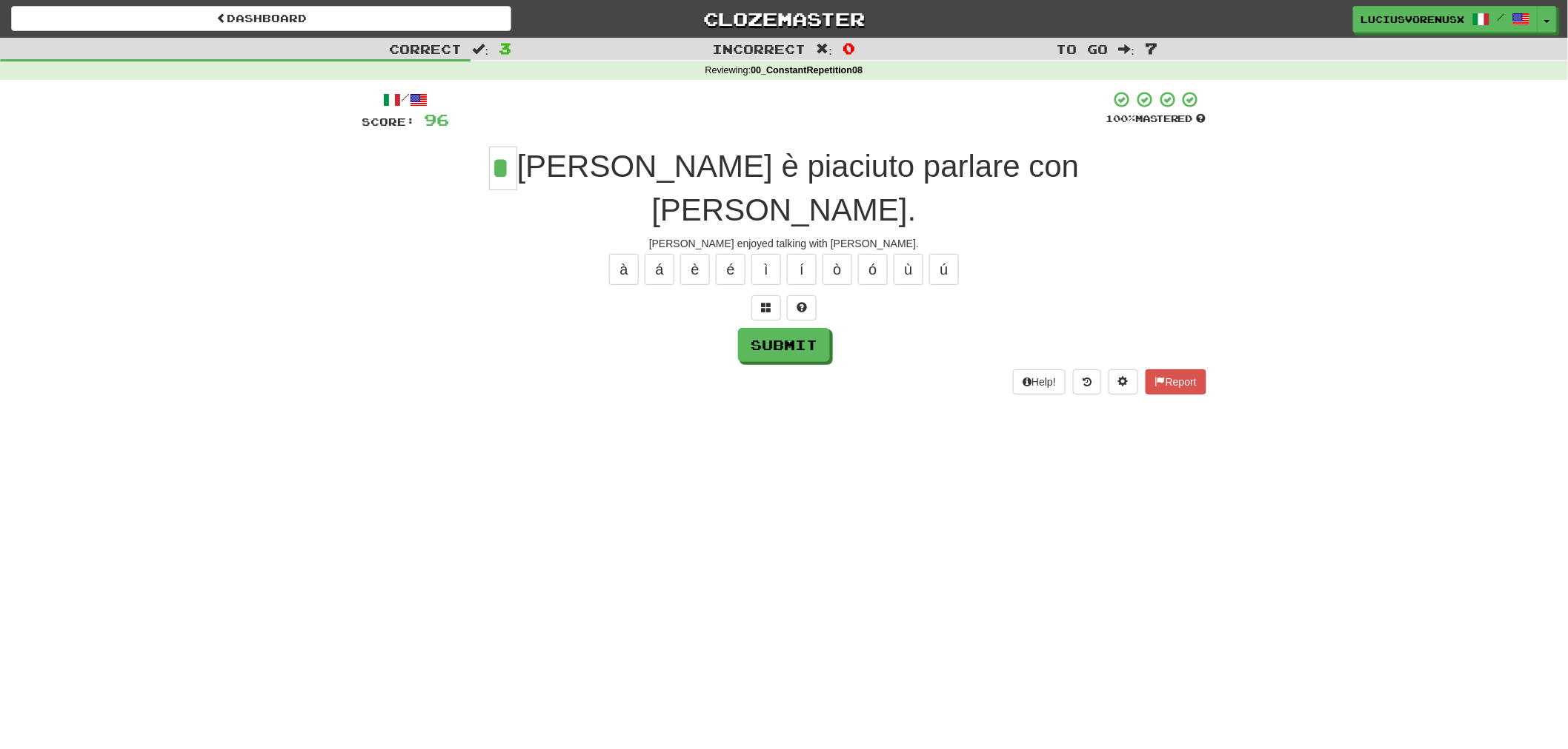
type input "*"
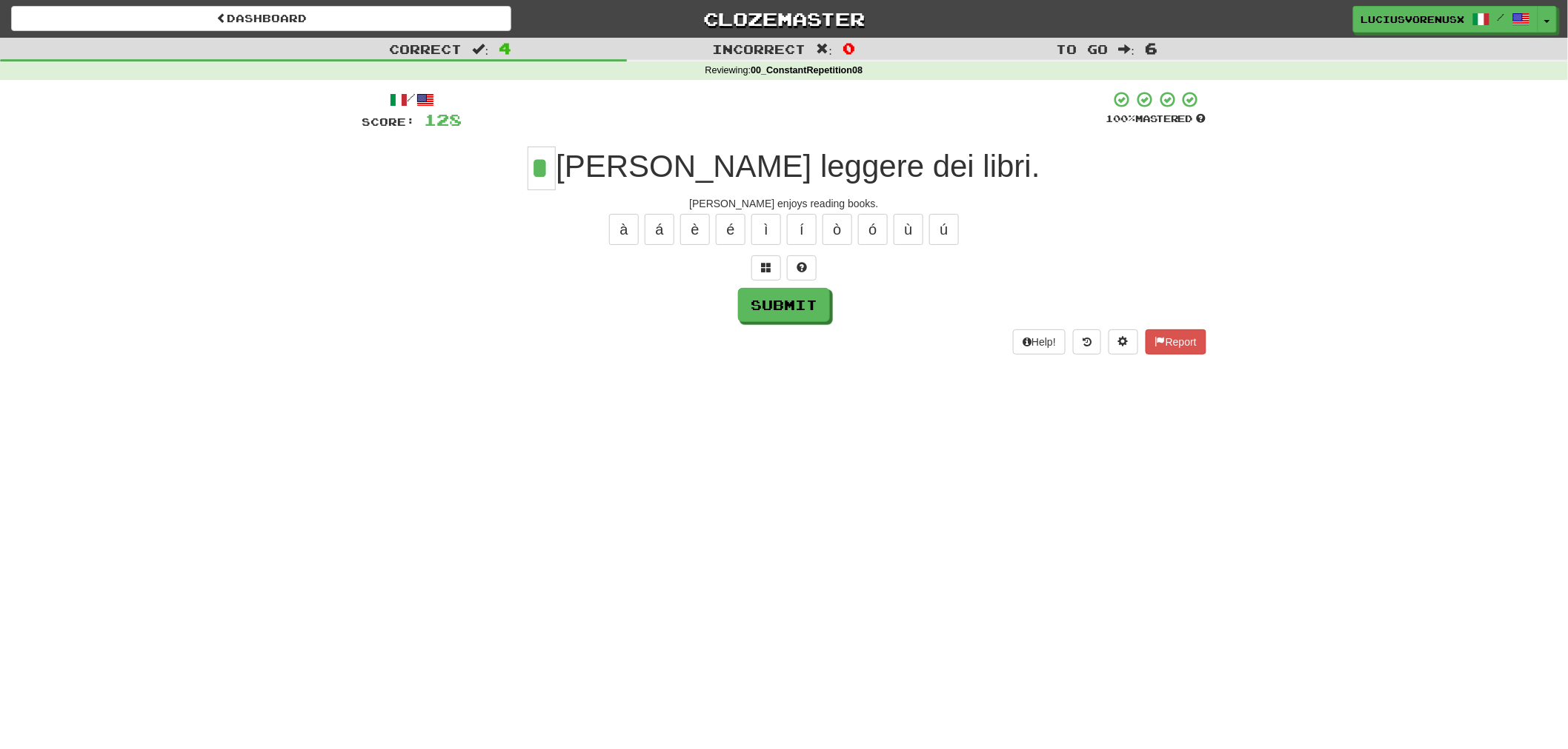
type input "*"
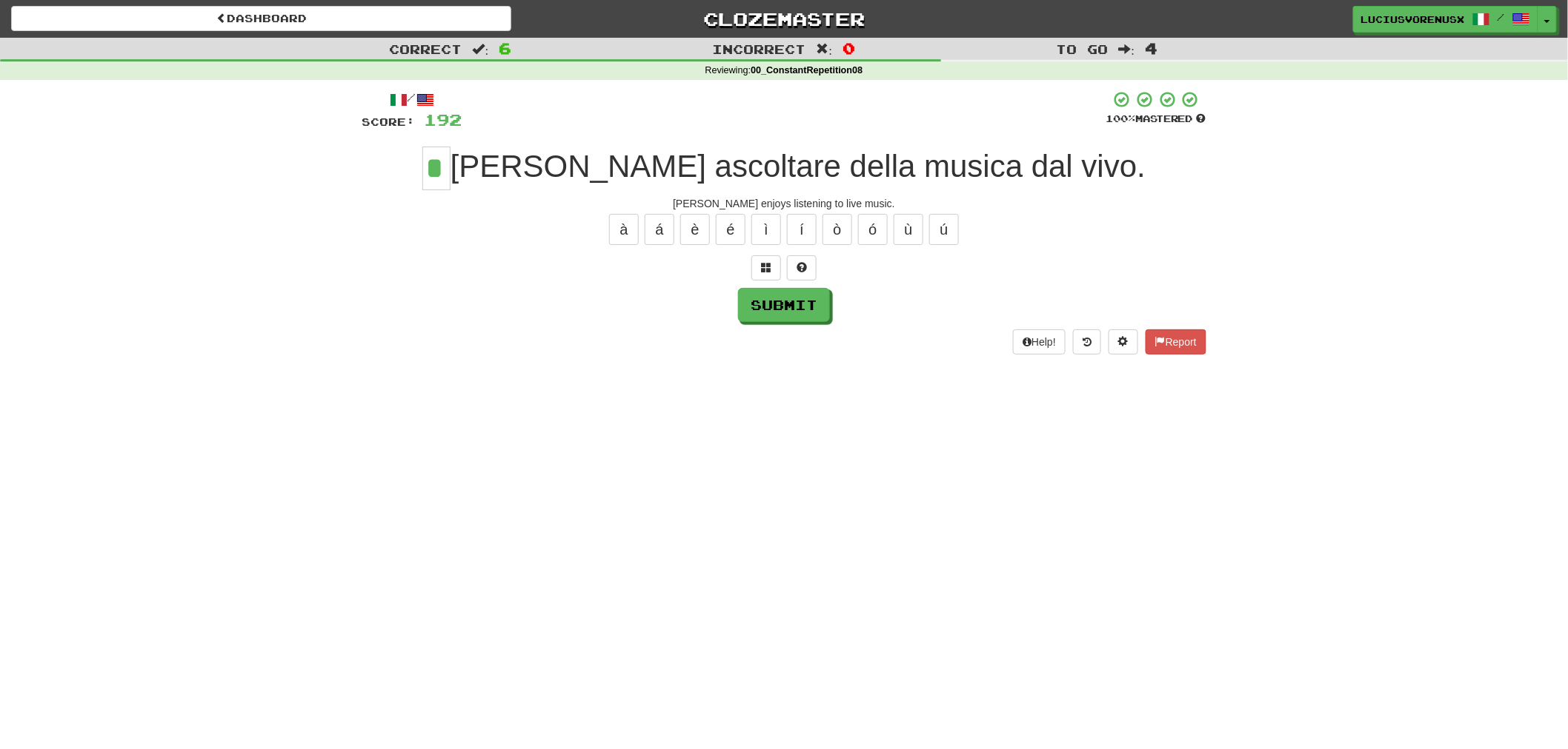
type input "*"
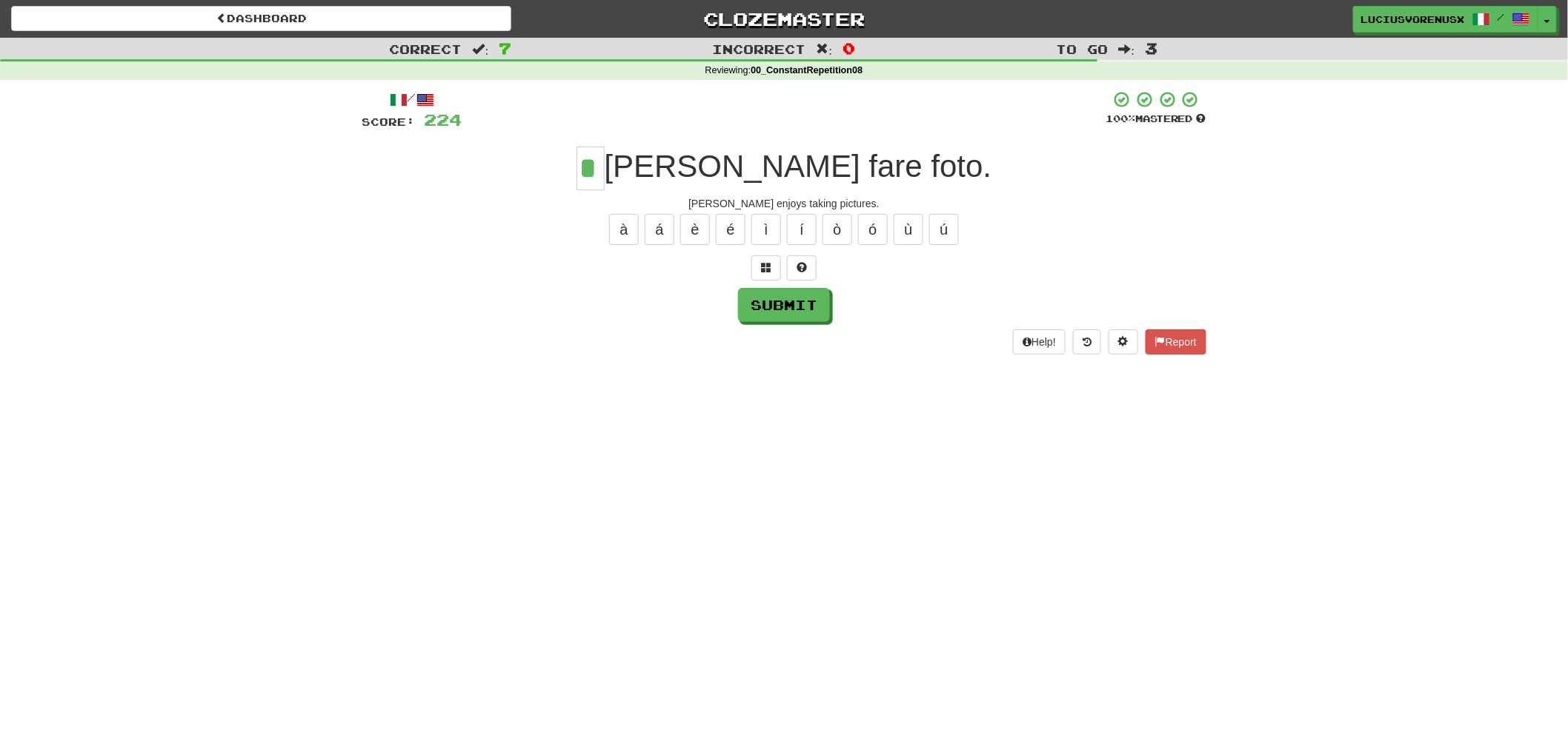
type input "*"
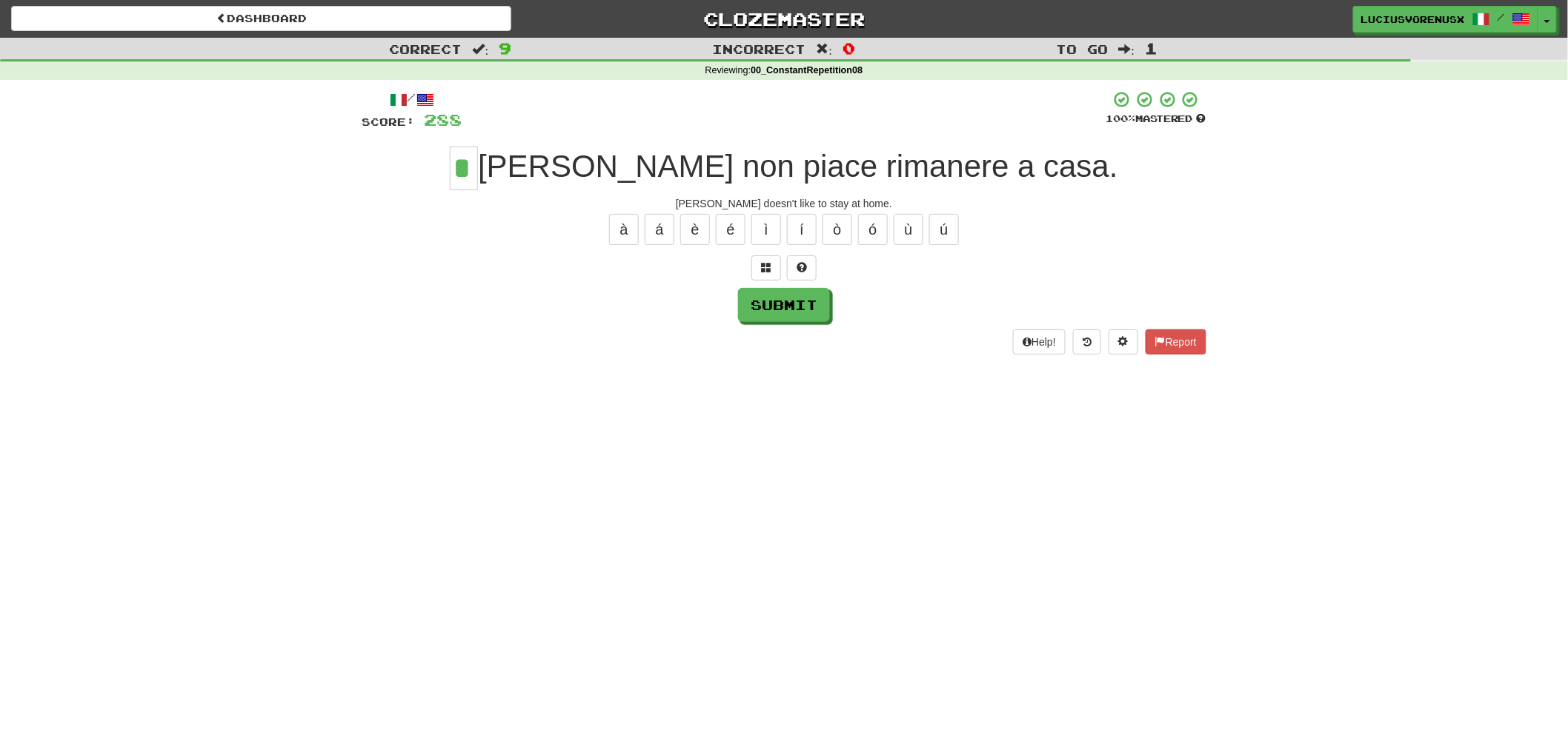
type input "*"
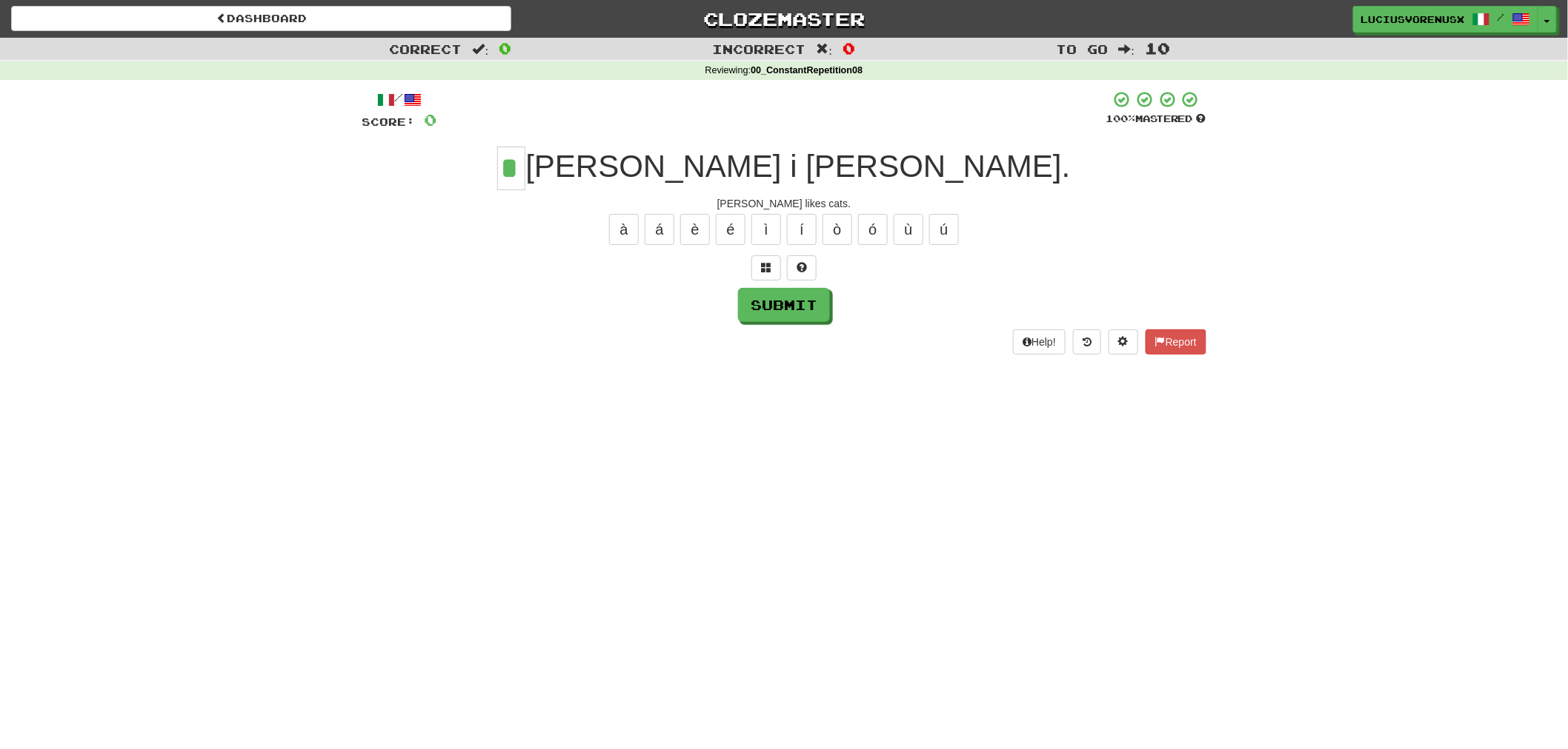
type input "*"
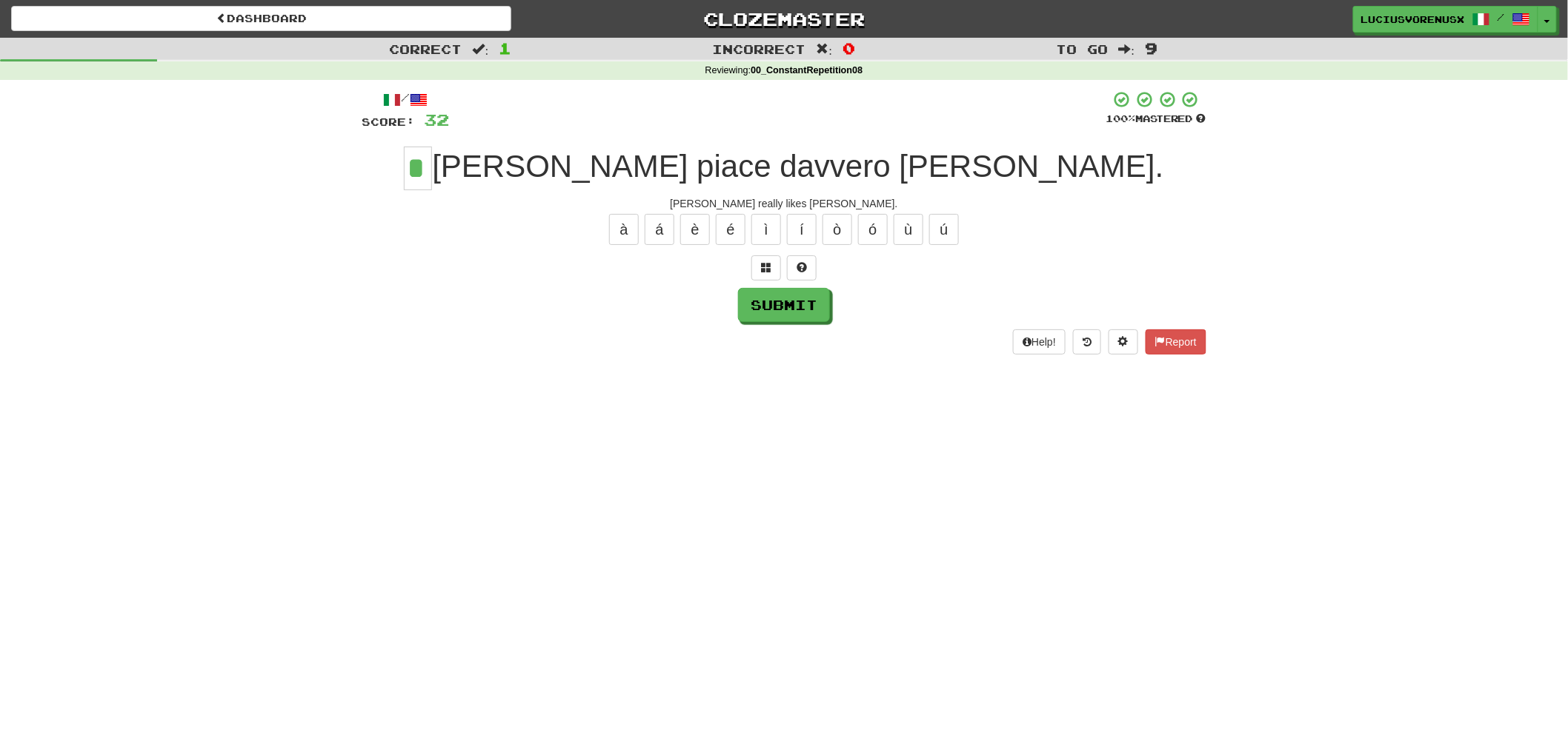
type input "*"
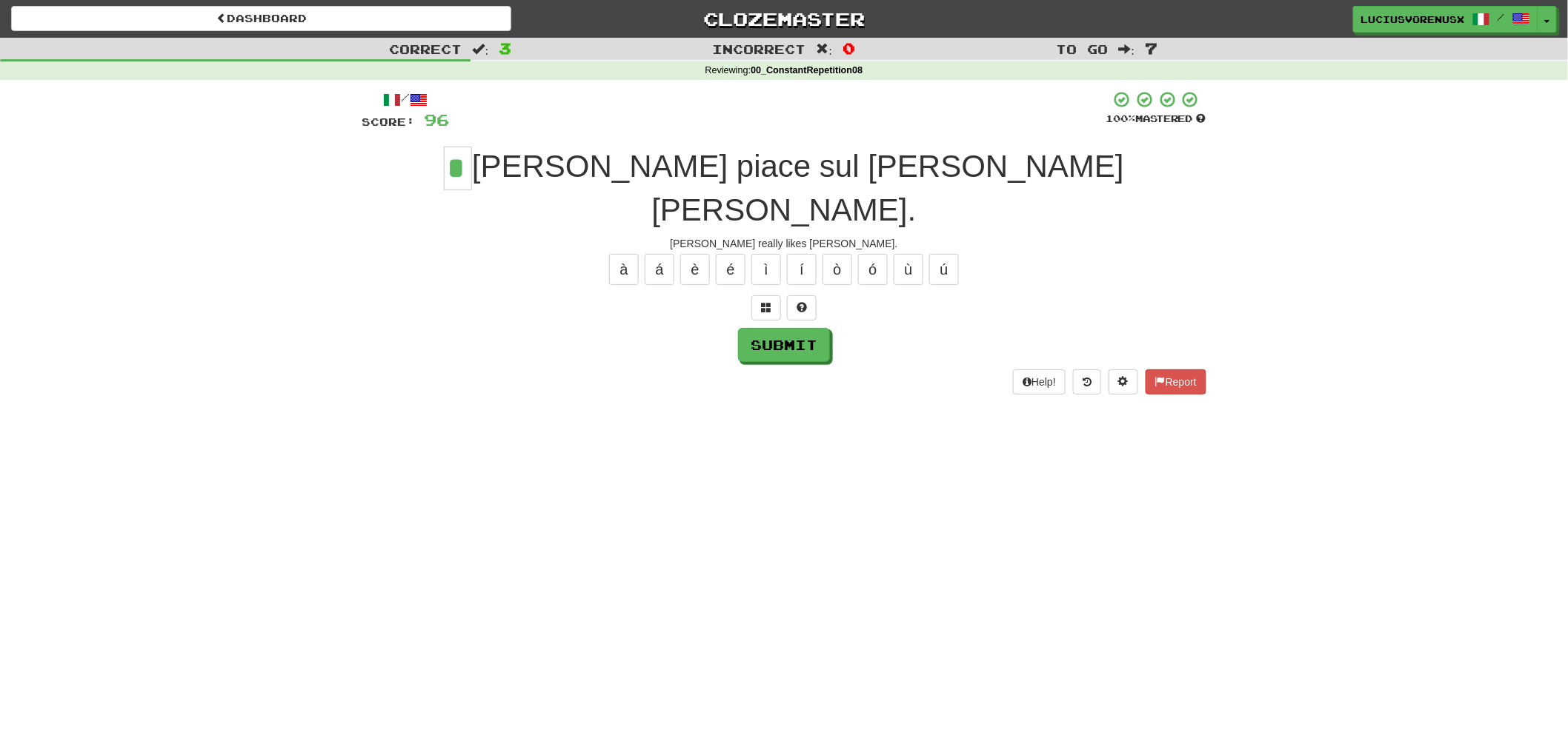
type input "*"
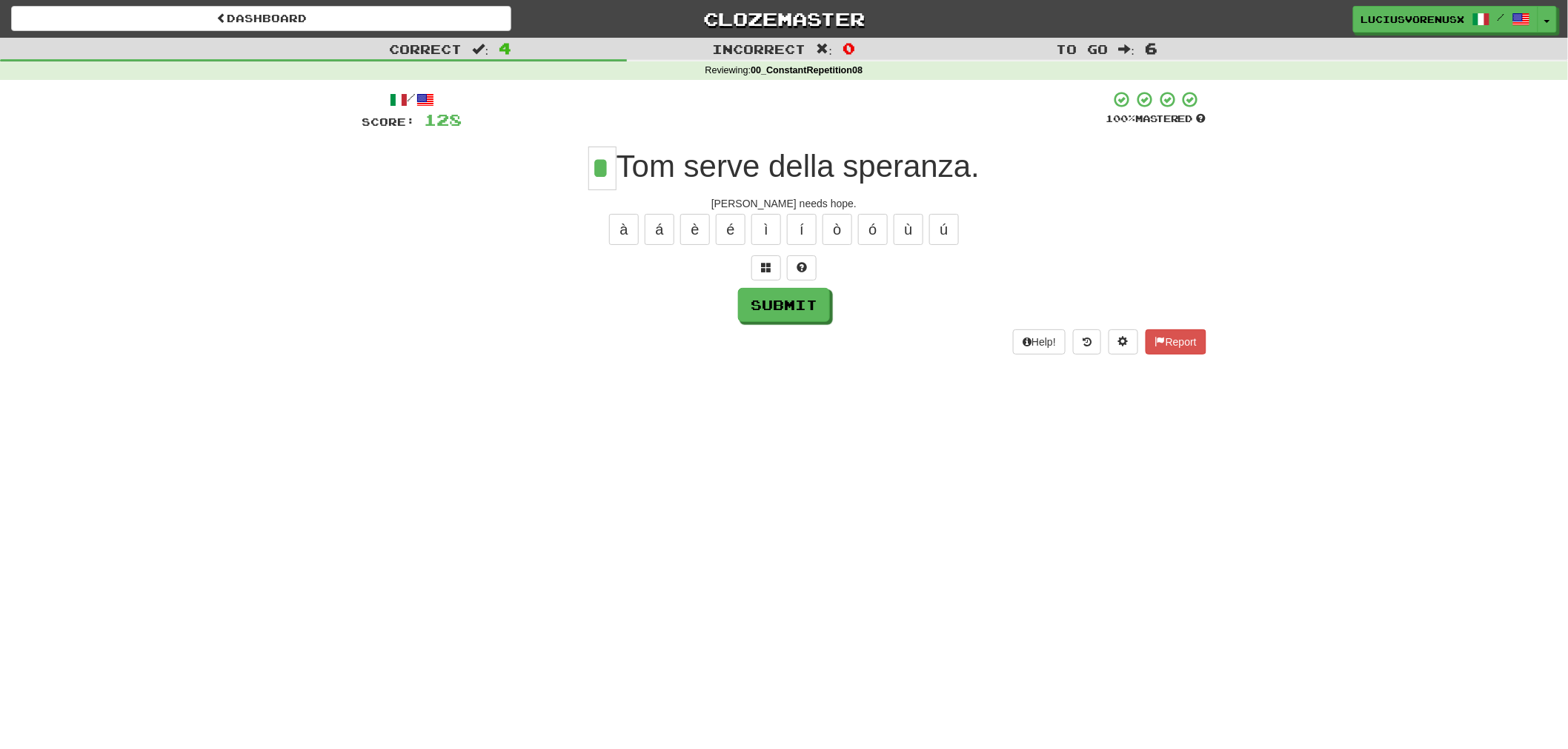
type input "*"
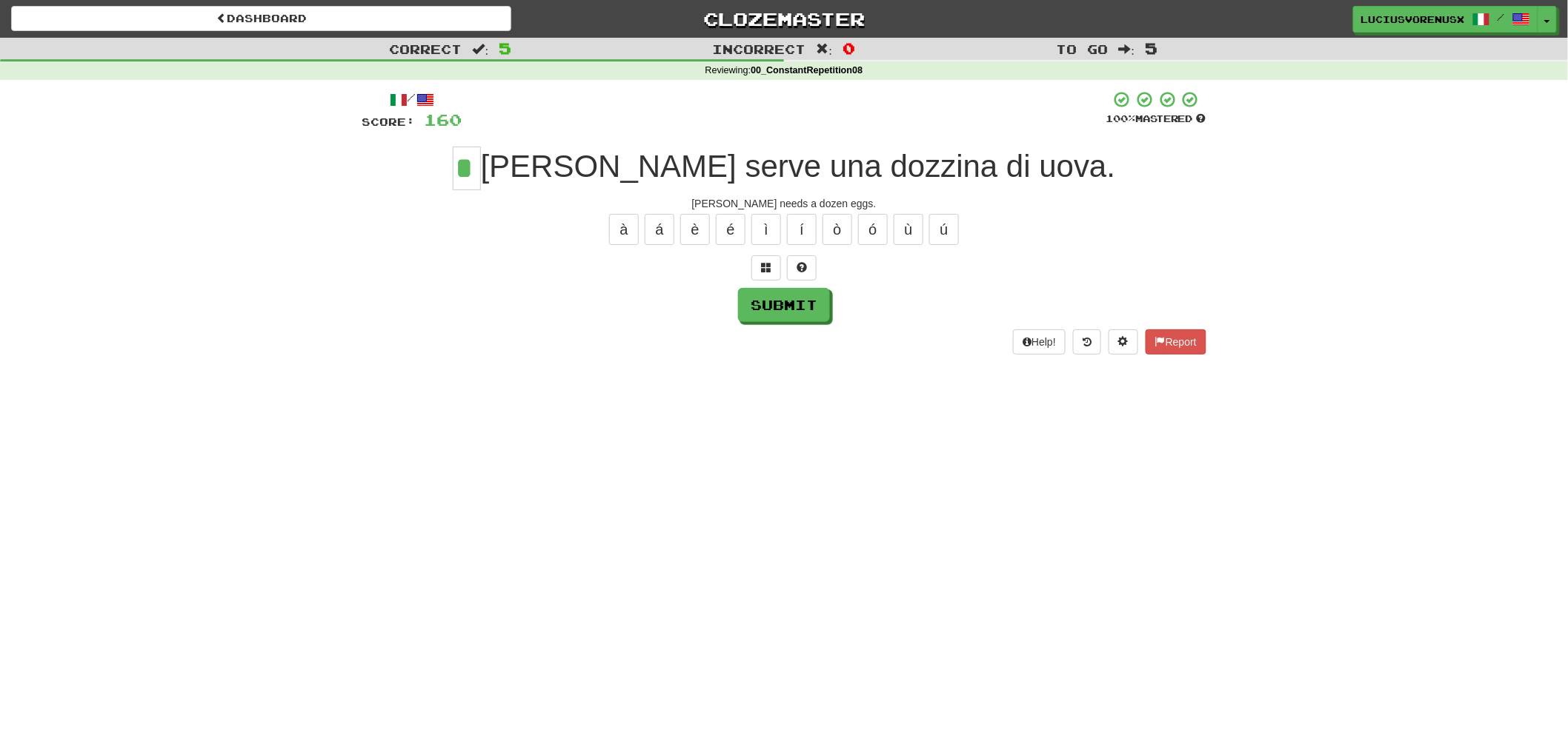
type input "*"
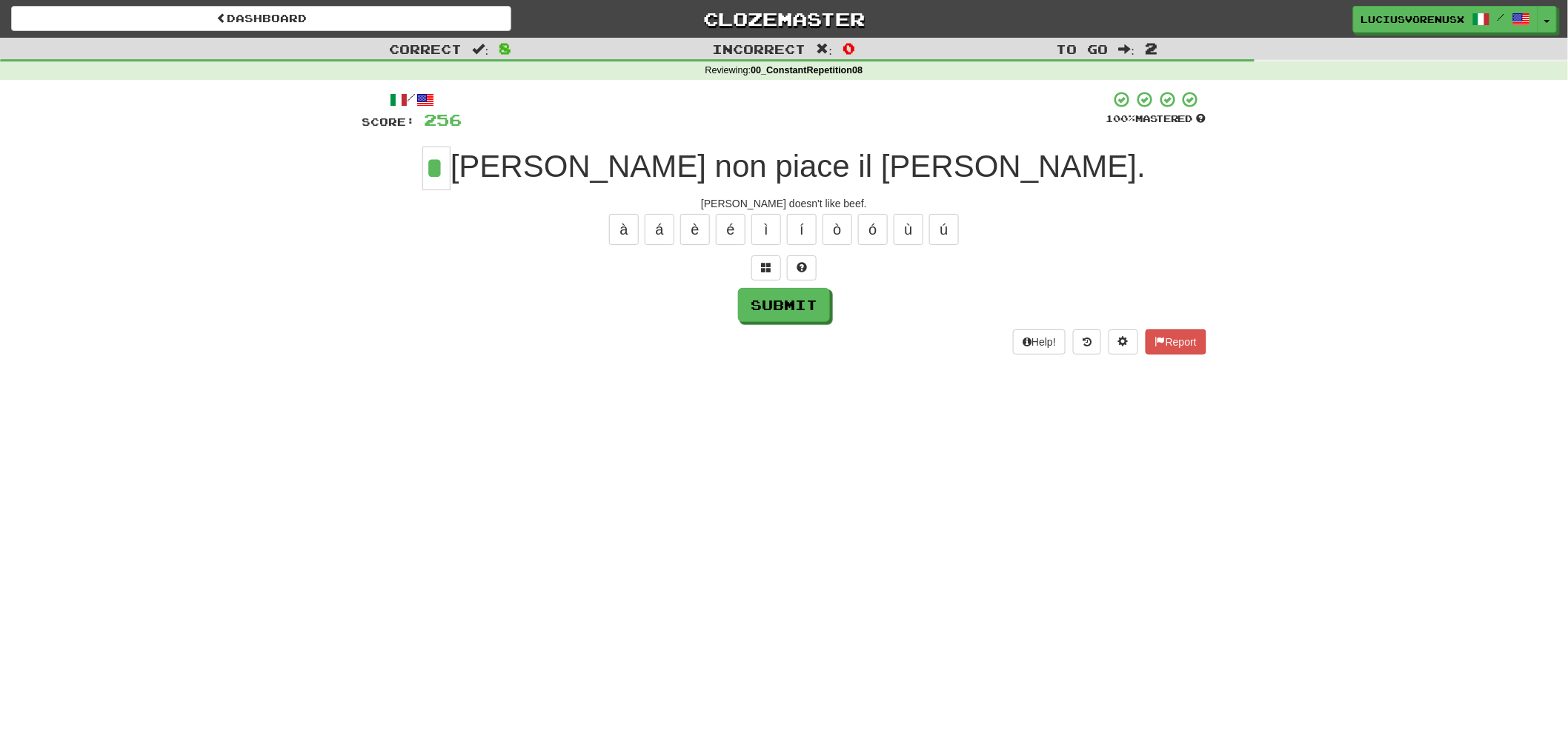
type input "*"
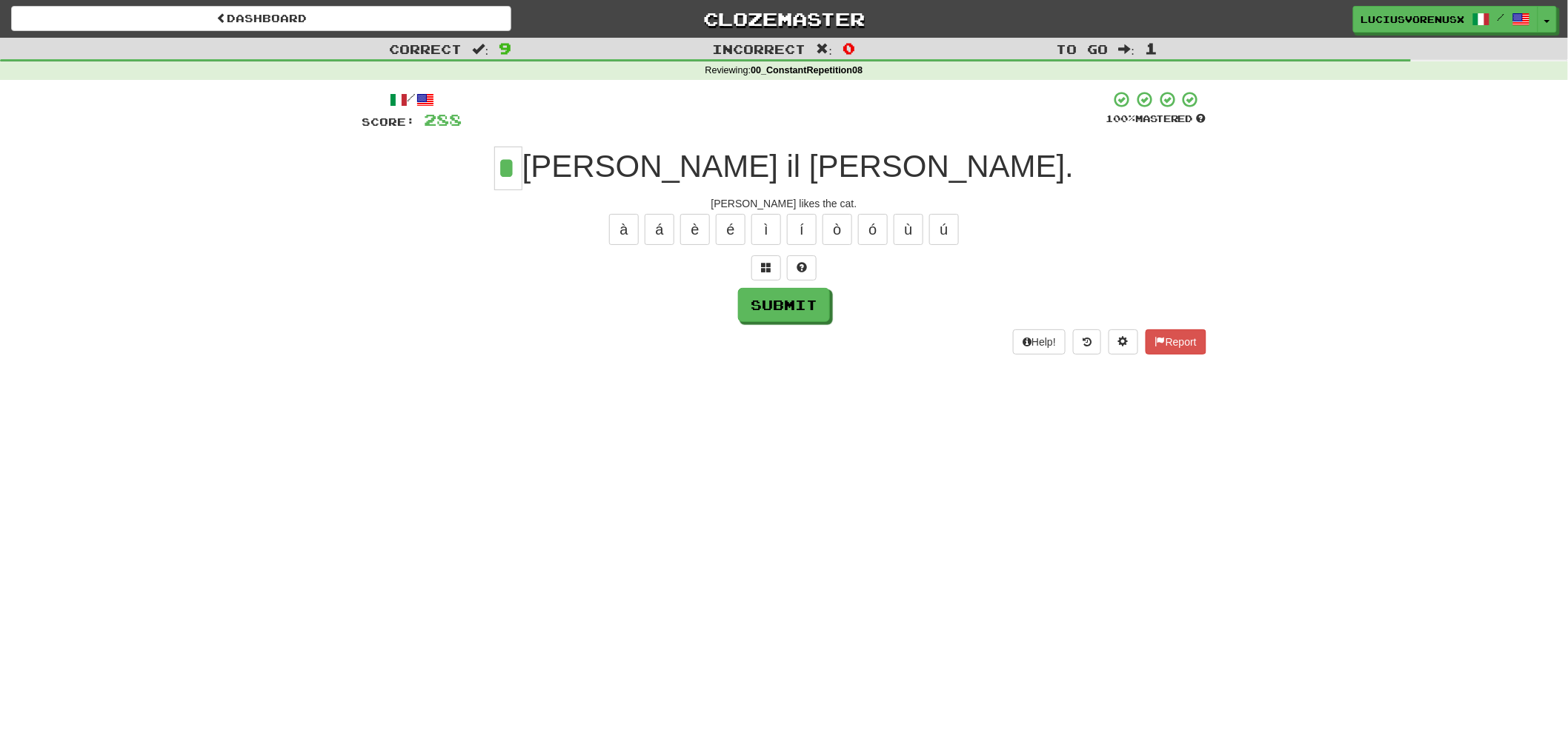
type input "*"
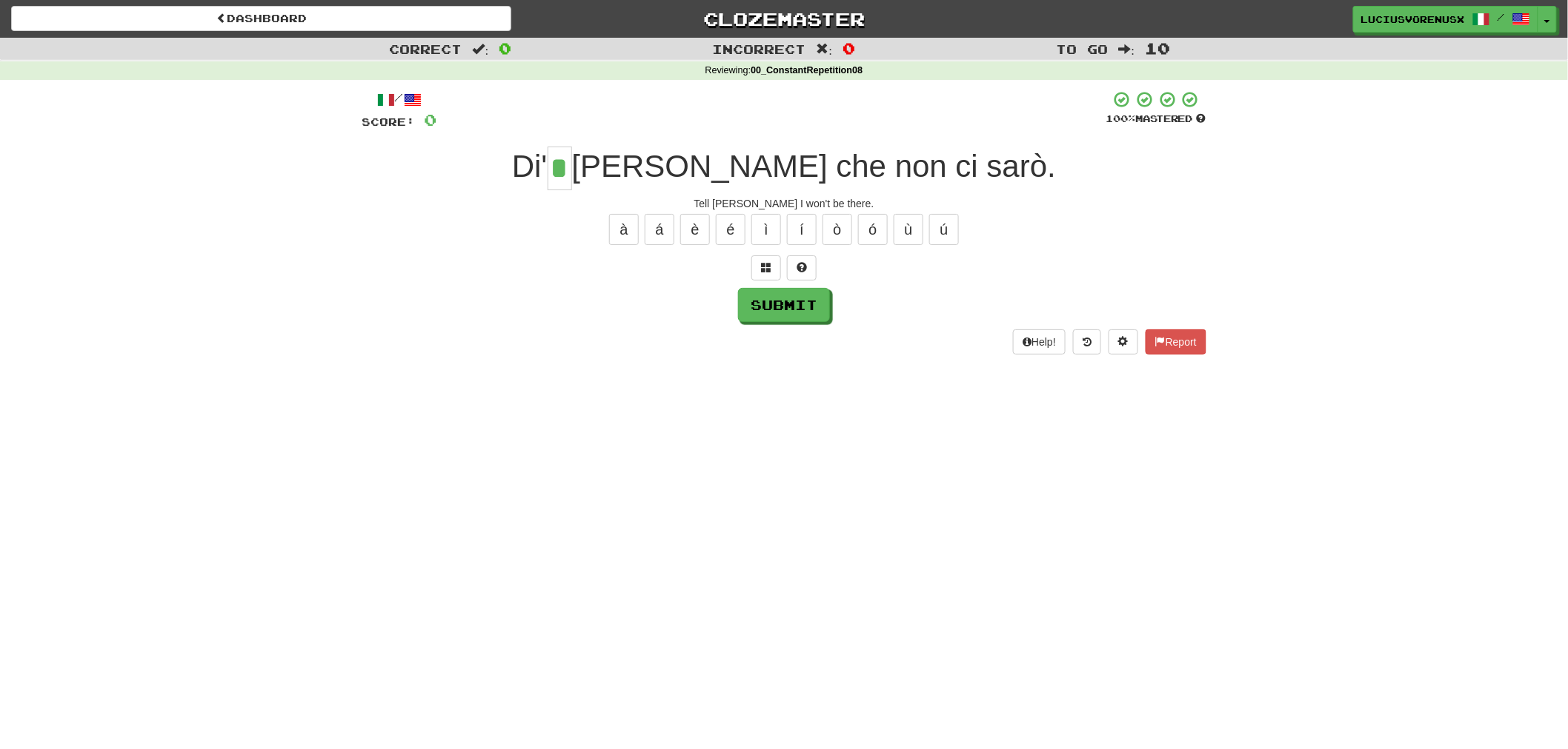
type input "*"
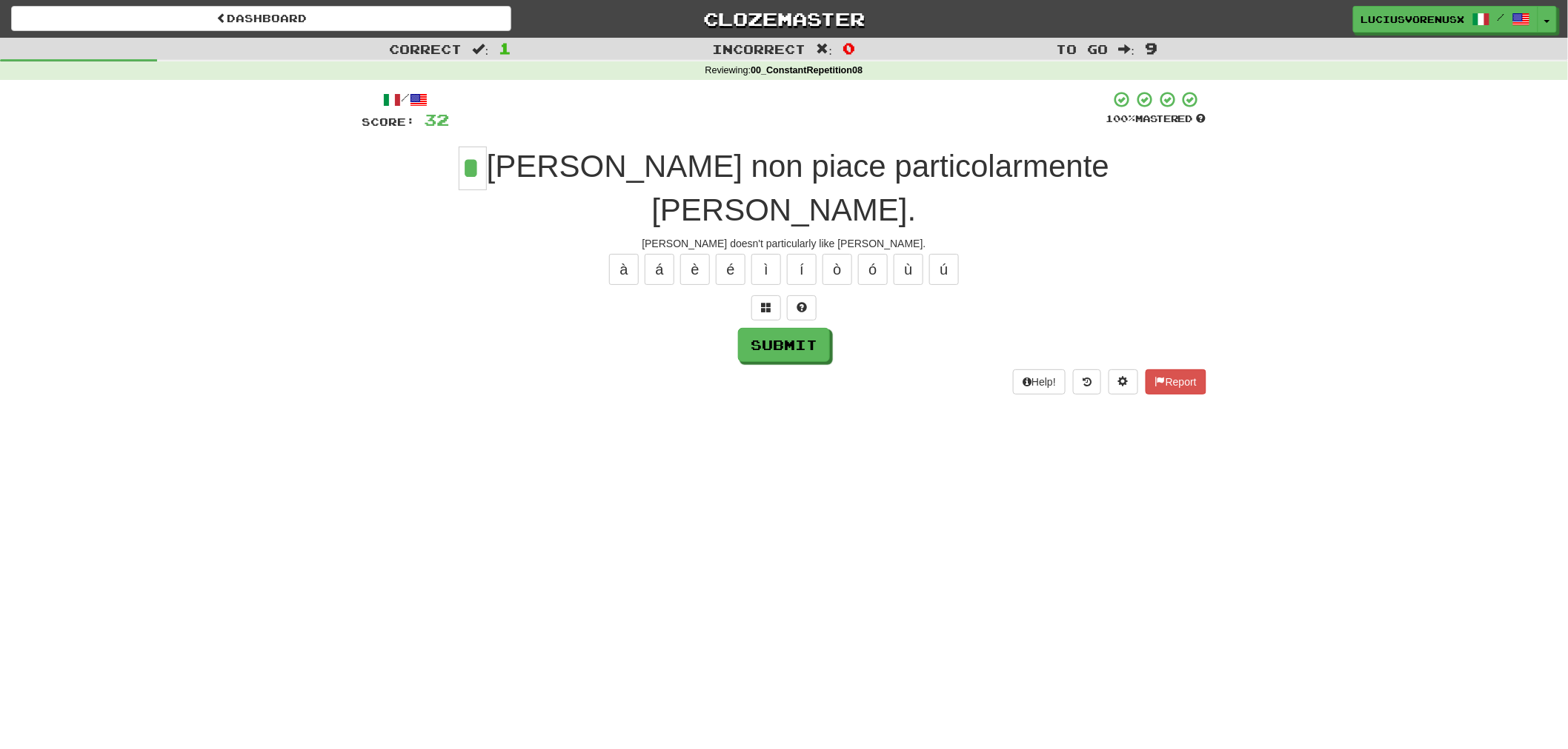
type input "*"
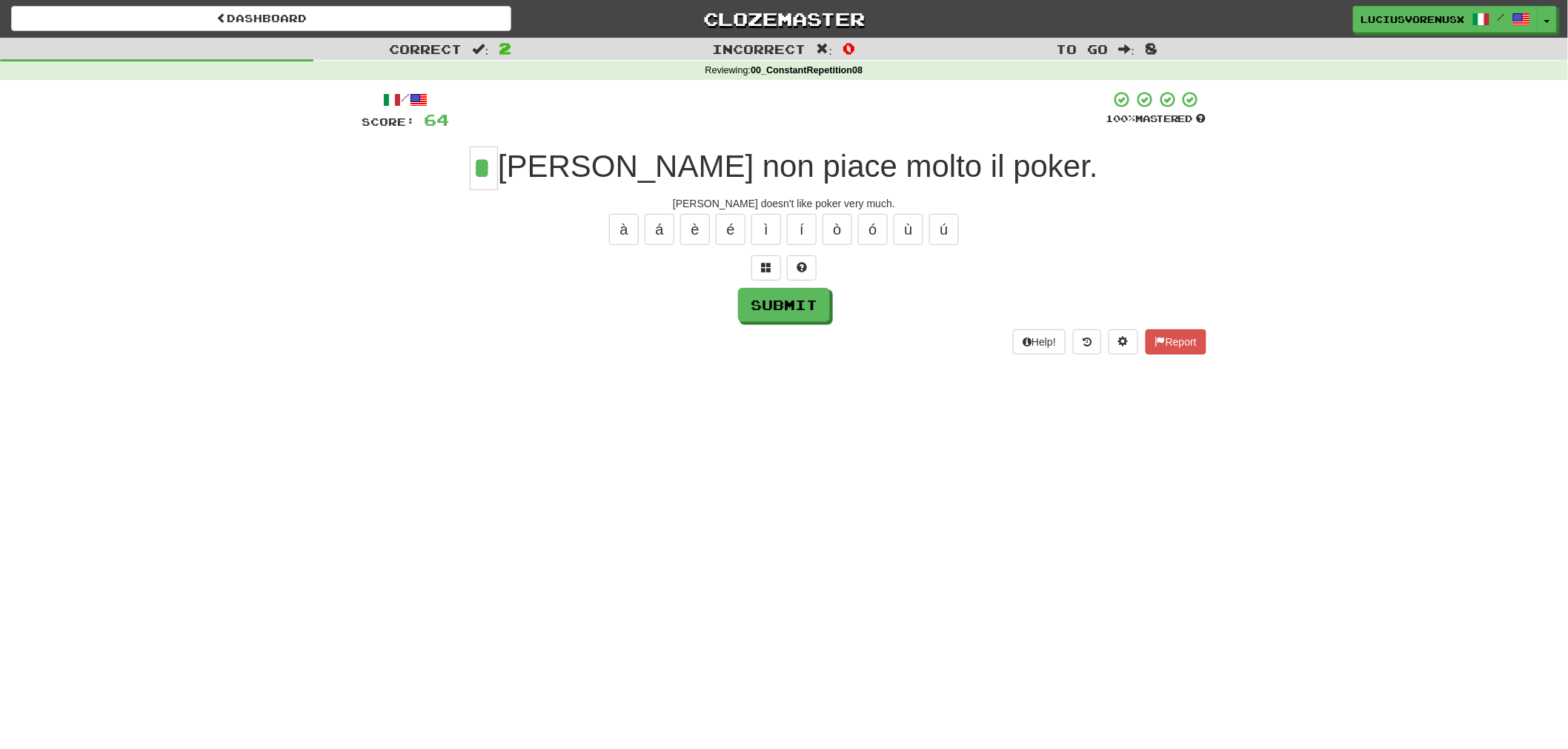
type input "*"
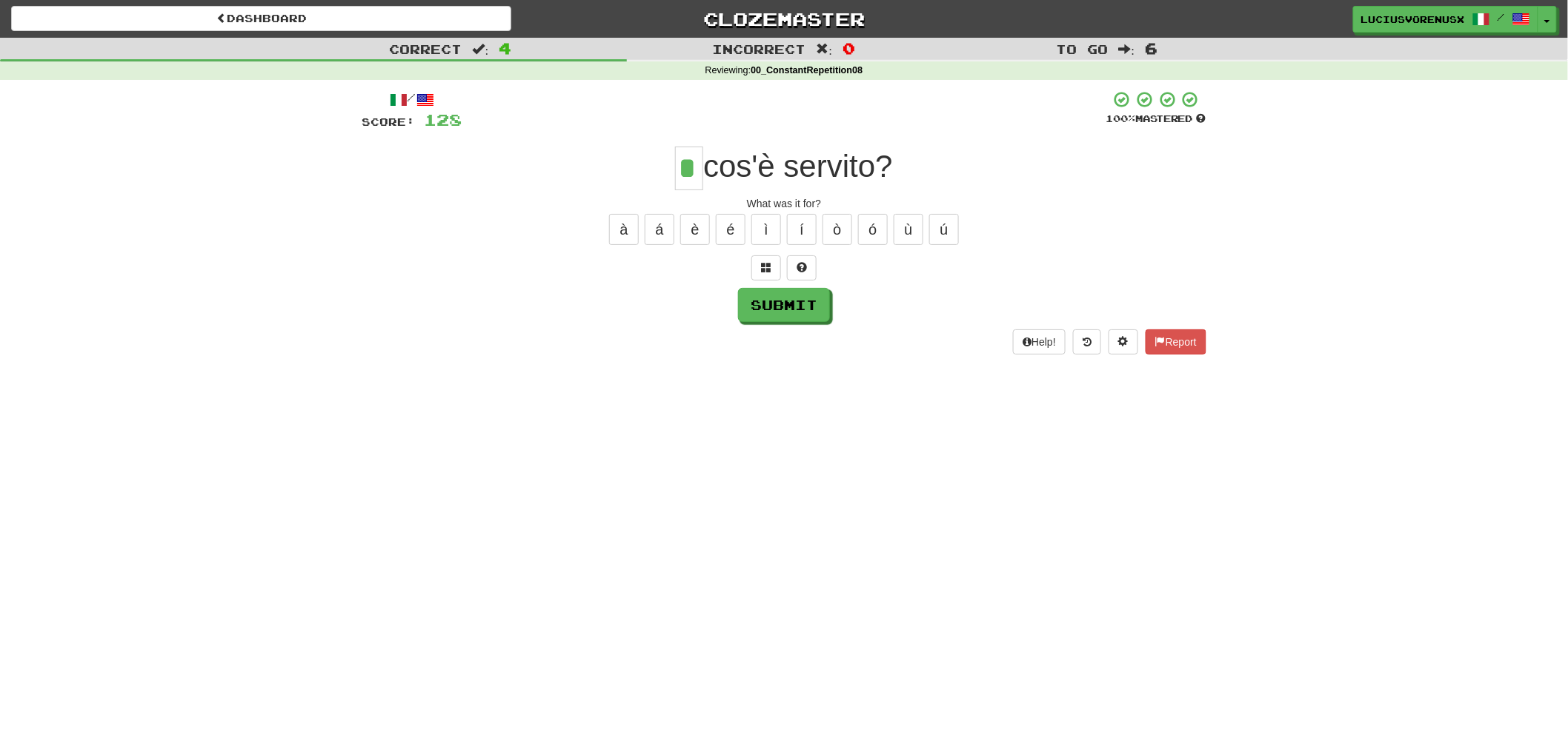
type input "*"
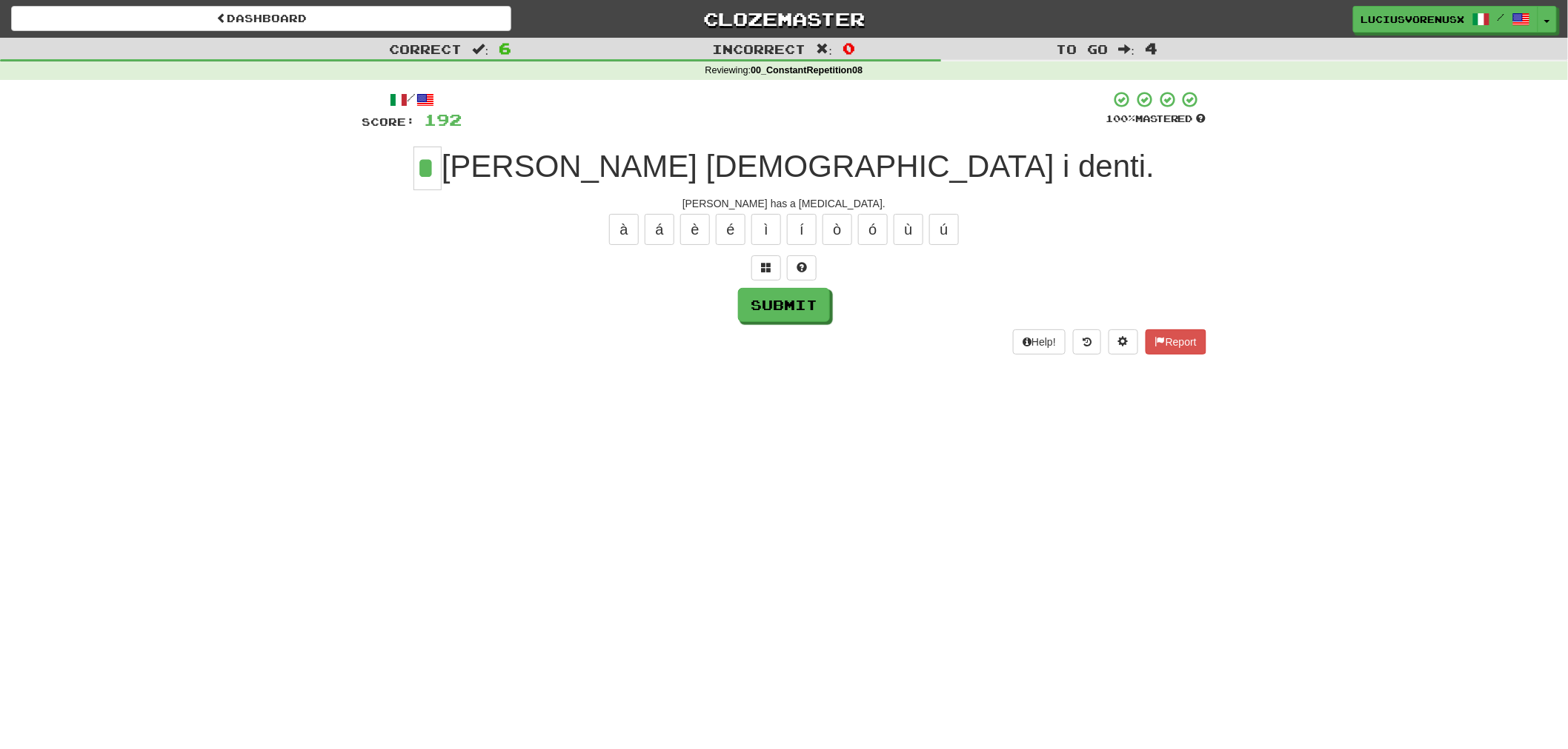
type input "*"
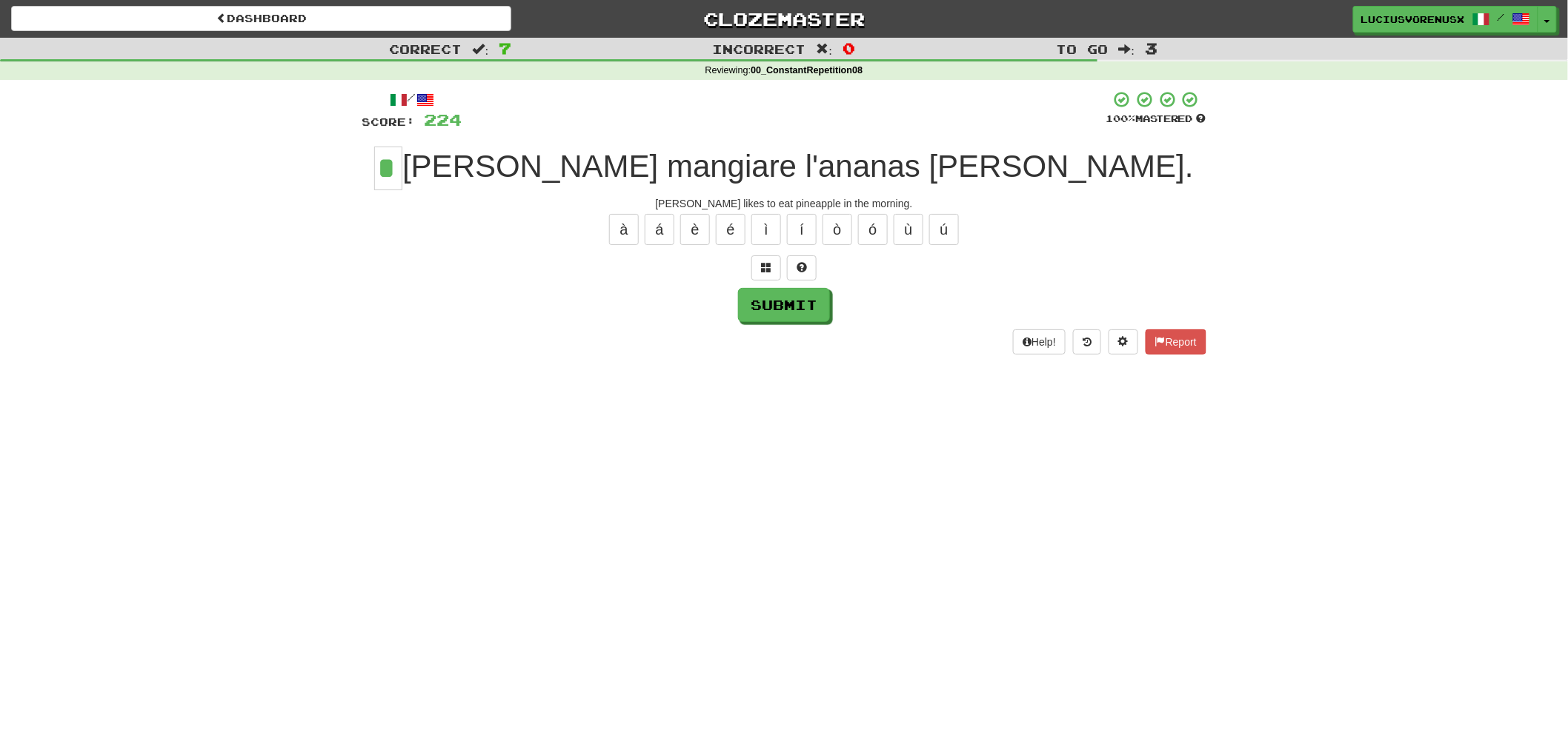
type input "*"
